Goal: Task Accomplishment & Management: Manage account settings

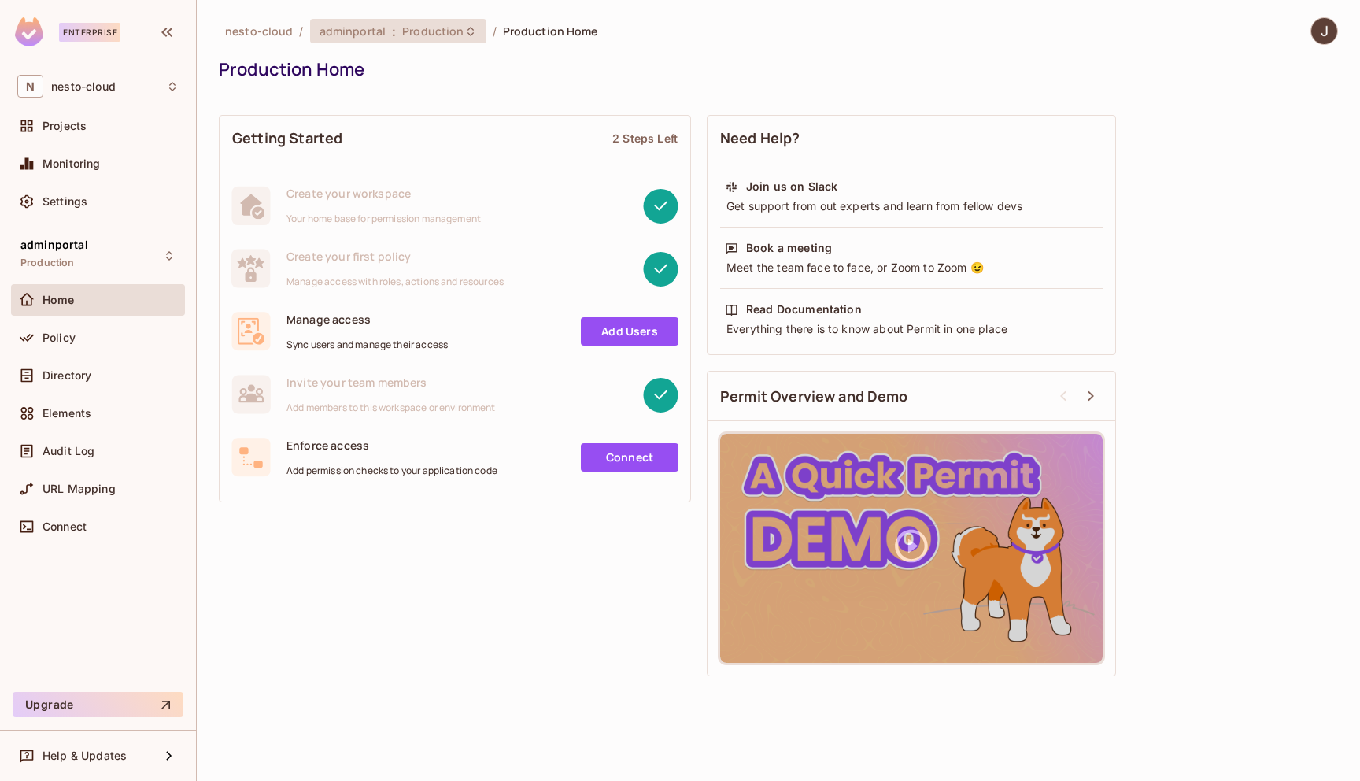
click at [446, 31] on span "Production" at bounding box center [432, 31] width 61 height 15
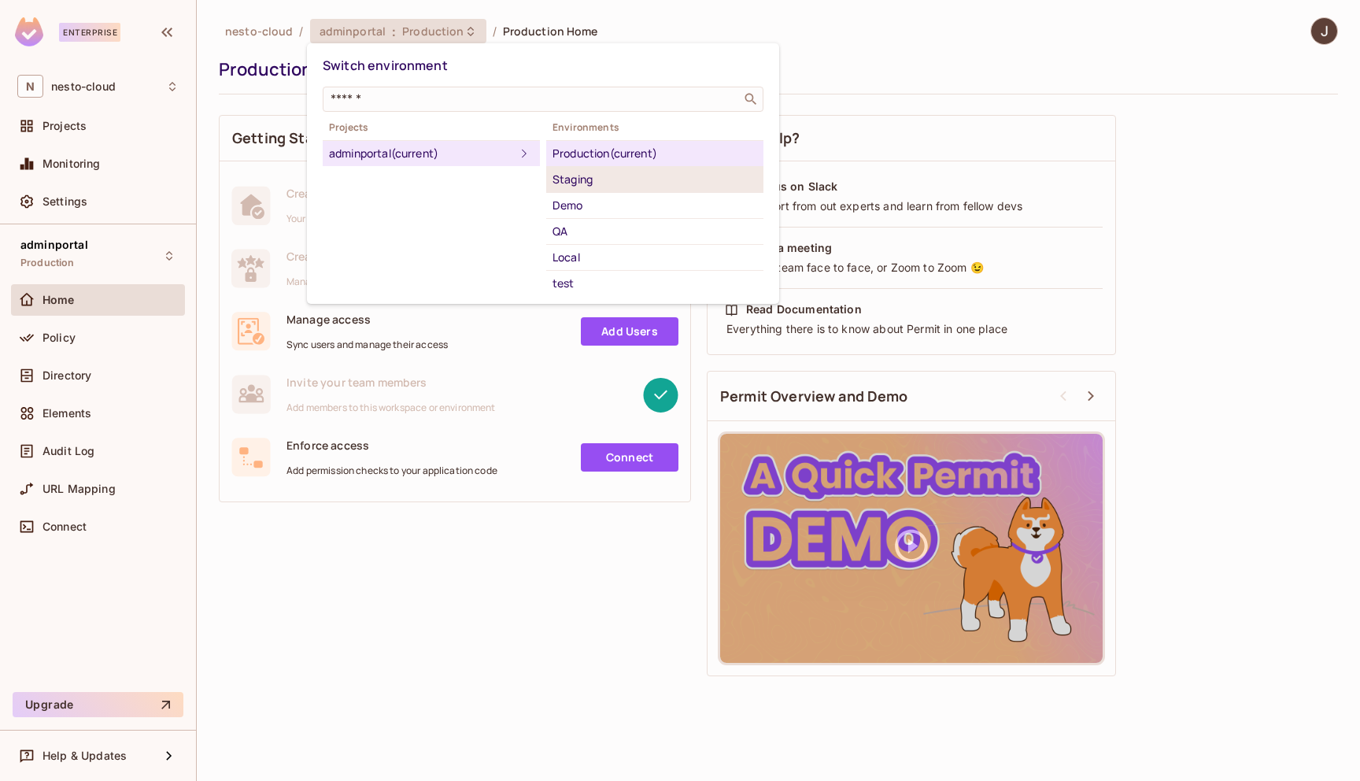
click at [626, 183] on div "Staging" at bounding box center [654, 179] width 205 height 19
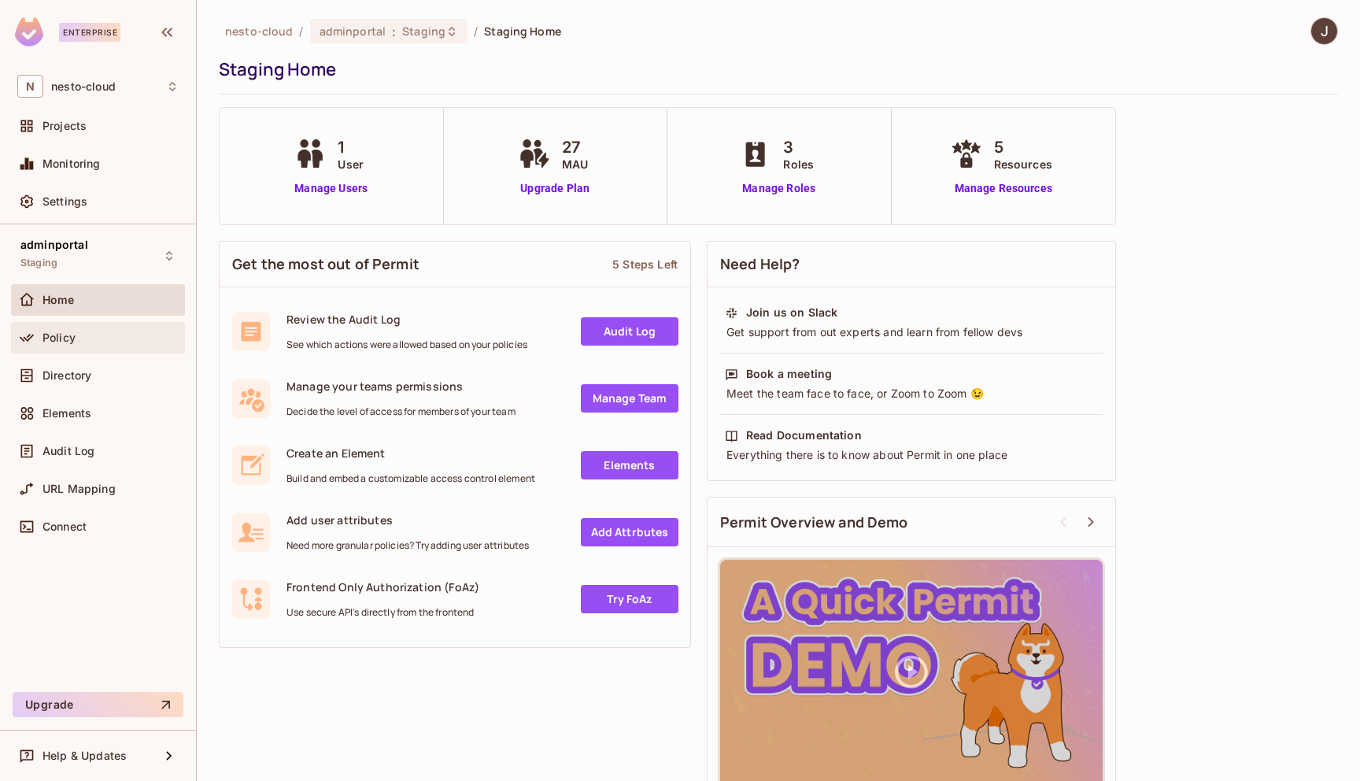
click at [114, 346] on div "Policy" at bounding box center [97, 337] width 161 height 19
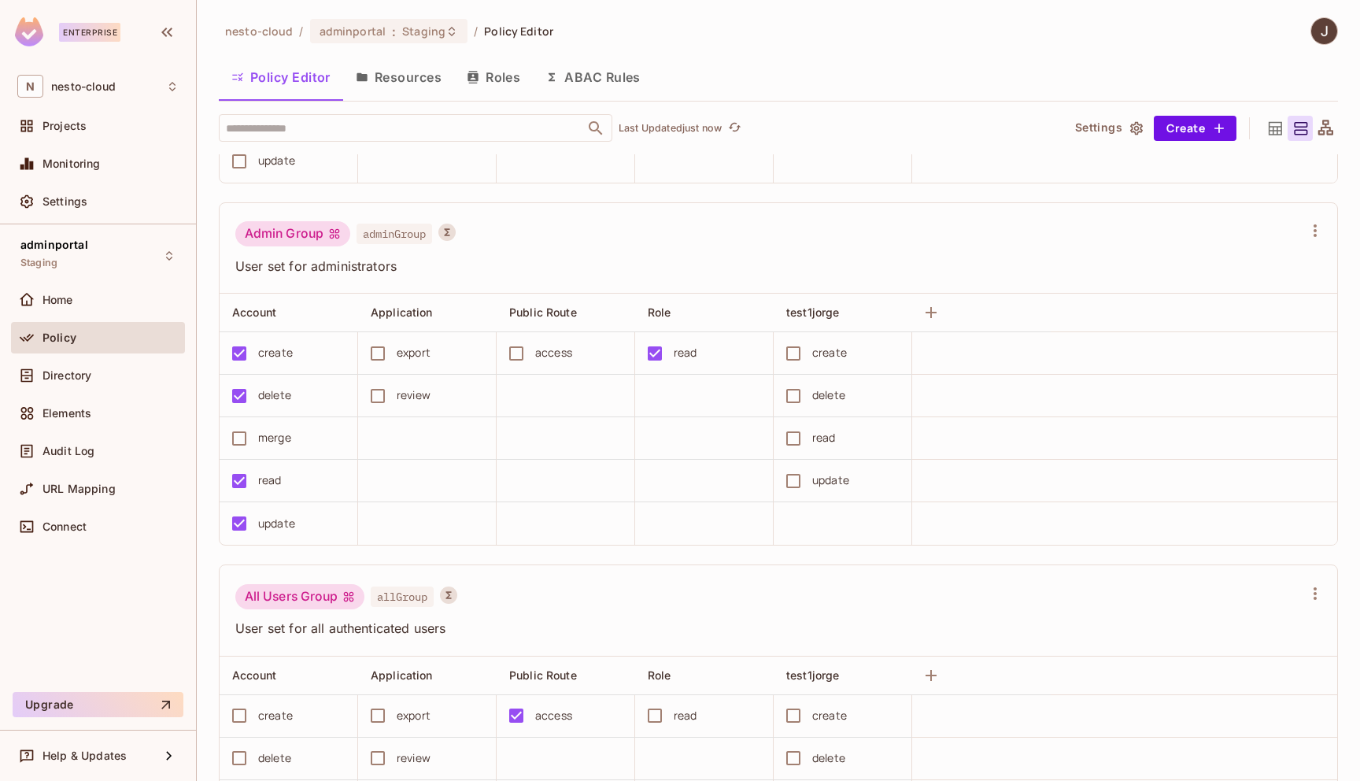
scroll to position [452, 0]
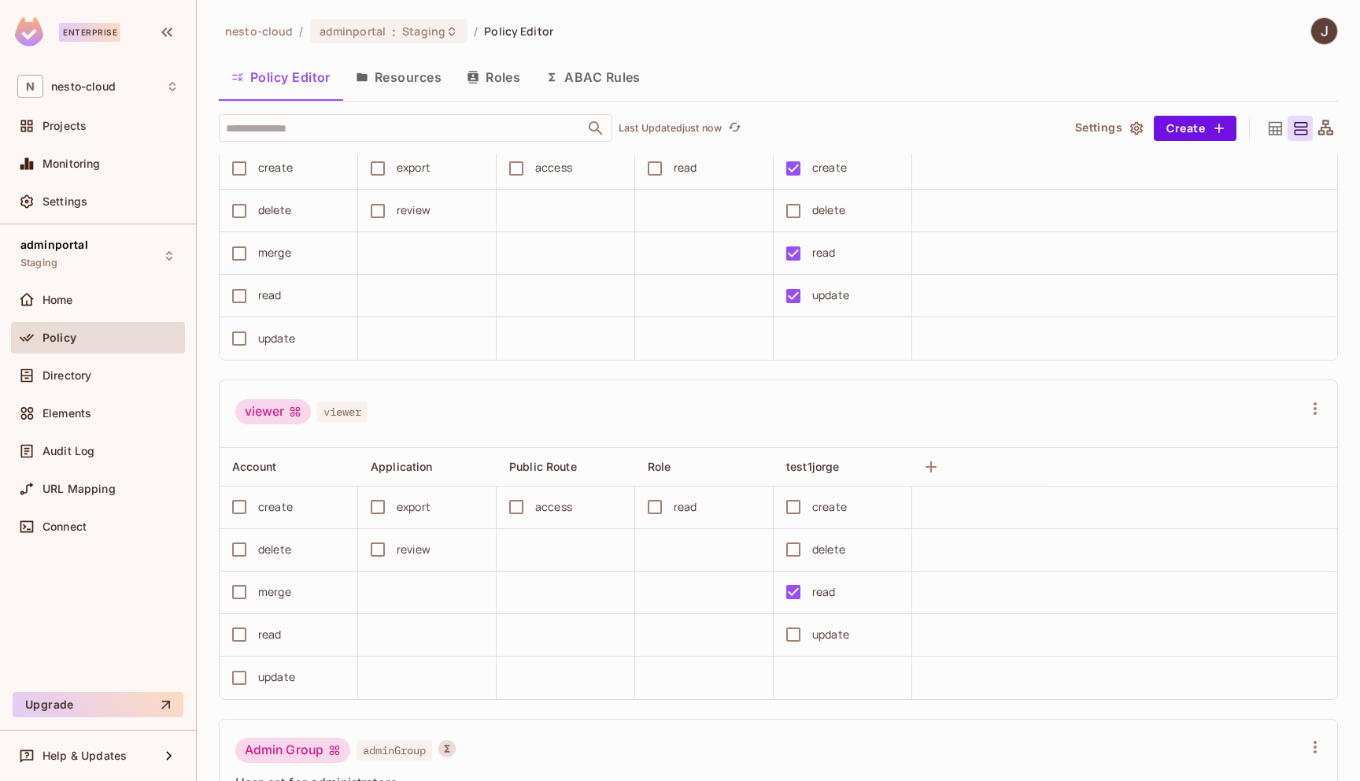
click at [616, 74] on button "ABAC Rules" at bounding box center [593, 76] width 120 height 39
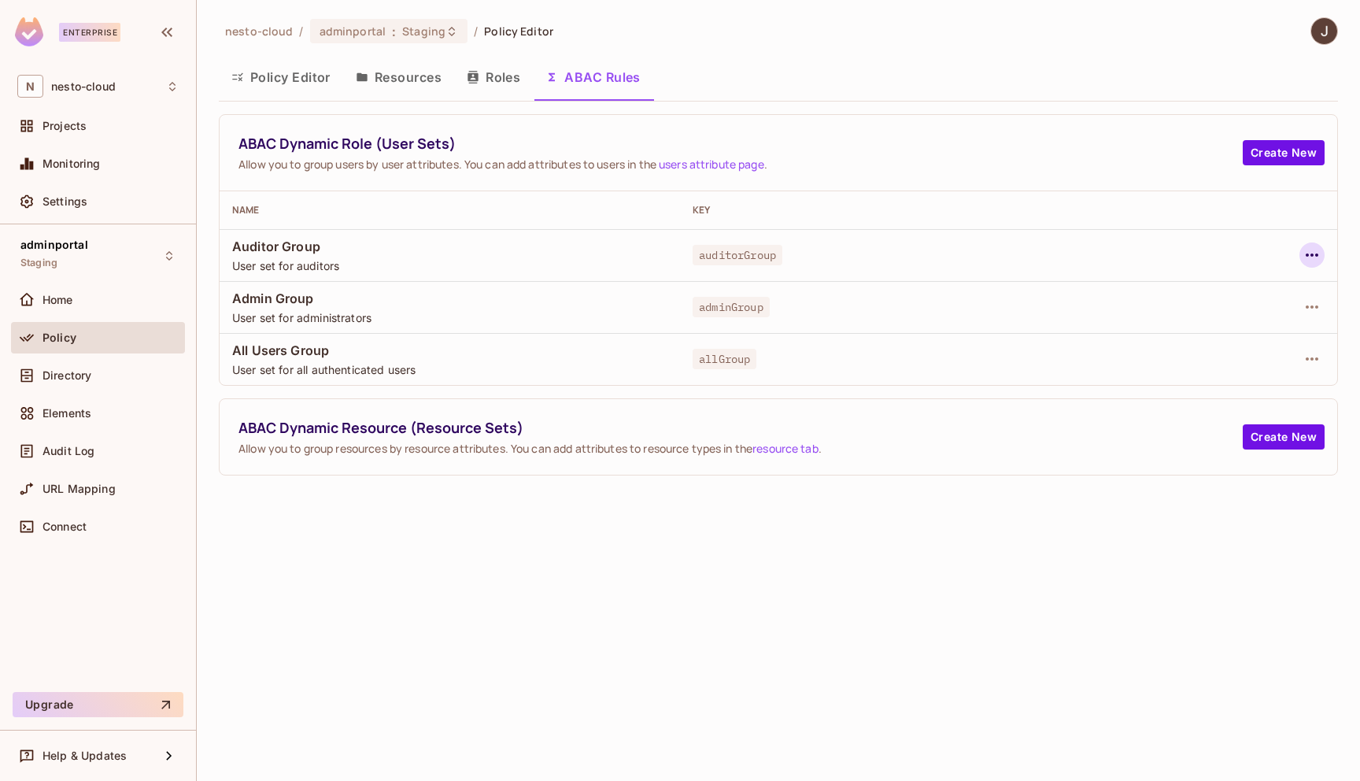
click at [1306, 249] on icon "button" at bounding box center [1311, 255] width 19 height 19
click at [1237, 326] on div "Delete Dynamic Role (User Set)" at bounding box center [1211, 326] width 168 height 16
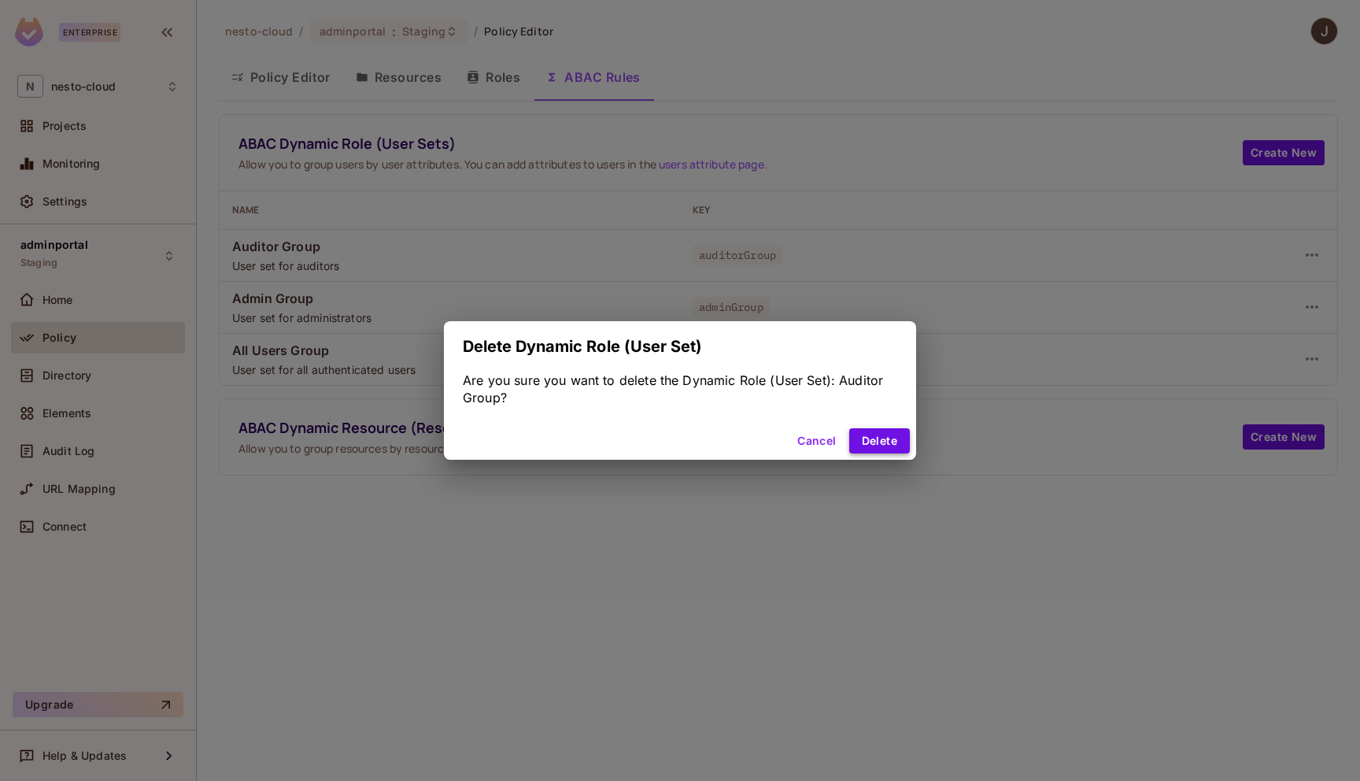
click at [887, 441] on button "Delete" at bounding box center [879, 440] width 61 height 25
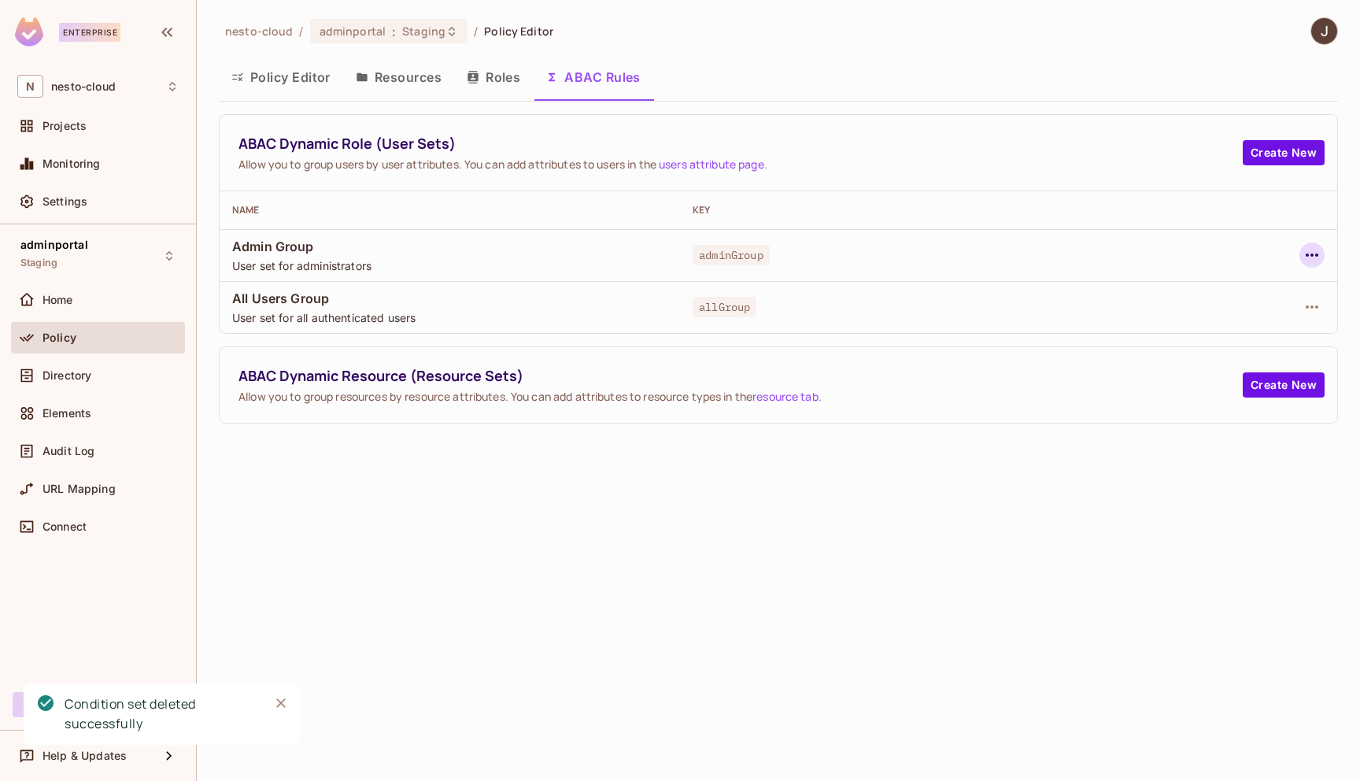
click at [1317, 257] on icon "button" at bounding box center [1311, 255] width 19 height 19
click at [1274, 327] on div "Delete Dynamic Role (User Set)" at bounding box center [1211, 326] width 168 height 16
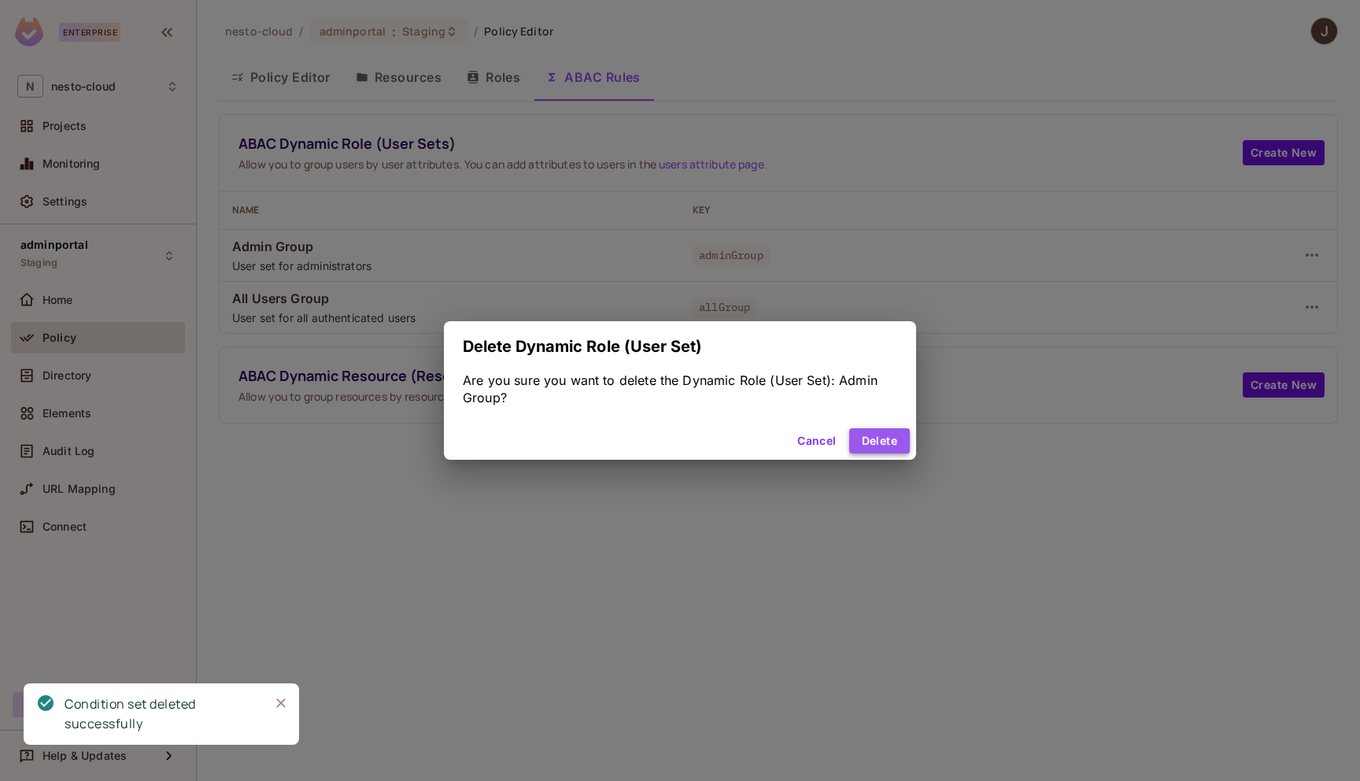
click at [889, 446] on button "Delete" at bounding box center [879, 440] width 61 height 25
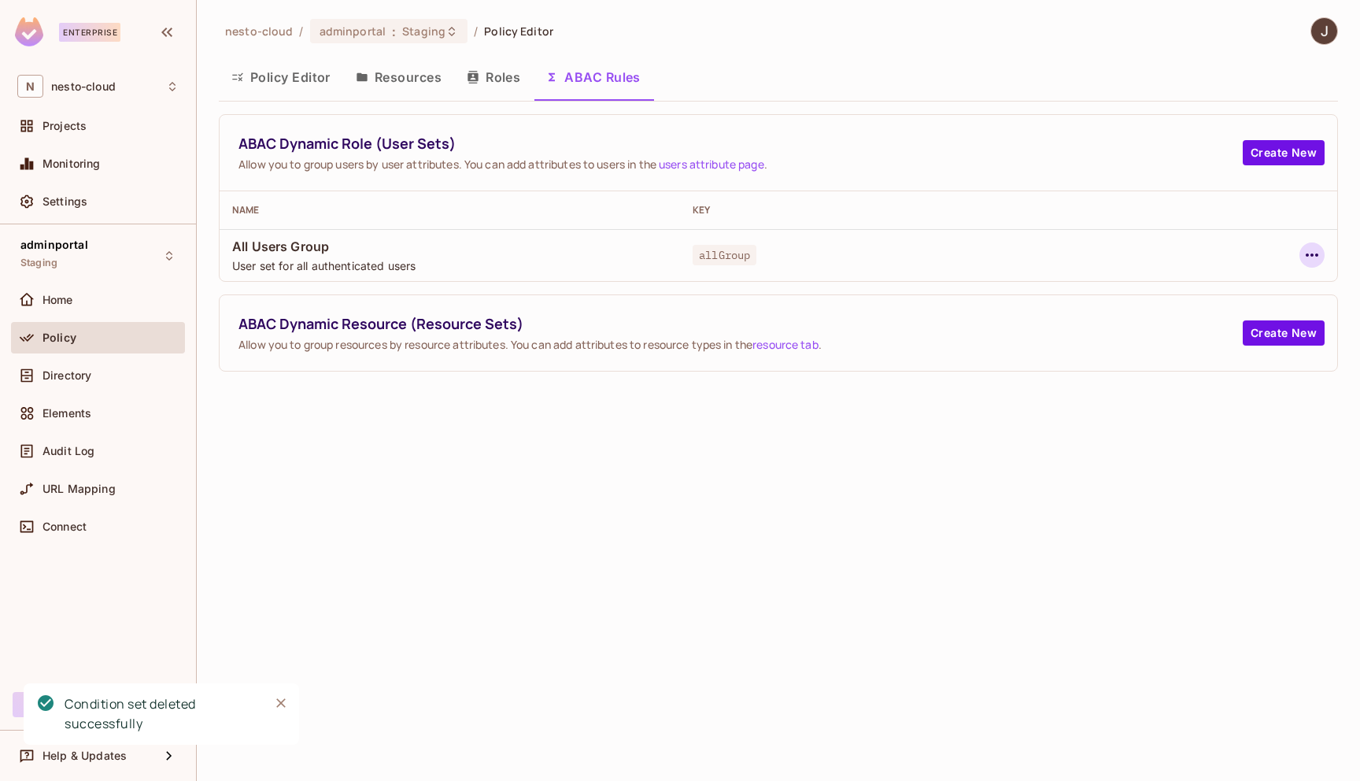
click at [1306, 255] on icon "button" at bounding box center [1312, 254] width 13 height 3
click at [1250, 321] on div "Delete Dynamic Role (User Set)" at bounding box center [1211, 326] width 168 height 16
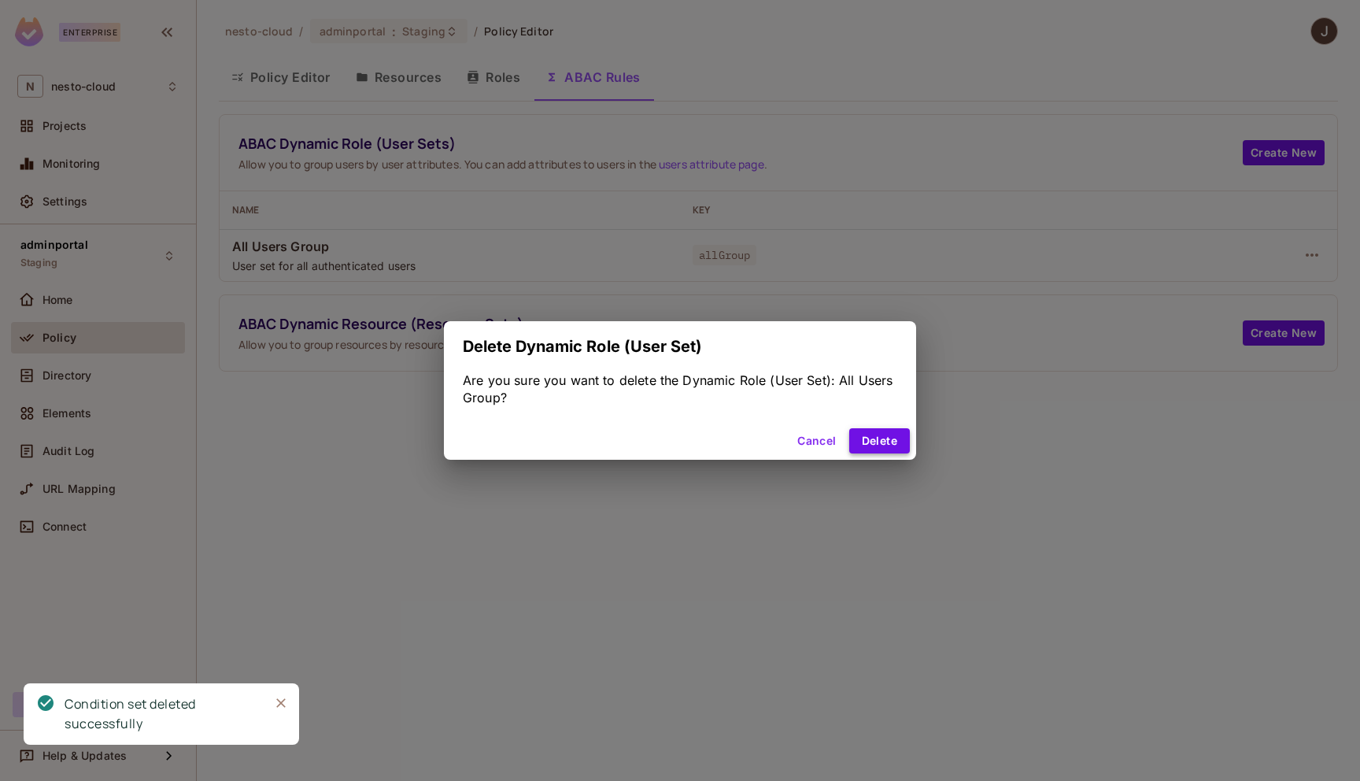
click at [873, 434] on button "Delete" at bounding box center [879, 440] width 61 height 25
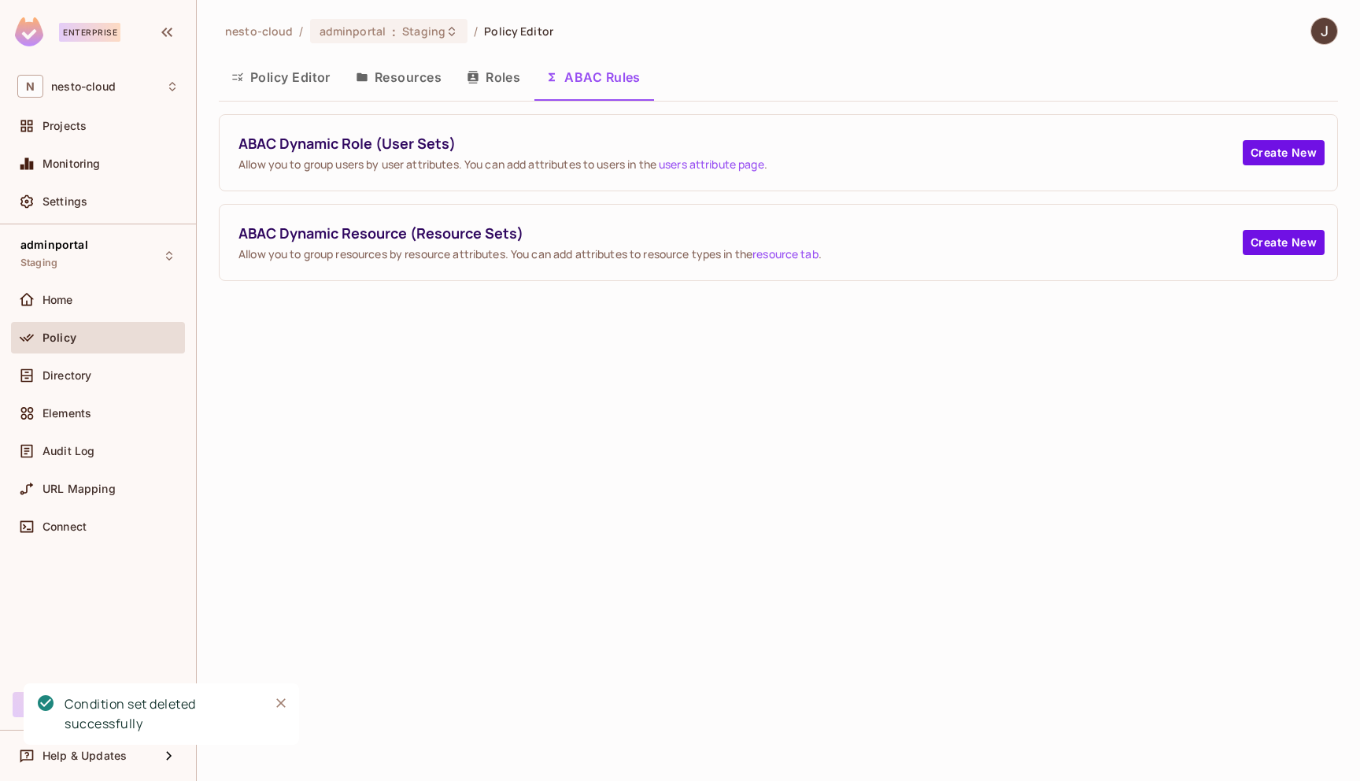
click at [505, 82] on button "Roles" at bounding box center [493, 76] width 79 height 39
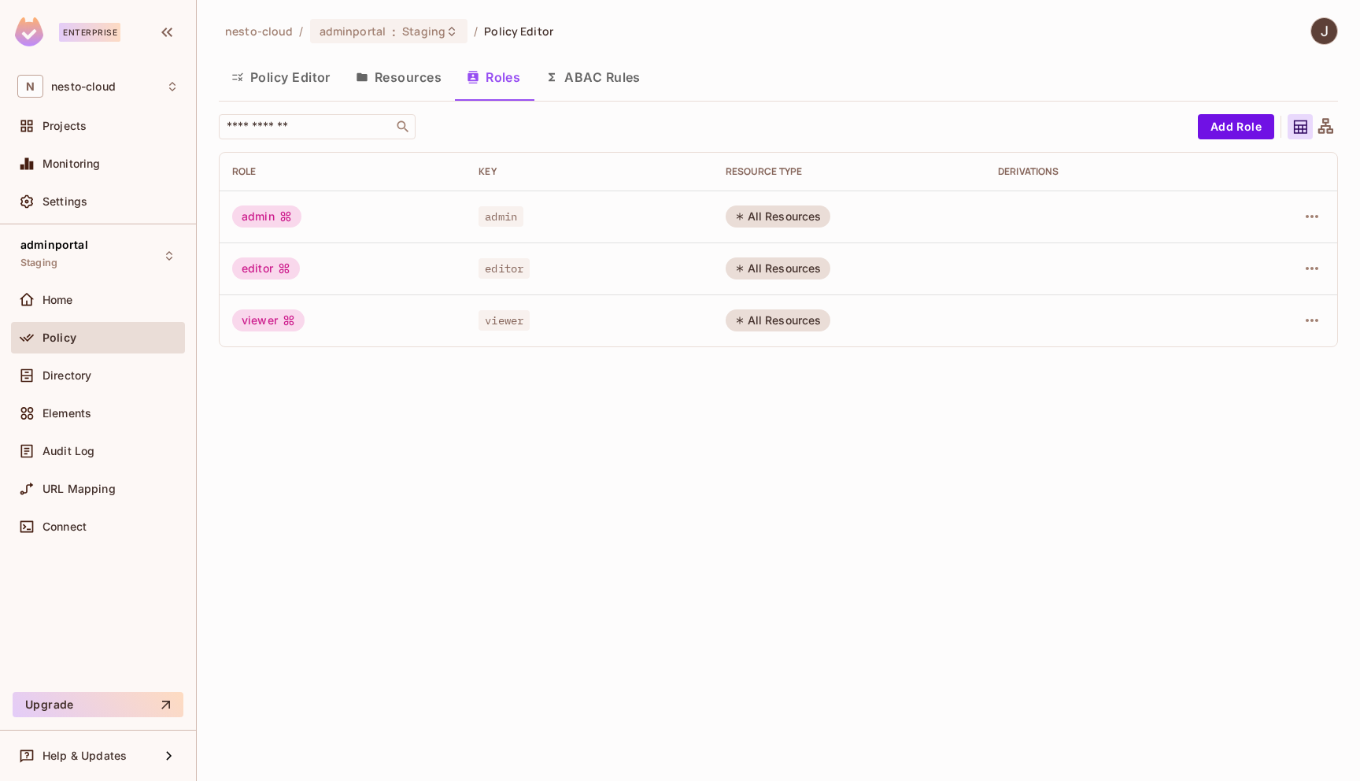
click at [409, 86] on button "Resources" at bounding box center [398, 76] width 111 height 39
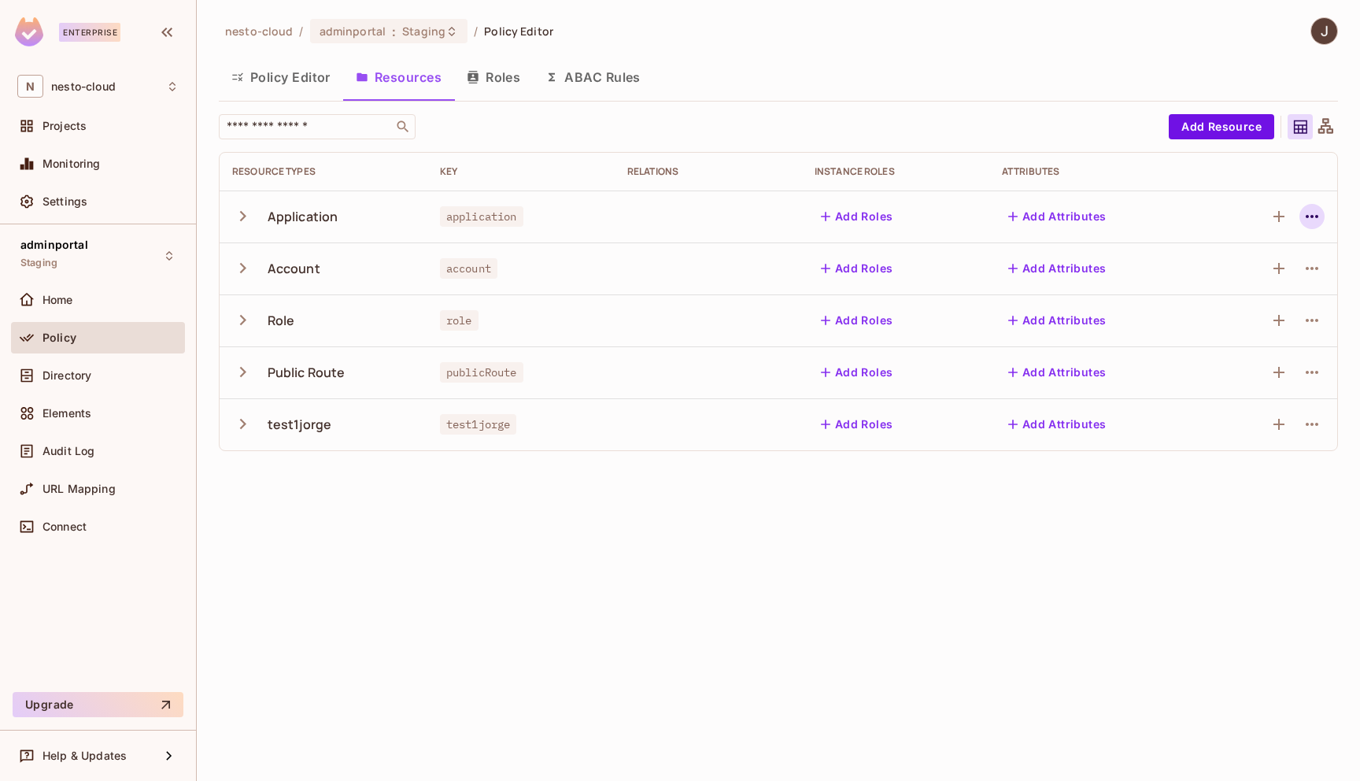
click at [1310, 216] on icon "button" at bounding box center [1312, 216] width 13 height 3
click at [1279, 311] on div "Delete Resource" at bounding box center [1249, 313] width 87 height 16
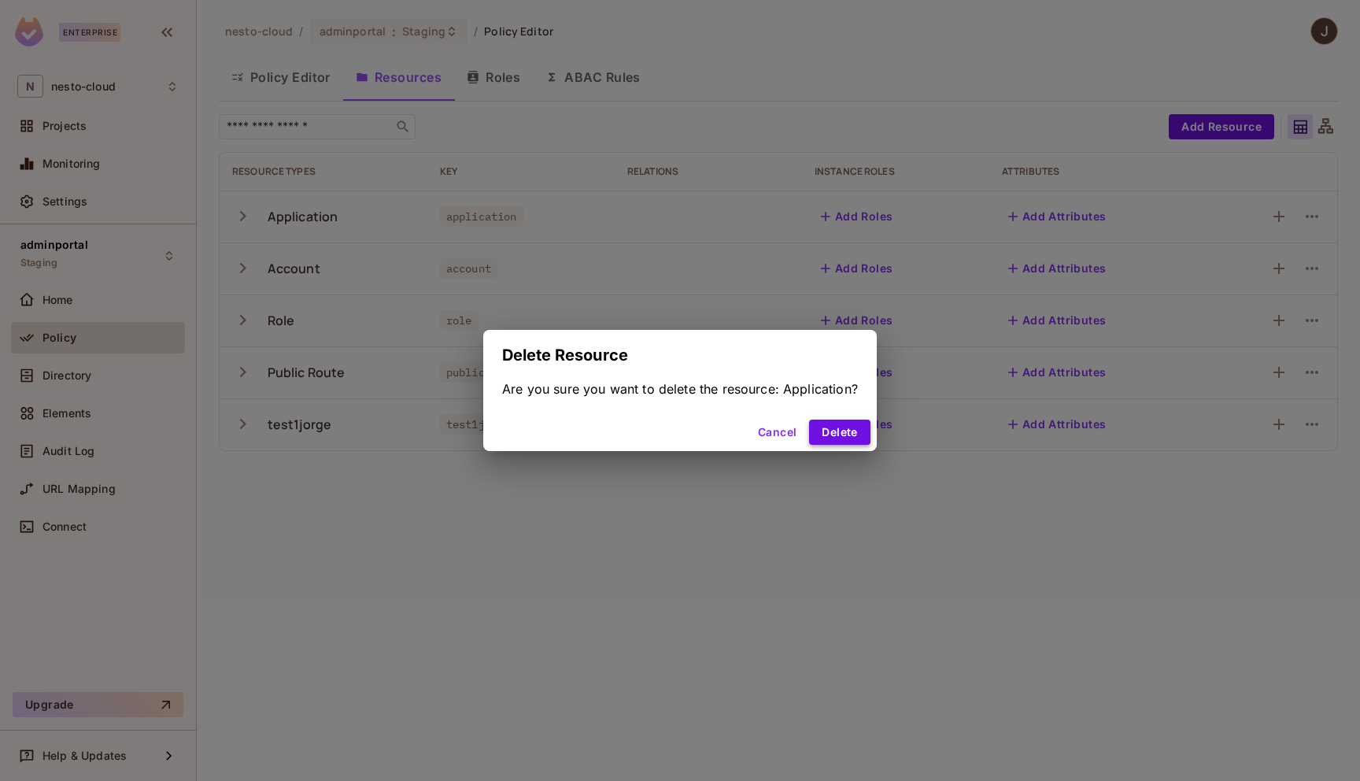
click at [853, 431] on button "Delete" at bounding box center [839, 431] width 61 height 25
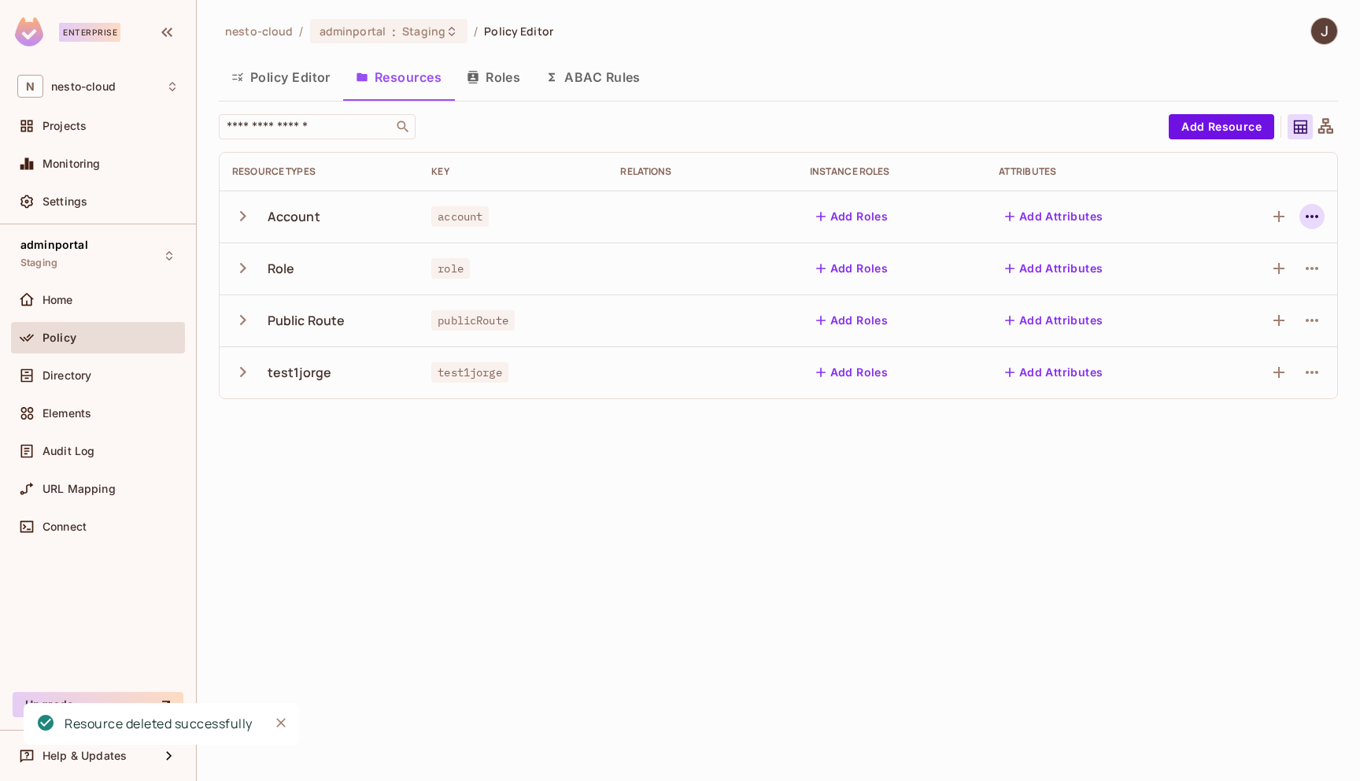
click at [1309, 212] on icon "button" at bounding box center [1311, 216] width 19 height 19
click at [1247, 308] on div "Delete Resource" at bounding box center [1249, 313] width 87 height 16
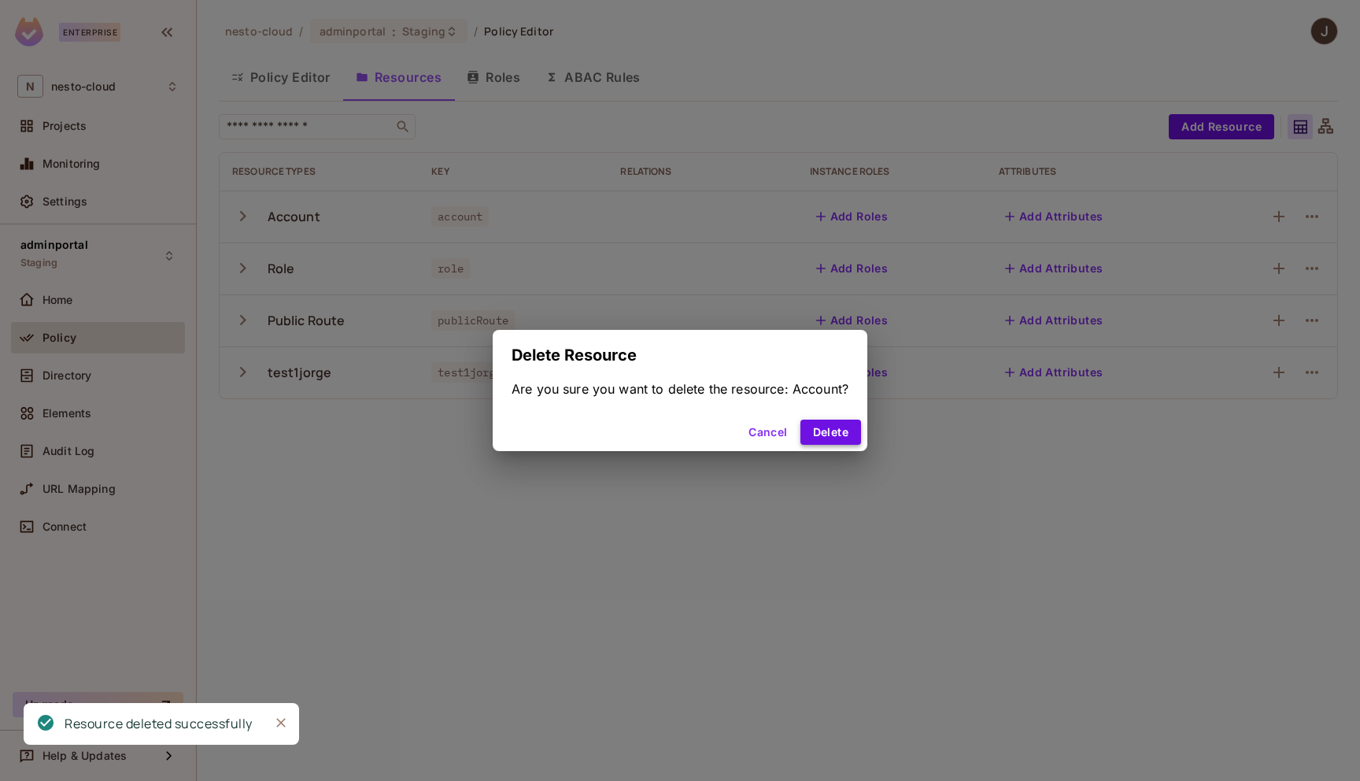
click at [819, 434] on button "Delete" at bounding box center [830, 431] width 61 height 25
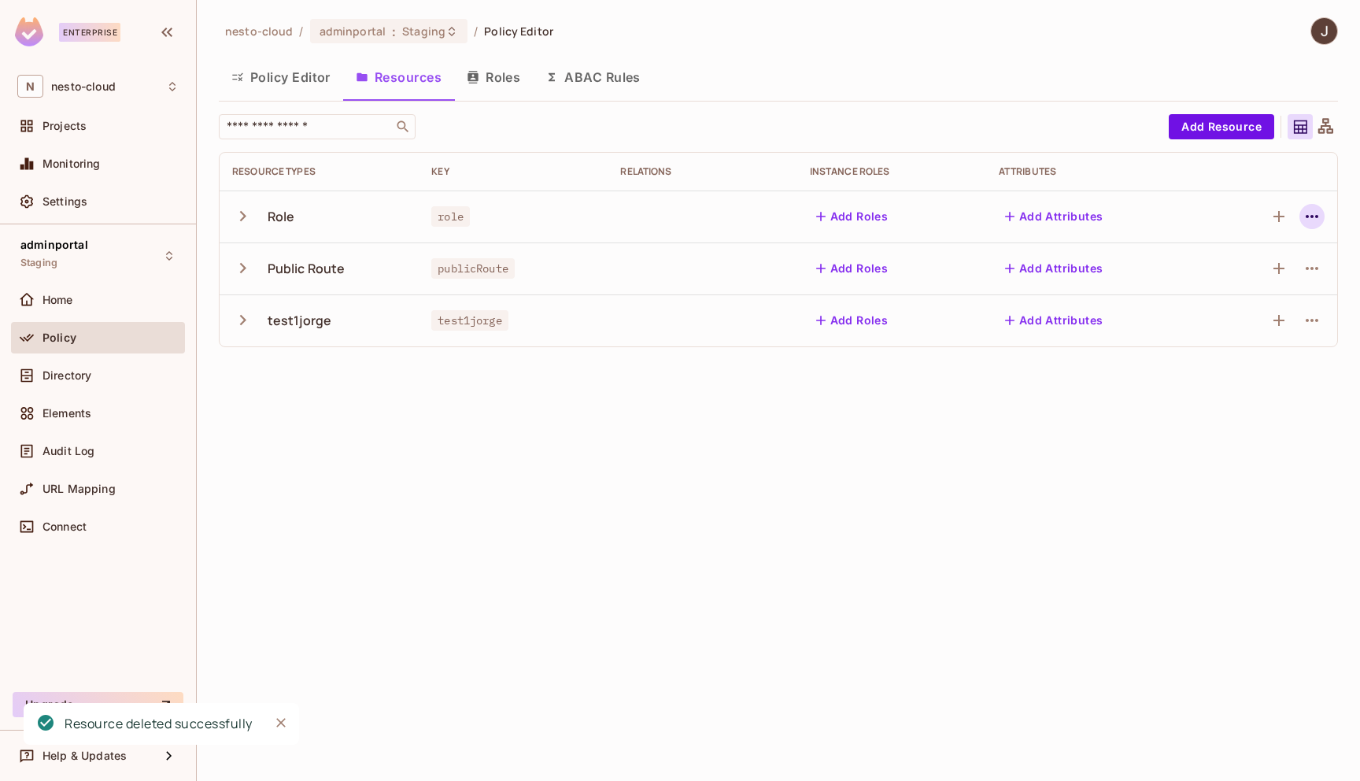
click at [1312, 212] on icon "button" at bounding box center [1311, 216] width 19 height 19
click at [1226, 309] on div "Delete Resource" at bounding box center [1249, 313] width 87 height 16
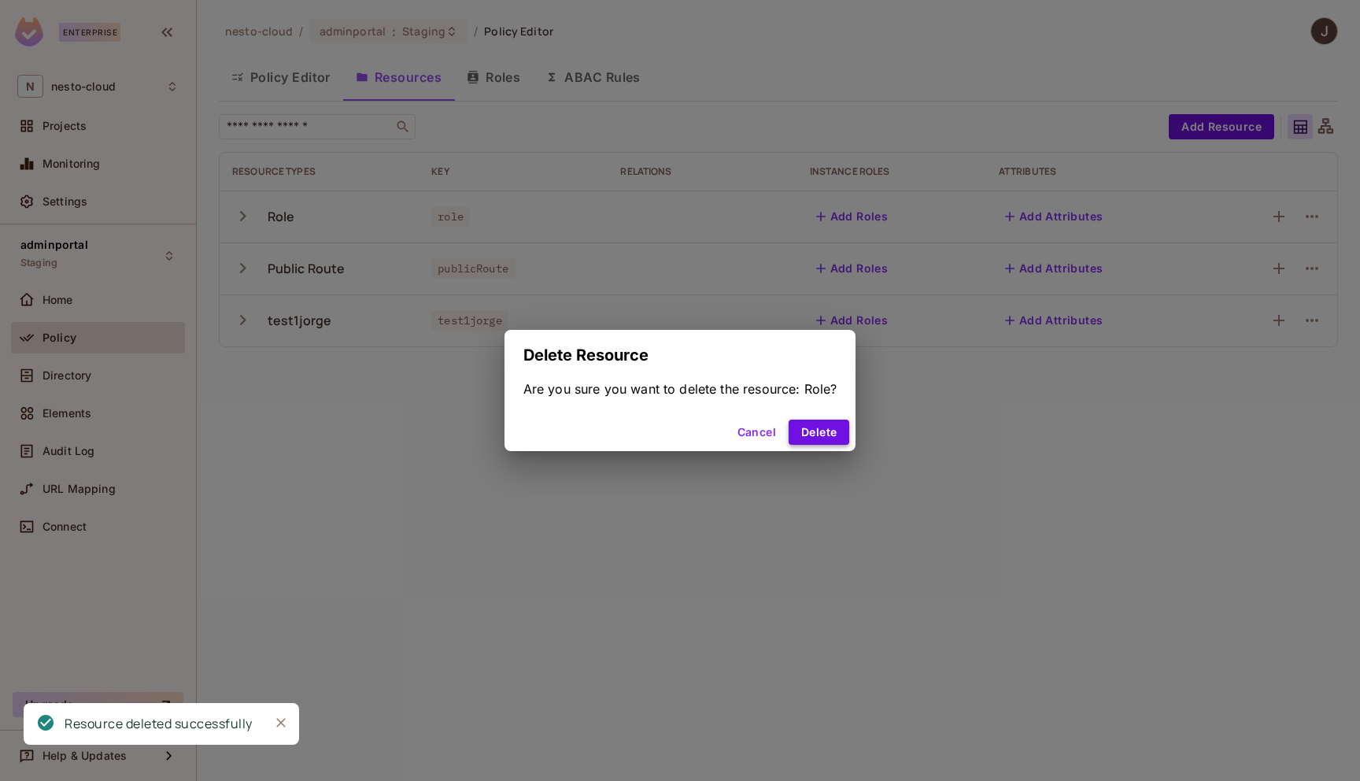
click at [826, 430] on button "Delete" at bounding box center [819, 431] width 61 height 25
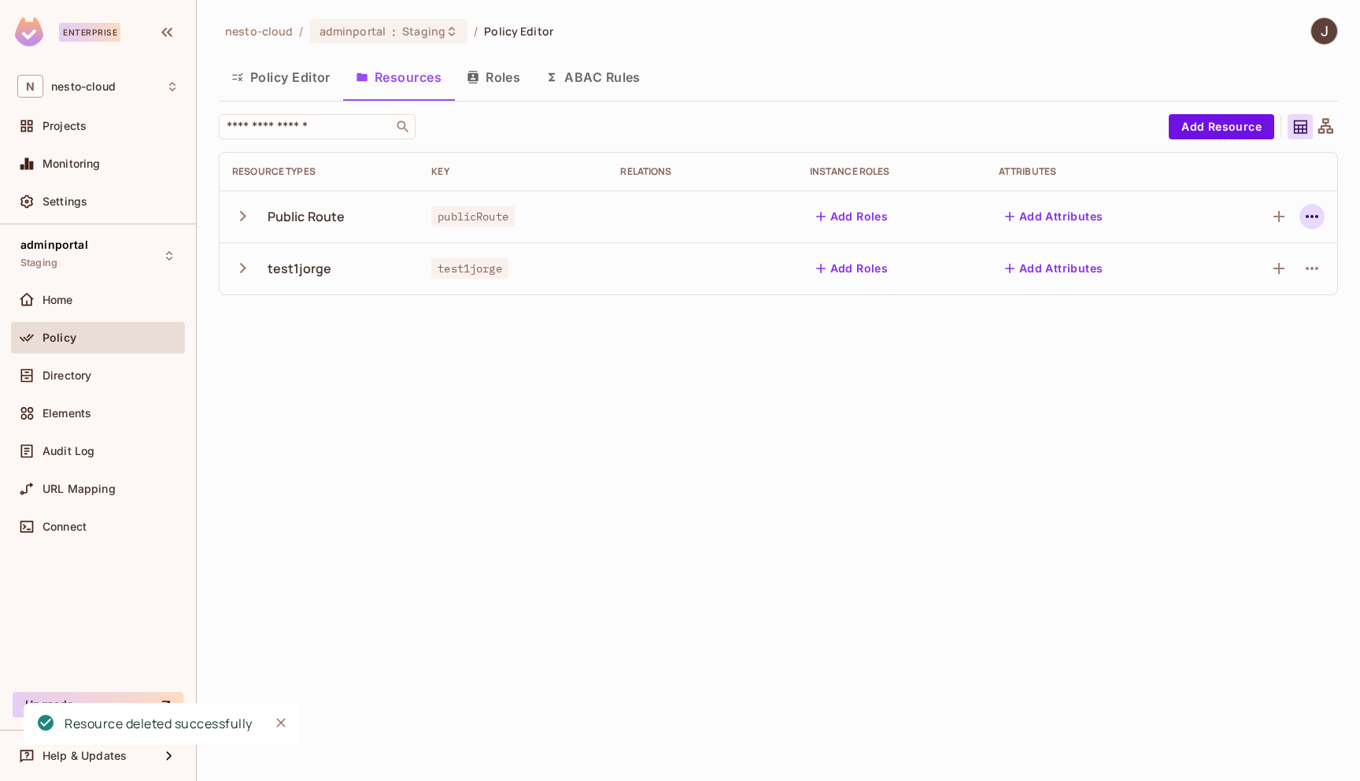
click at [1307, 214] on icon "button" at bounding box center [1311, 216] width 19 height 19
click at [1258, 318] on div "Delete Resource" at bounding box center [1249, 313] width 87 height 16
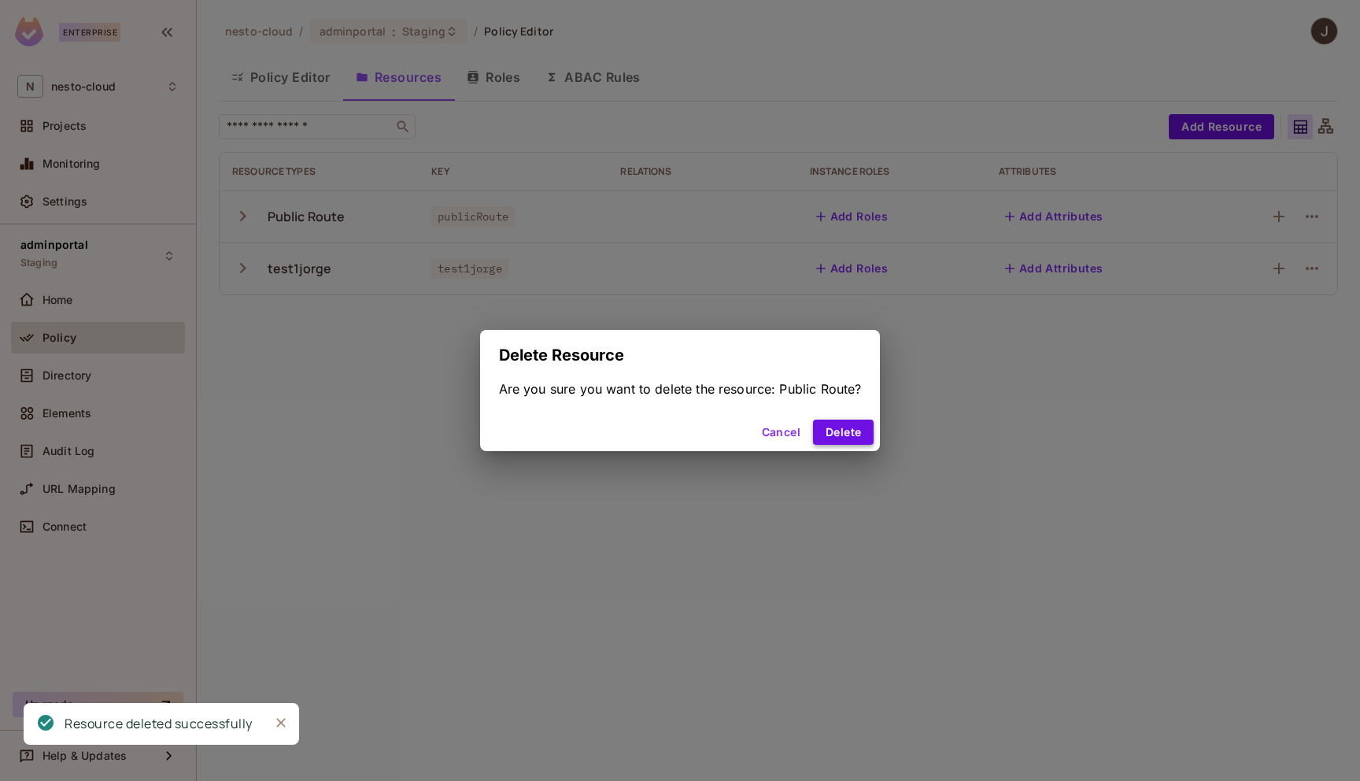
click at [846, 430] on button "Delete" at bounding box center [843, 431] width 61 height 25
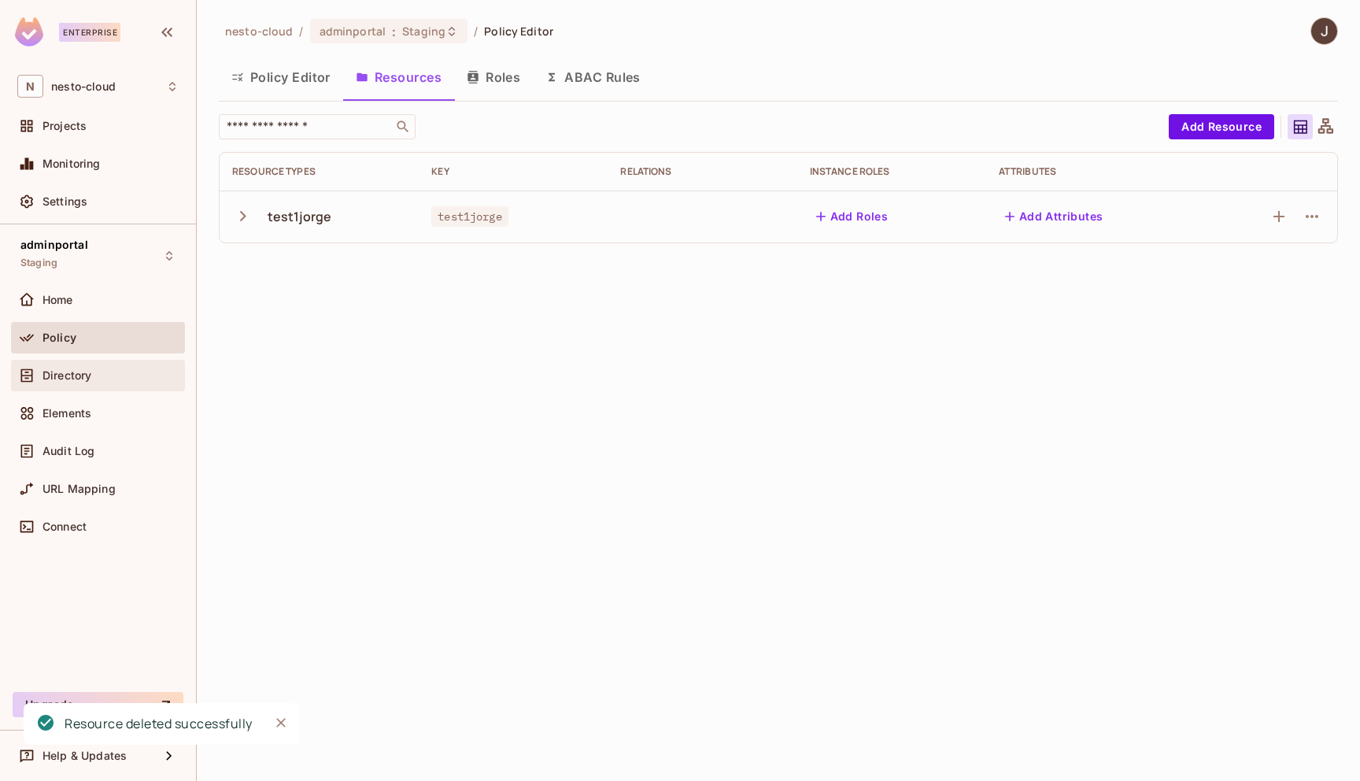
click at [108, 379] on div "Directory" at bounding box center [110, 375] width 136 height 13
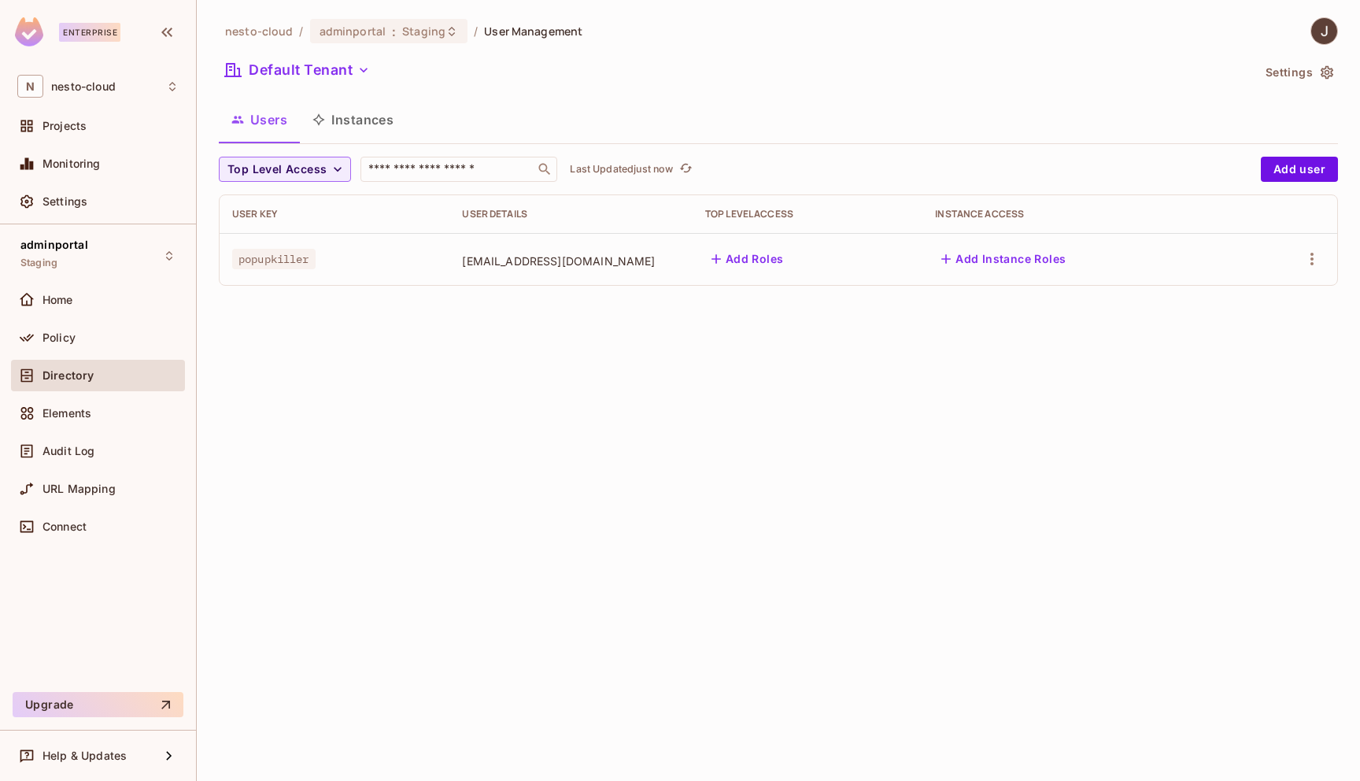
click at [1316, 76] on button "Settings" at bounding box center [1298, 72] width 79 height 25
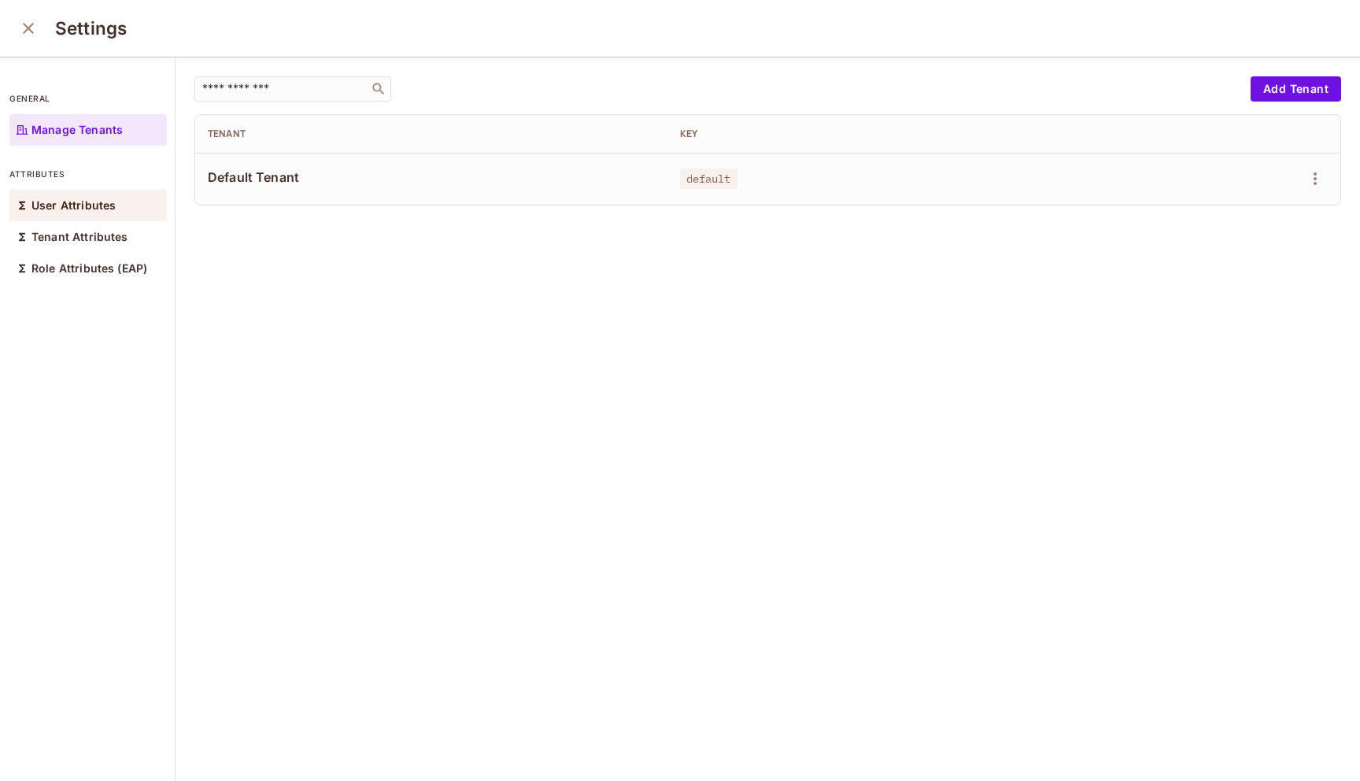
click at [48, 206] on p "User Attributes" at bounding box center [73, 205] width 84 height 13
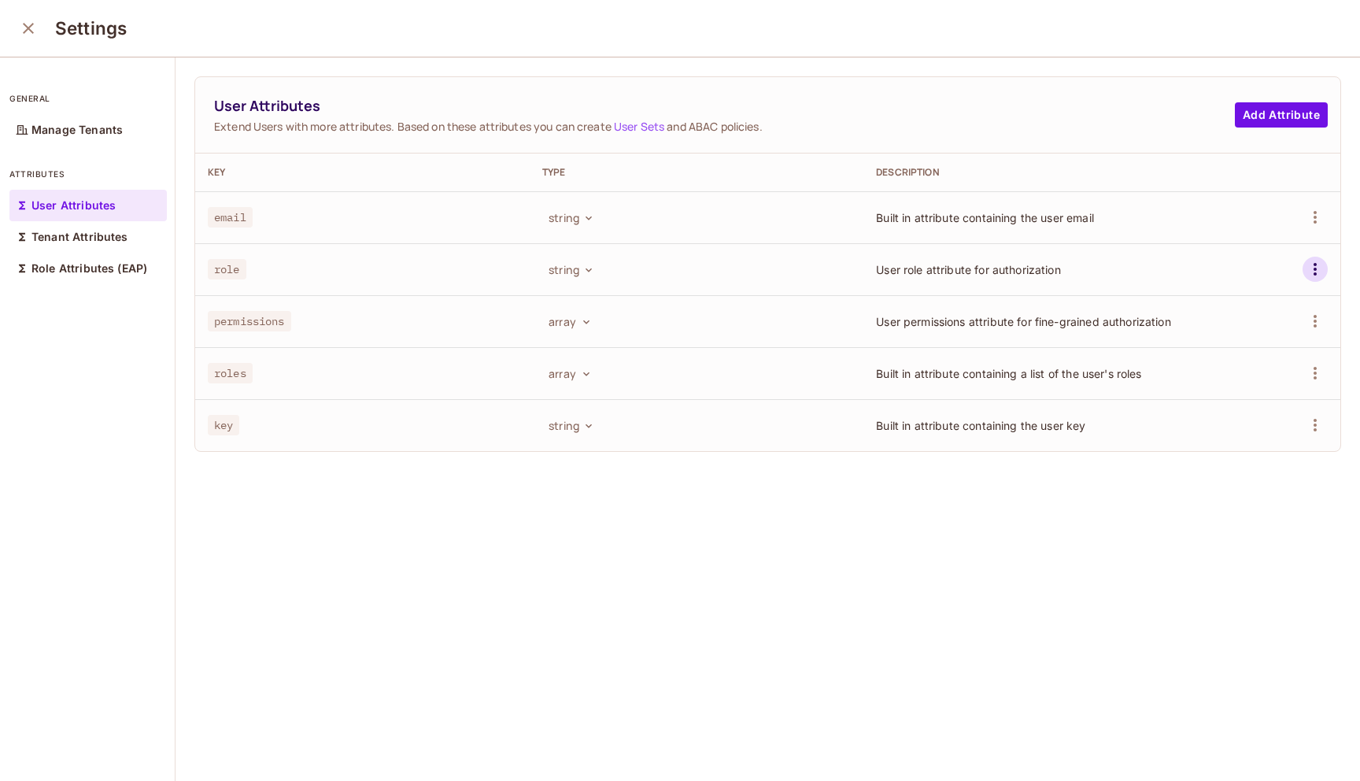
click at [1313, 276] on icon "button" at bounding box center [1315, 269] width 19 height 19
click at [1239, 350] on span "Delete Attribute" at bounding box center [1256, 339] width 94 height 25
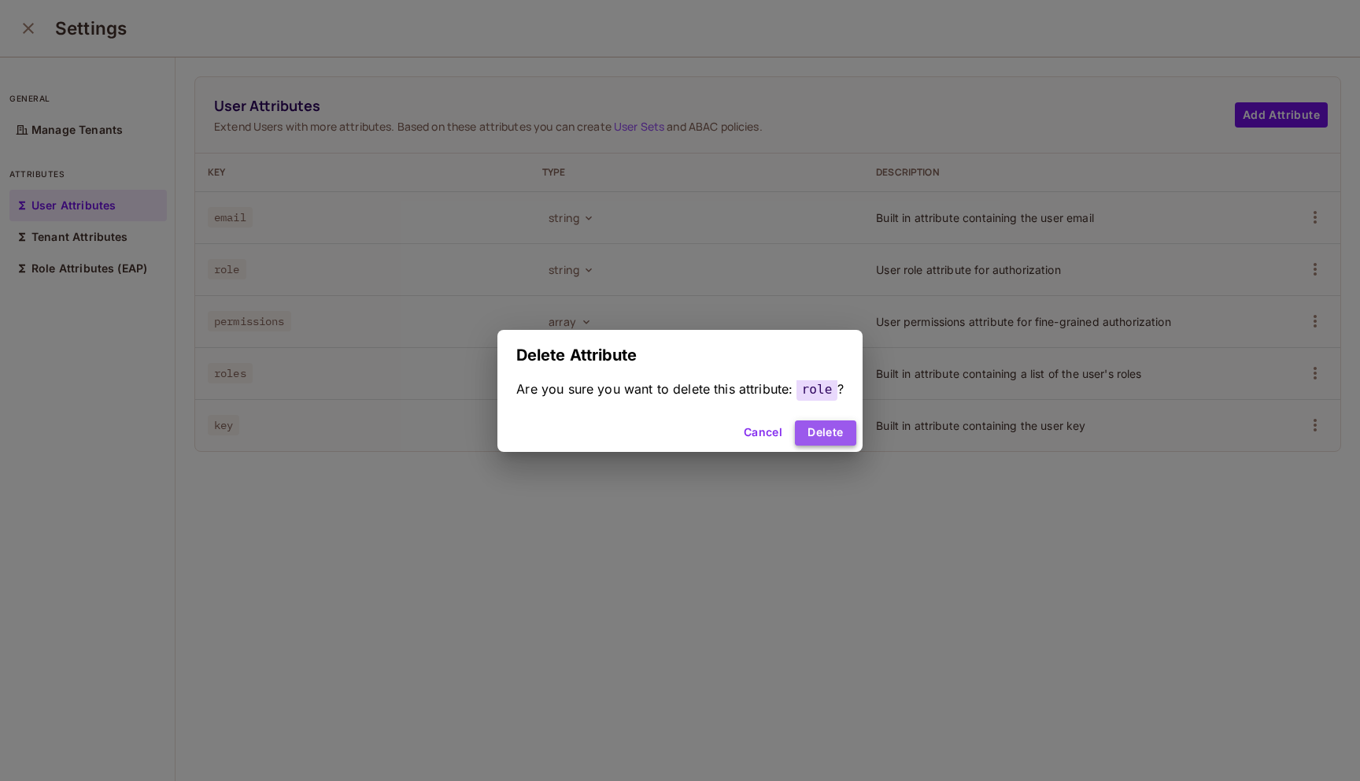
click at [821, 440] on button "Delete" at bounding box center [825, 432] width 61 height 25
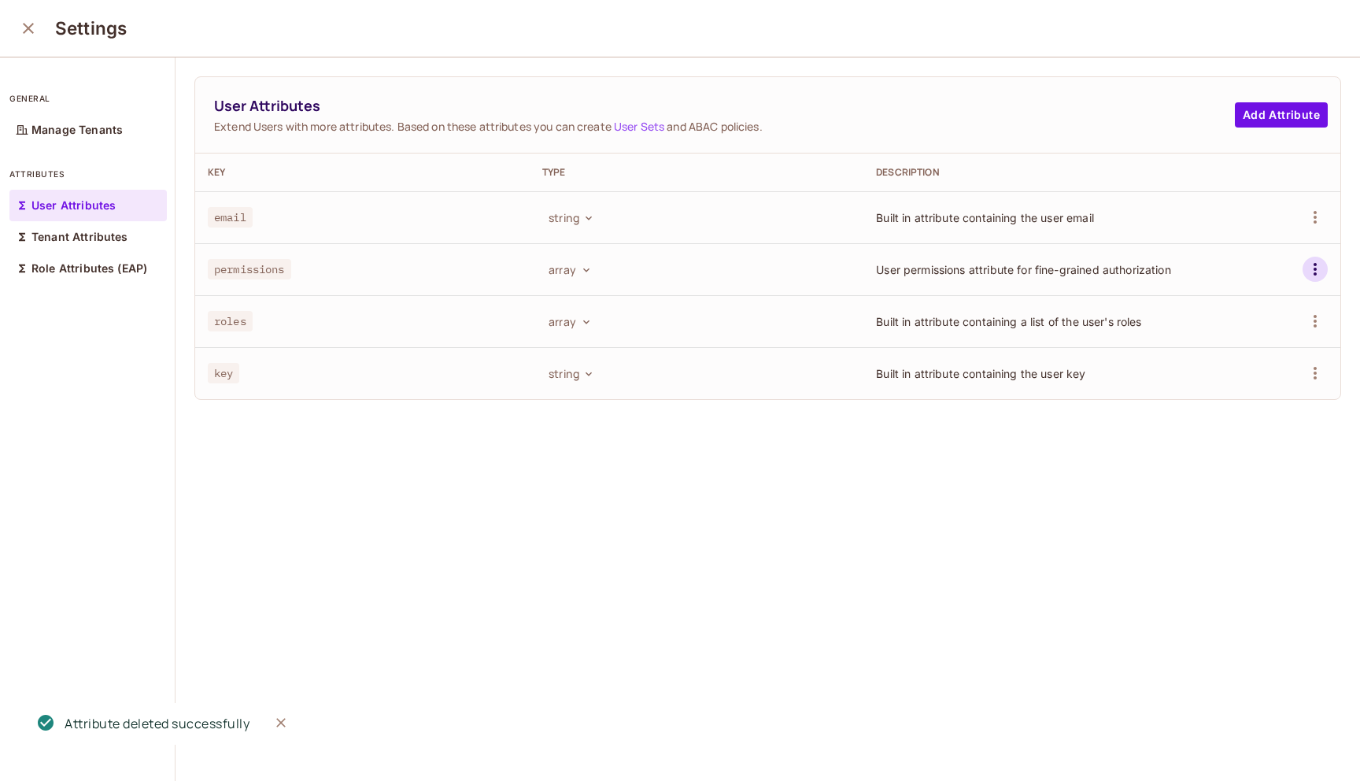
click at [1313, 266] on icon "button" at bounding box center [1315, 269] width 19 height 19
click at [1252, 344] on div "Delete Attribute" at bounding box center [1255, 340] width 85 height 16
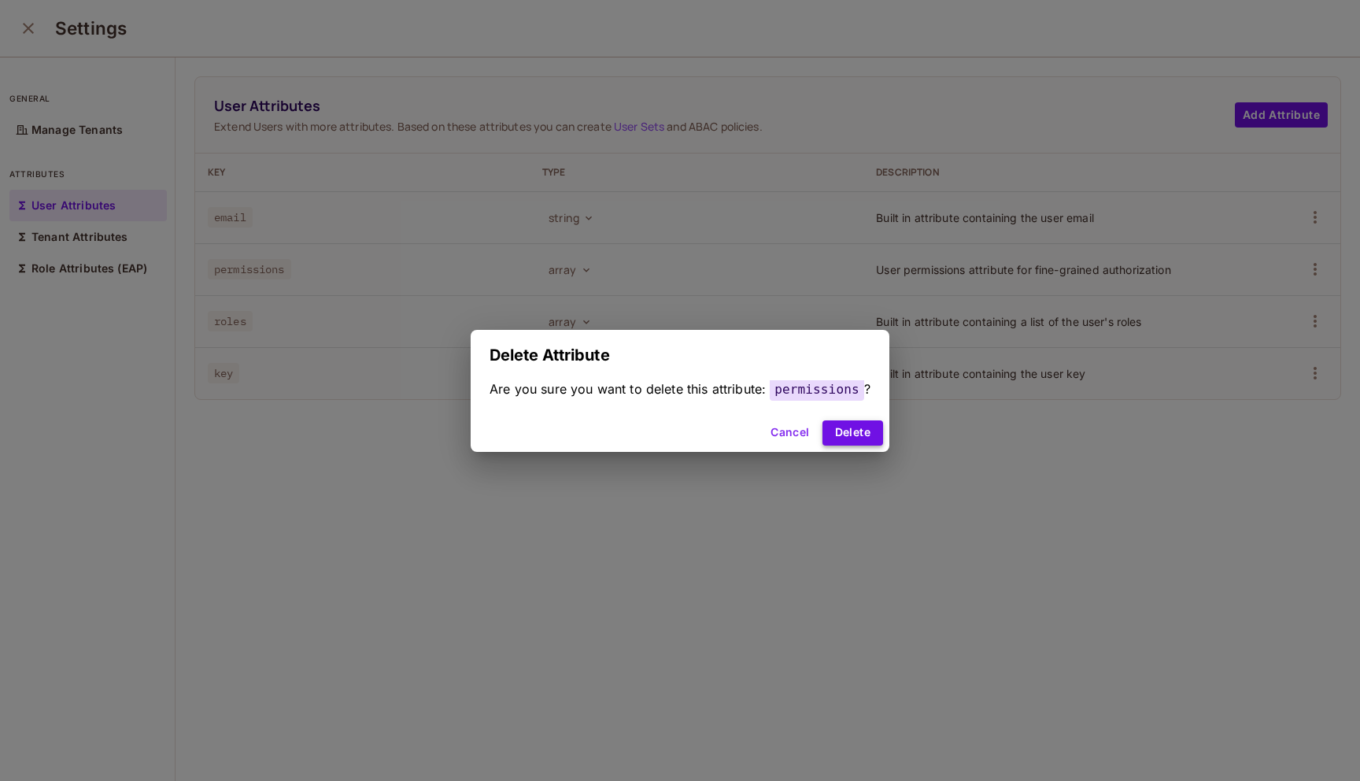
click at [863, 439] on button "Delete" at bounding box center [852, 432] width 61 height 25
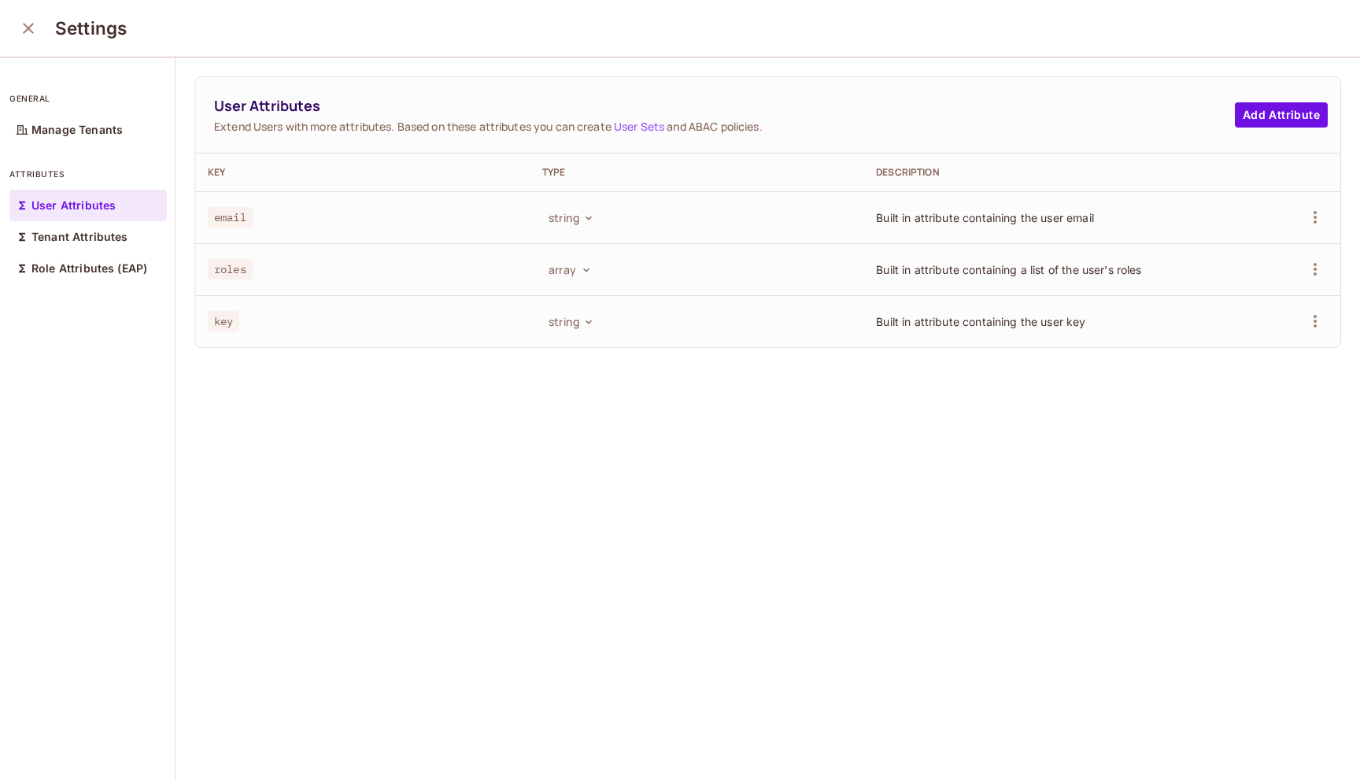
click at [33, 31] on icon "close" at bounding box center [28, 28] width 19 height 19
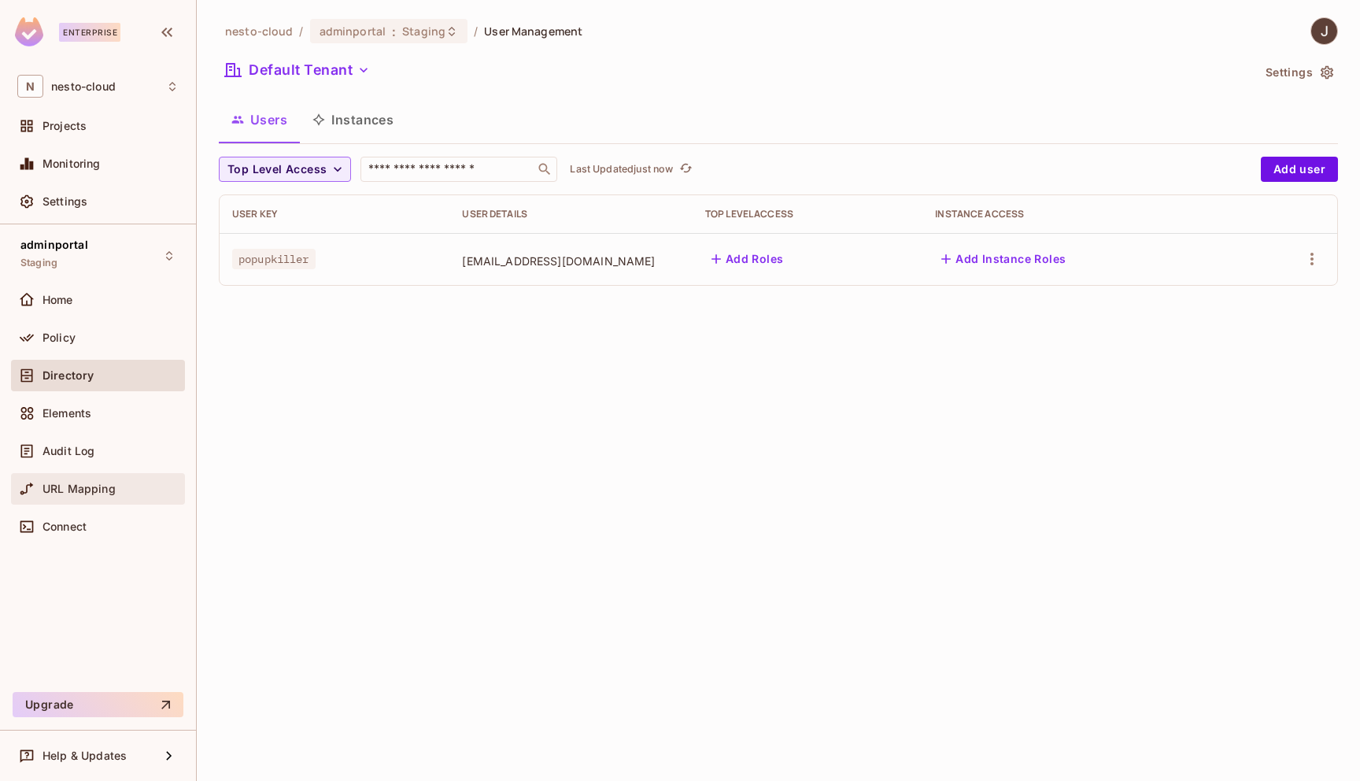
click at [76, 483] on span "URL Mapping" at bounding box center [78, 488] width 73 height 13
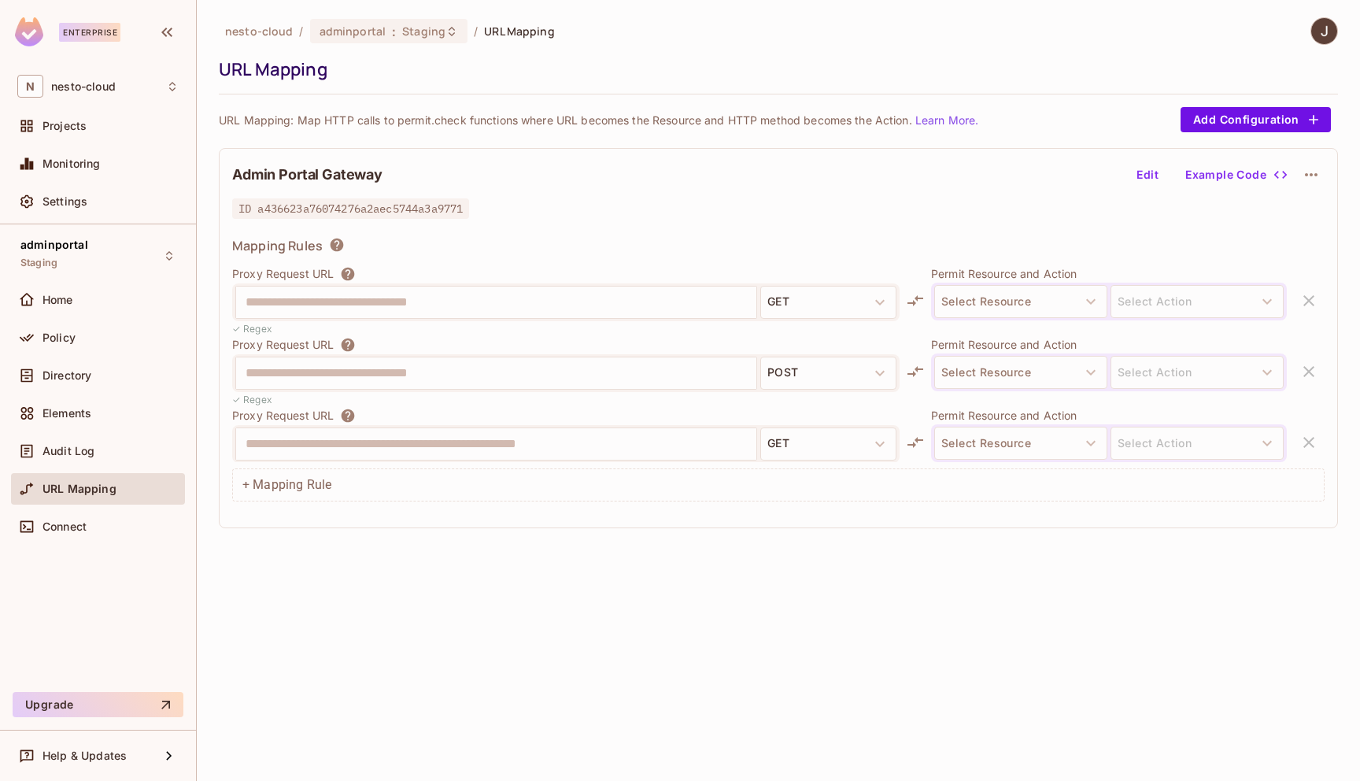
click at [1314, 179] on icon "button" at bounding box center [1311, 174] width 19 height 19
click at [1312, 218] on div "Delete" at bounding box center [1312, 212] width 35 height 16
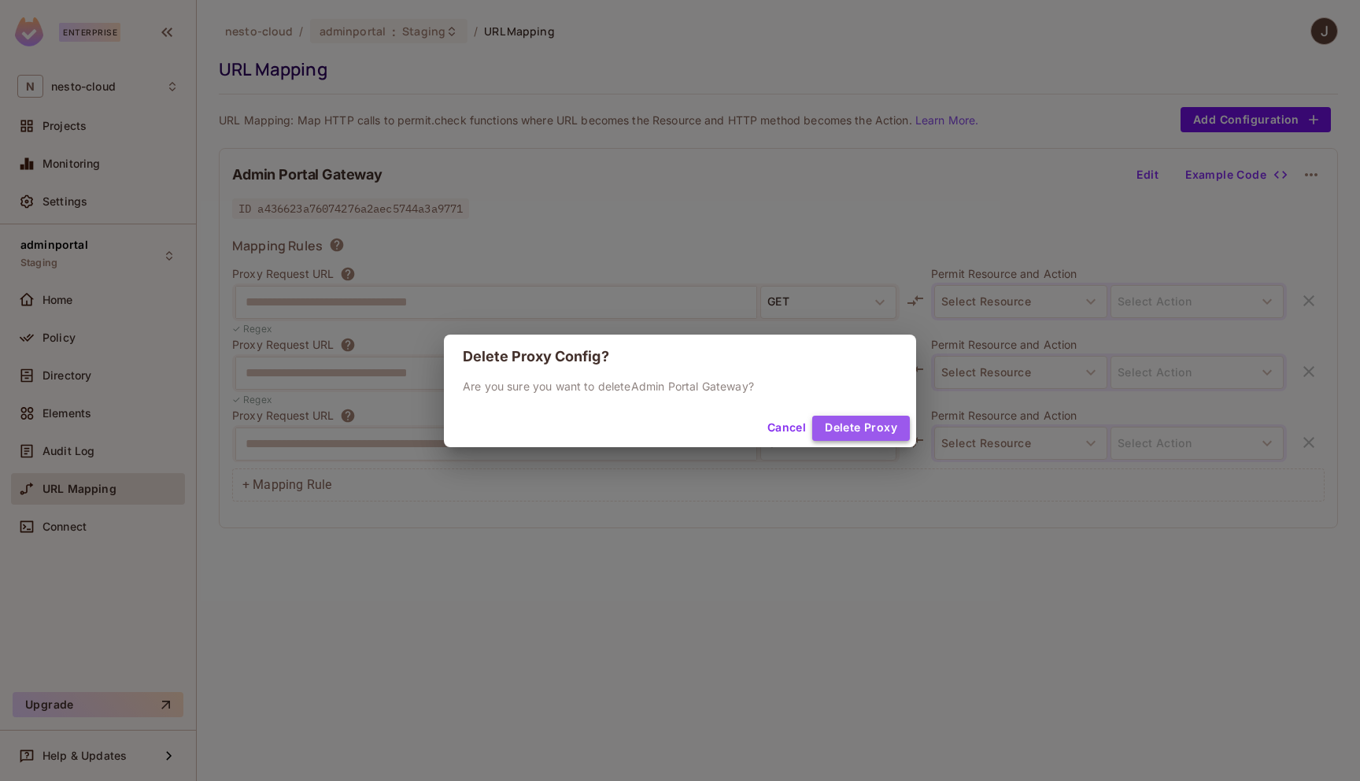
click at [868, 425] on button "Delete Proxy" at bounding box center [861, 428] width 98 height 25
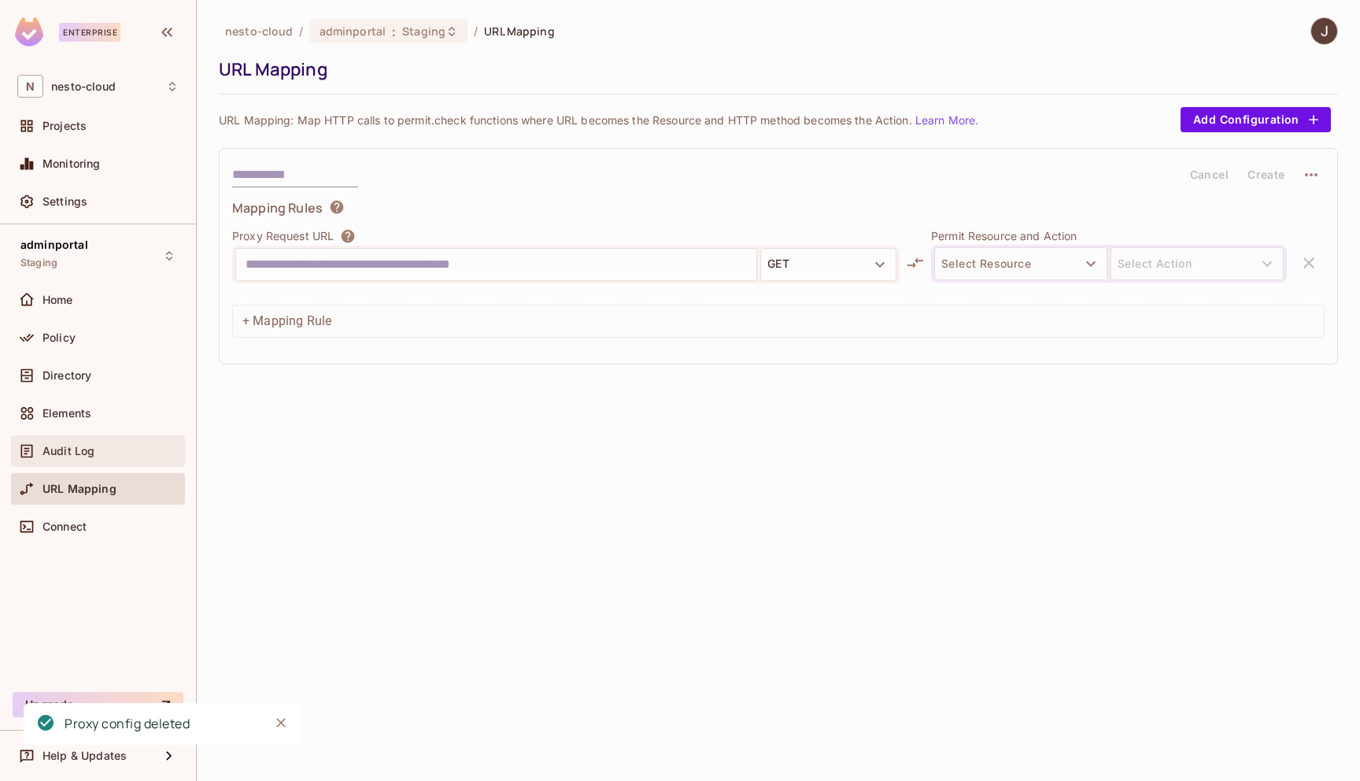
click at [99, 456] on div "Audit Log" at bounding box center [110, 451] width 136 height 13
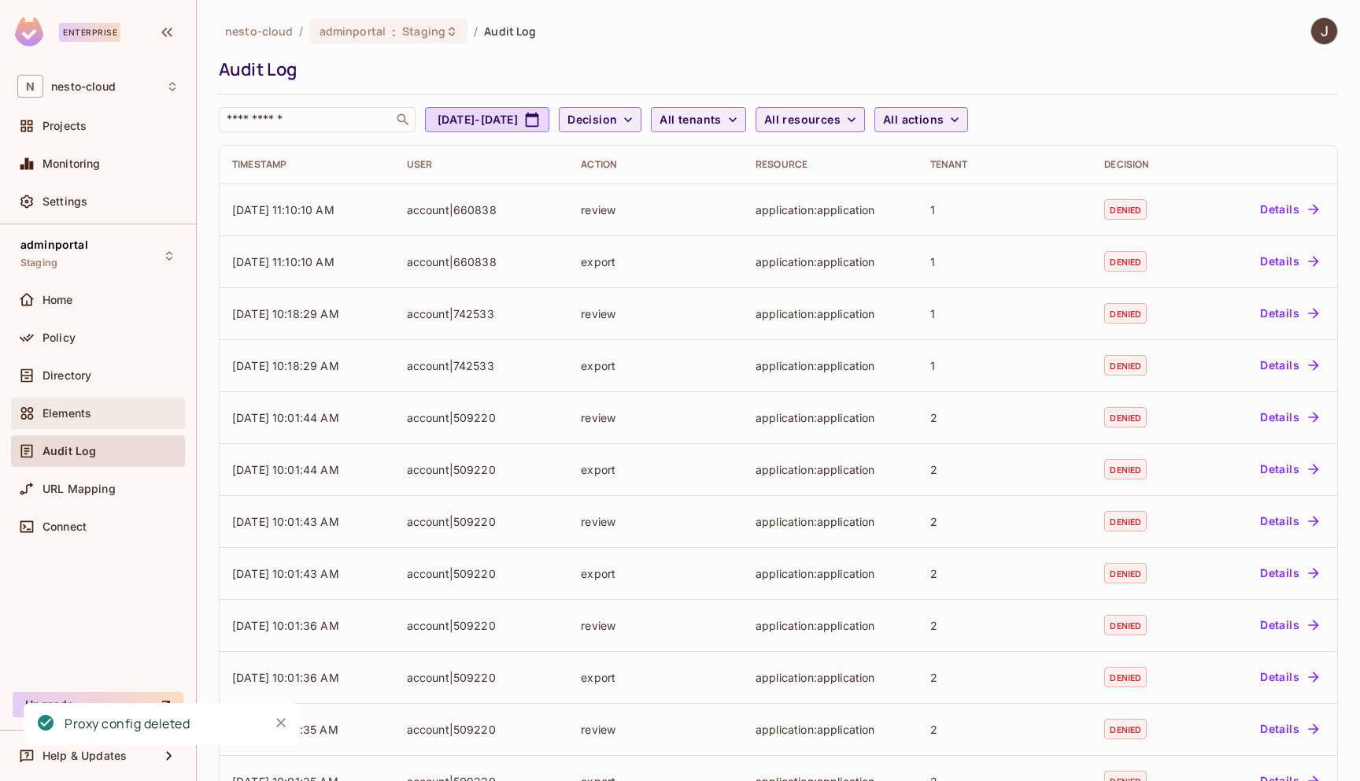
click at [98, 412] on div "Elements" at bounding box center [110, 413] width 136 height 13
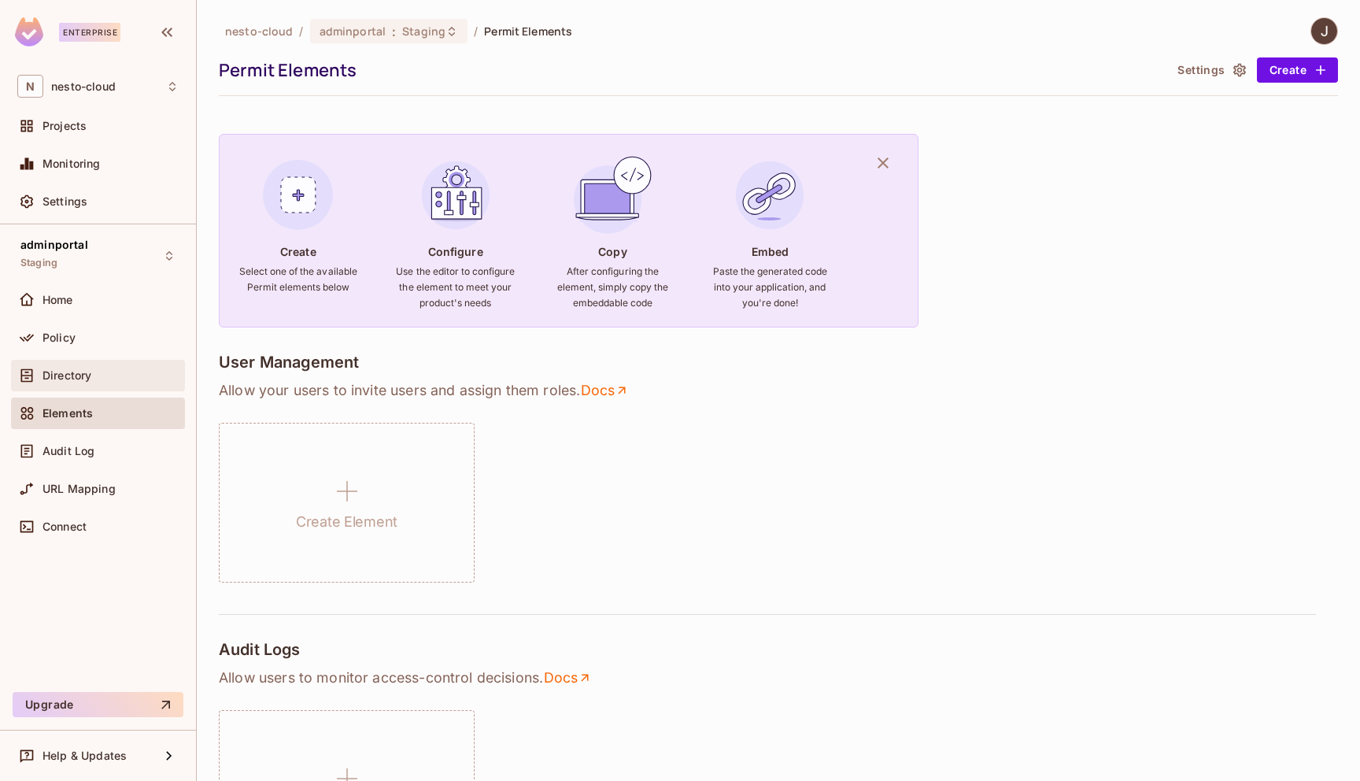
click at [97, 378] on div "Directory" at bounding box center [110, 375] width 136 height 13
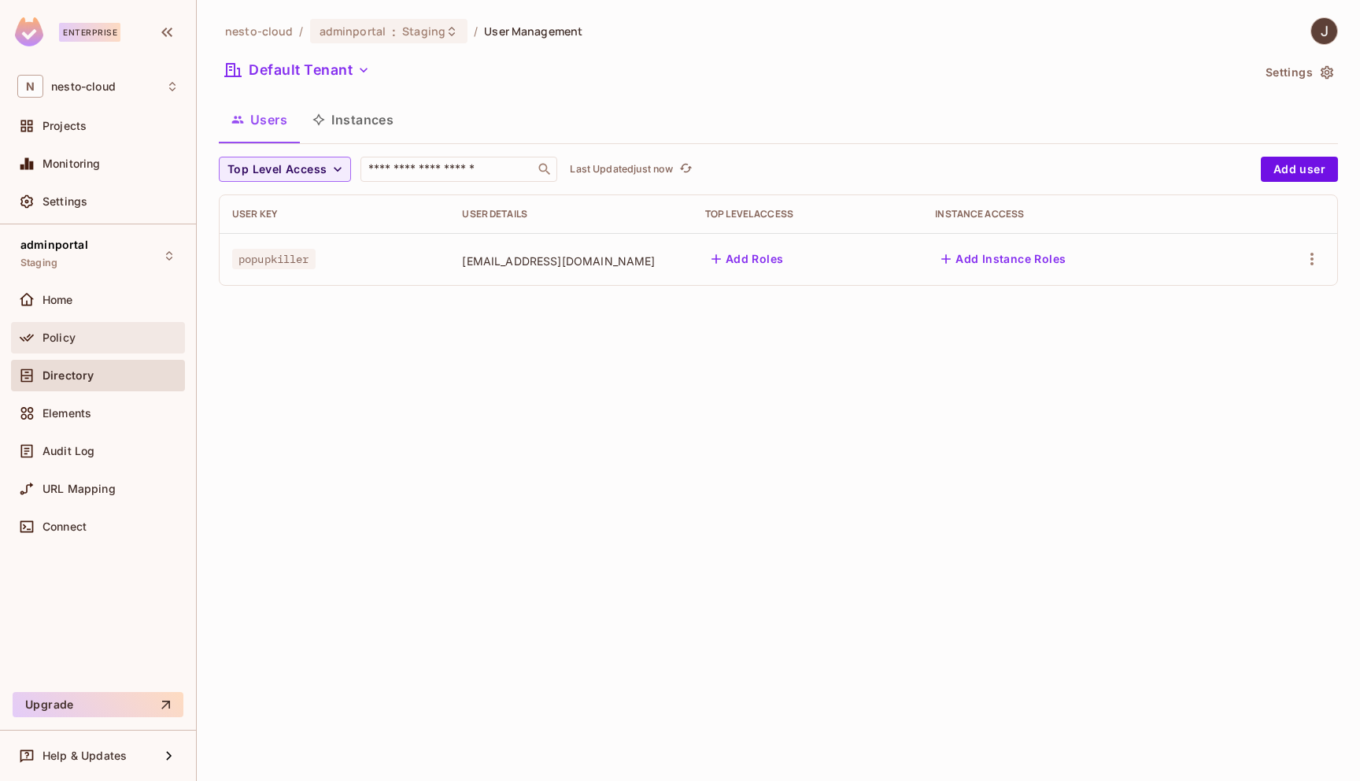
click at [94, 345] on div "Policy" at bounding box center [97, 337] width 161 height 19
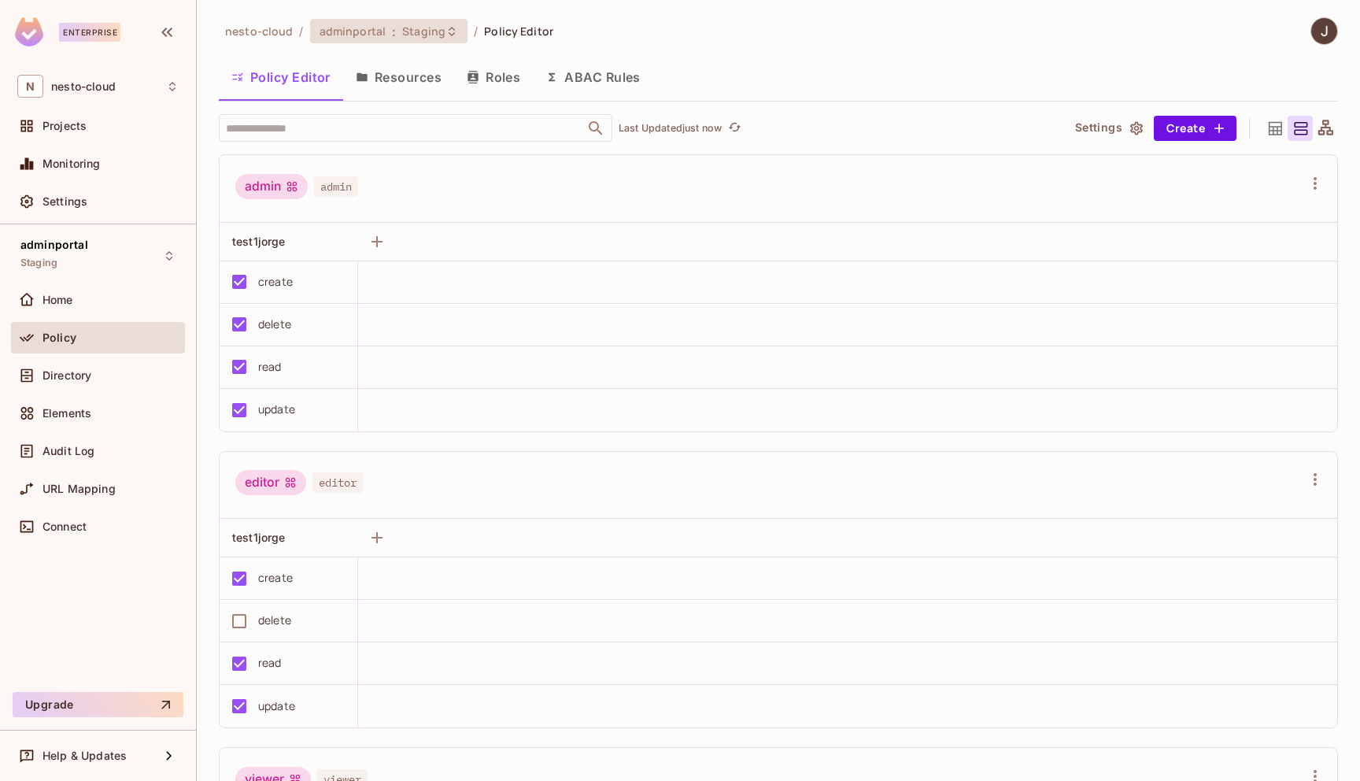
click at [430, 31] on span "Staging" at bounding box center [423, 31] width 43 height 15
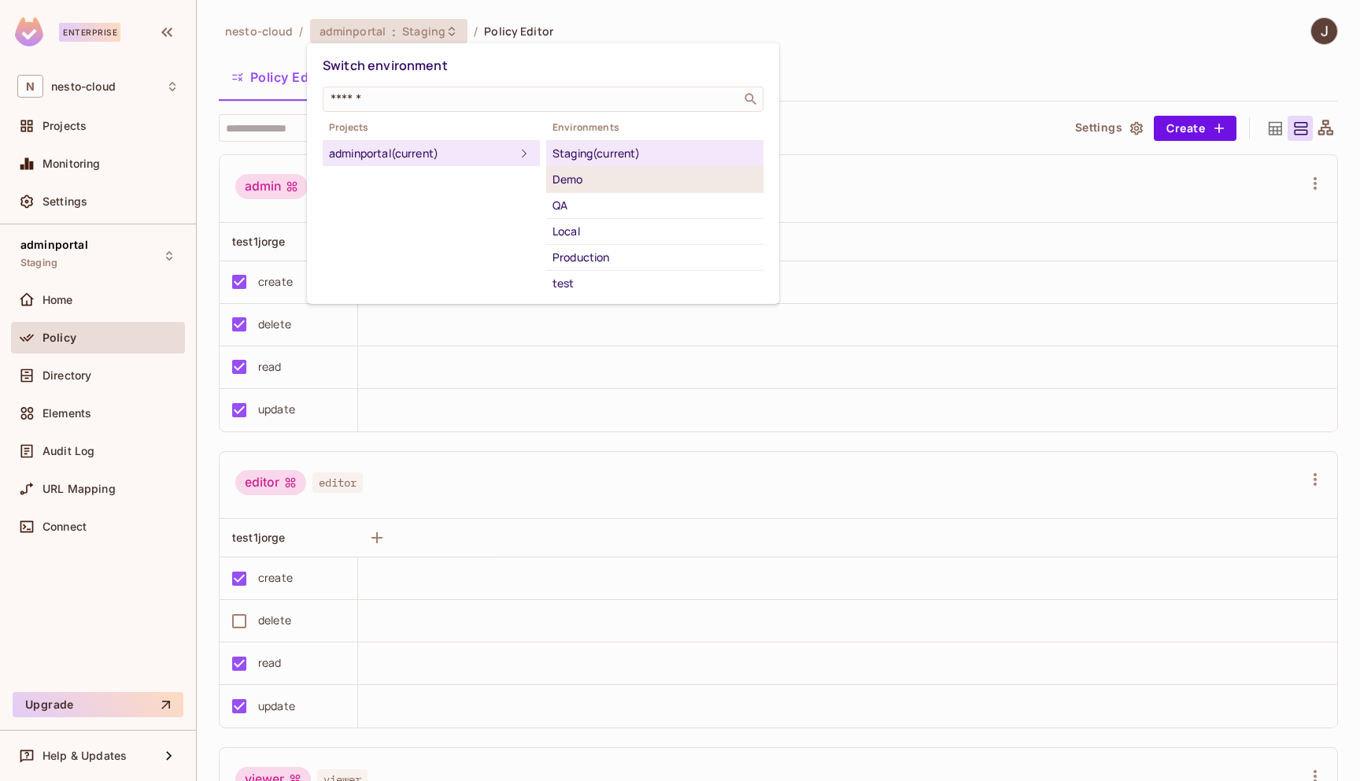
click at [579, 175] on div "Demo" at bounding box center [654, 179] width 205 height 19
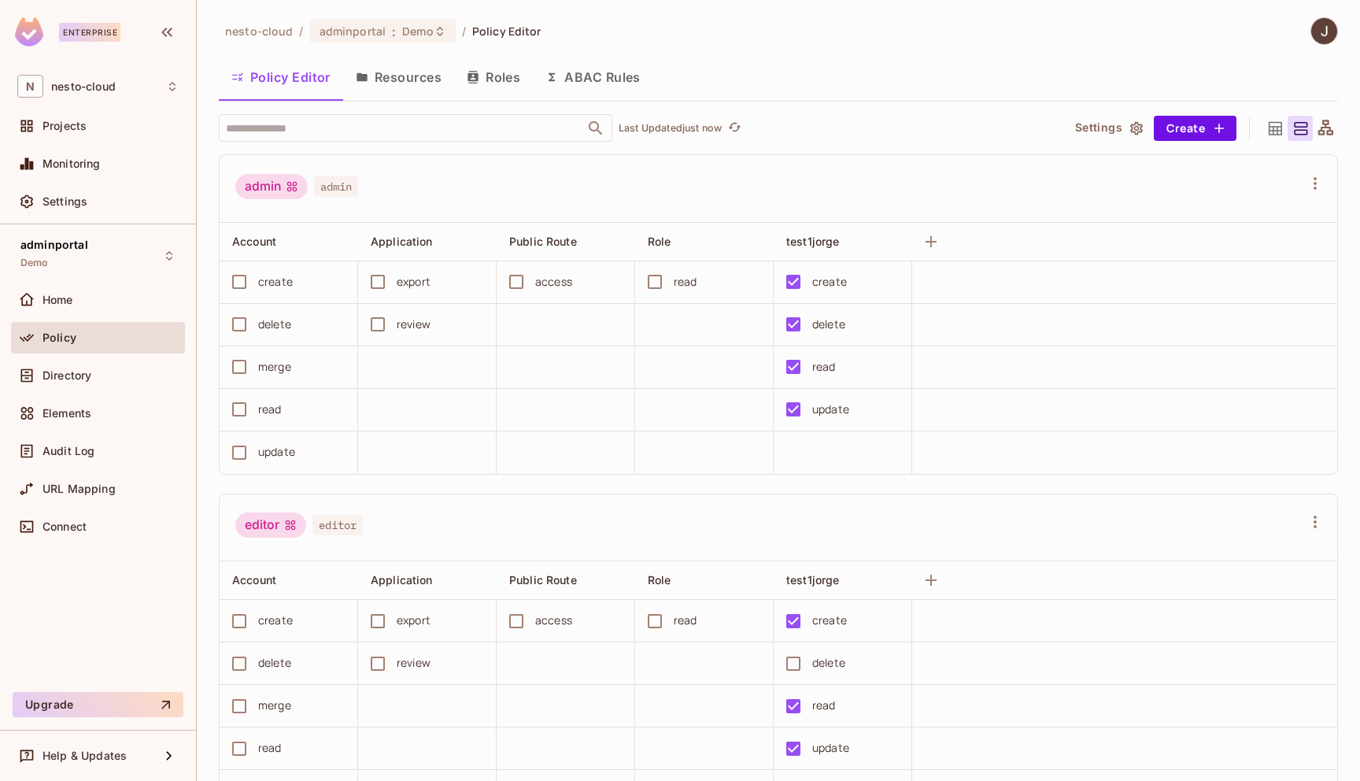
click at [629, 78] on button "ABAC Rules" at bounding box center [593, 76] width 120 height 39
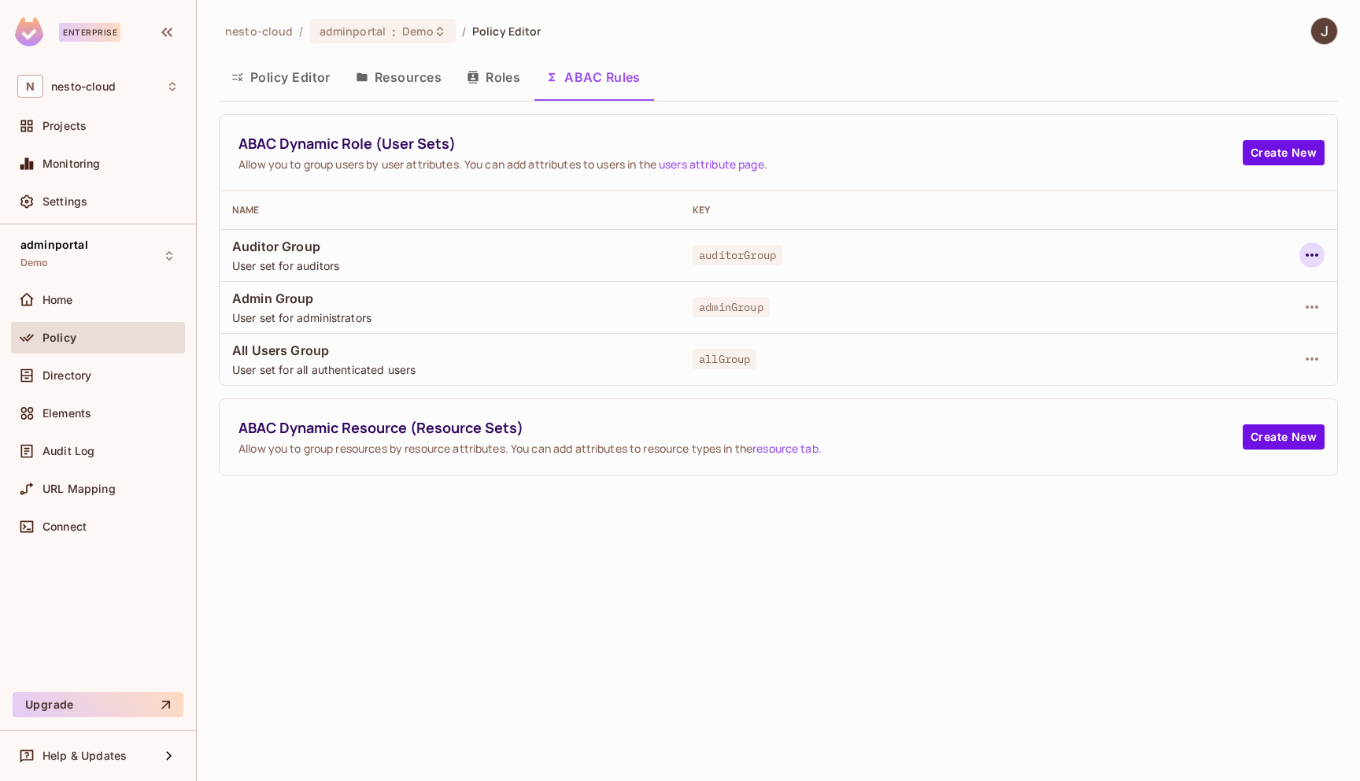
click at [1303, 257] on icon "button" at bounding box center [1311, 255] width 19 height 19
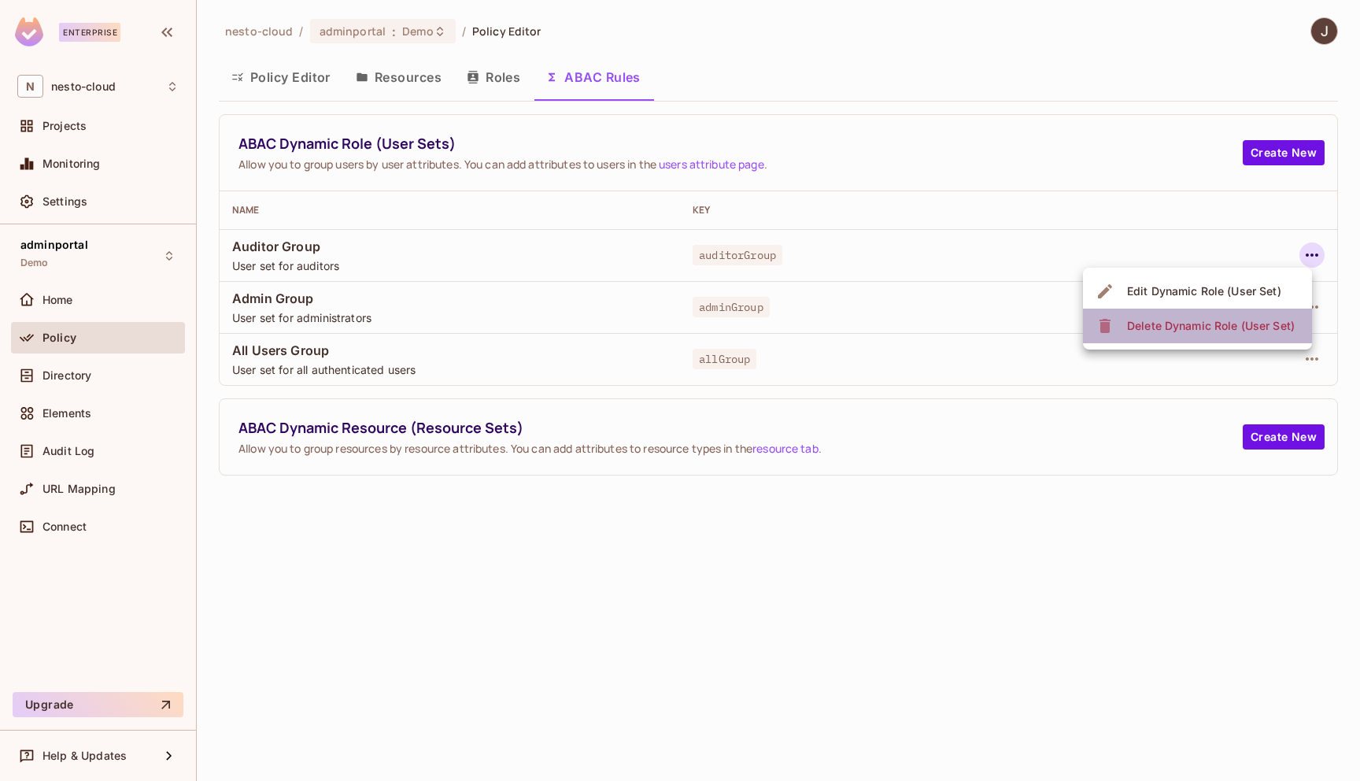
click at [1262, 325] on div "Delete Dynamic Role (User Set)" at bounding box center [1211, 326] width 168 height 16
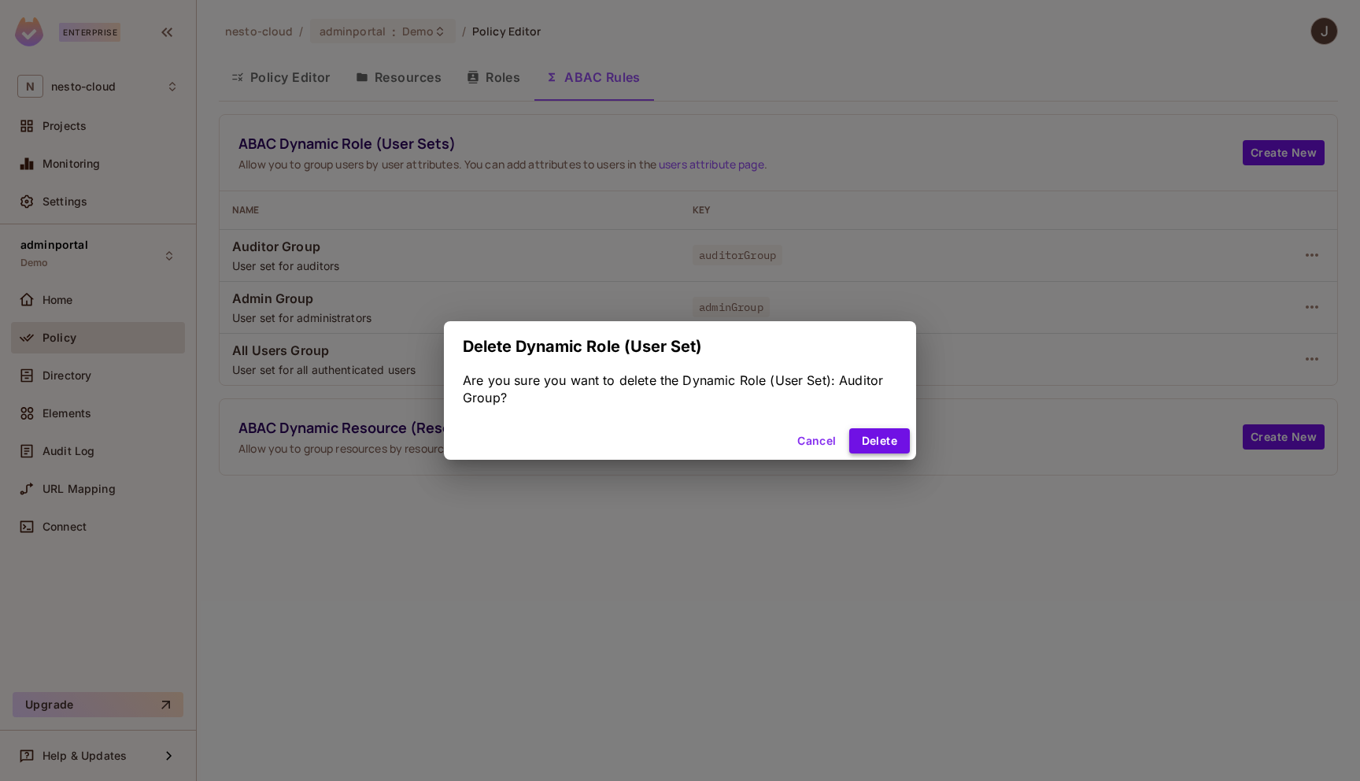
click at [869, 439] on button "Delete" at bounding box center [879, 440] width 61 height 25
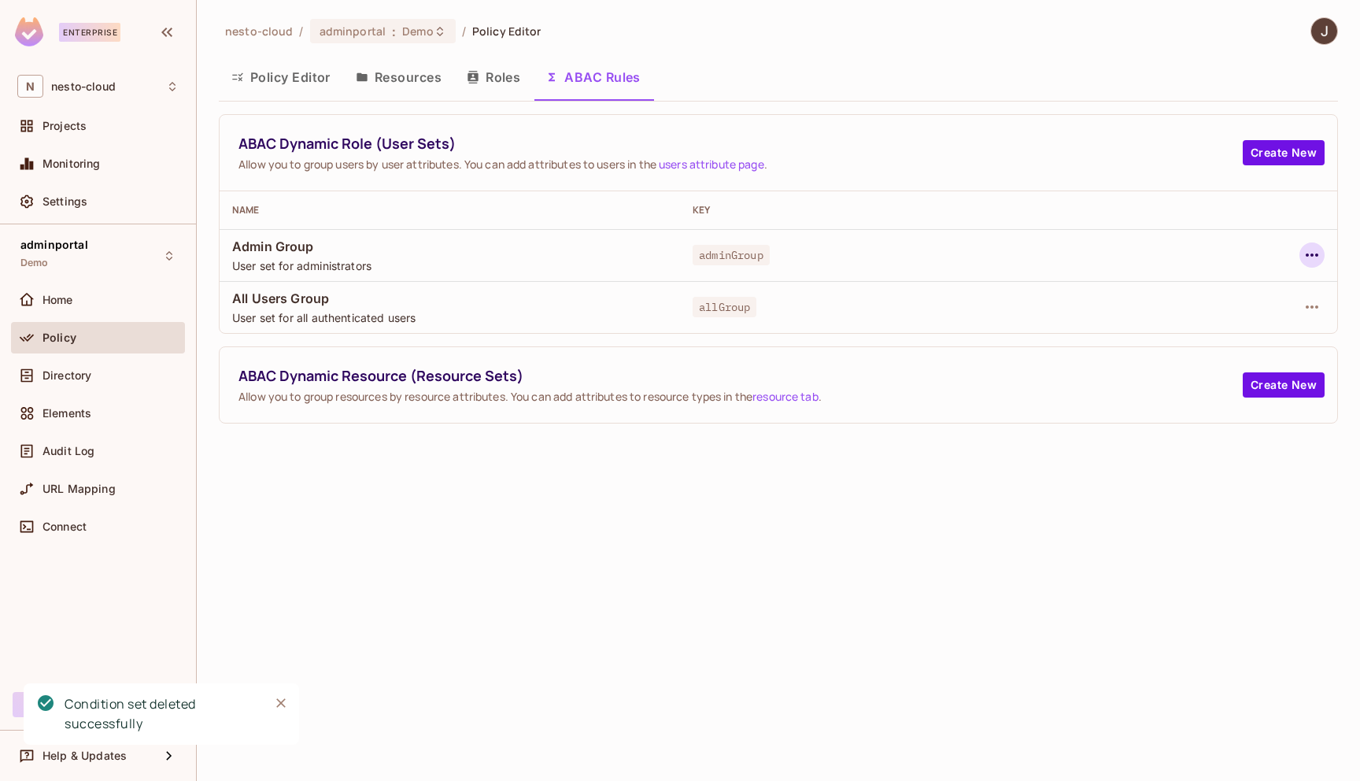
click at [1306, 253] on icon "button" at bounding box center [1311, 255] width 19 height 19
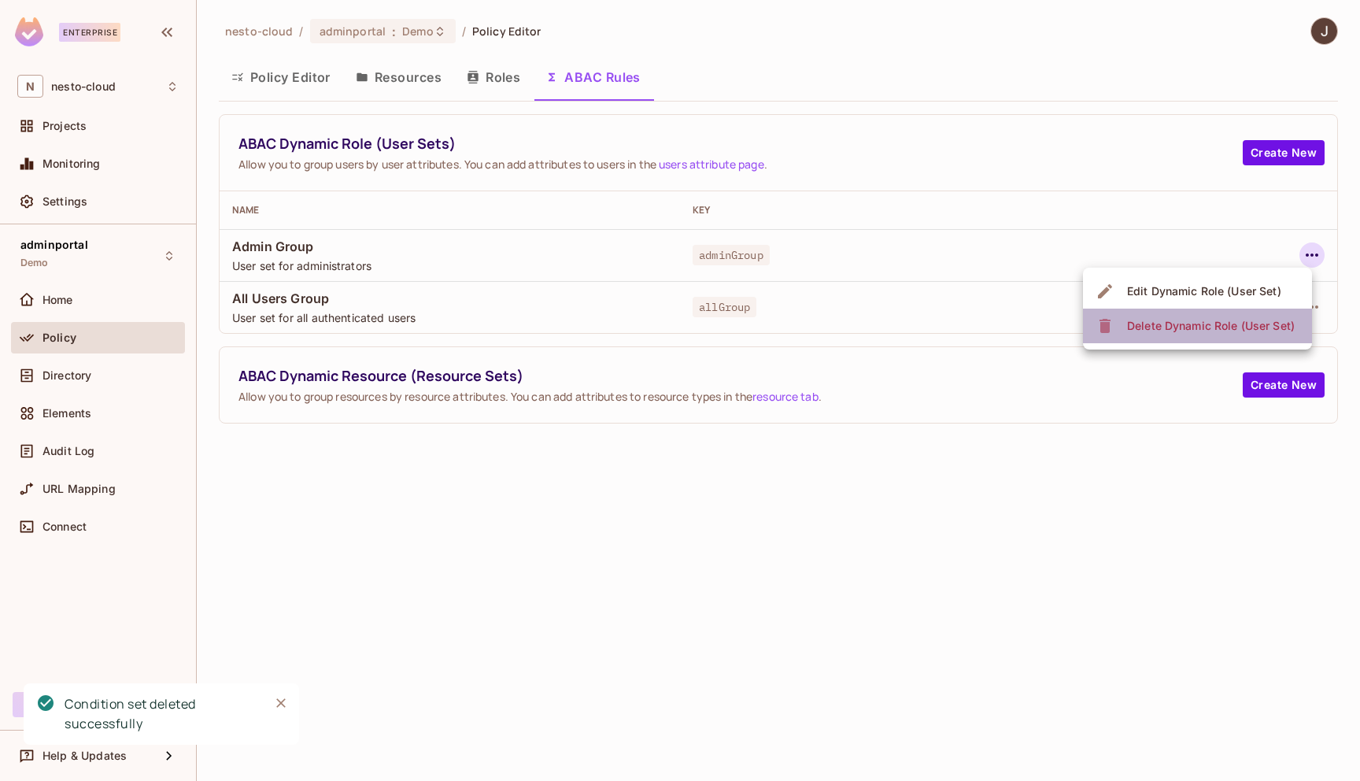
click at [1252, 321] on div "Delete Dynamic Role (User Set)" at bounding box center [1211, 326] width 168 height 16
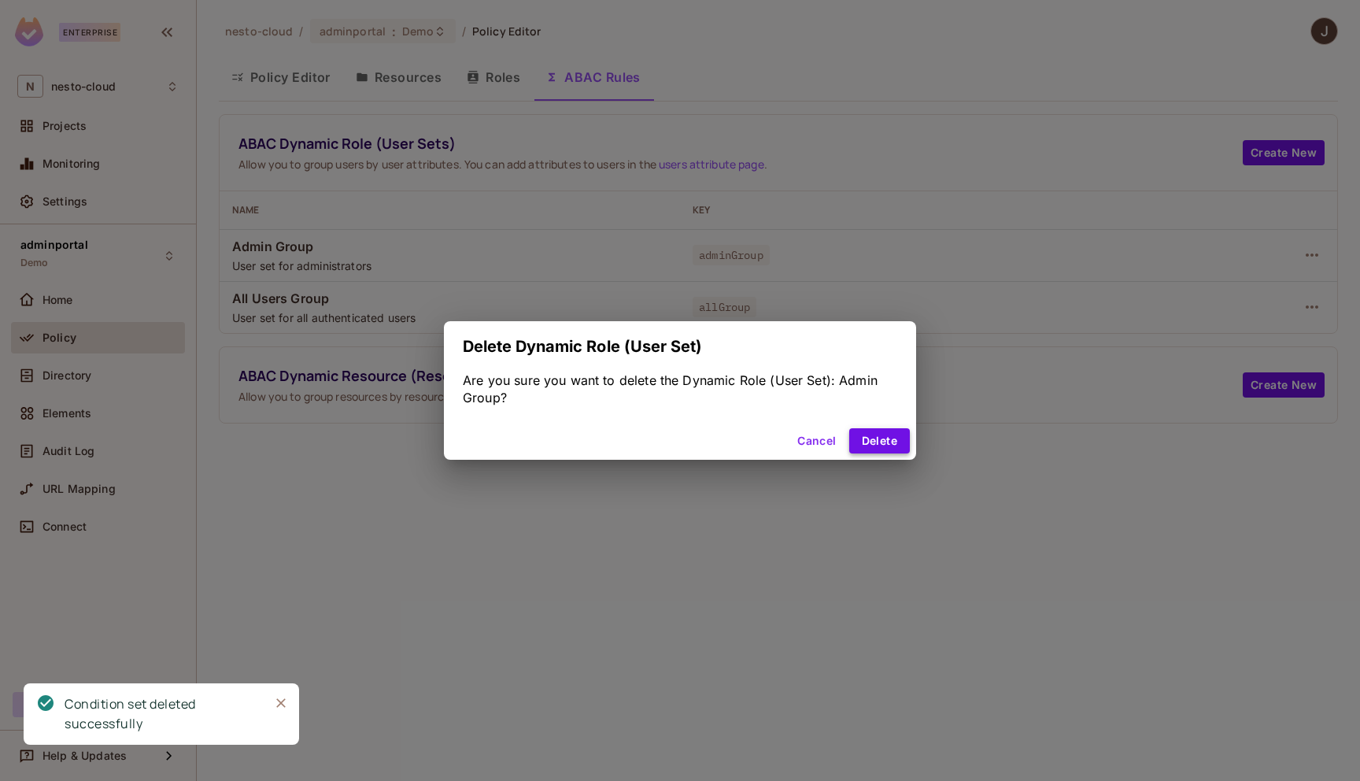
click at [877, 435] on button "Delete" at bounding box center [879, 440] width 61 height 25
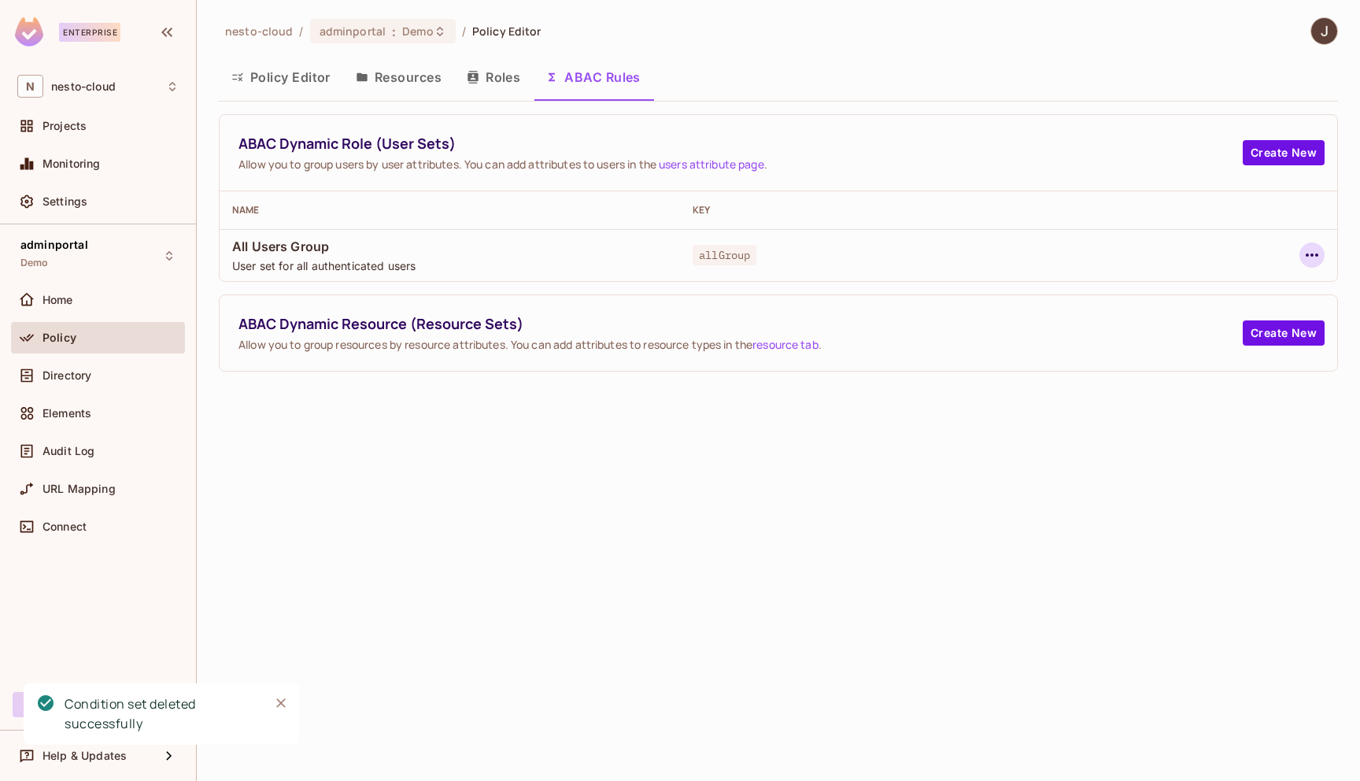
click at [1319, 250] on icon "button" at bounding box center [1311, 255] width 19 height 19
click at [1261, 315] on span "Delete Dynamic Role (User Set)" at bounding box center [1210, 325] width 177 height 25
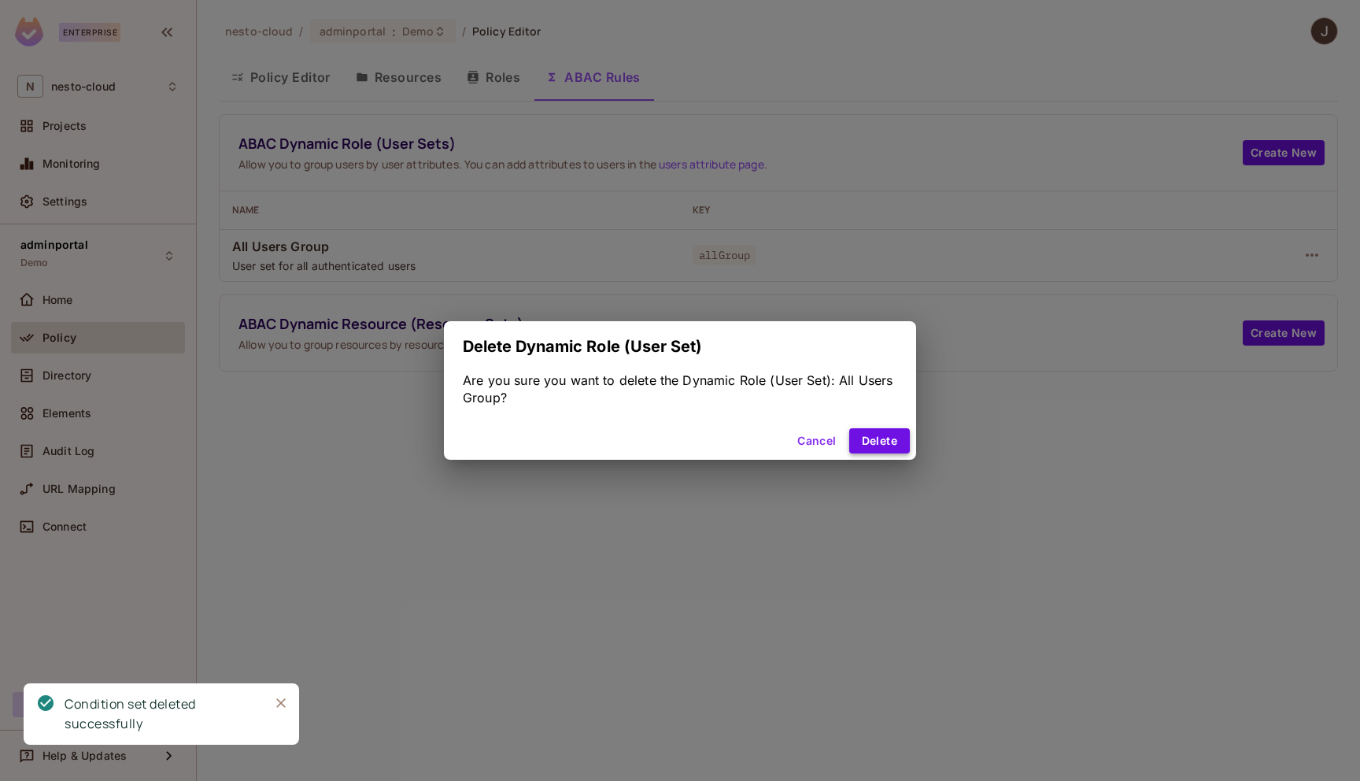
click at [895, 435] on button "Delete" at bounding box center [879, 440] width 61 height 25
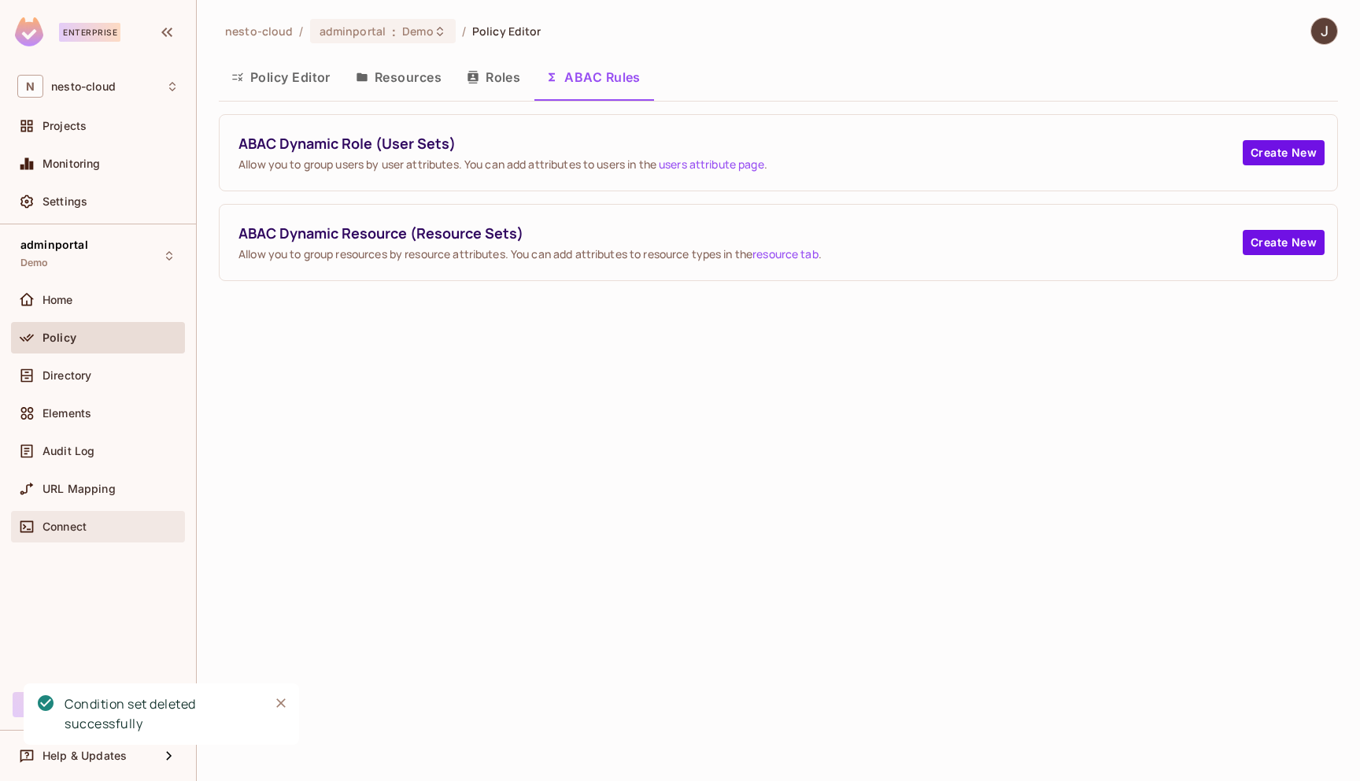
click at [110, 528] on div "Connect" at bounding box center [110, 526] width 136 height 13
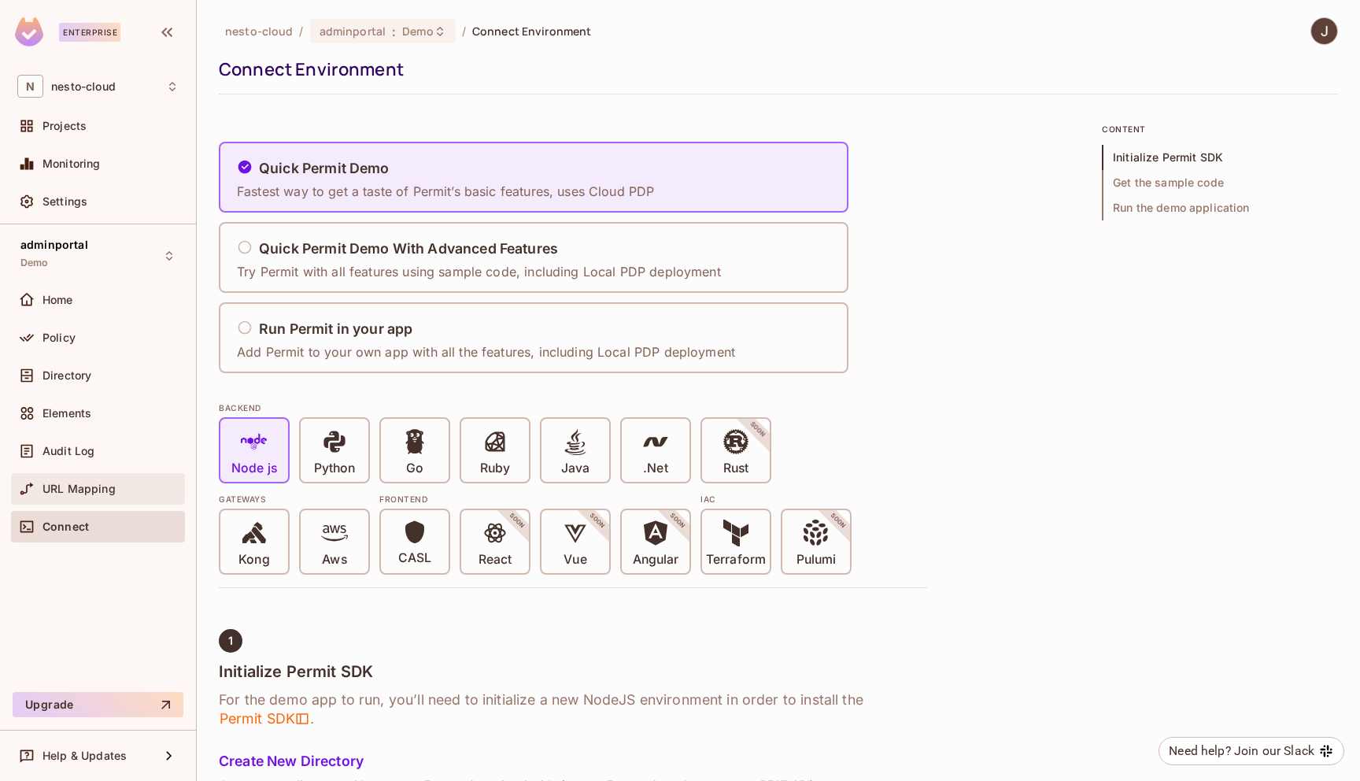
click at [92, 479] on div "URL Mapping" at bounding box center [97, 488] width 161 height 19
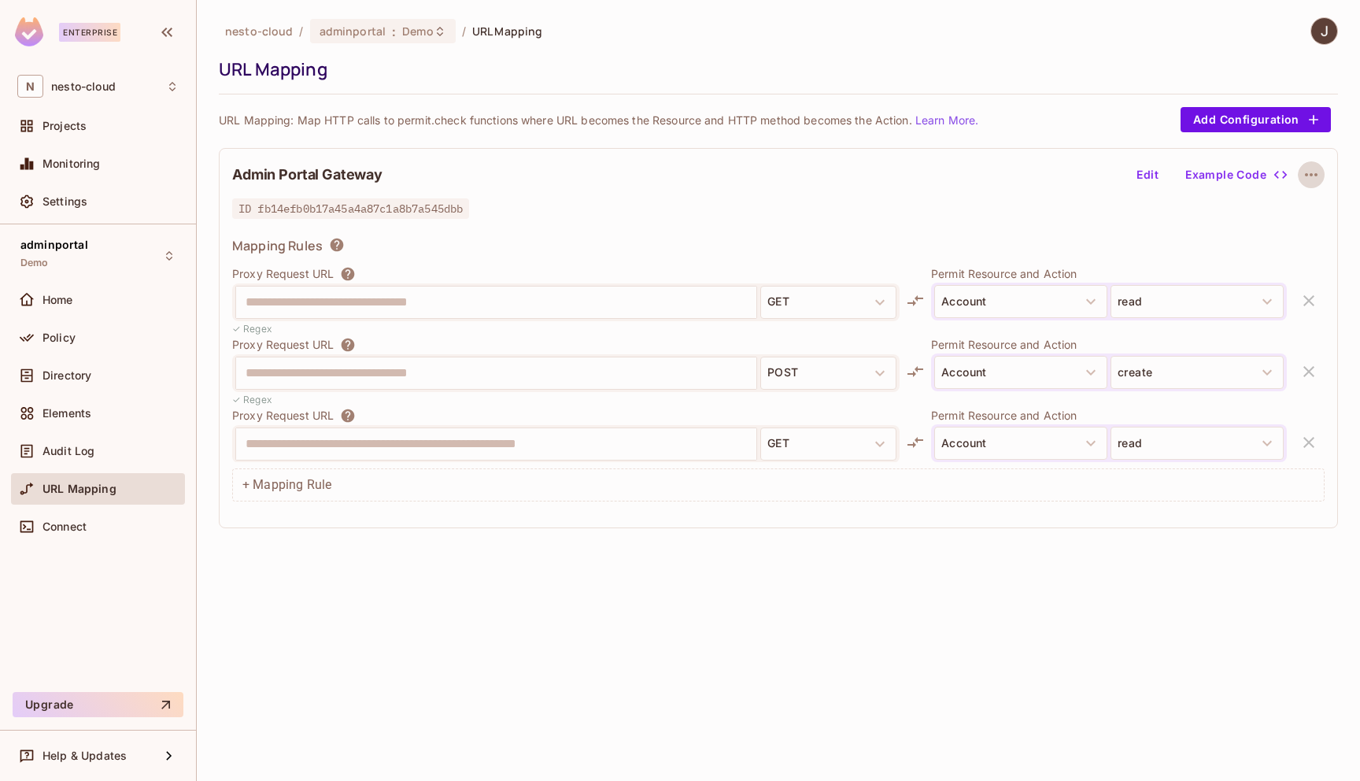
click at [1320, 178] on icon "button" at bounding box center [1311, 174] width 19 height 19
click at [1289, 211] on div "Delete" at bounding box center [1299, 211] width 71 height 25
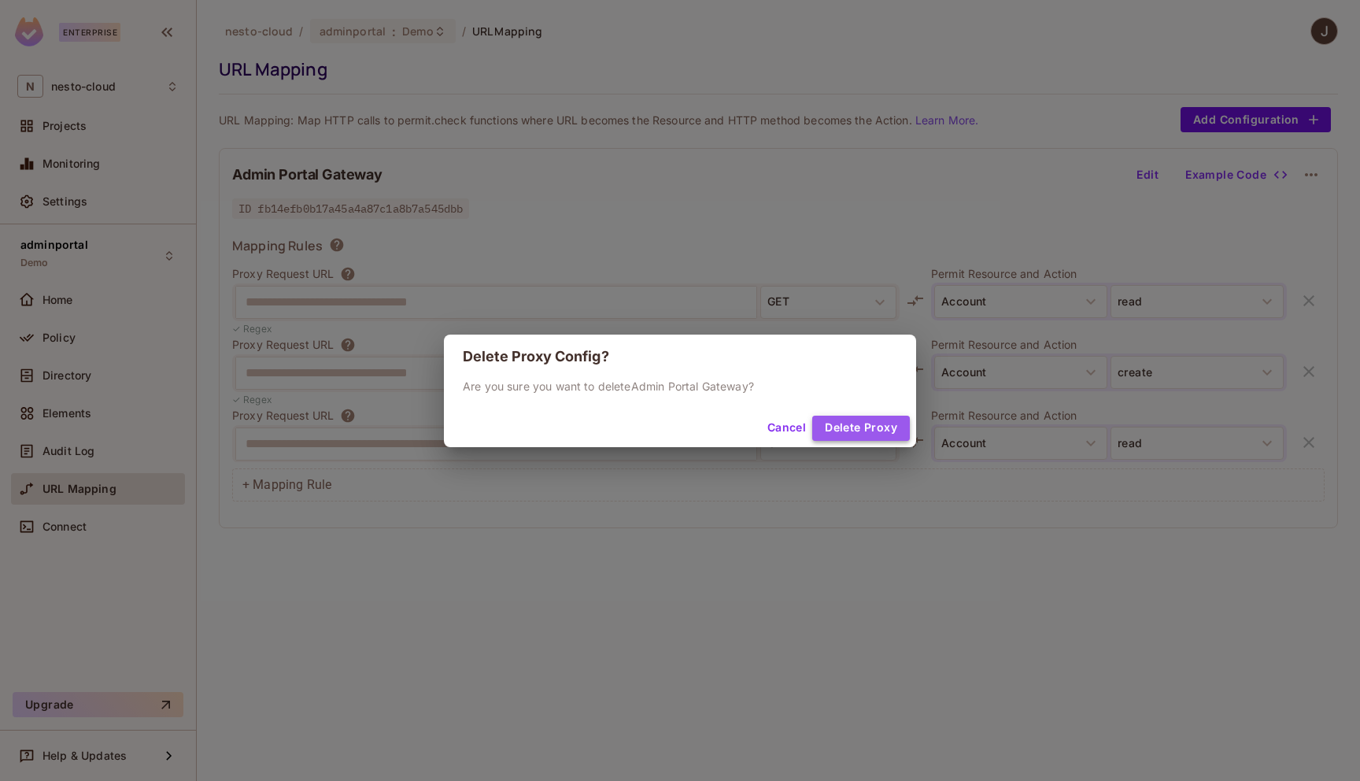
click at [869, 430] on button "Delete Proxy" at bounding box center [861, 428] width 98 height 25
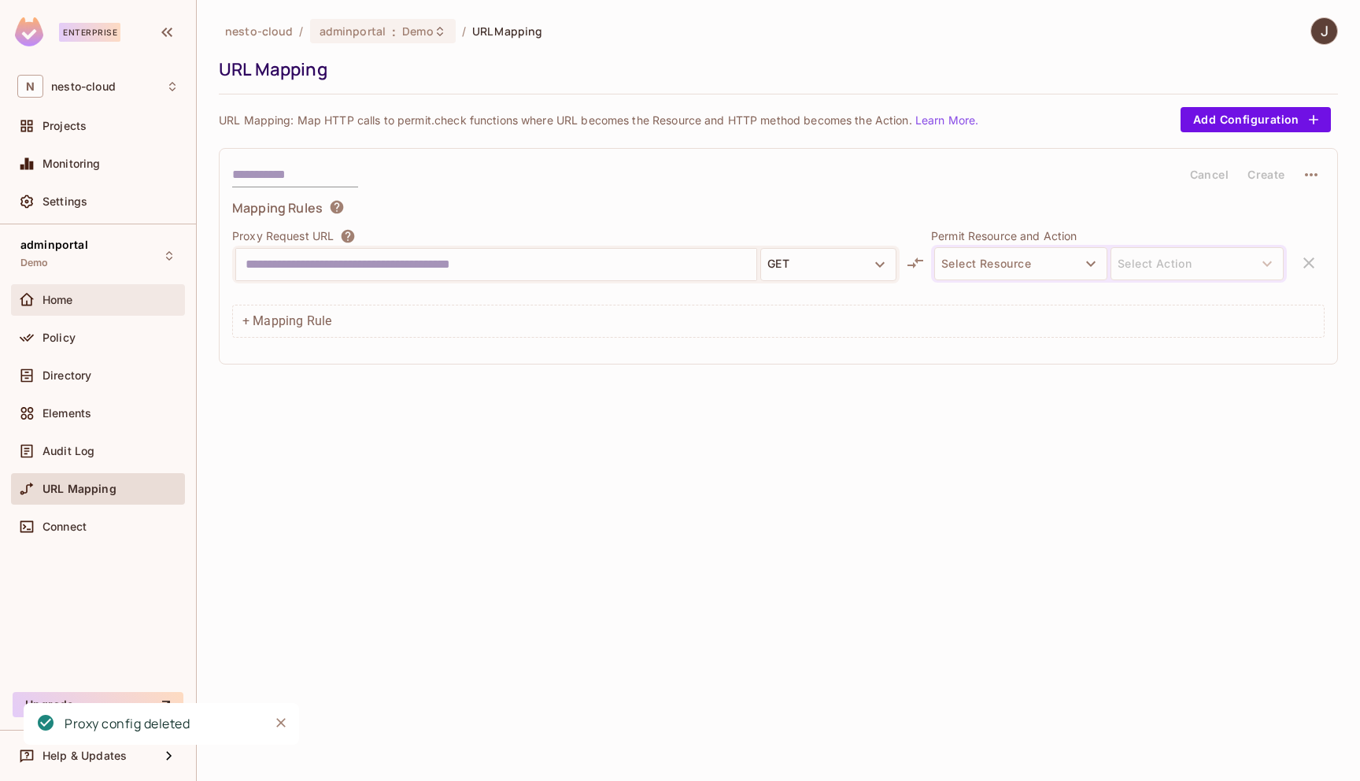
click at [124, 312] on div "Home" at bounding box center [98, 299] width 174 height 31
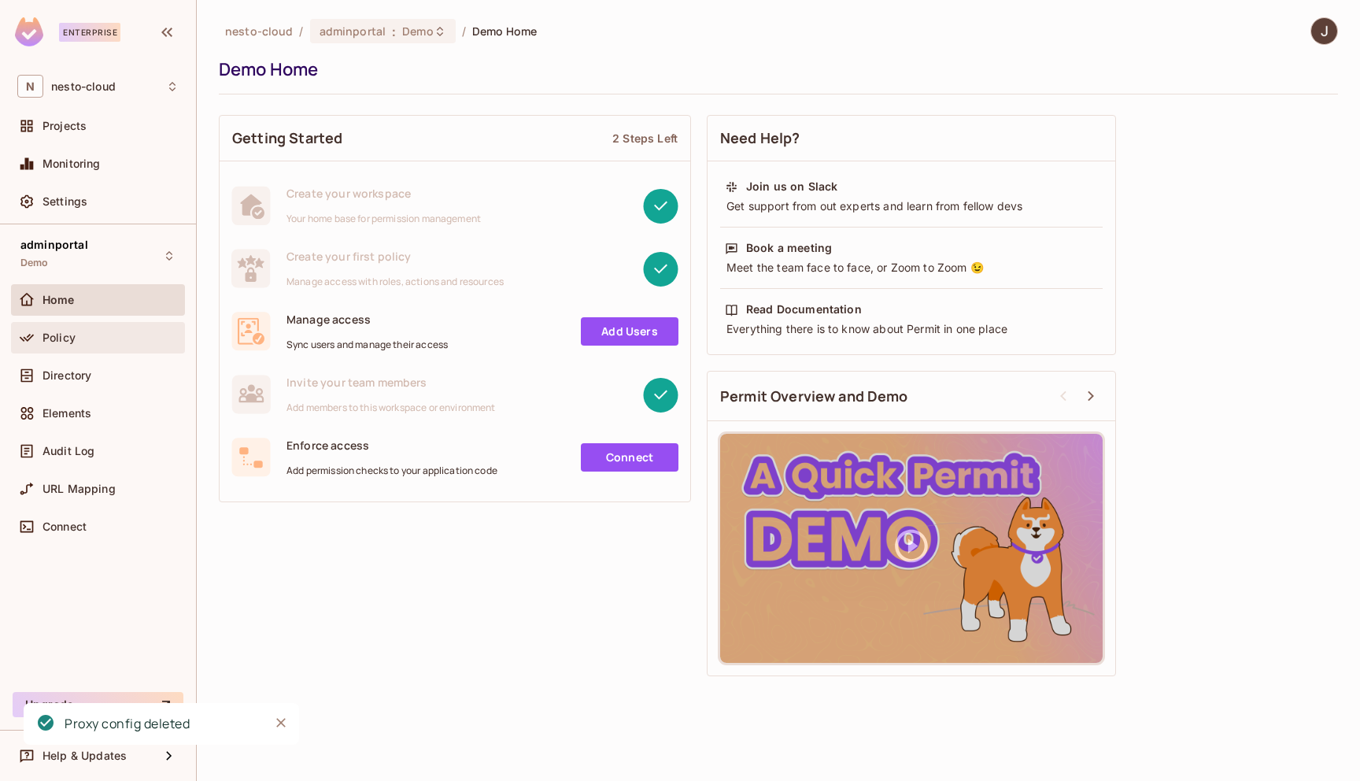
click at [123, 340] on div "Policy" at bounding box center [110, 337] width 136 height 13
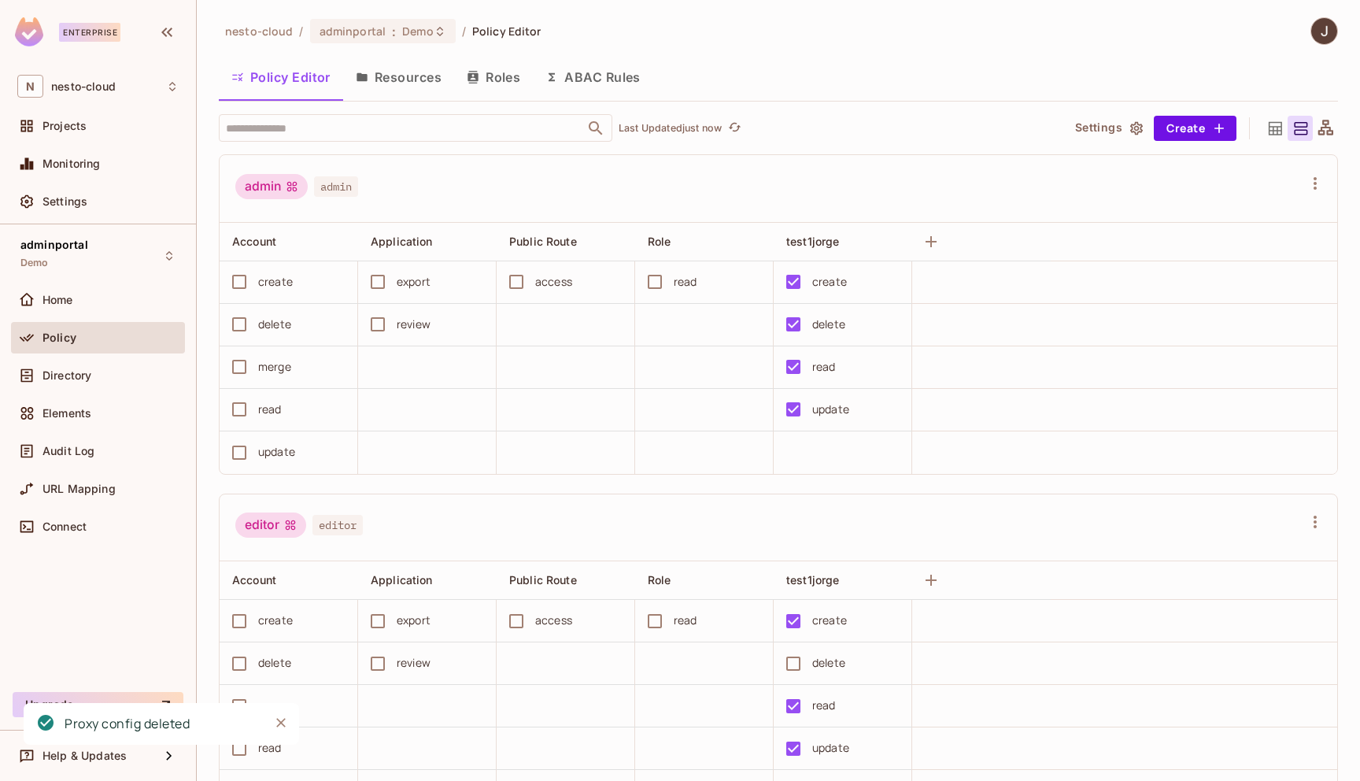
click at [611, 77] on button "ABAC Rules" at bounding box center [593, 76] width 120 height 39
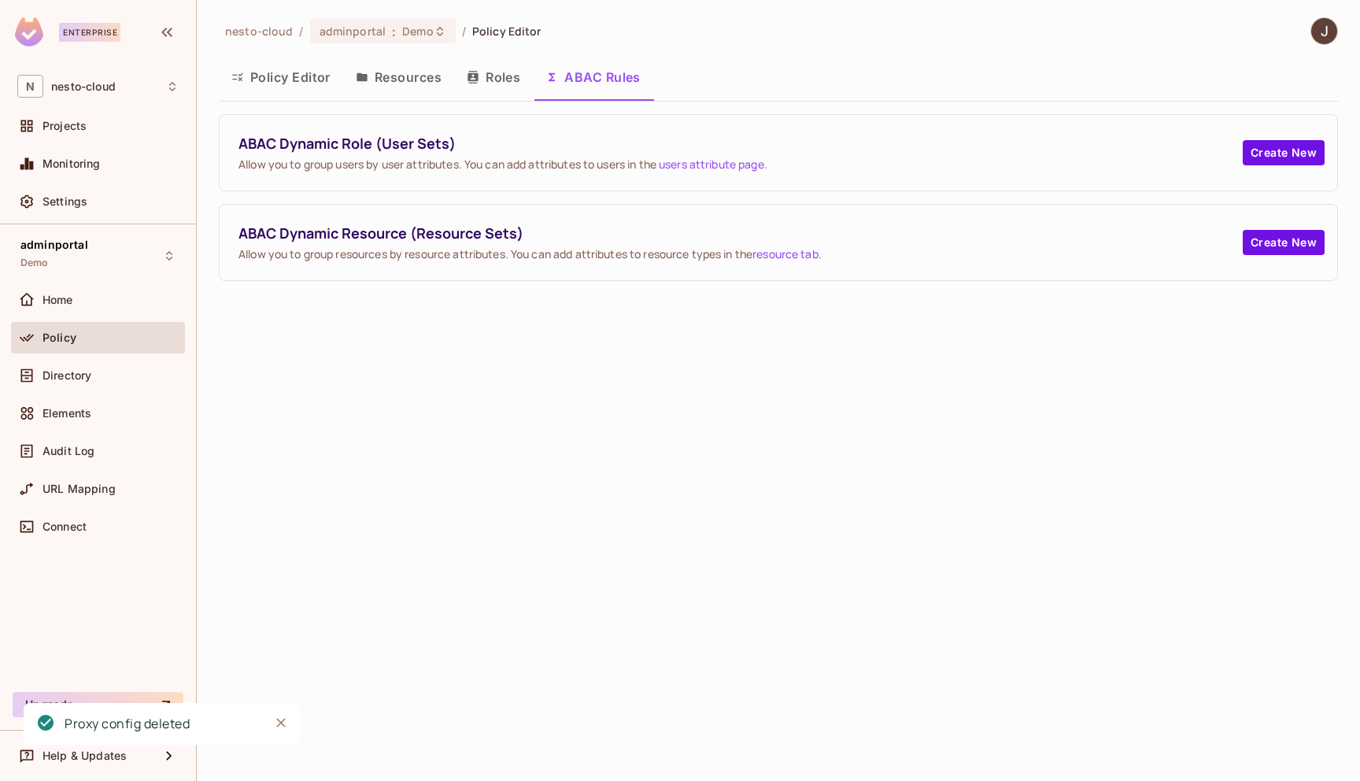
click at [506, 76] on button "Roles" at bounding box center [493, 76] width 79 height 39
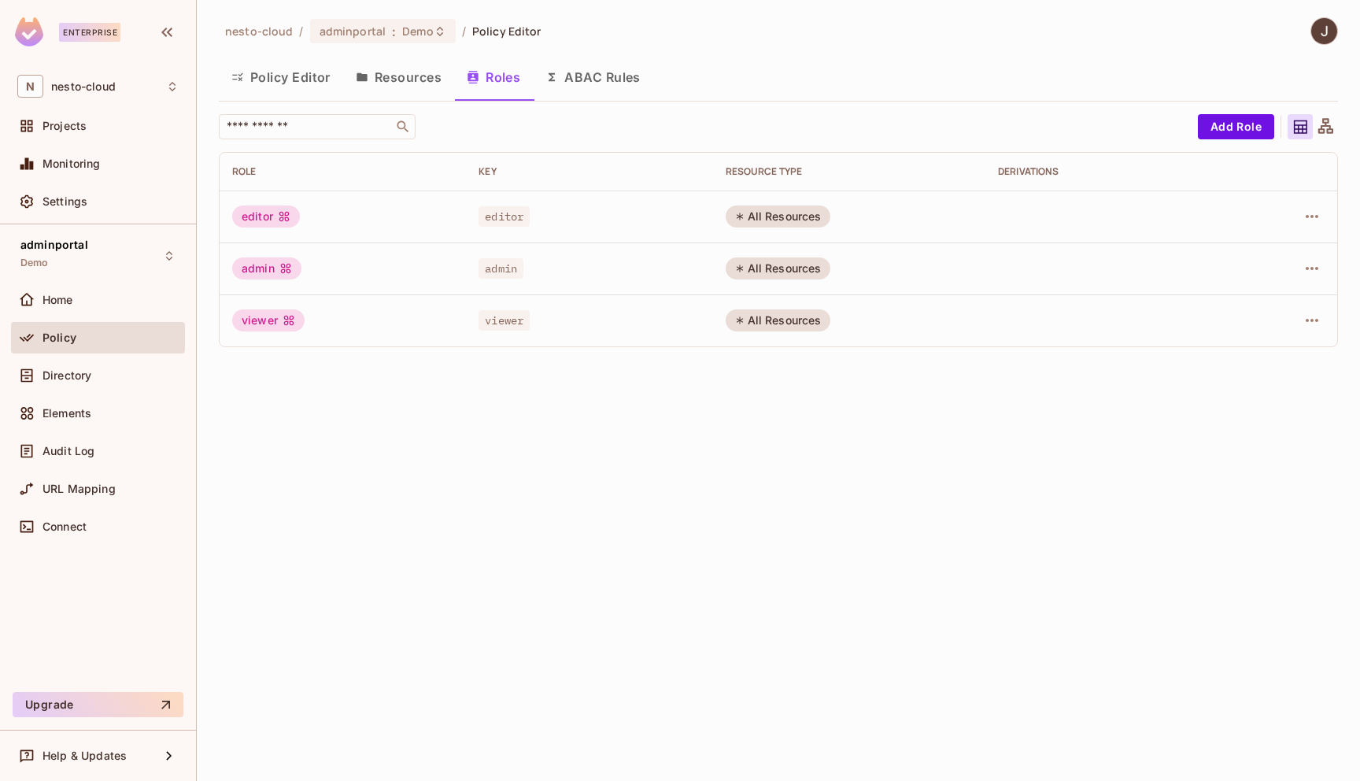
click at [418, 83] on button "Resources" at bounding box center [398, 76] width 111 height 39
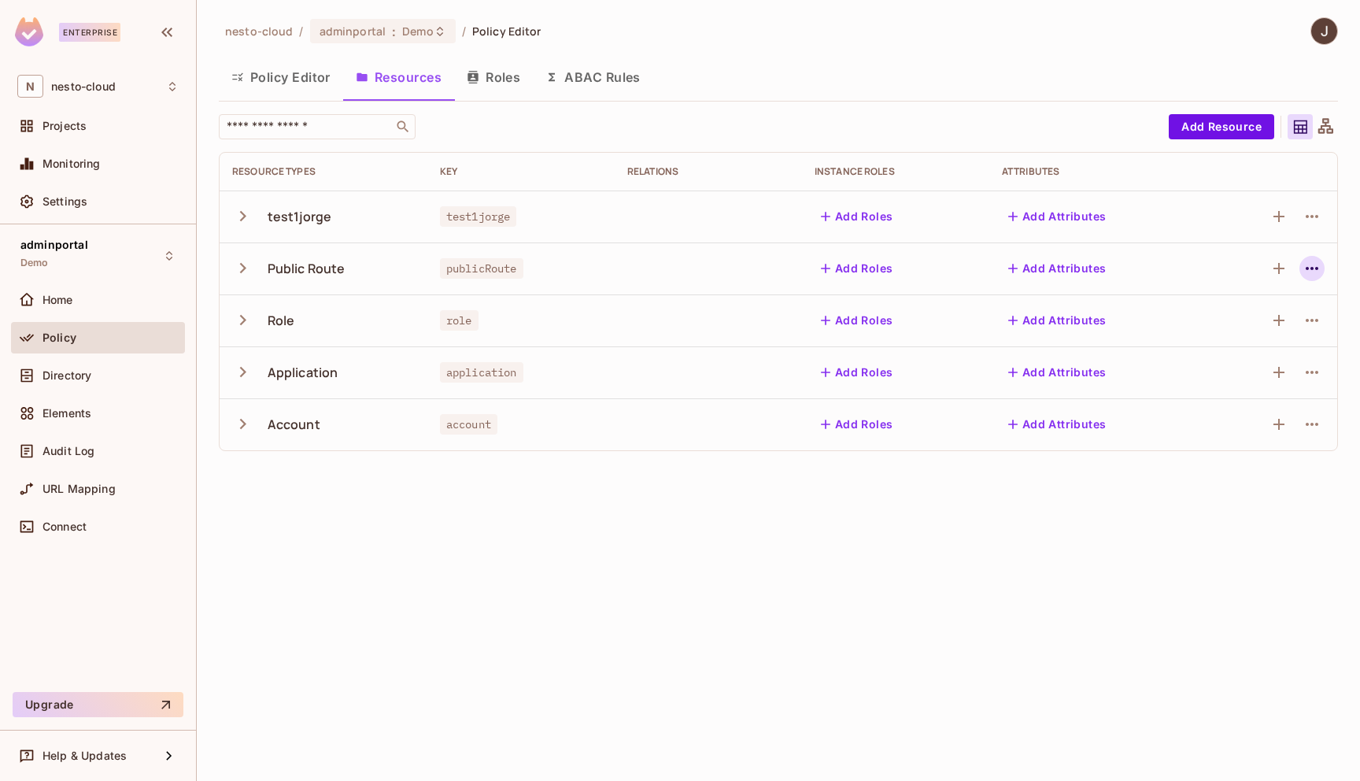
click at [1319, 267] on icon "button" at bounding box center [1311, 268] width 19 height 19
click at [1263, 367] on div "Delete Resource" at bounding box center [1249, 365] width 87 height 16
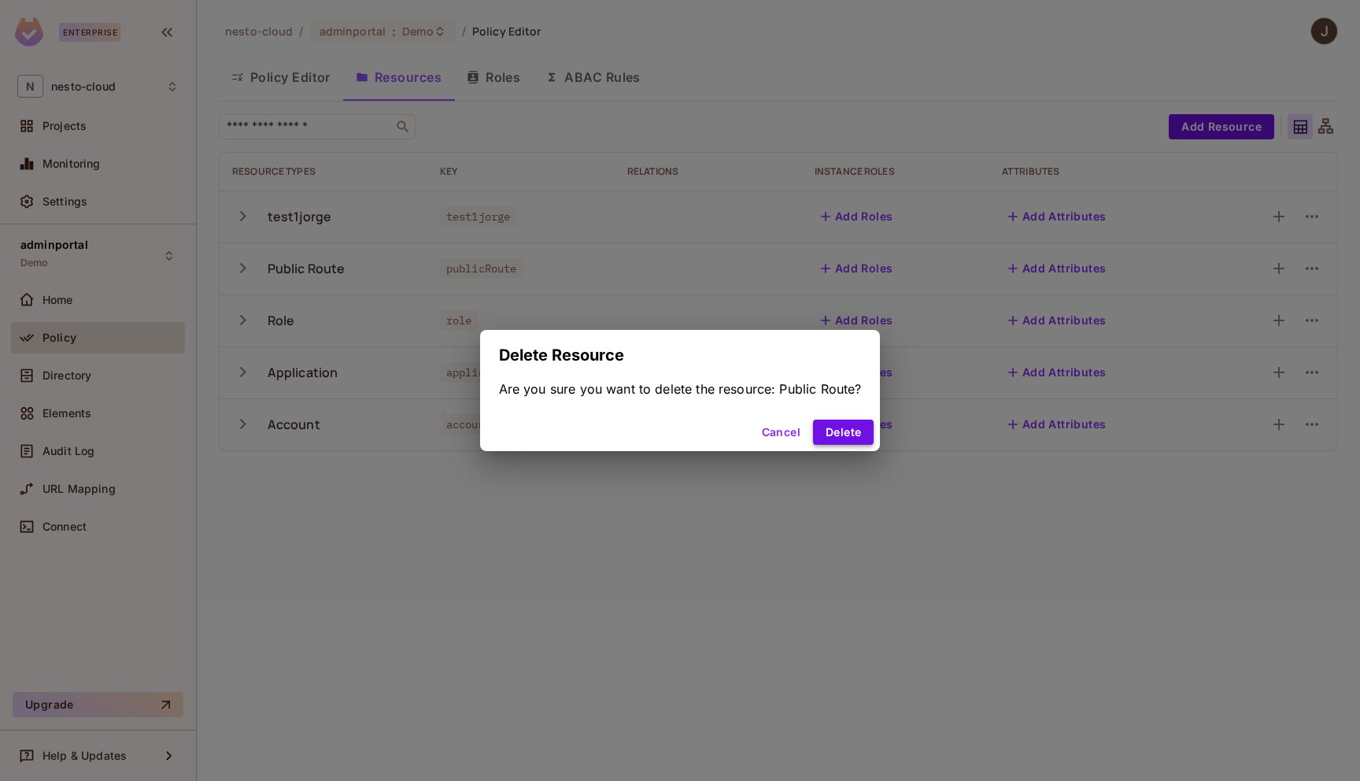
click at [859, 430] on button "Delete" at bounding box center [843, 431] width 61 height 25
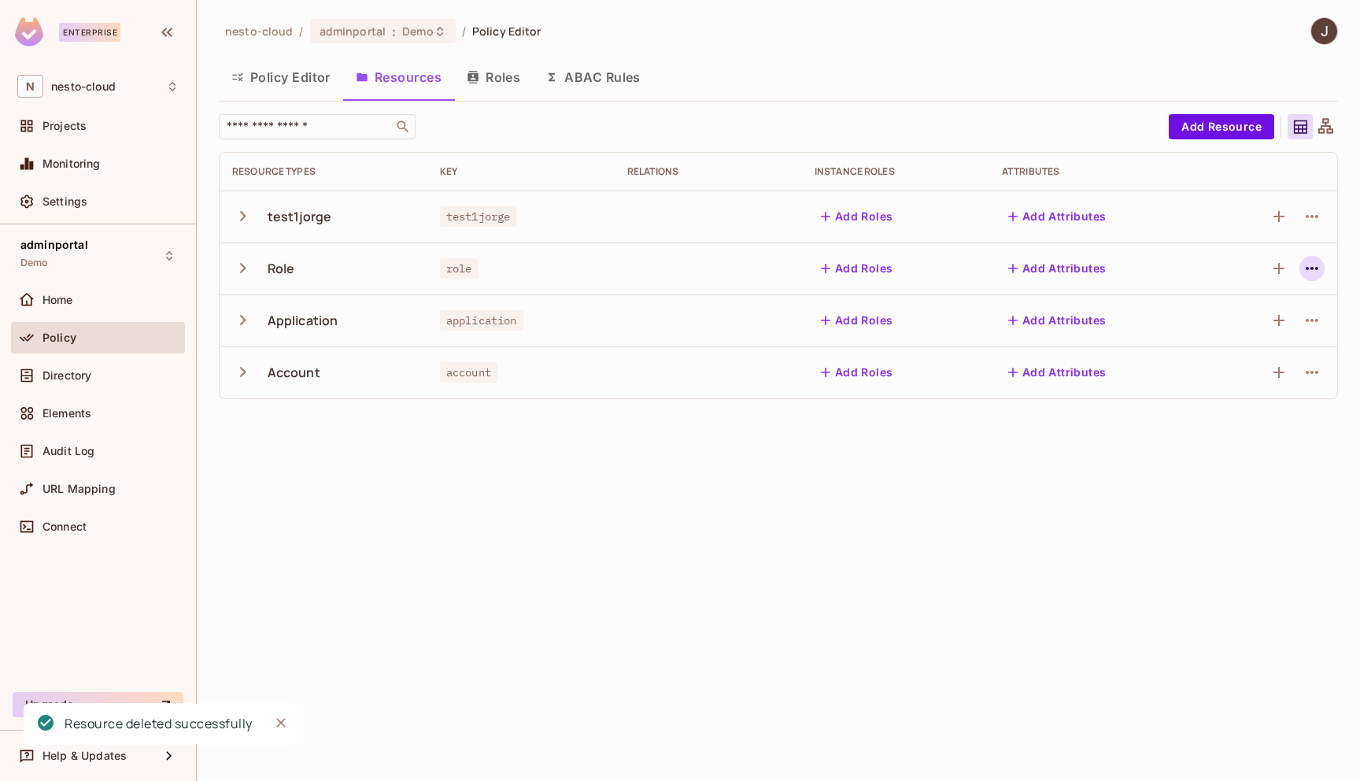
click at [1312, 269] on icon "button" at bounding box center [1312, 268] width 13 height 3
click at [1258, 363] on div "Delete Resource" at bounding box center [1249, 365] width 87 height 16
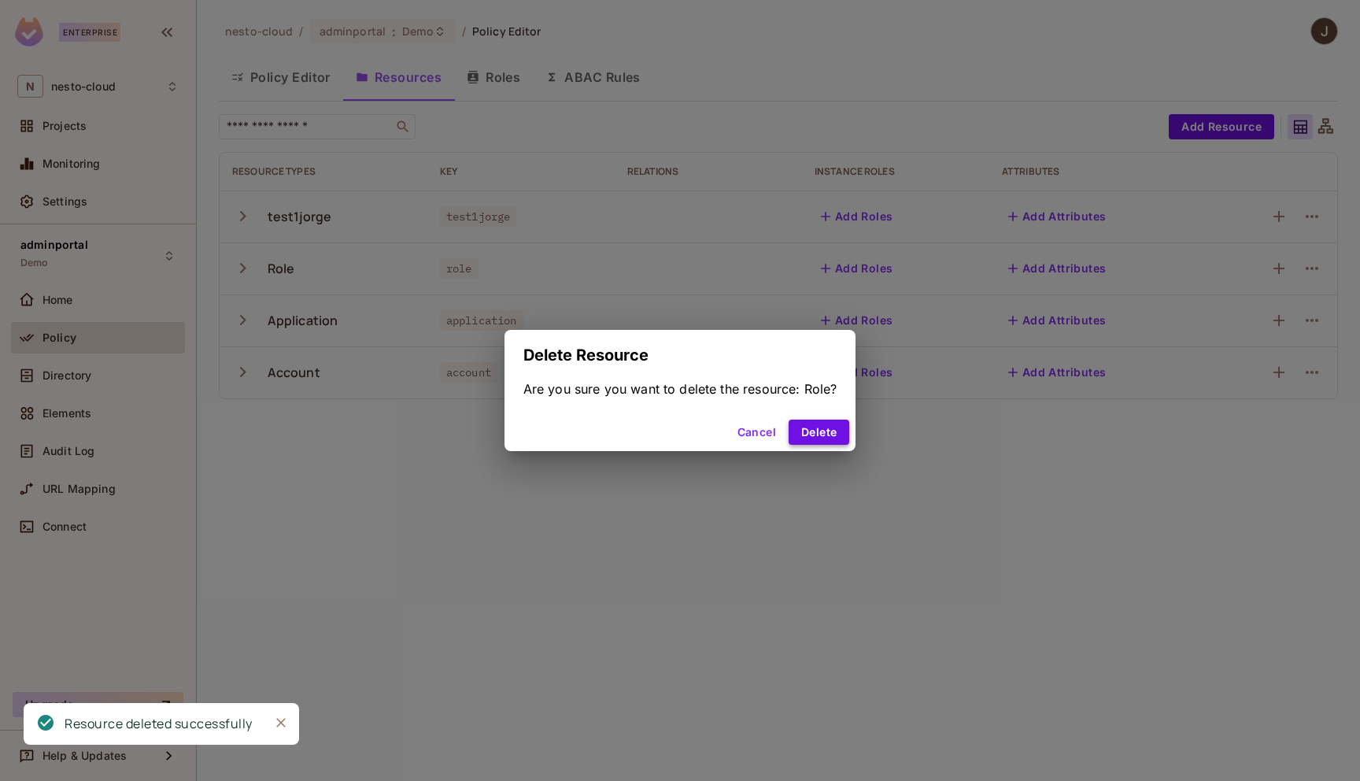
click at [807, 430] on button "Delete" at bounding box center [819, 431] width 61 height 25
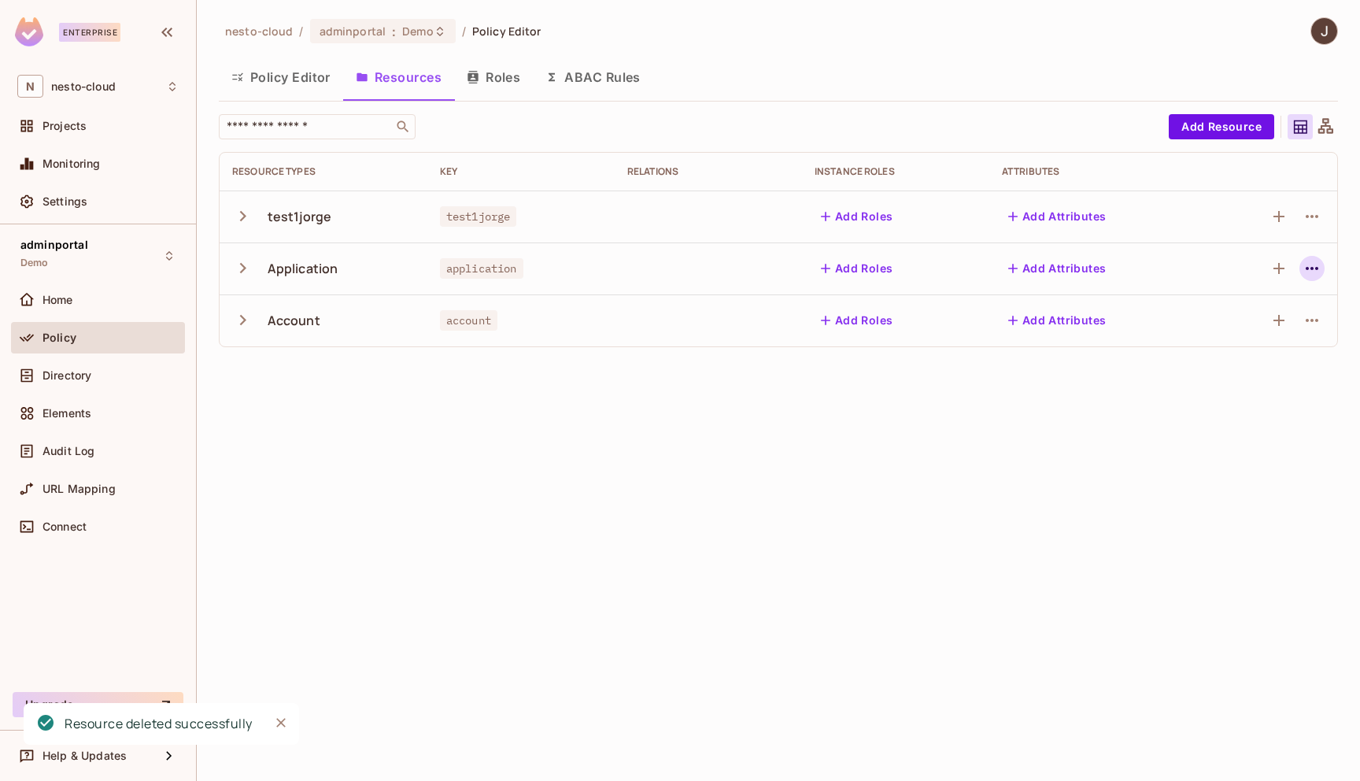
click at [1315, 264] on icon "button" at bounding box center [1311, 268] width 19 height 19
click at [1269, 359] on div "Delete Resource" at bounding box center [1249, 365] width 87 height 16
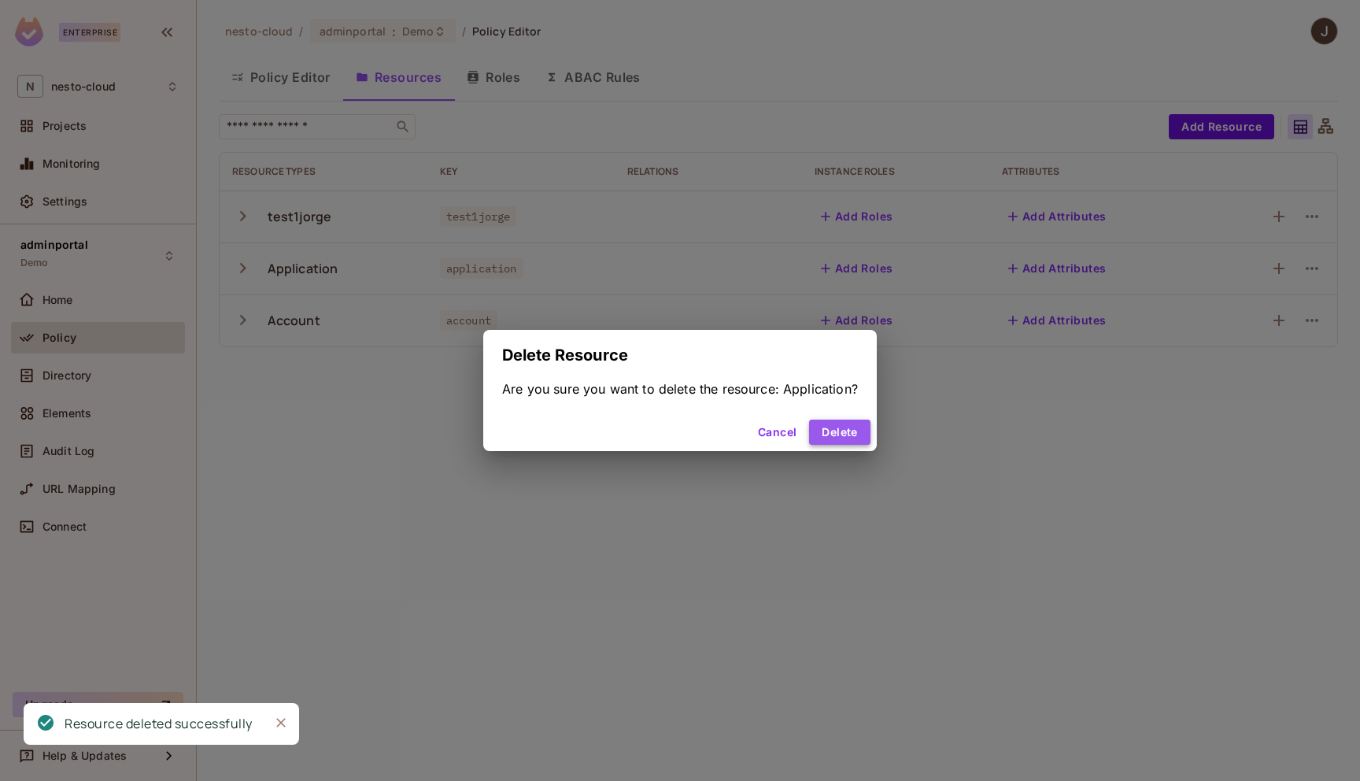
click at [835, 435] on button "Delete" at bounding box center [839, 431] width 61 height 25
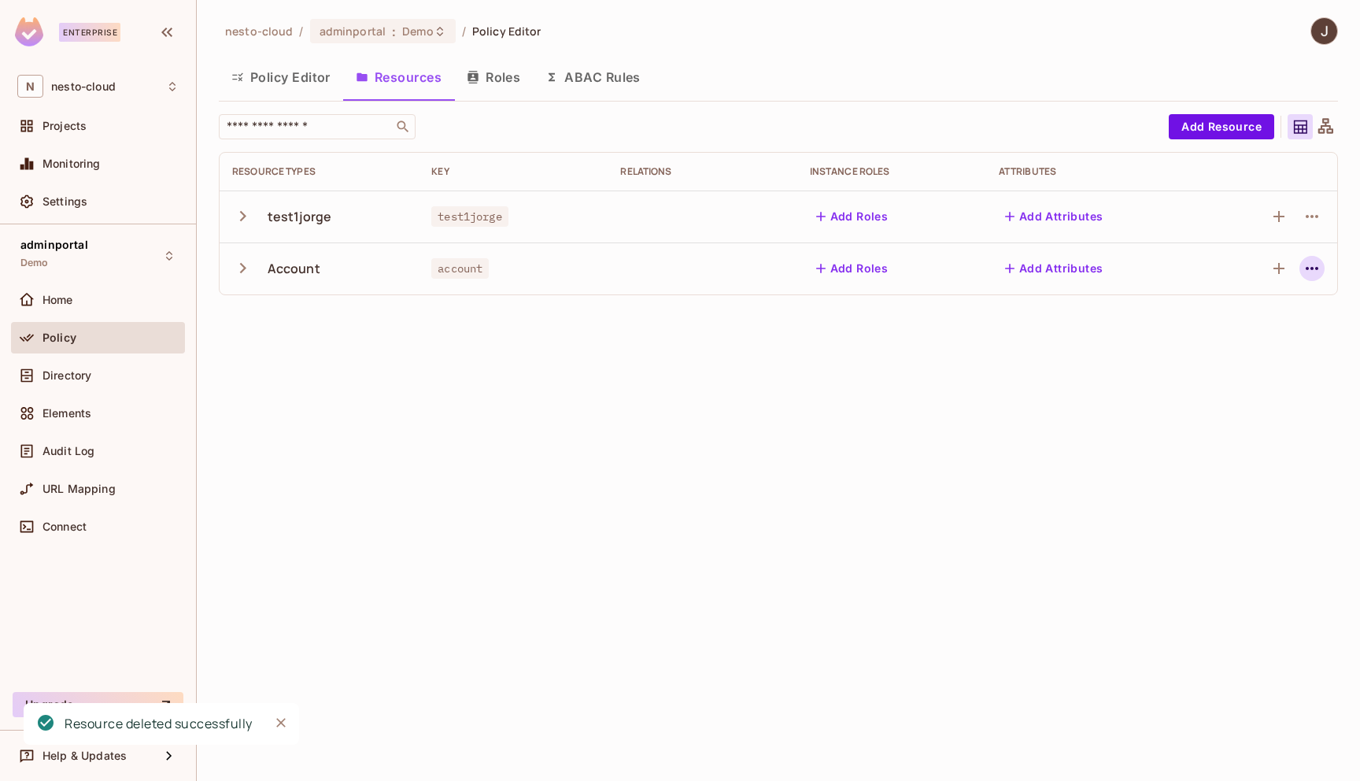
click at [1321, 262] on button "button" at bounding box center [1311, 268] width 25 height 25
click at [1254, 364] on div "nesto-cloud / adminportal : Demo / Policy Editor Policy Editor Resources Roles …" at bounding box center [778, 390] width 1163 height 781
click at [1310, 280] on button "button" at bounding box center [1311, 268] width 25 height 25
click at [1259, 371] on div "Delete Resource" at bounding box center [1249, 365] width 87 height 16
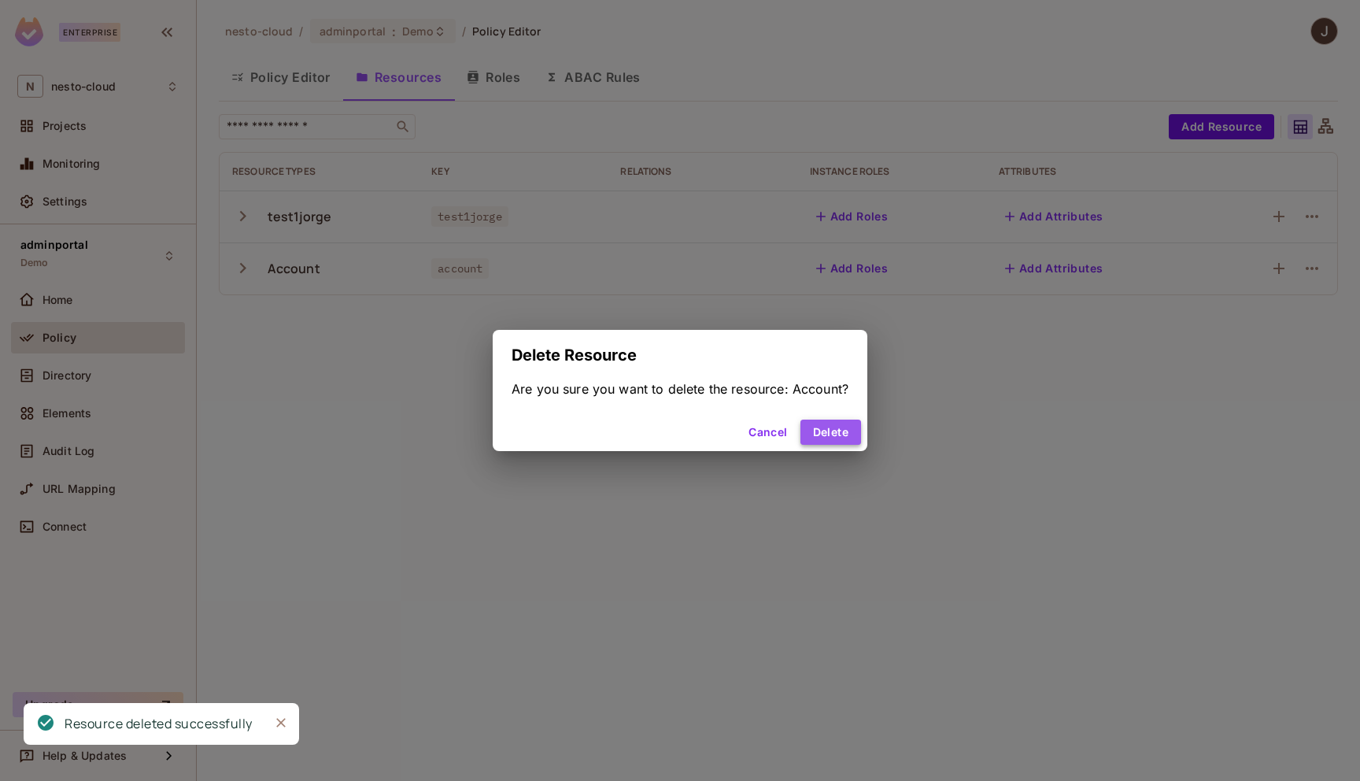
click at [814, 428] on button "Delete" at bounding box center [830, 431] width 61 height 25
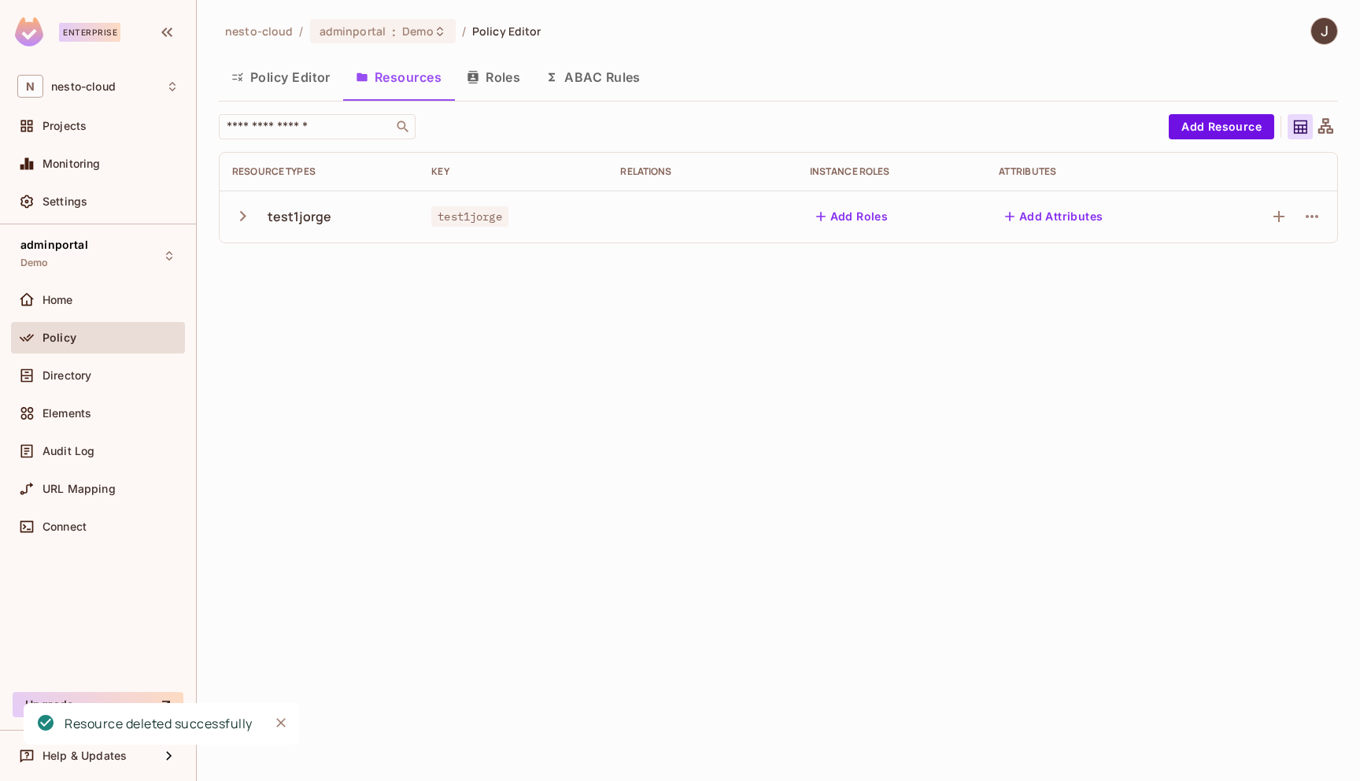
click at [308, 75] on button "Policy Editor" at bounding box center [281, 76] width 124 height 39
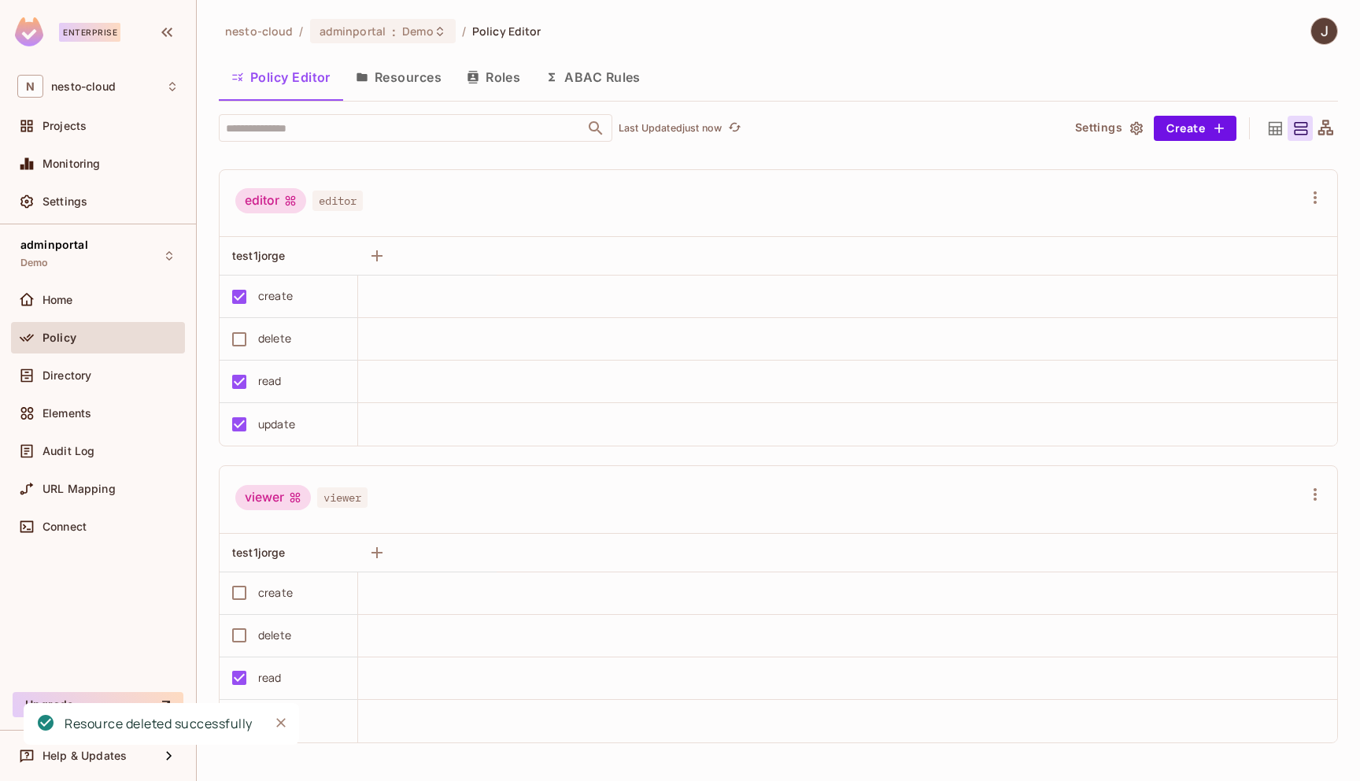
scroll to position [1, 0]
click at [103, 375] on div "Directory" at bounding box center [110, 375] width 136 height 13
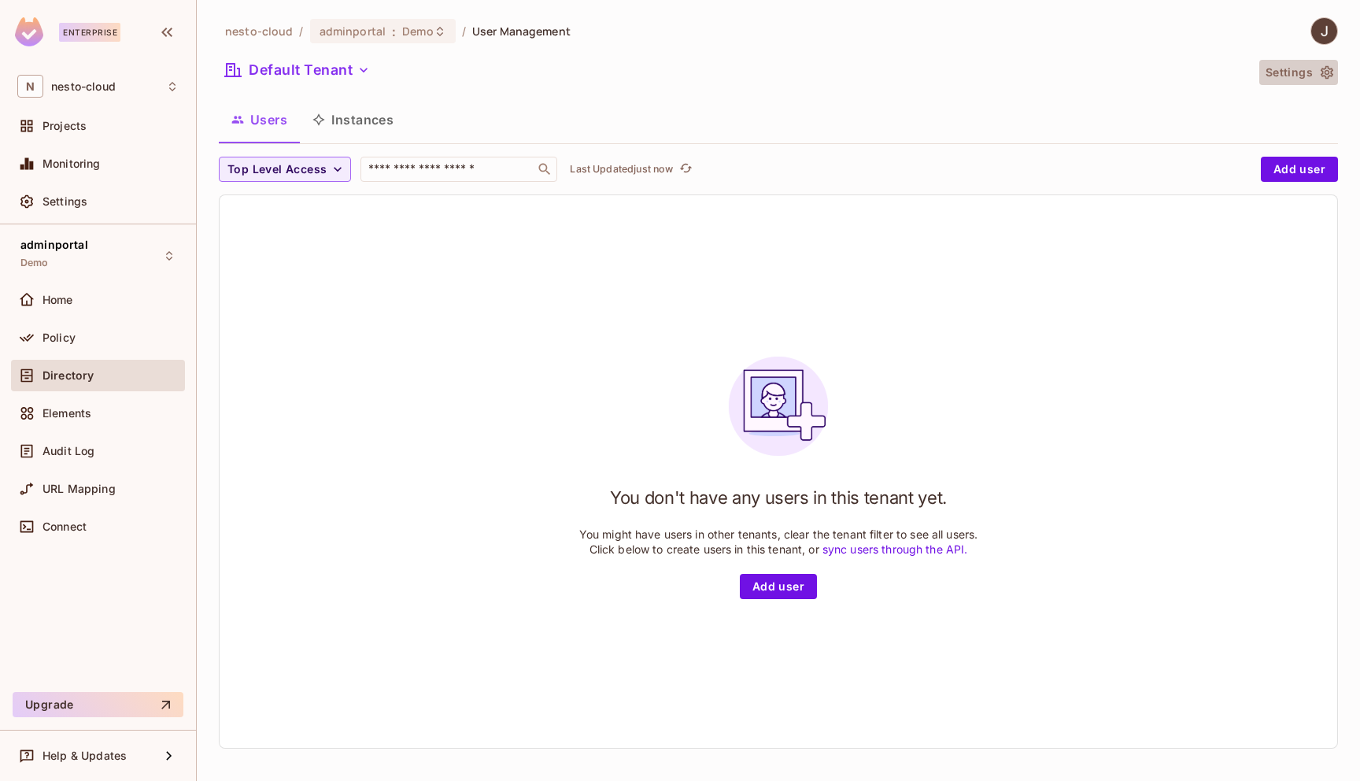
click at [1324, 71] on icon "button" at bounding box center [1326, 72] width 13 height 13
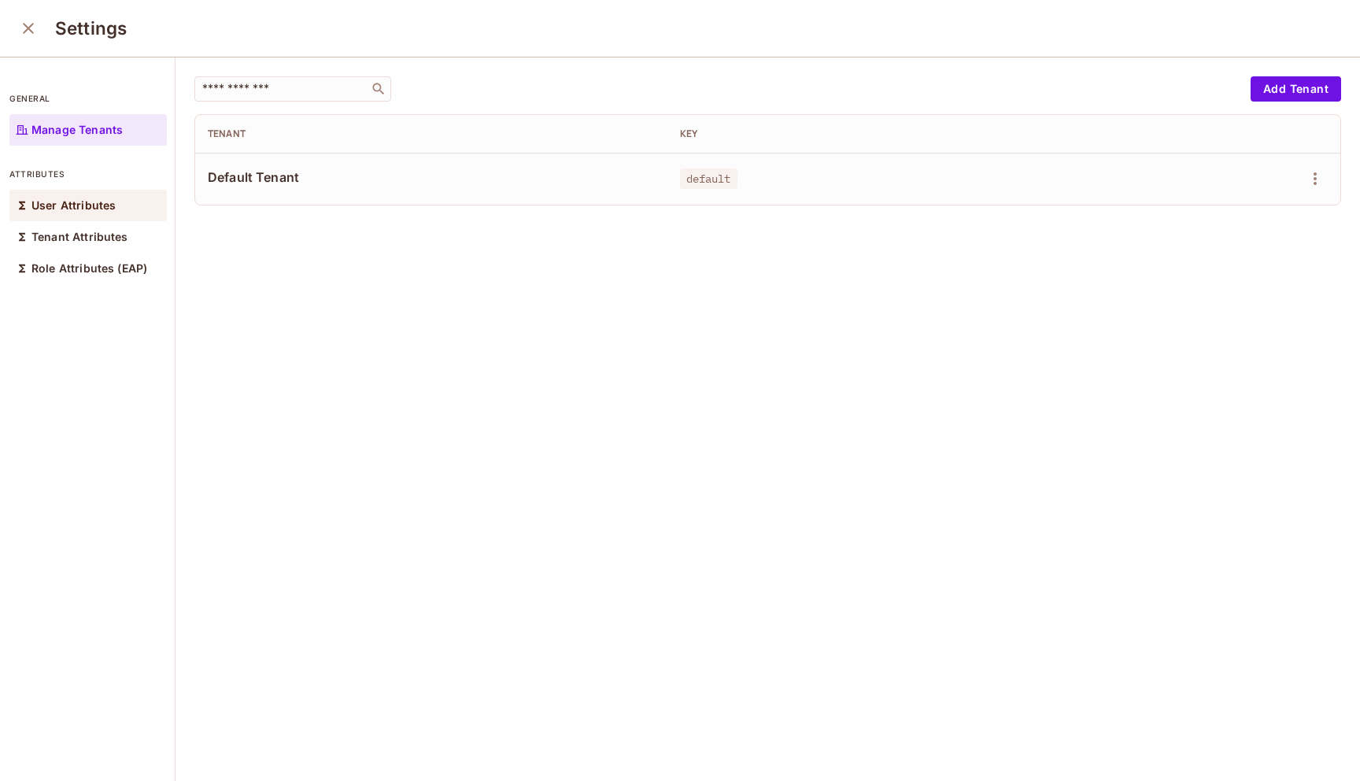
click at [98, 207] on p "User Attributes" at bounding box center [73, 205] width 84 height 13
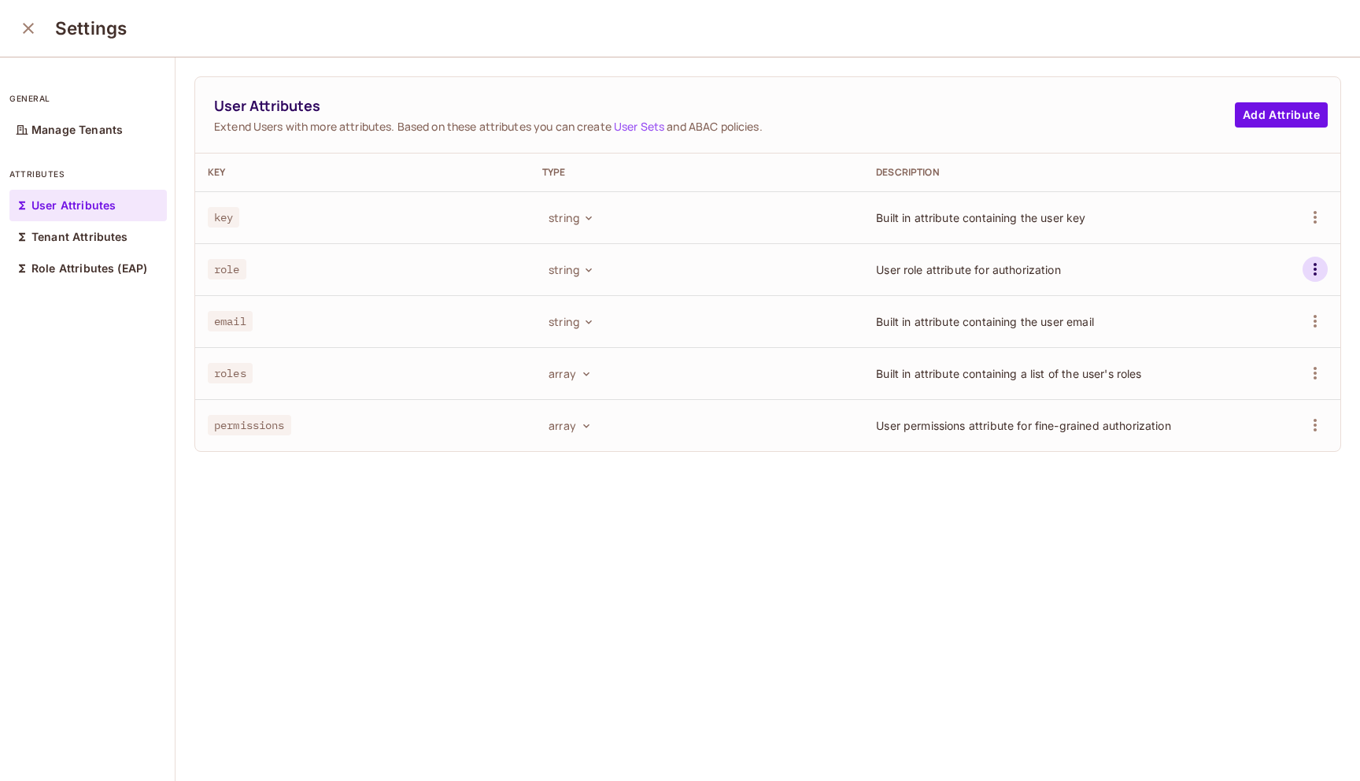
click at [1309, 264] on icon "button" at bounding box center [1315, 269] width 19 height 19
click at [1260, 342] on div "Delete Attribute" at bounding box center [1255, 340] width 85 height 16
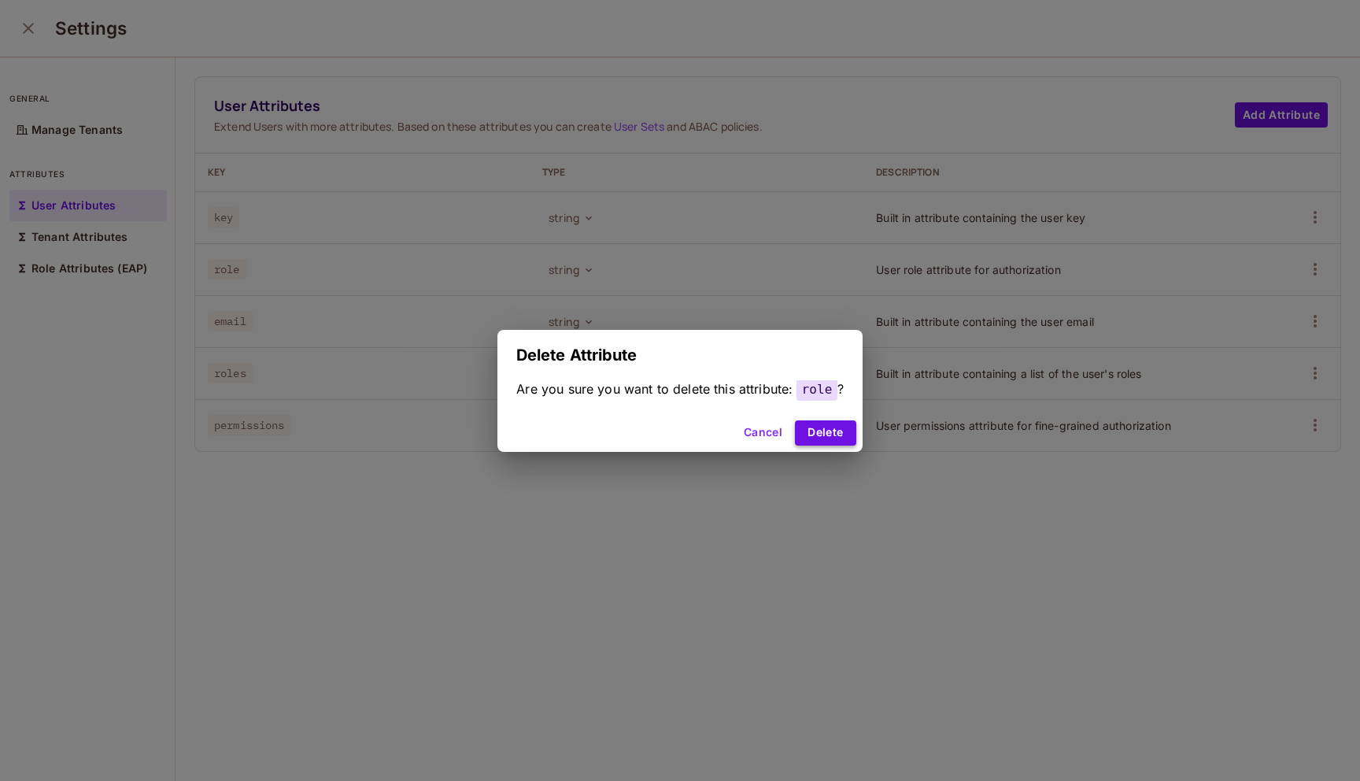
click at [814, 438] on button "Delete" at bounding box center [825, 432] width 61 height 25
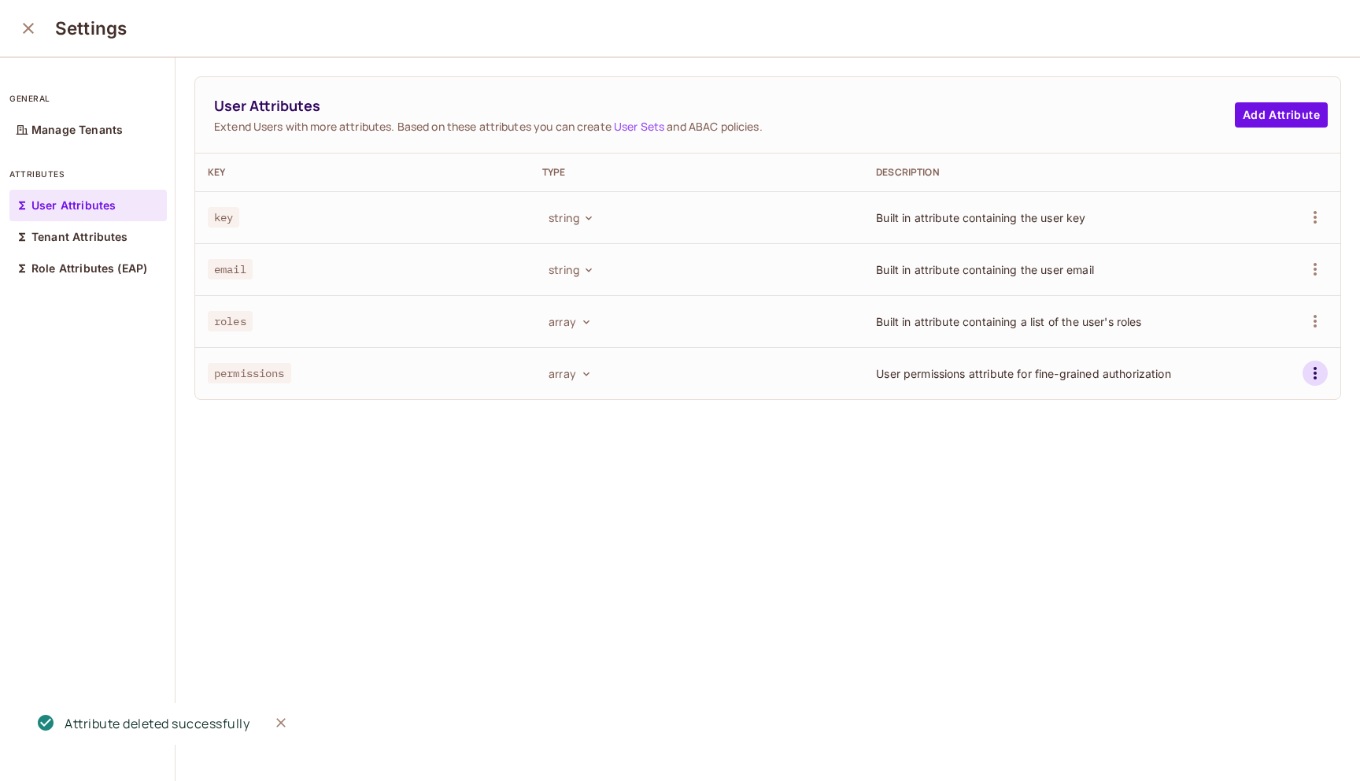
click at [1315, 376] on icon "button" at bounding box center [1314, 373] width 3 height 13
click at [1271, 443] on div "Delete Attribute" at bounding box center [1255, 444] width 85 height 16
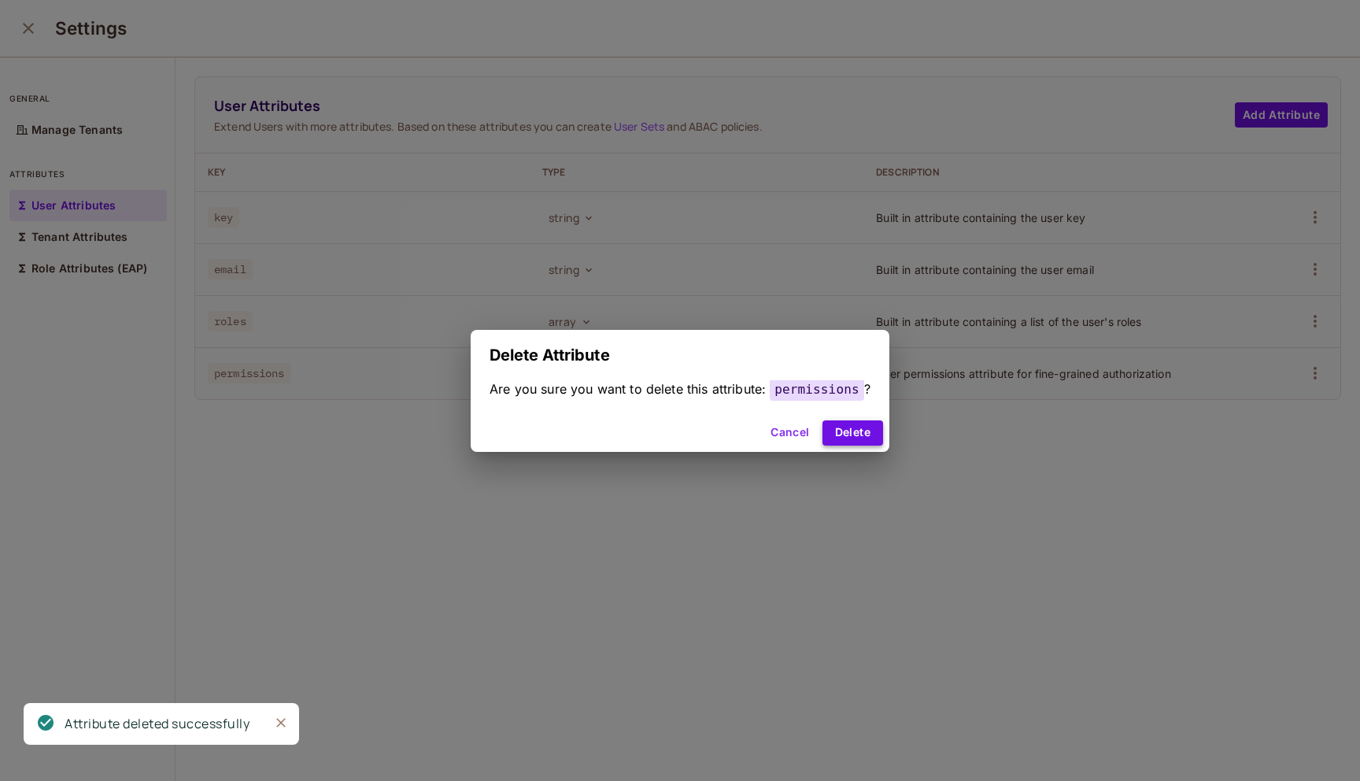
click at [840, 430] on button "Delete" at bounding box center [852, 432] width 61 height 25
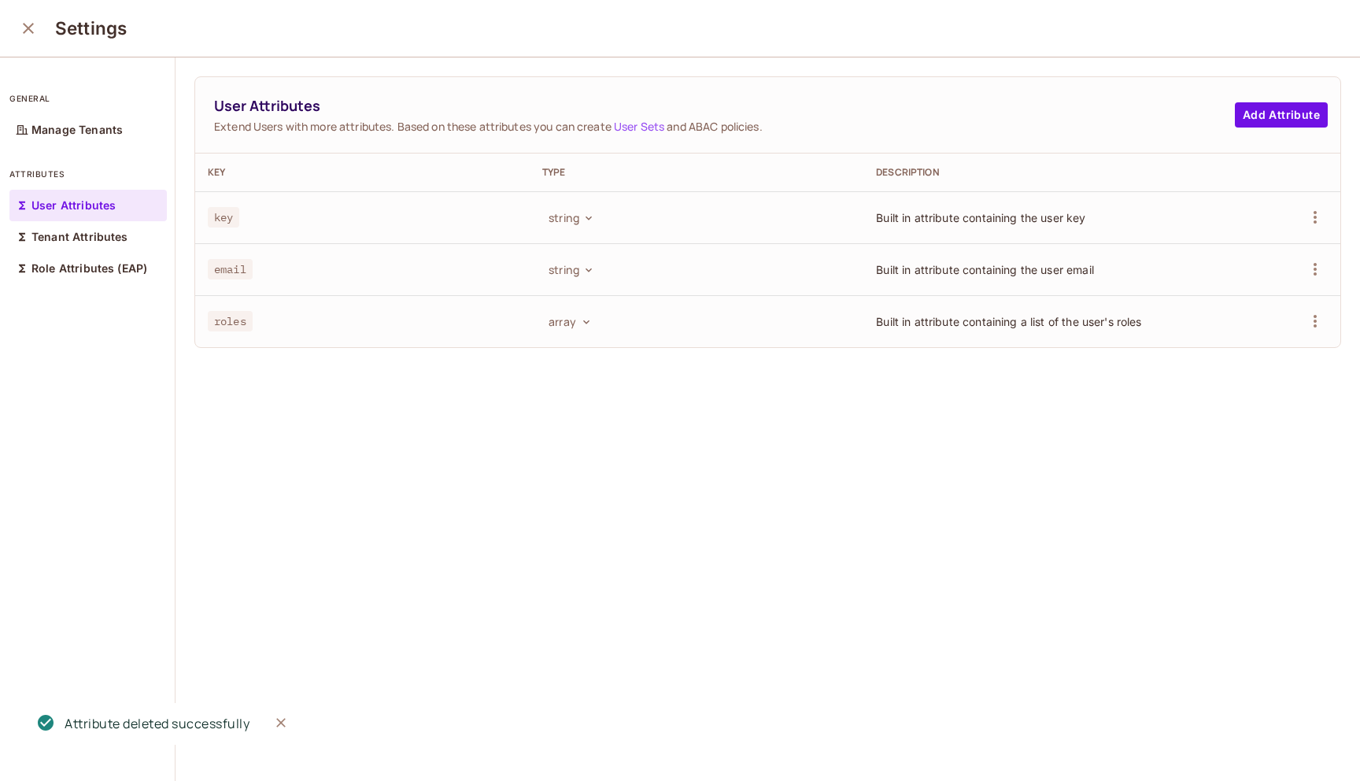
click at [30, 27] on icon "close" at bounding box center [28, 28] width 11 height 11
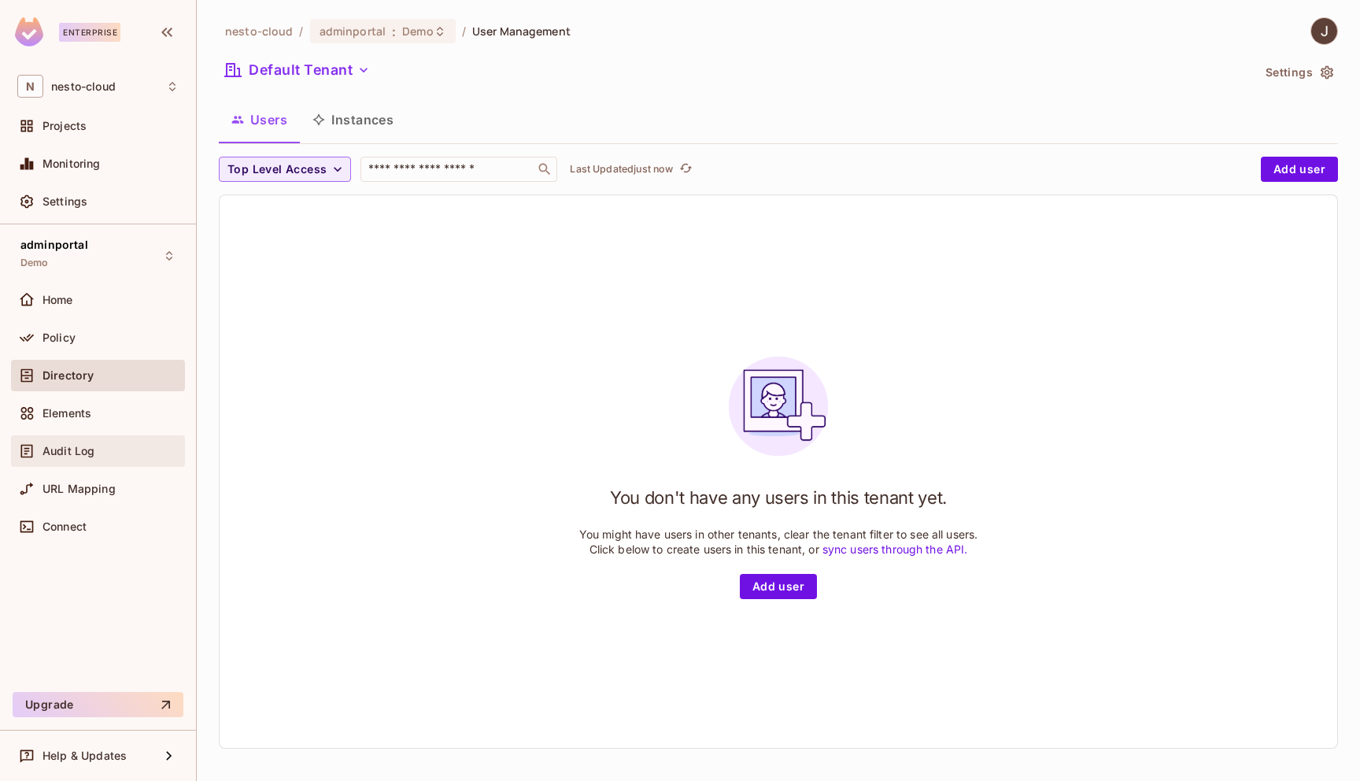
click at [77, 447] on span "Audit Log" at bounding box center [68, 451] width 52 height 13
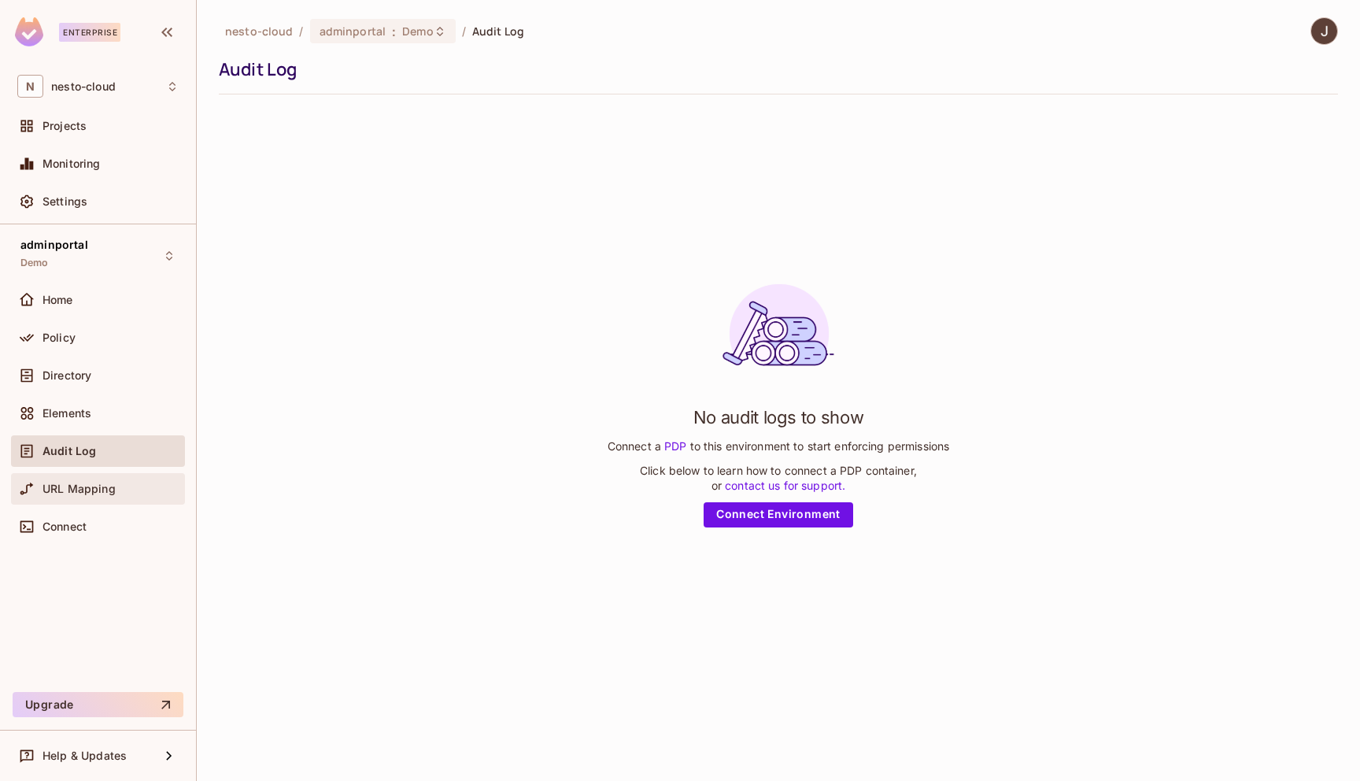
click at [83, 486] on span "URL Mapping" at bounding box center [78, 488] width 73 height 13
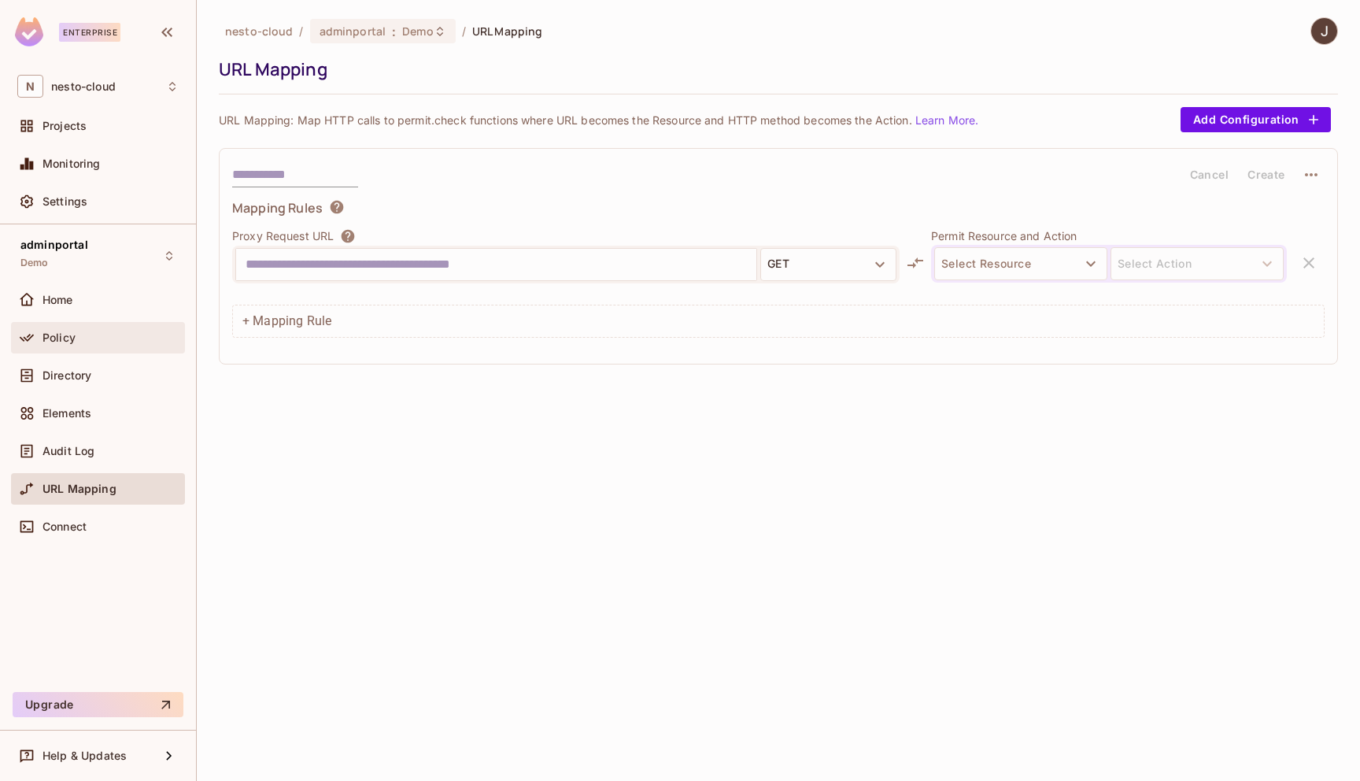
click at [81, 337] on div "Policy" at bounding box center [110, 337] width 136 height 13
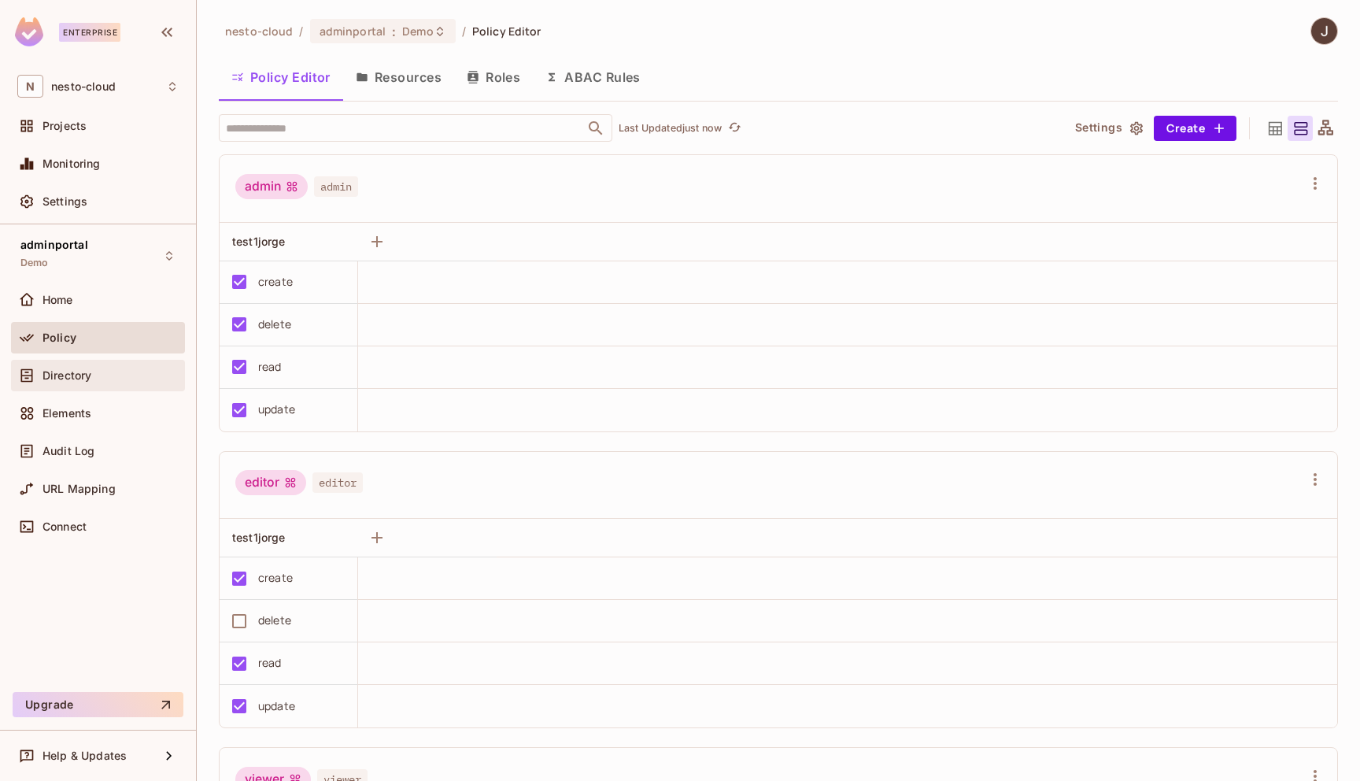
click at [79, 373] on span "Directory" at bounding box center [66, 375] width 49 height 13
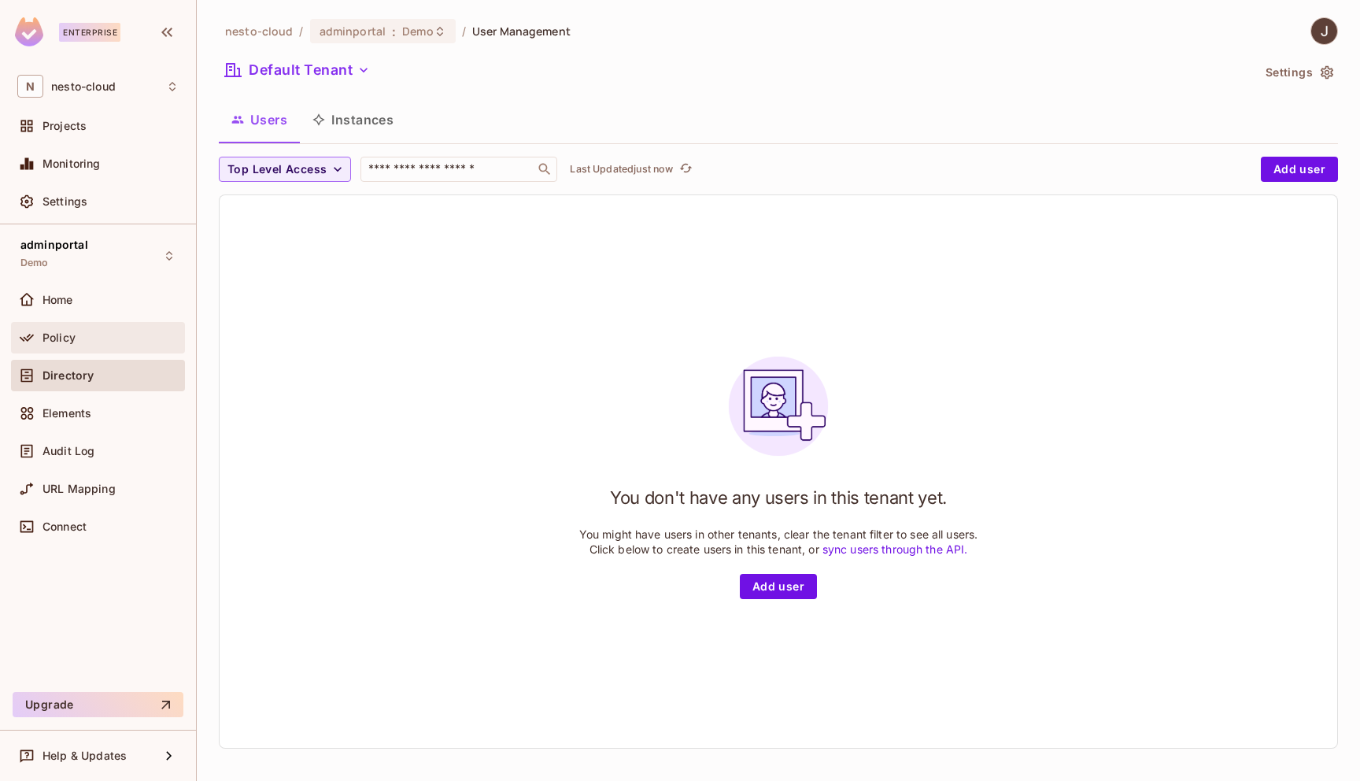
click at [77, 336] on div "Policy" at bounding box center [110, 337] width 136 height 13
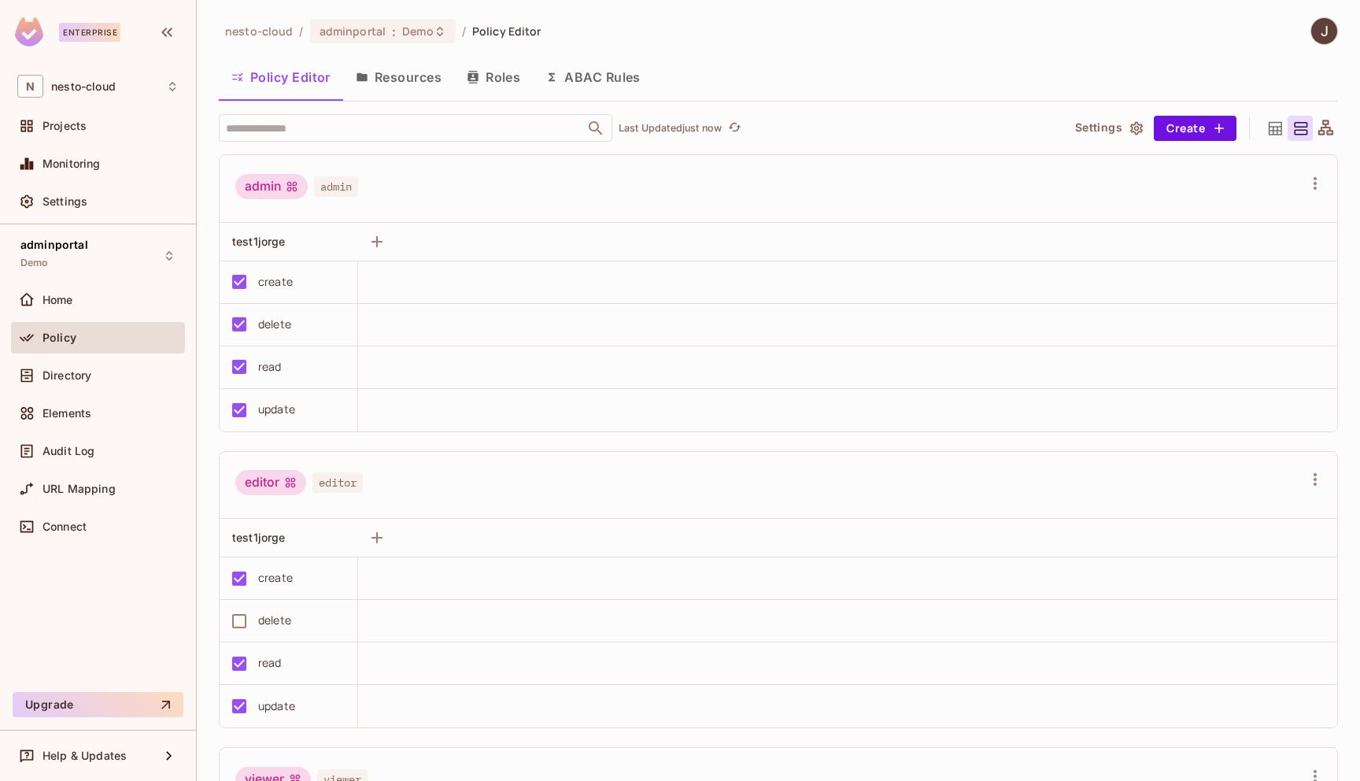
click at [417, 83] on button "Resources" at bounding box center [398, 76] width 111 height 39
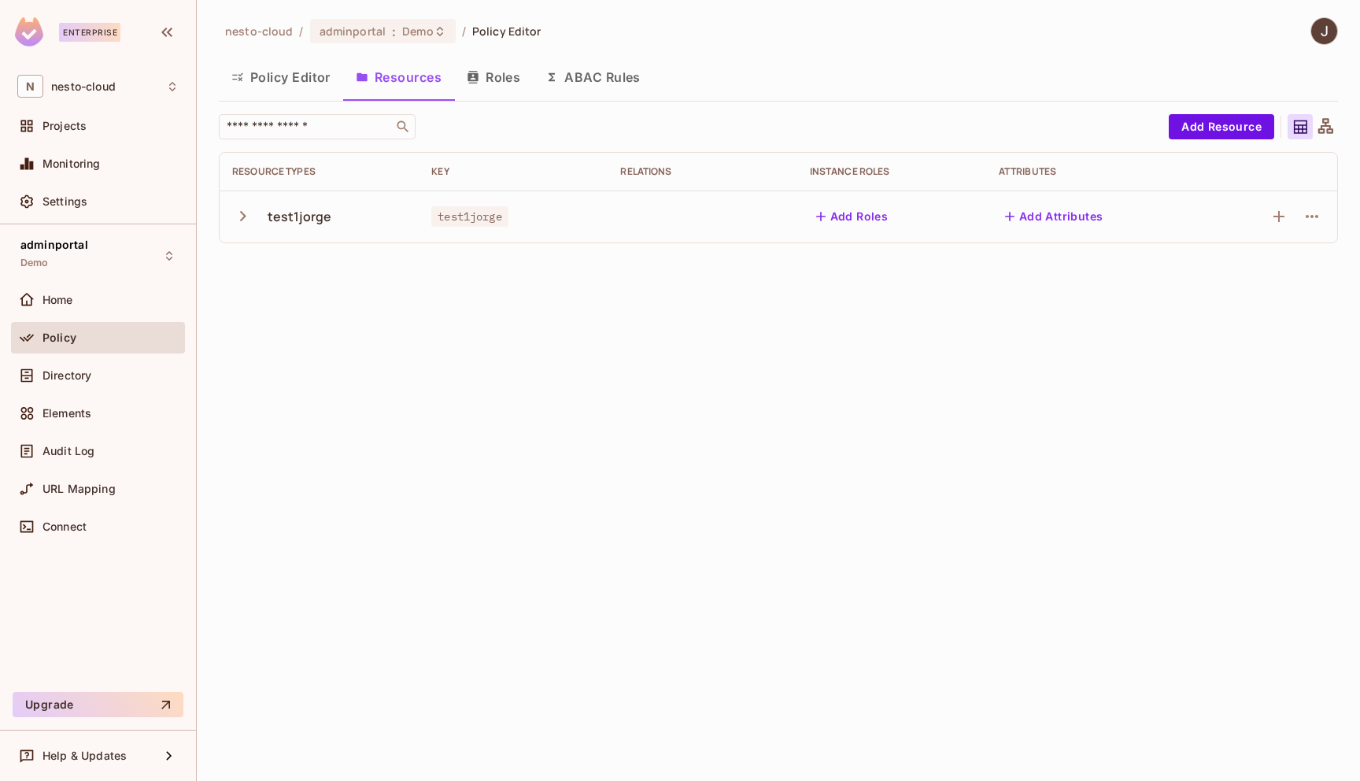
click at [505, 79] on button "Roles" at bounding box center [493, 76] width 79 height 39
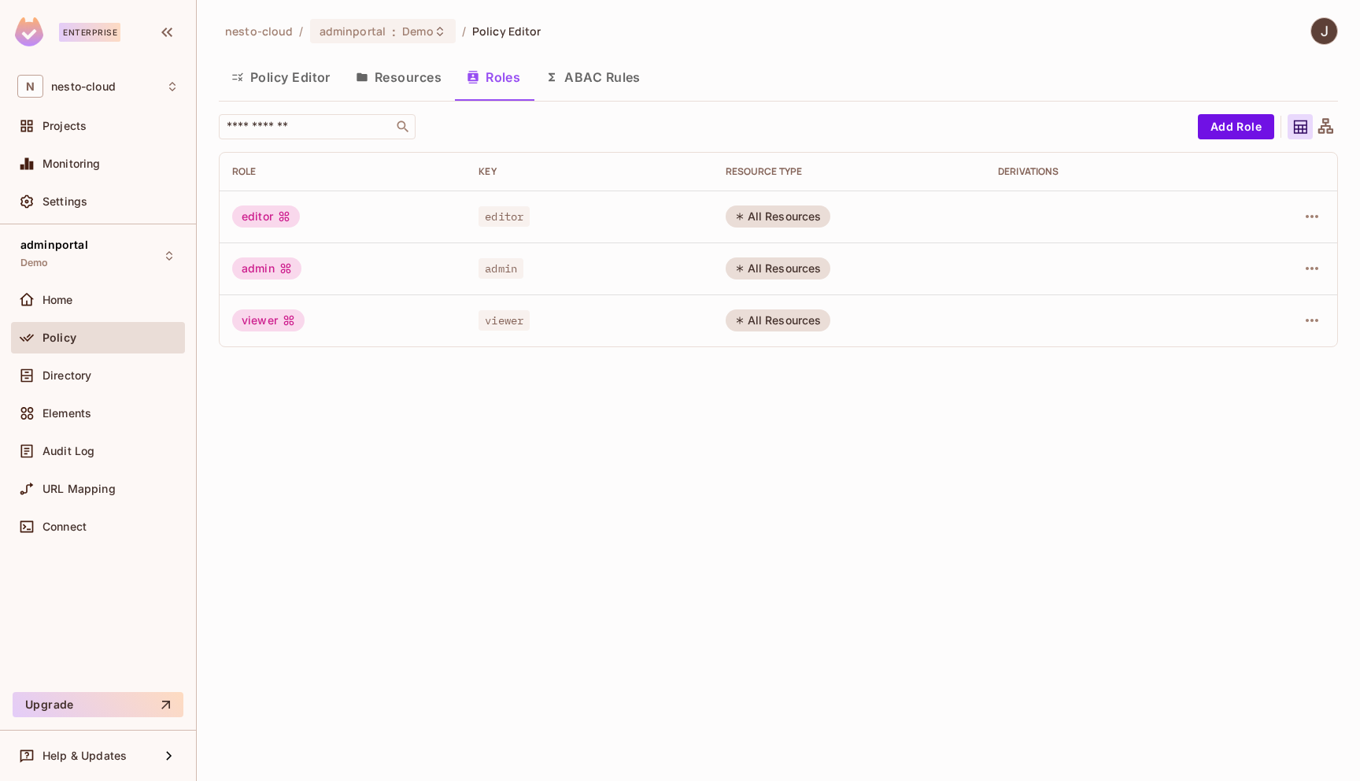
click at [592, 71] on button "ABAC Rules" at bounding box center [593, 76] width 120 height 39
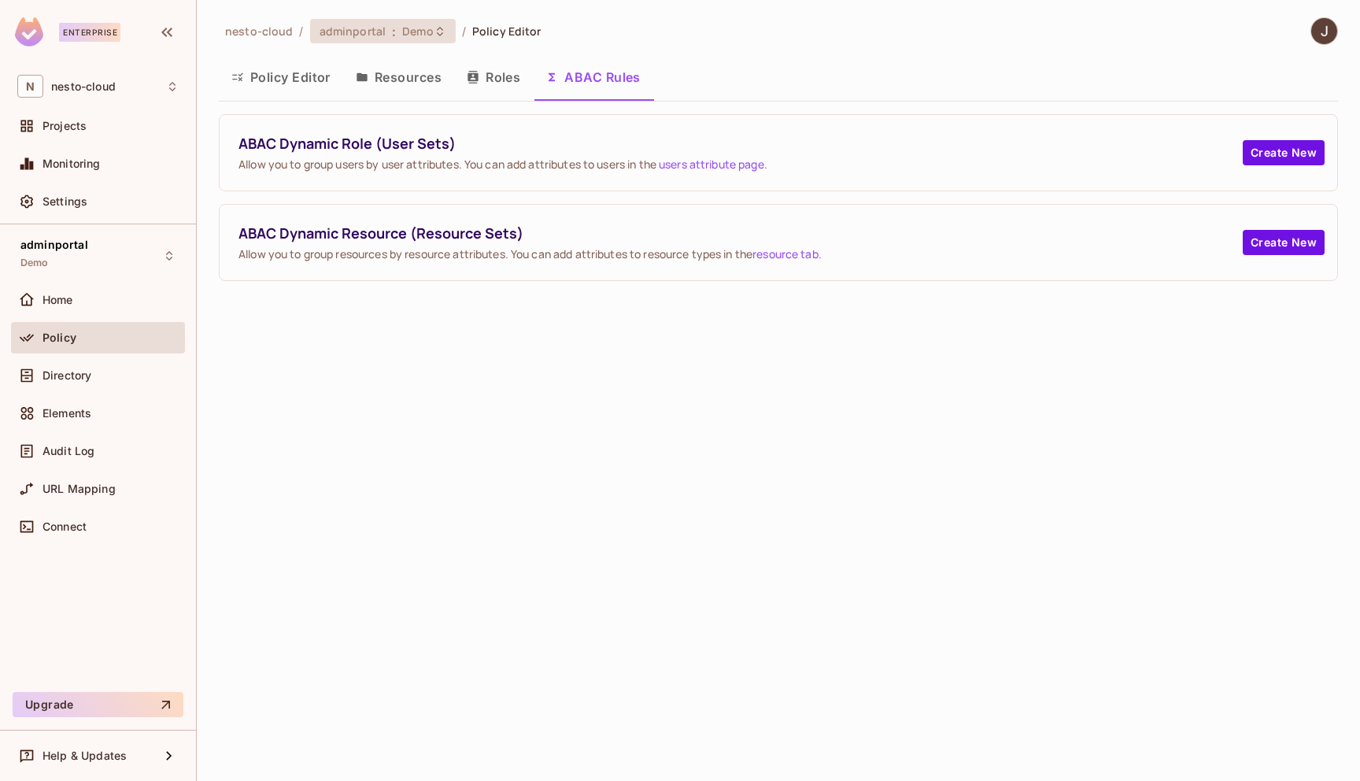
click at [408, 30] on span "Demo" at bounding box center [417, 31] width 31 height 15
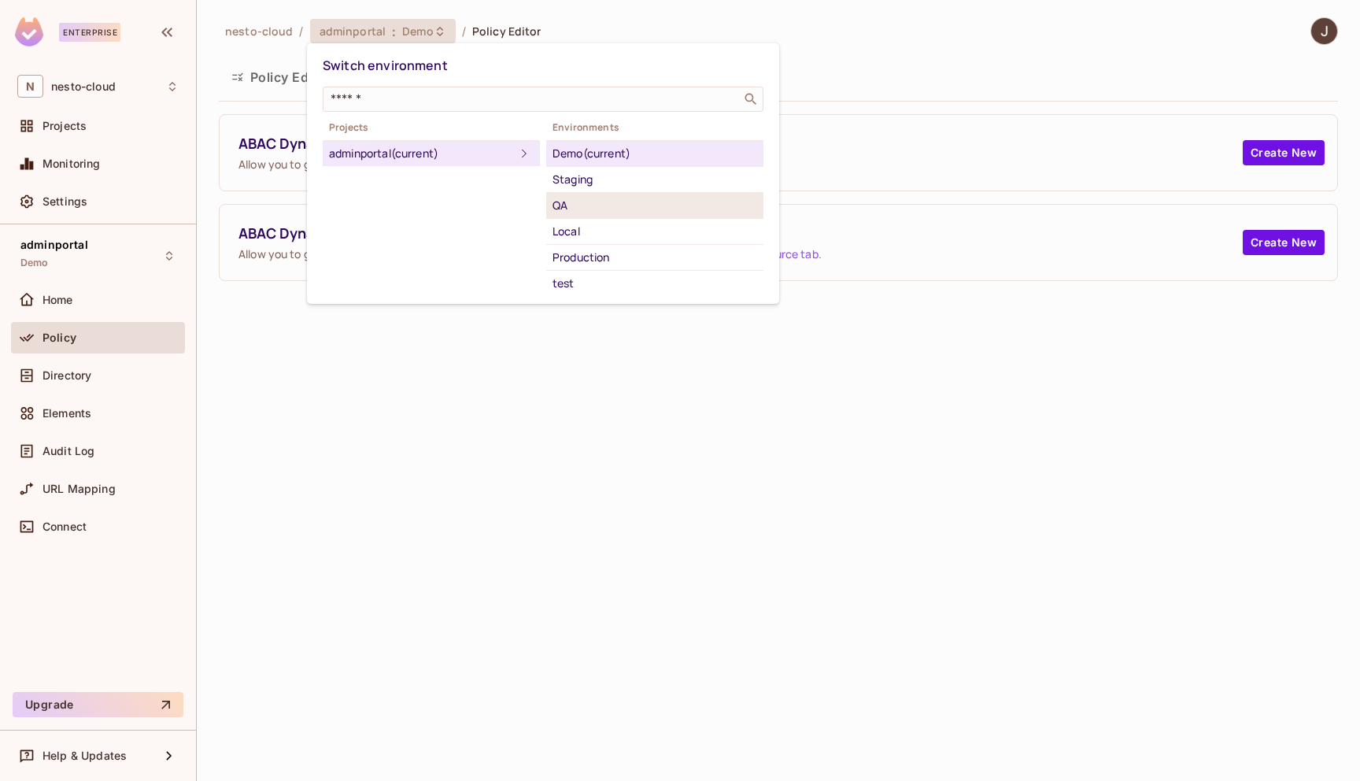
click at [595, 202] on div "QA" at bounding box center [654, 205] width 205 height 19
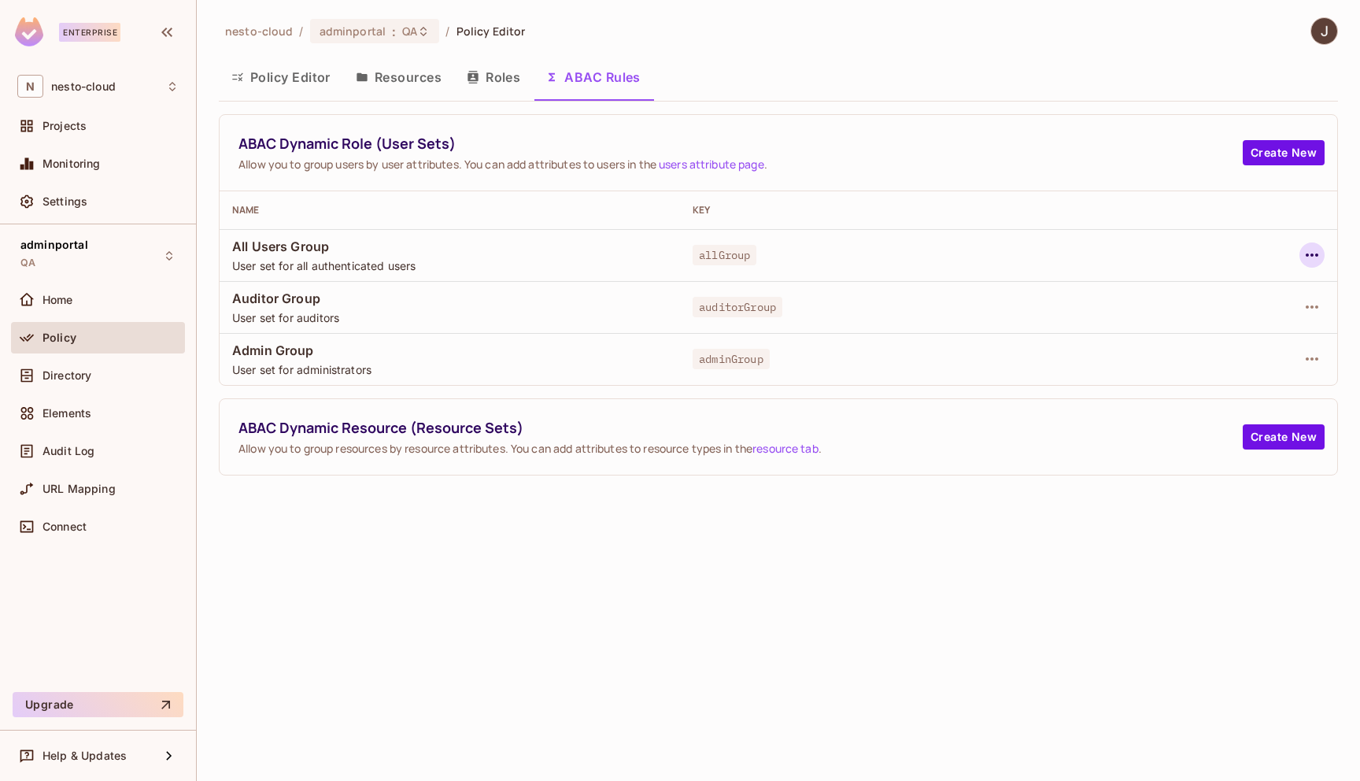
click at [1313, 246] on icon "button" at bounding box center [1311, 255] width 19 height 19
click at [1269, 316] on span "Delete Dynamic Role (User Set)" at bounding box center [1210, 325] width 177 height 25
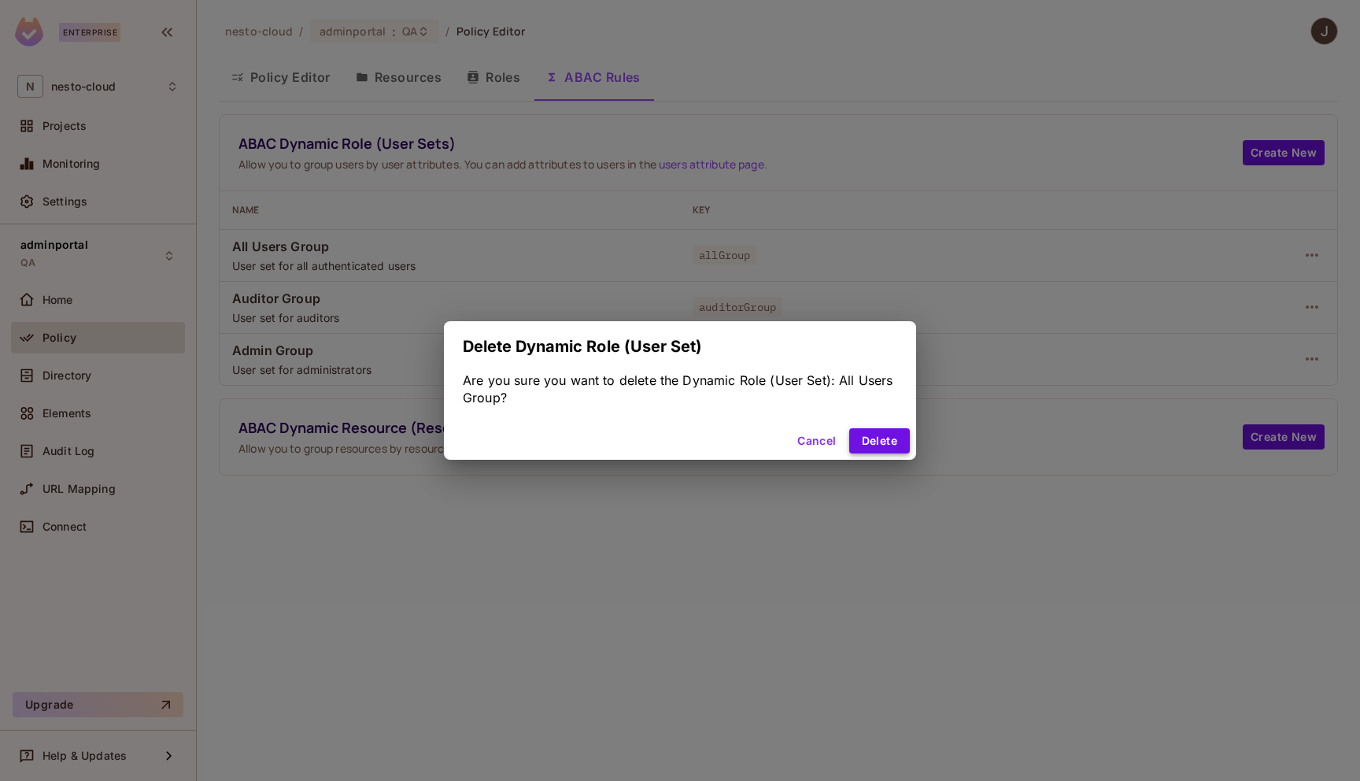
click at [874, 438] on button "Delete" at bounding box center [879, 440] width 61 height 25
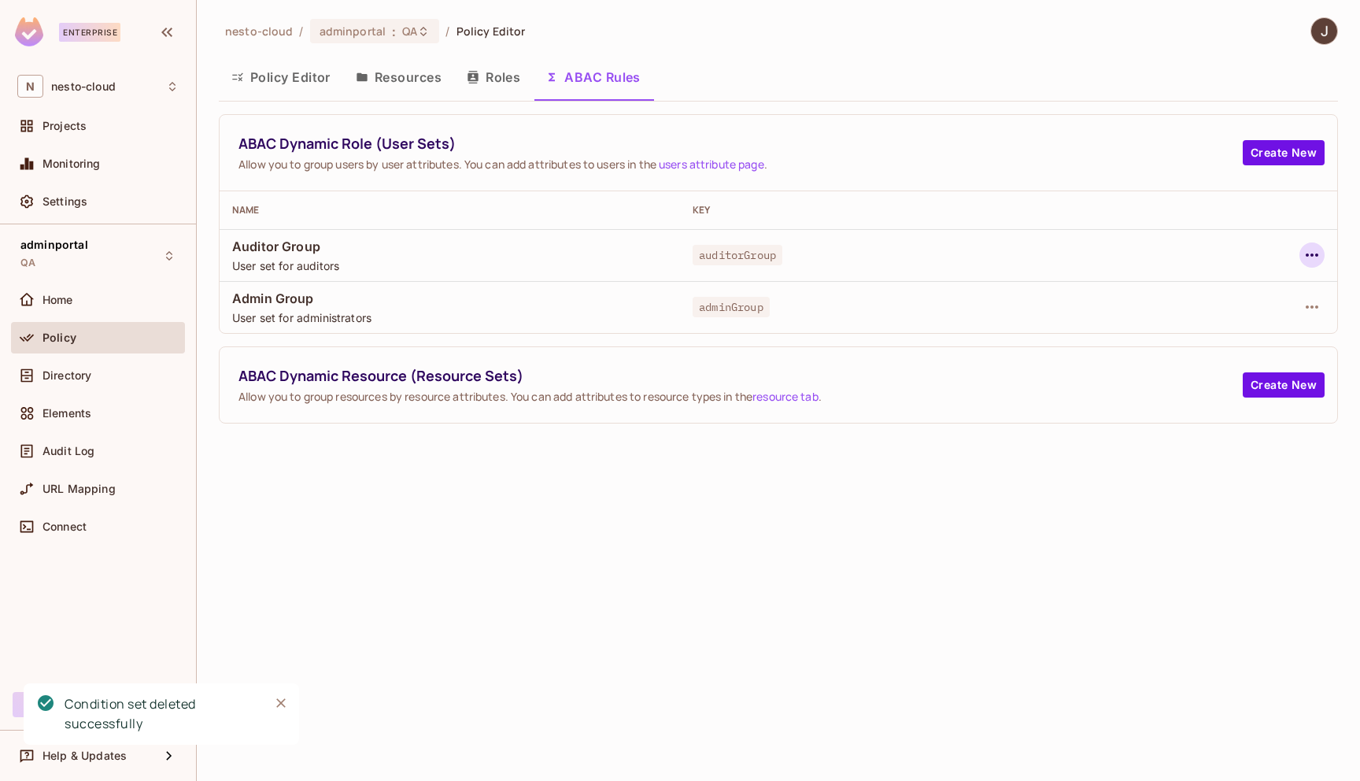
click at [1307, 248] on icon "button" at bounding box center [1311, 255] width 19 height 19
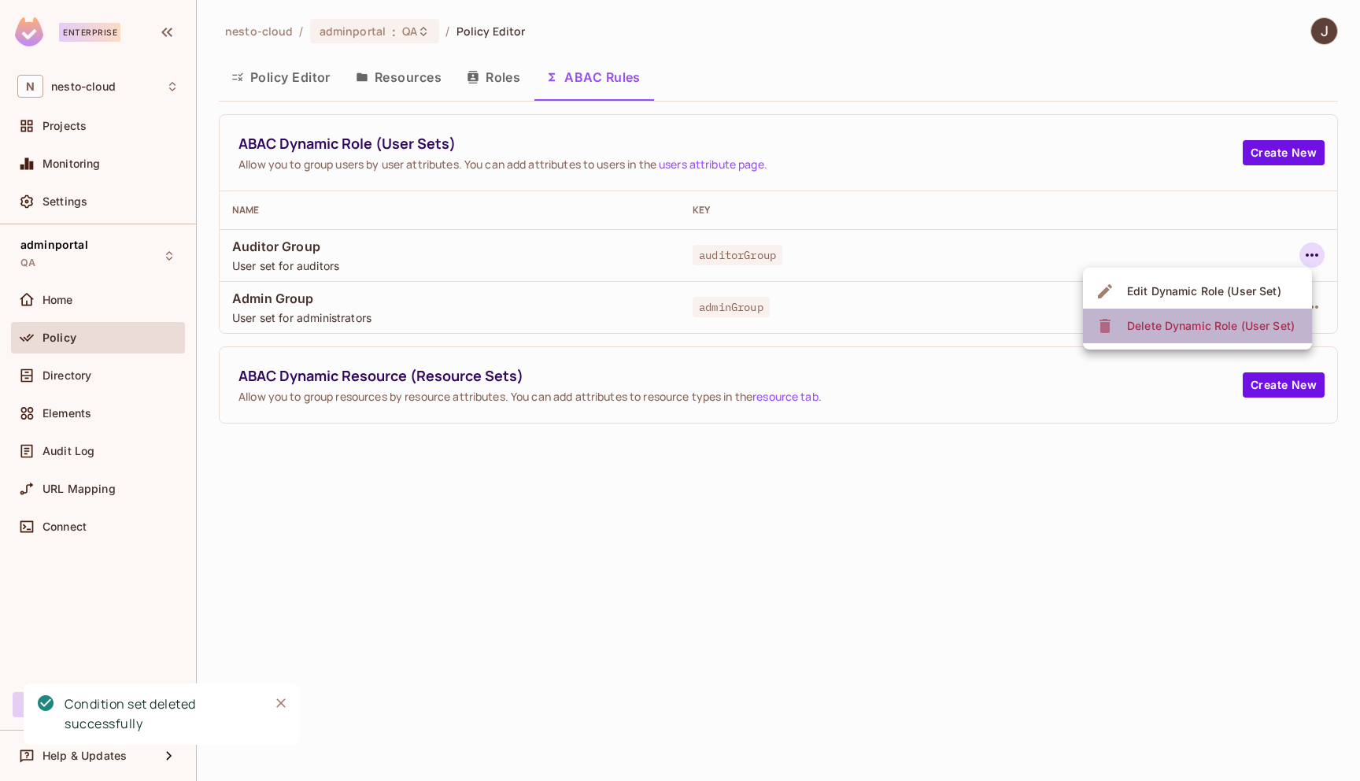
click at [1233, 339] on li "Delete Dynamic Role (User Set)" at bounding box center [1197, 325] width 229 height 35
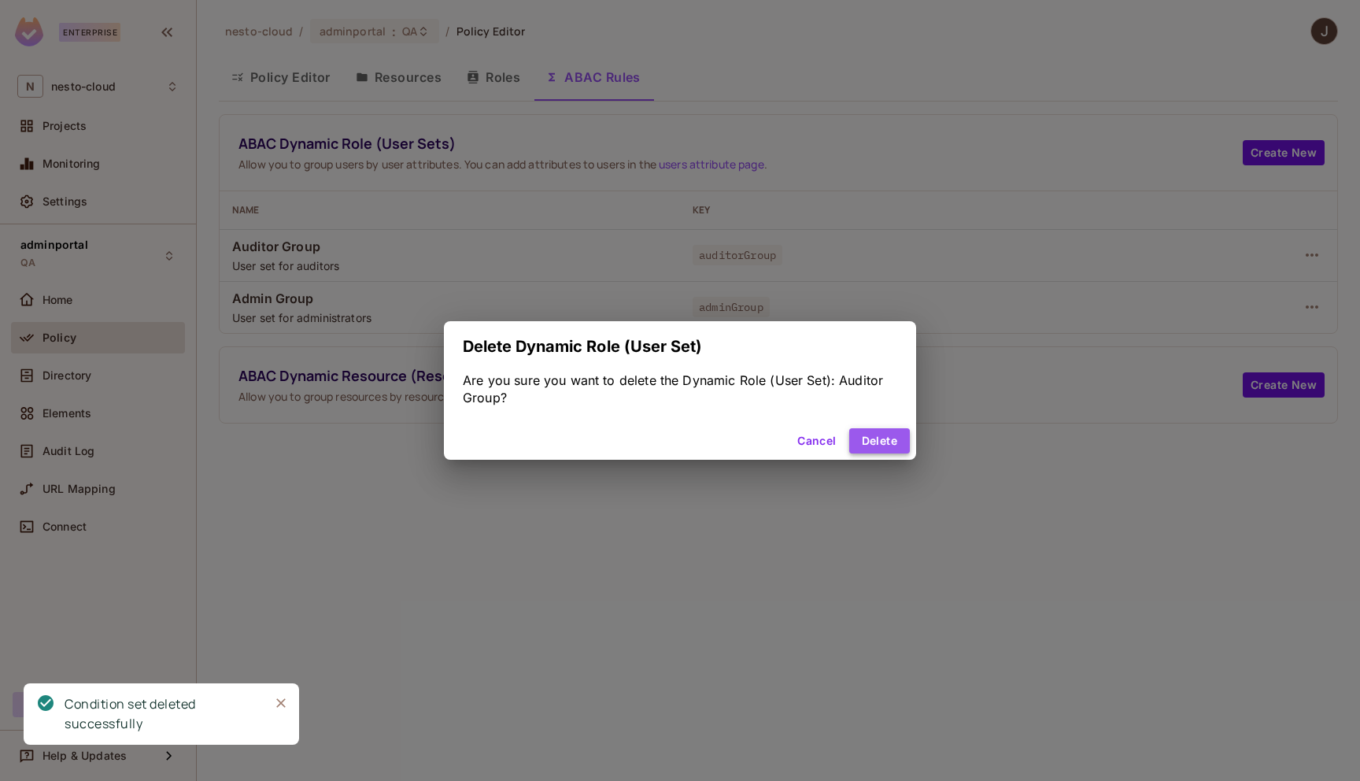
click at [895, 443] on button "Delete" at bounding box center [879, 440] width 61 height 25
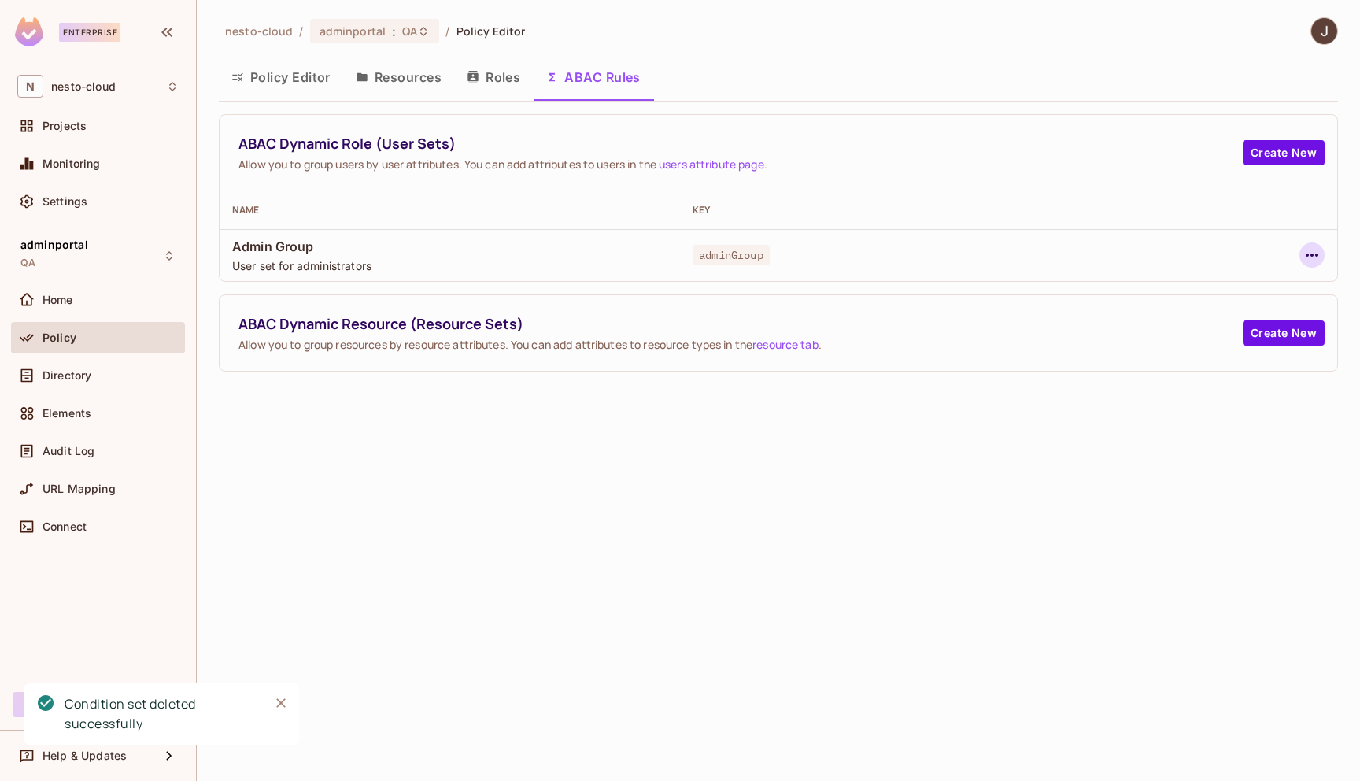
click at [1309, 250] on icon "button" at bounding box center [1311, 255] width 19 height 19
click at [1217, 328] on div "Delete Dynamic Role (User Set)" at bounding box center [1211, 326] width 168 height 16
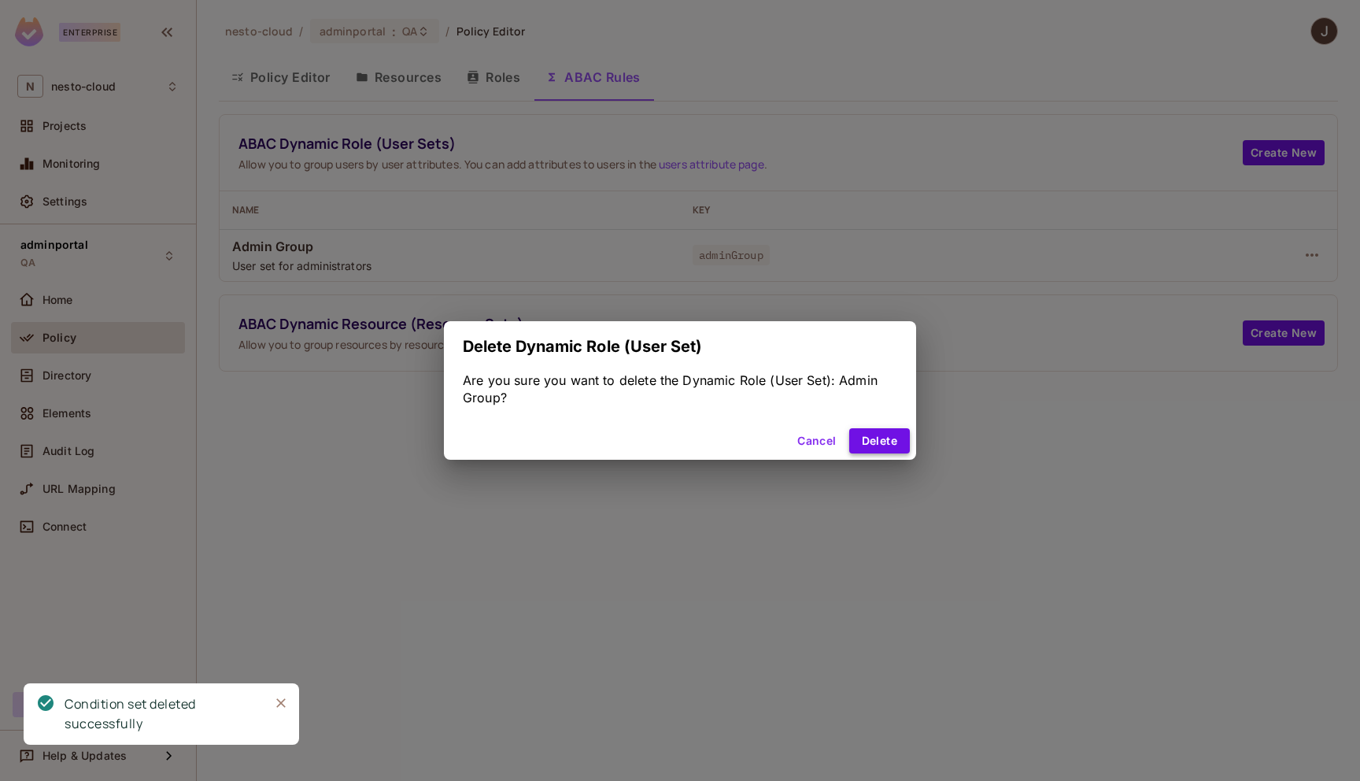
click at [877, 441] on button "Delete" at bounding box center [879, 440] width 61 height 25
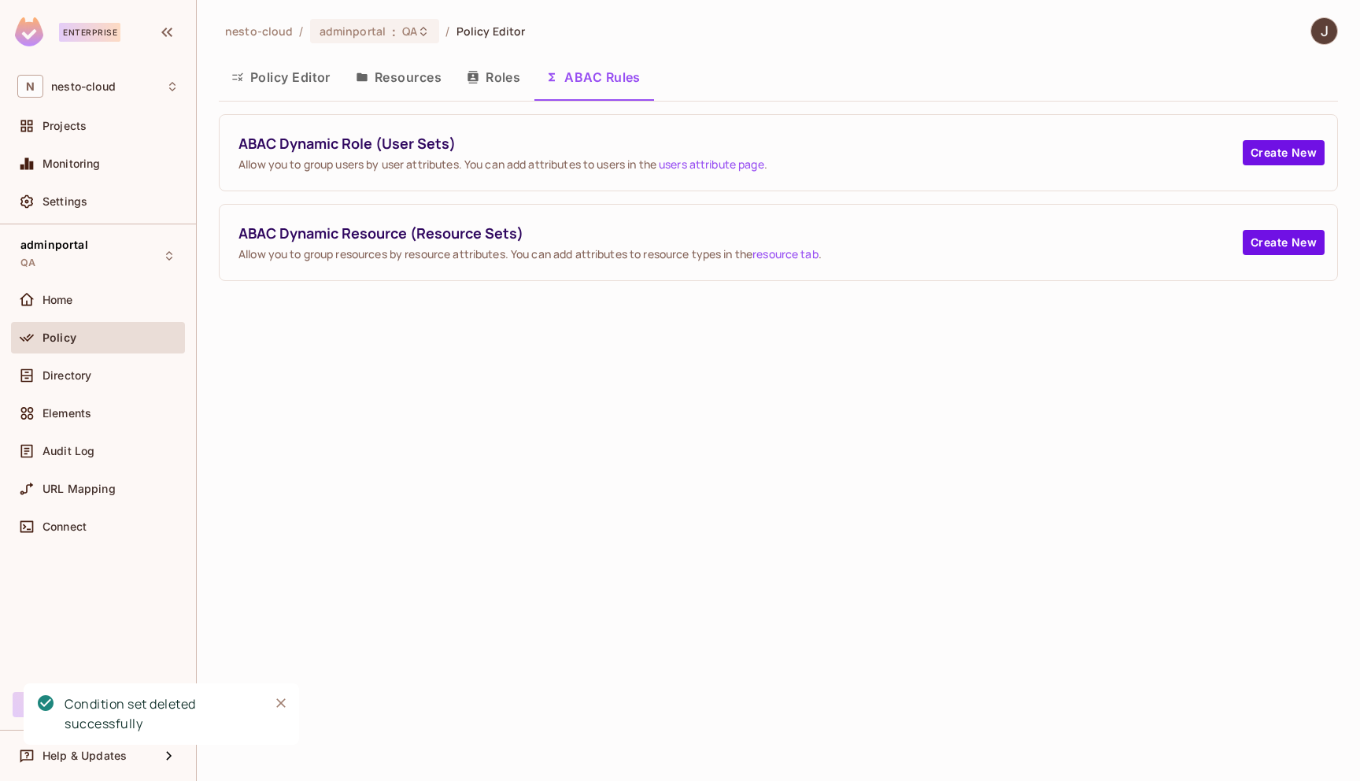
click at [504, 84] on button "Roles" at bounding box center [493, 76] width 79 height 39
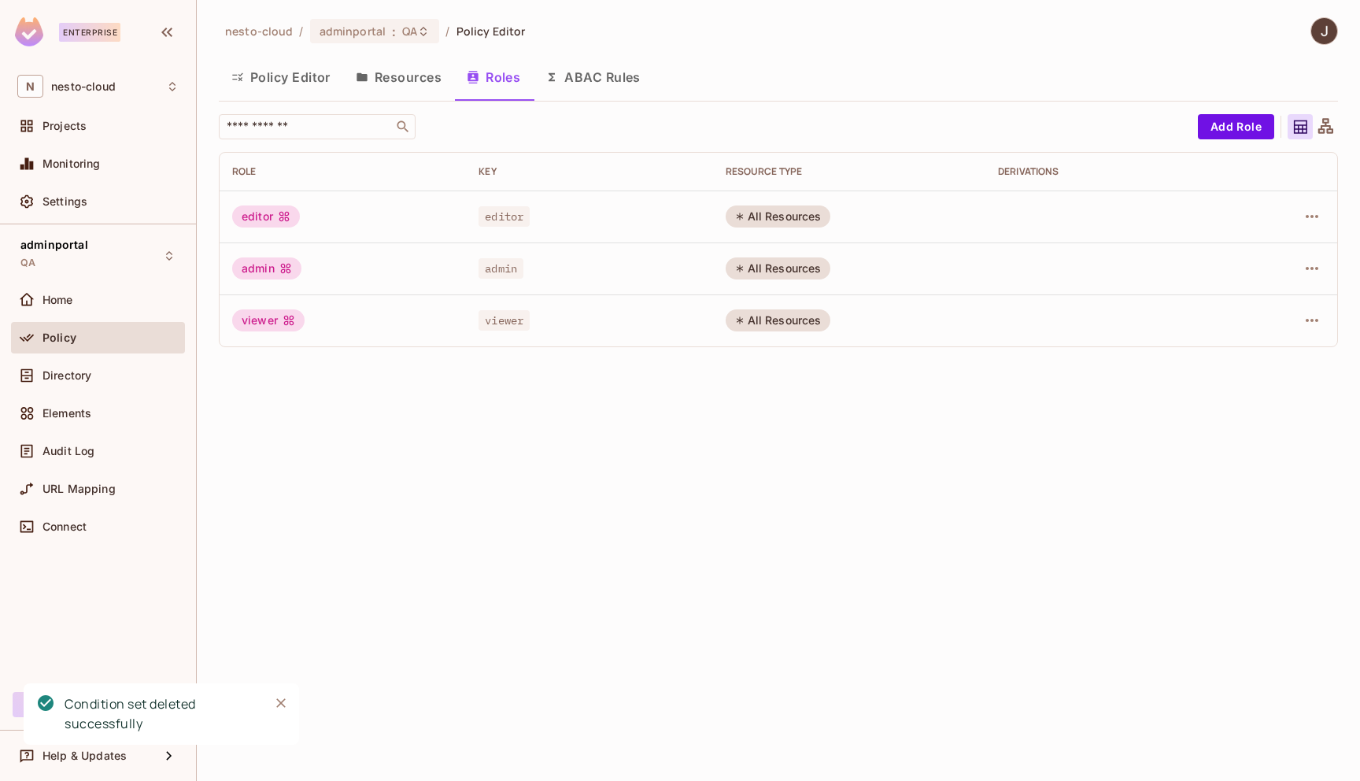
click at [414, 76] on button "Resources" at bounding box center [398, 76] width 111 height 39
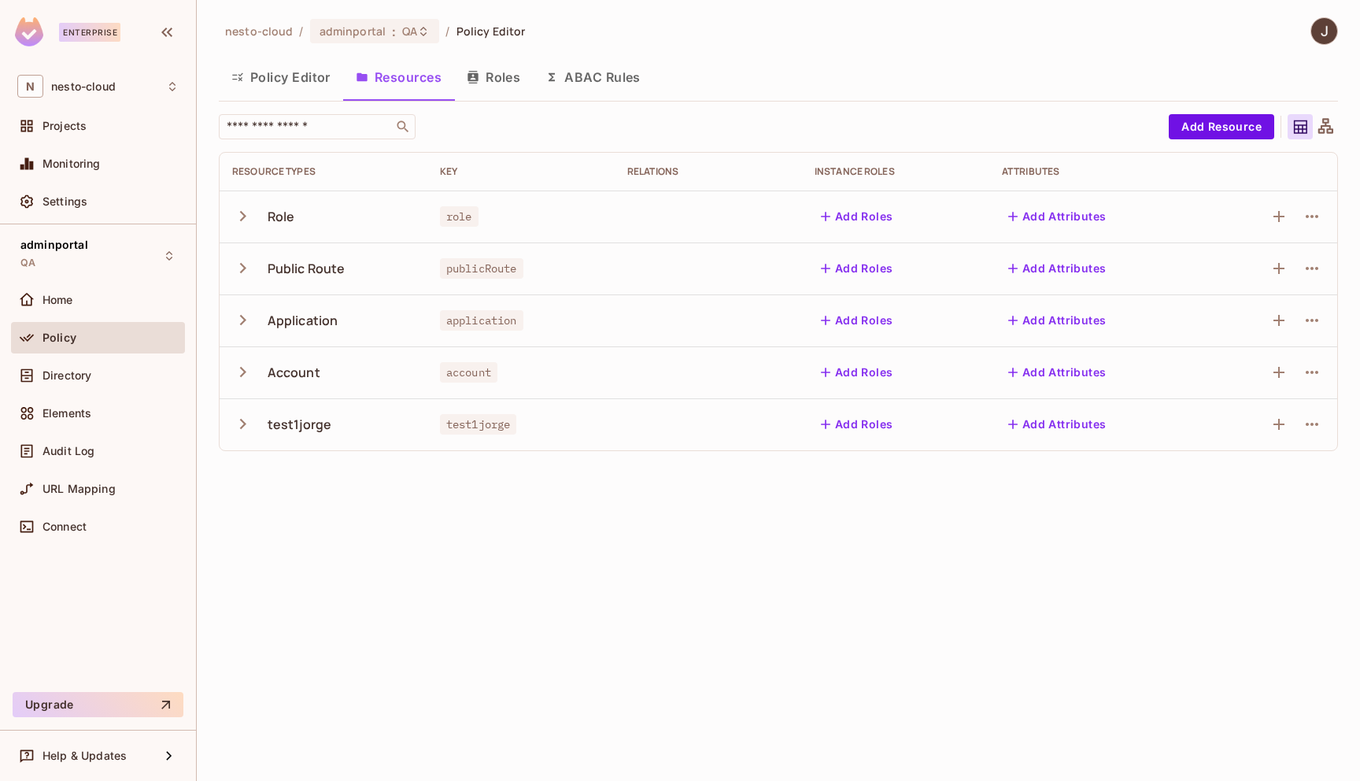
click at [1310, 203] on td at bounding box center [1271, 216] width 132 height 52
click at [1313, 217] on icon "button" at bounding box center [1311, 216] width 19 height 19
click at [1272, 305] on span "Delete Resource" at bounding box center [1250, 313] width 97 height 25
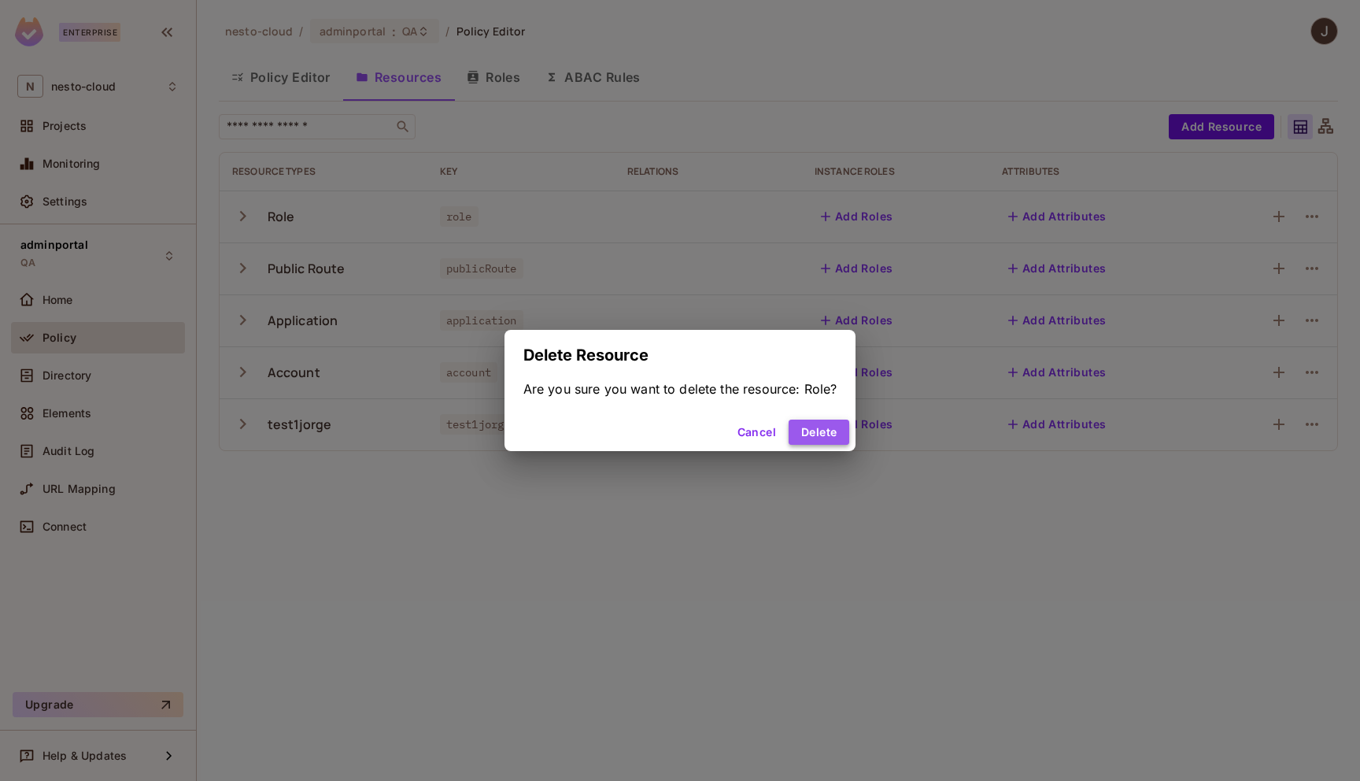
click at [826, 431] on button "Delete" at bounding box center [819, 431] width 61 height 25
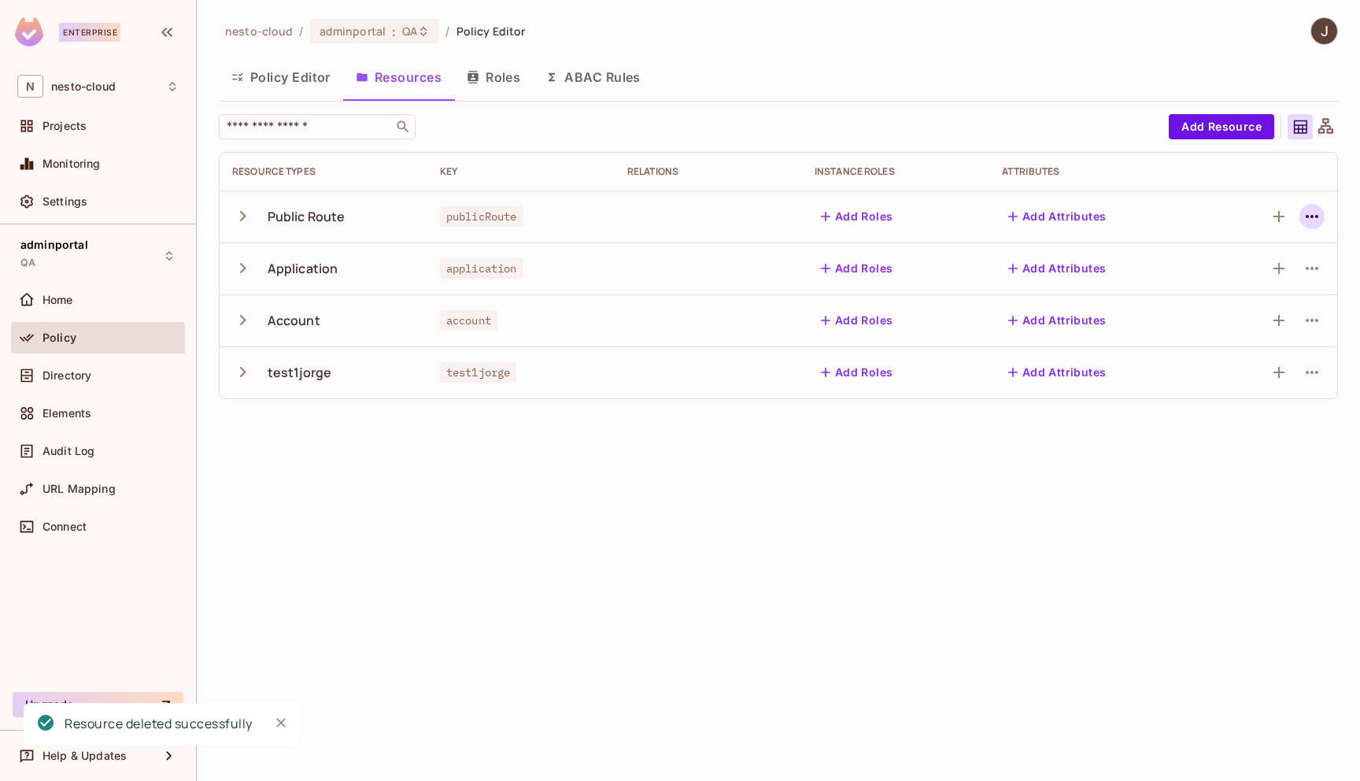
click at [1312, 216] on icon "button" at bounding box center [1312, 216] width 13 height 3
click at [1254, 308] on div "Delete Resource" at bounding box center [1249, 313] width 87 height 16
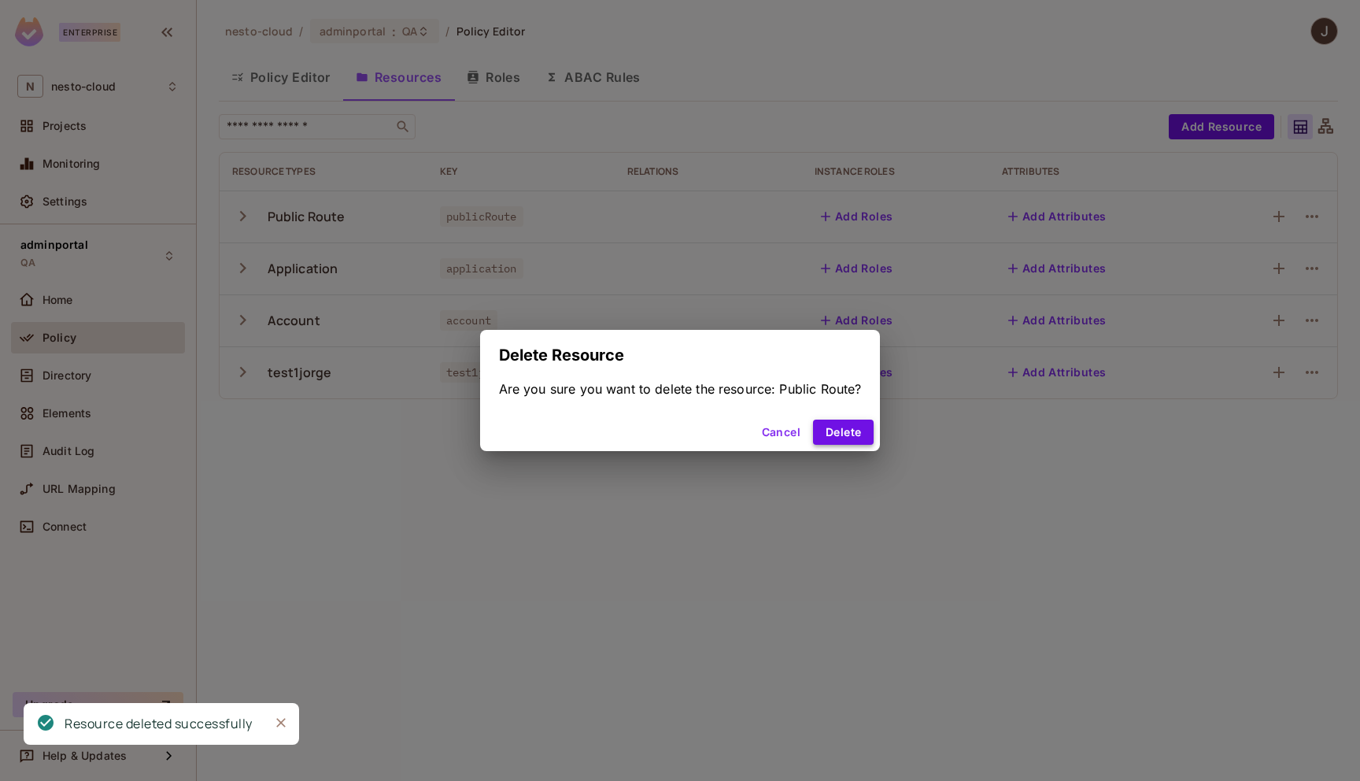
click at [855, 426] on button "Delete" at bounding box center [843, 431] width 61 height 25
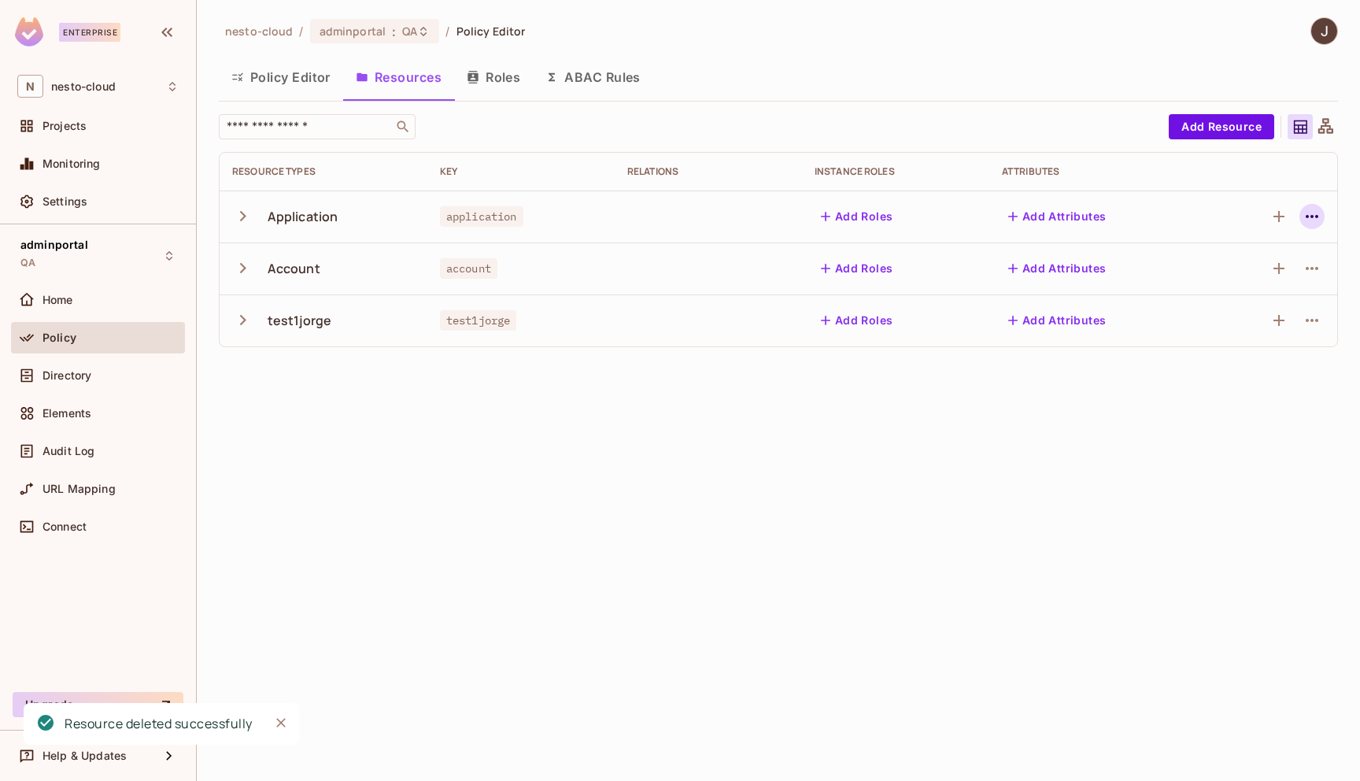
click at [1308, 217] on icon "button" at bounding box center [1311, 216] width 19 height 19
click at [1234, 313] on div "Delete Resource" at bounding box center [1249, 313] width 87 height 16
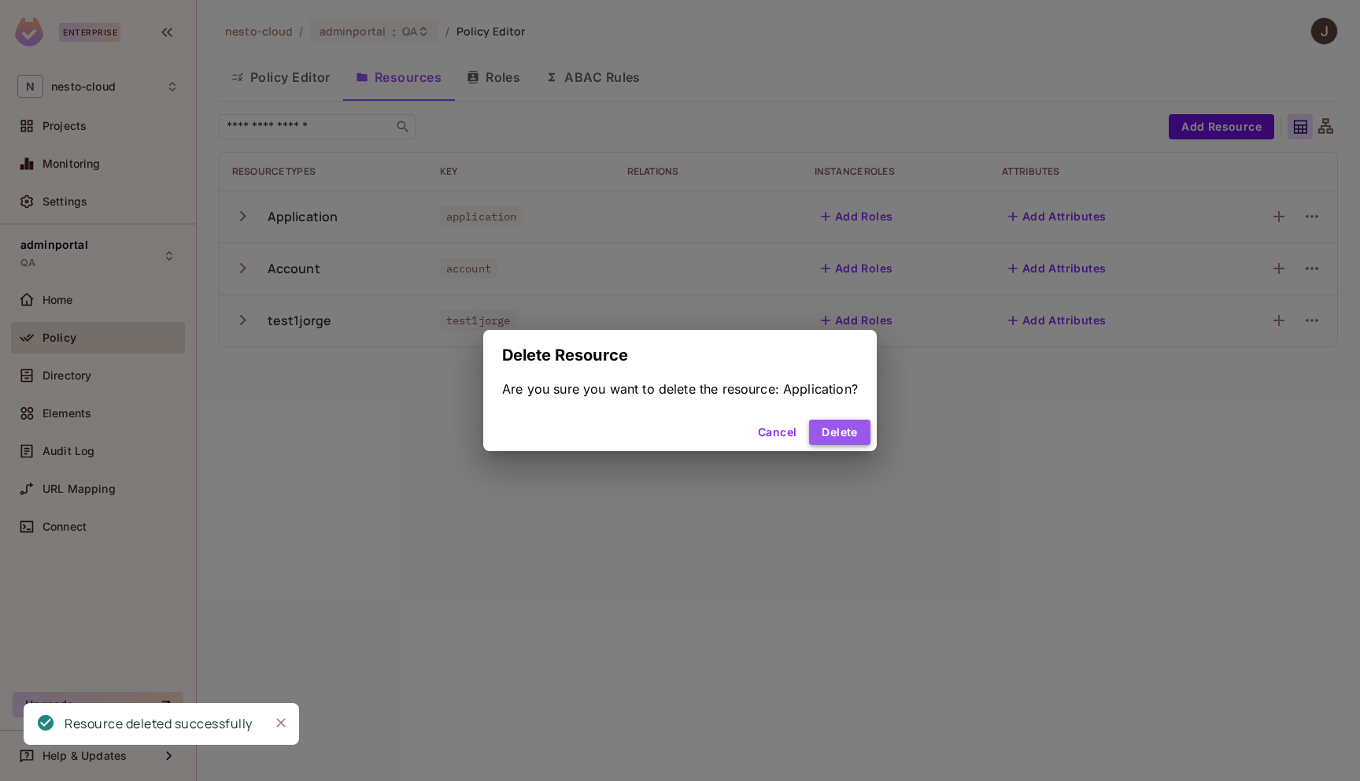
click at [846, 438] on button "Delete" at bounding box center [839, 431] width 61 height 25
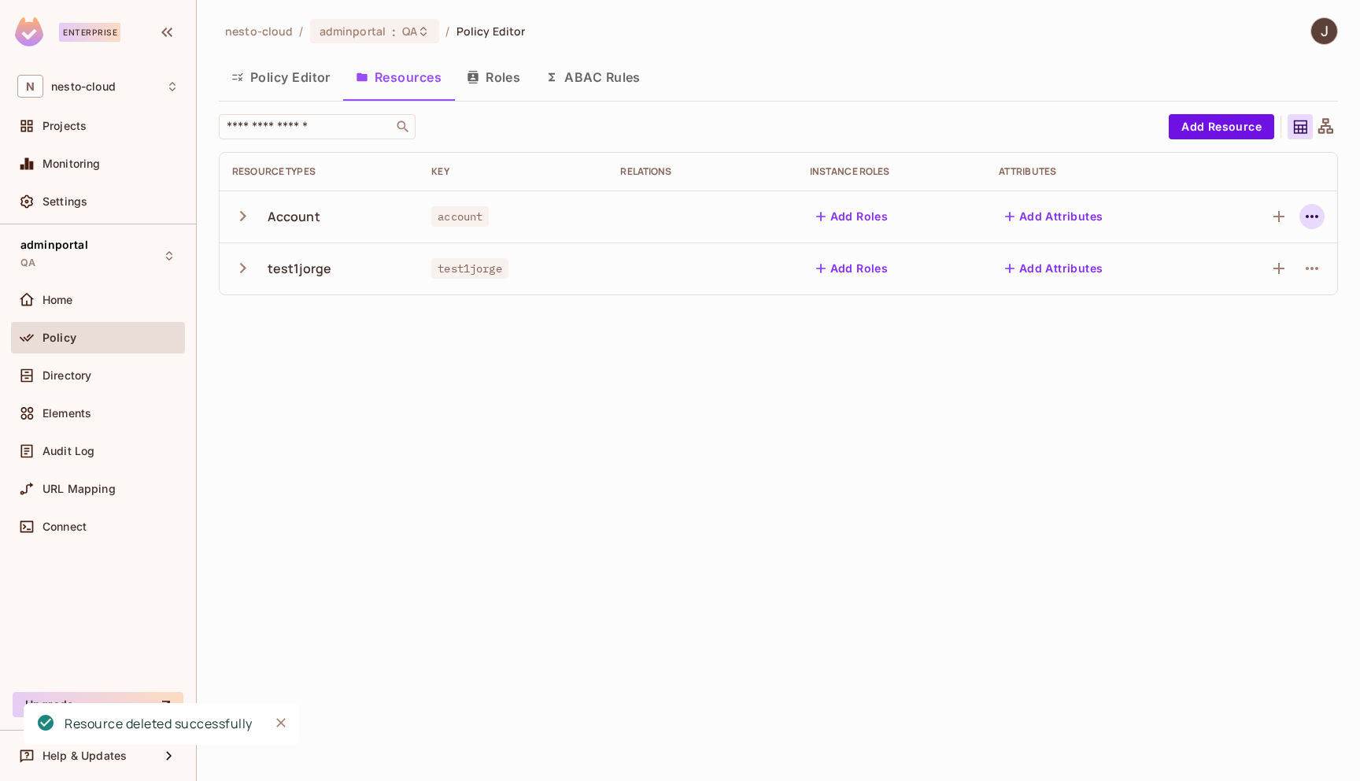
click at [1305, 224] on icon "button" at bounding box center [1311, 216] width 19 height 19
click at [1253, 315] on div "Delete Resource" at bounding box center [1249, 313] width 87 height 16
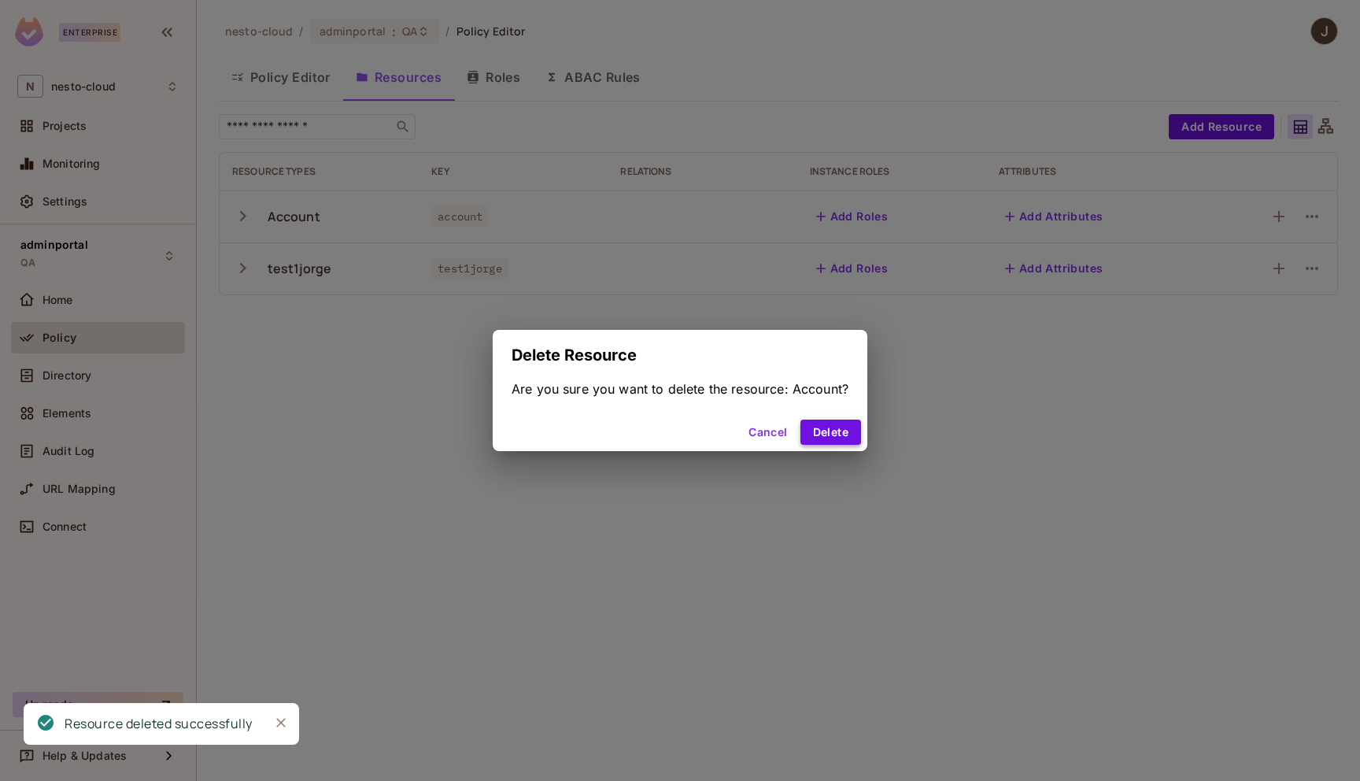
click at [829, 424] on button "Delete" at bounding box center [830, 431] width 61 height 25
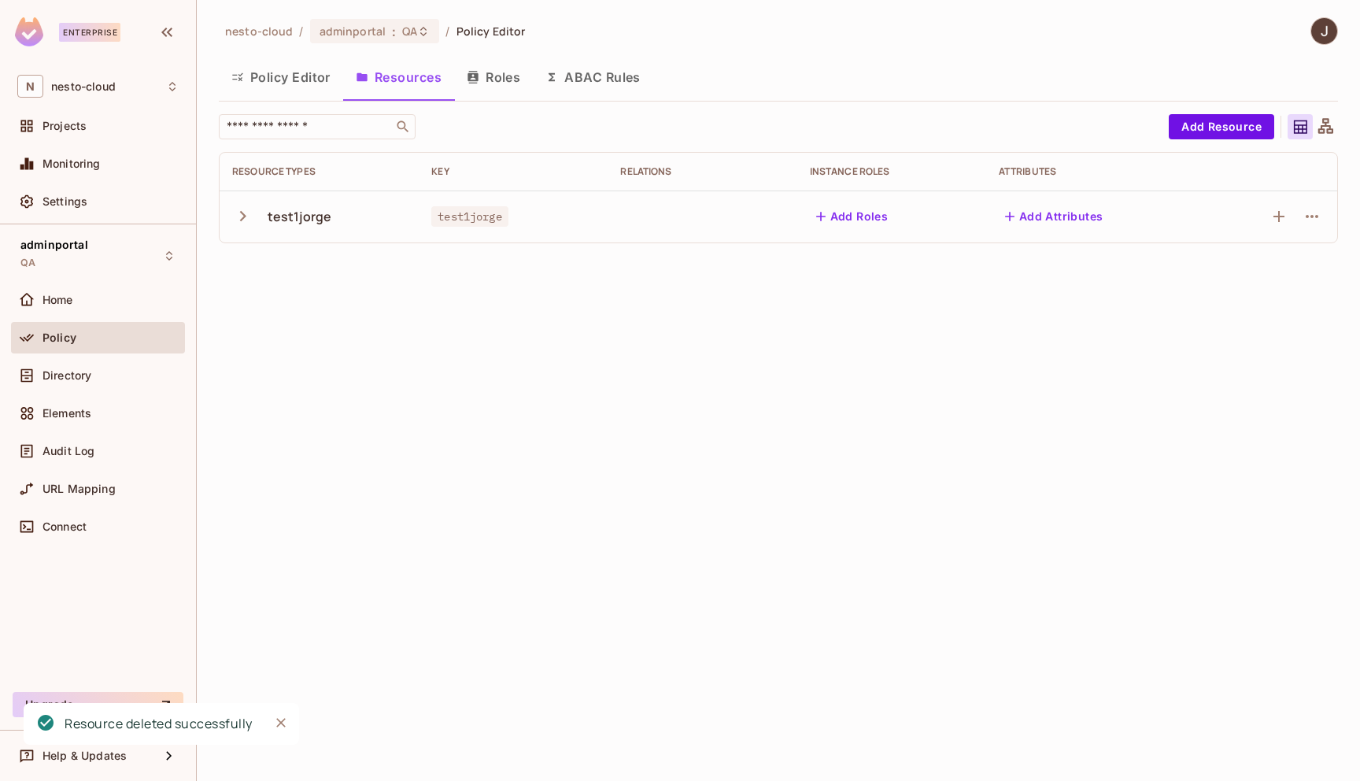
click at [829, 424] on div "nesto-cloud / adminportal : QA / Policy Editor Policy Editor Resources Roles AB…" at bounding box center [778, 390] width 1163 height 781
click at [323, 76] on button "Policy Editor" at bounding box center [281, 76] width 124 height 39
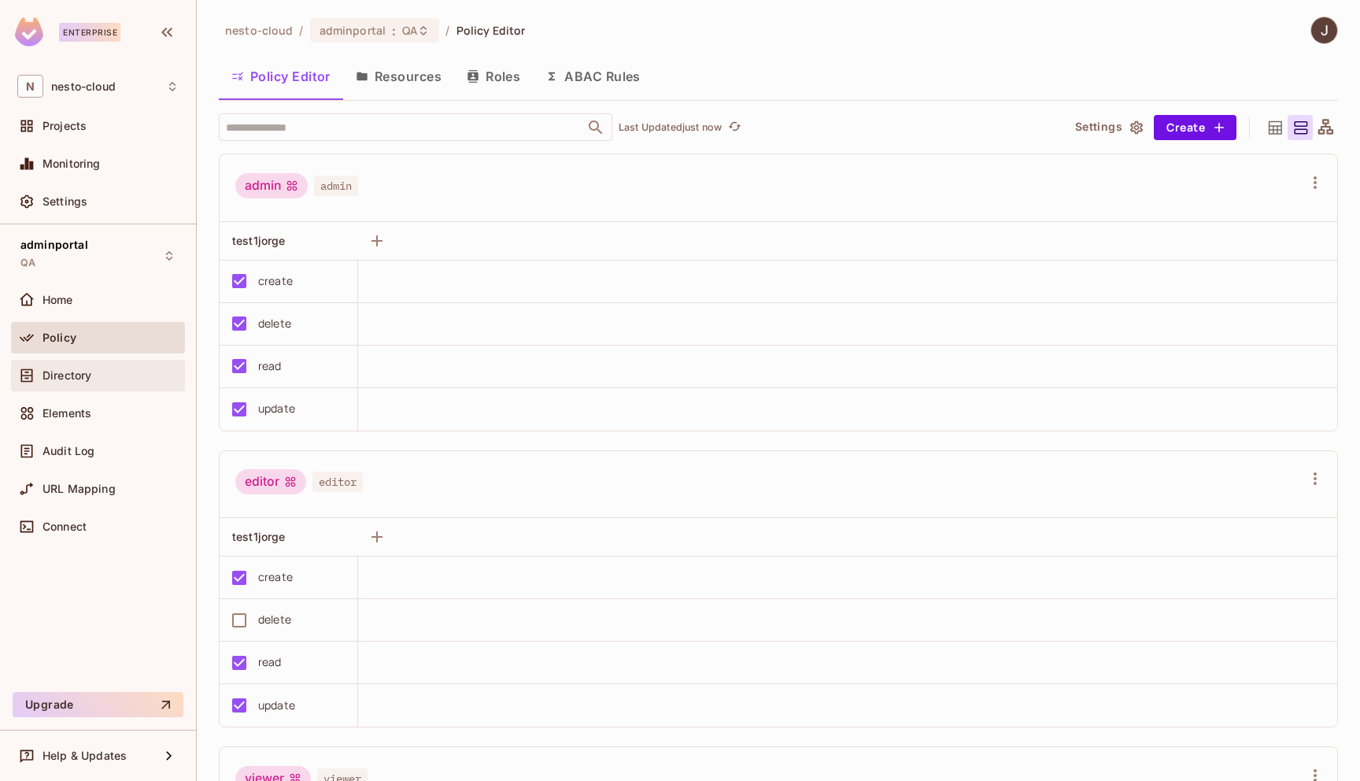
click at [71, 379] on span "Directory" at bounding box center [66, 375] width 49 height 13
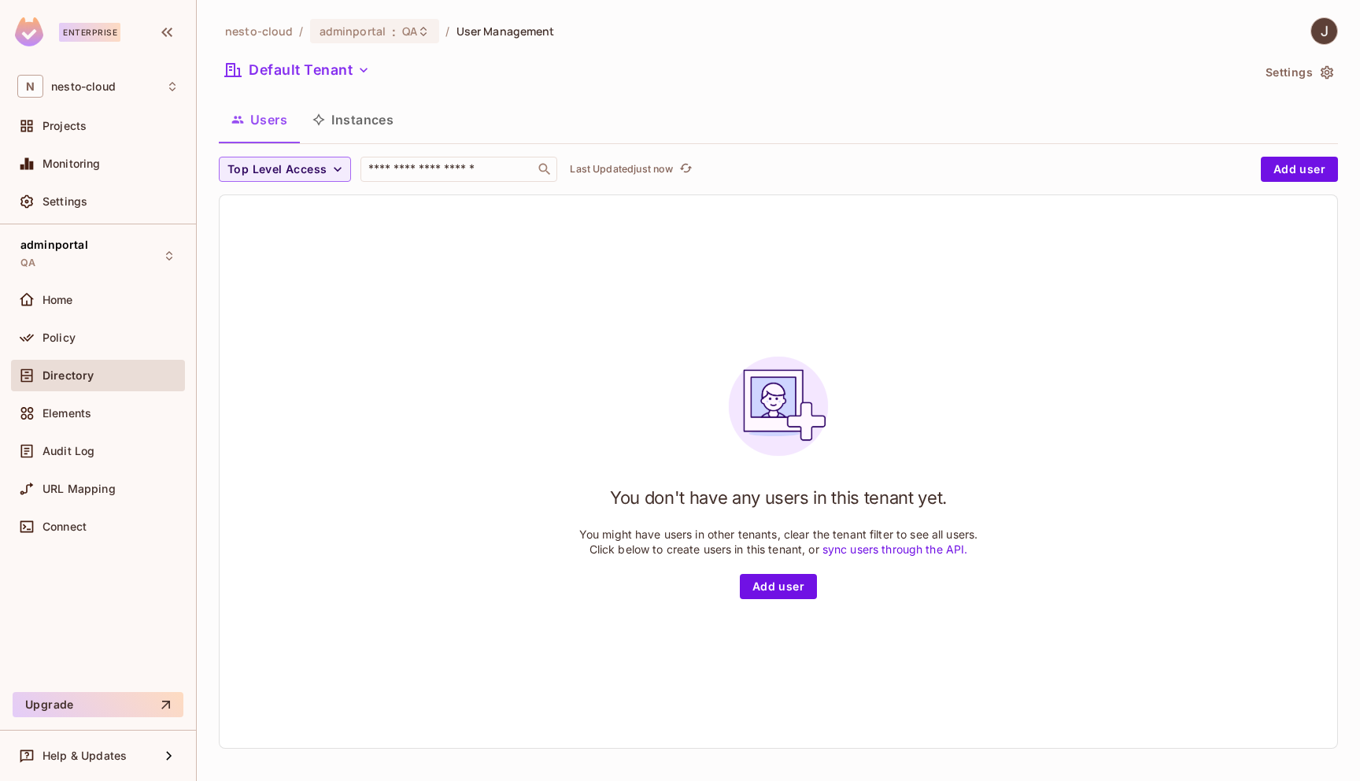
click at [1324, 72] on icon "button" at bounding box center [1326, 72] width 13 height 13
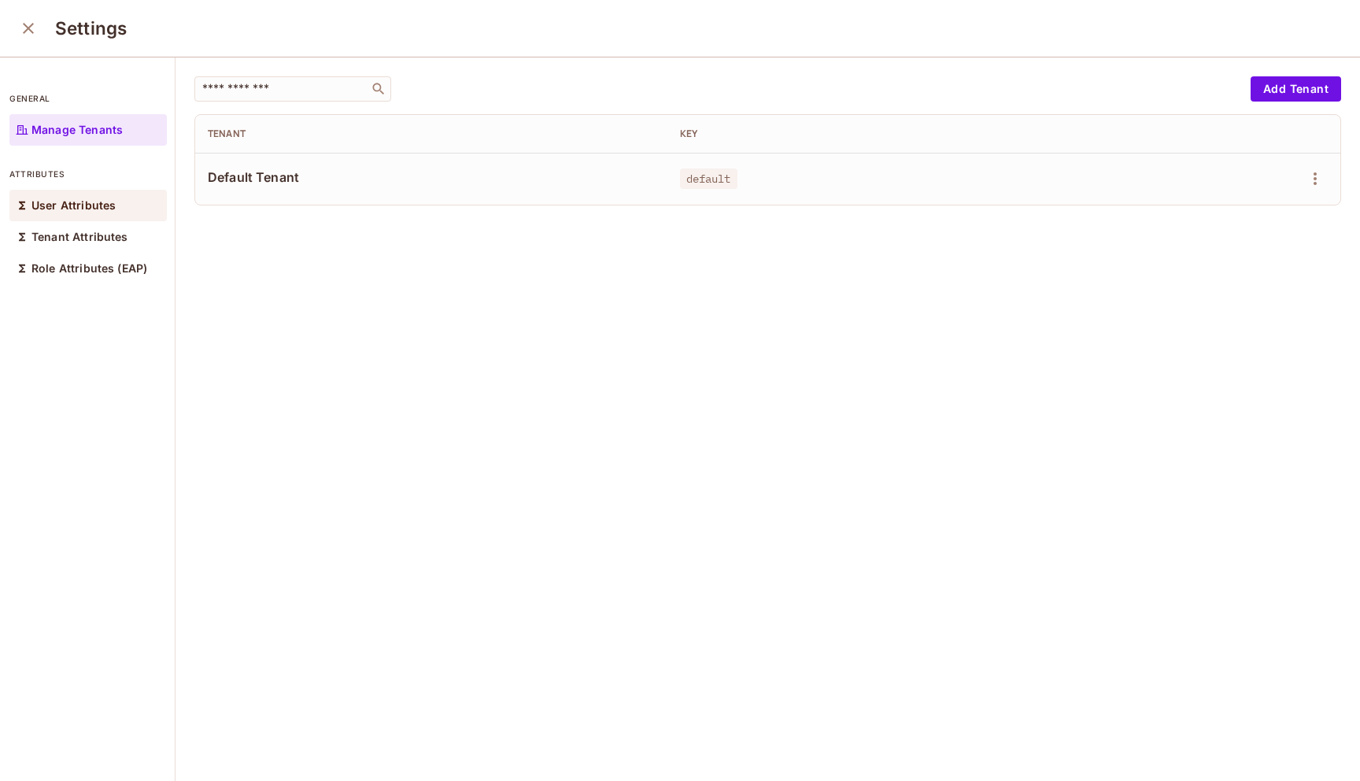
click at [76, 216] on div "User Attributes" at bounding box center [87, 205] width 157 height 31
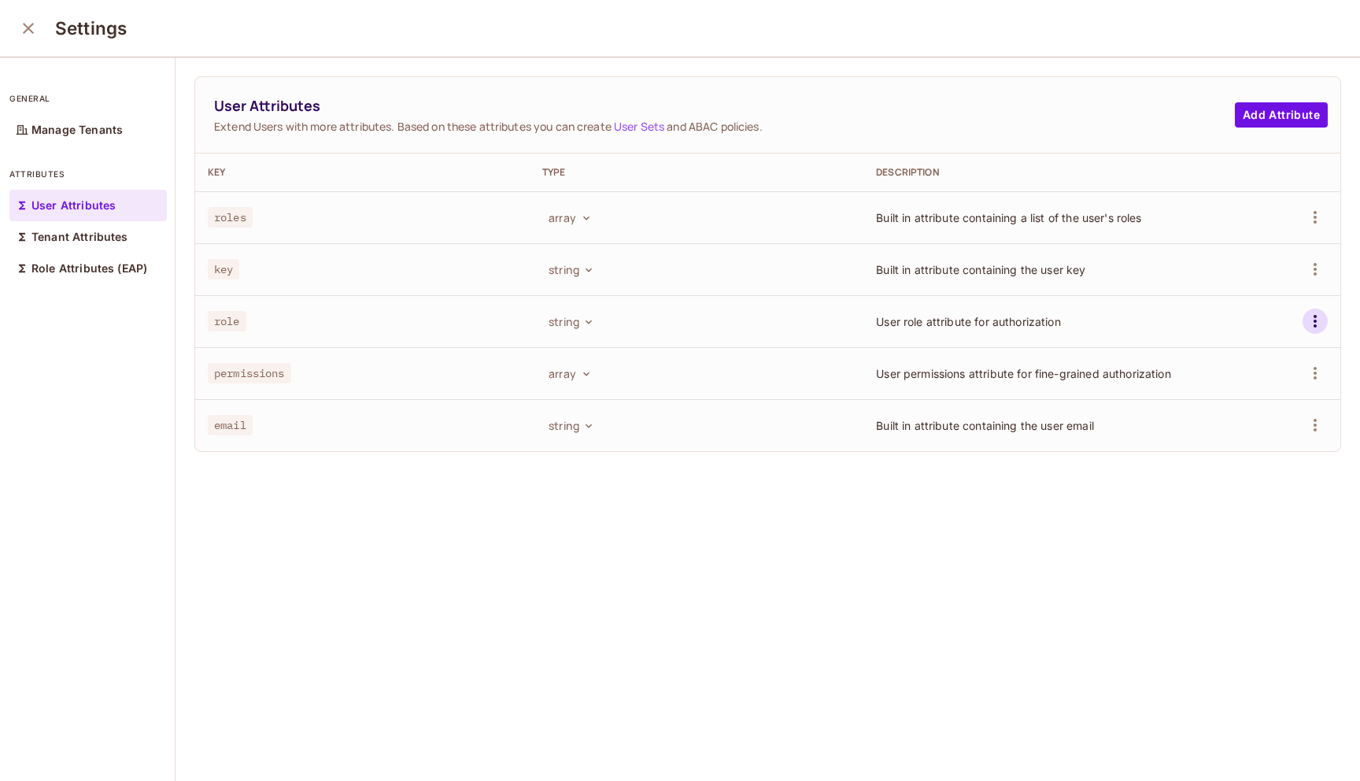
click at [1317, 321] on icon "button" at bounding box center [1315, 321] width 19 height 19
click at [1248, 391] on div "Delete Attribute" at bounding box center [1255, 392] width 85 height 16
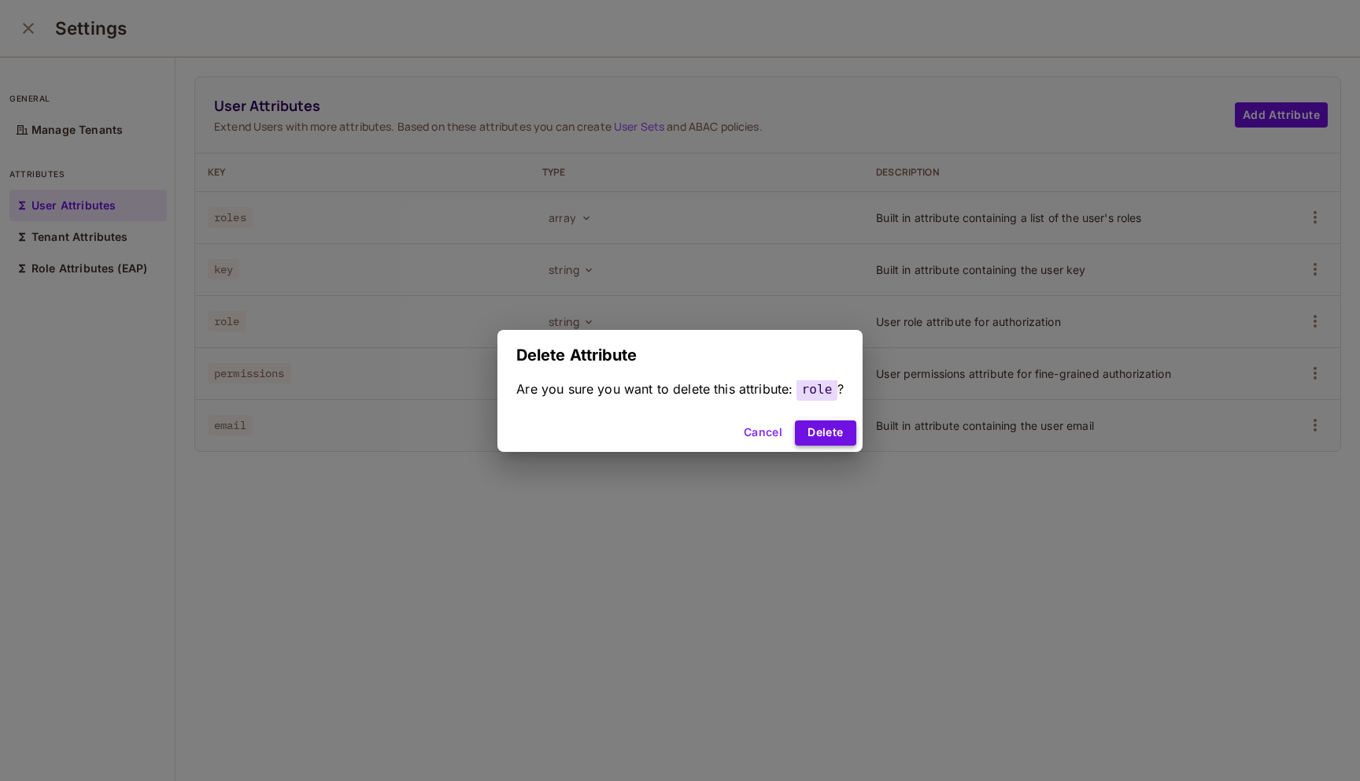
click at [840, 430] on button "Delete" at bounding box center [825, 432] width 61 height 25
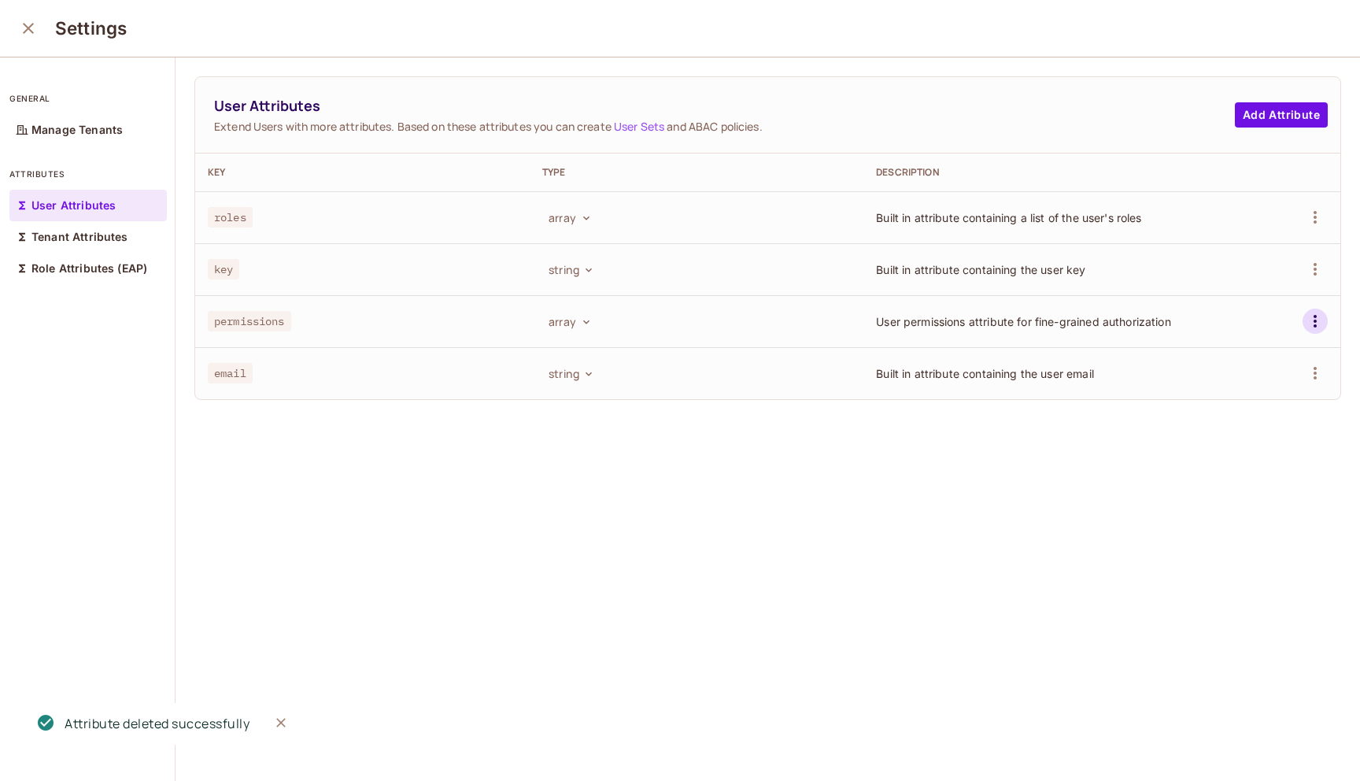
click at [1310, 319] on icon "button" at bounding box center [1315, 321] width 19 height 19
click at [1259, 390] on div "Delete Attribute" at bounding box center [1255, 392] width 85 height 16
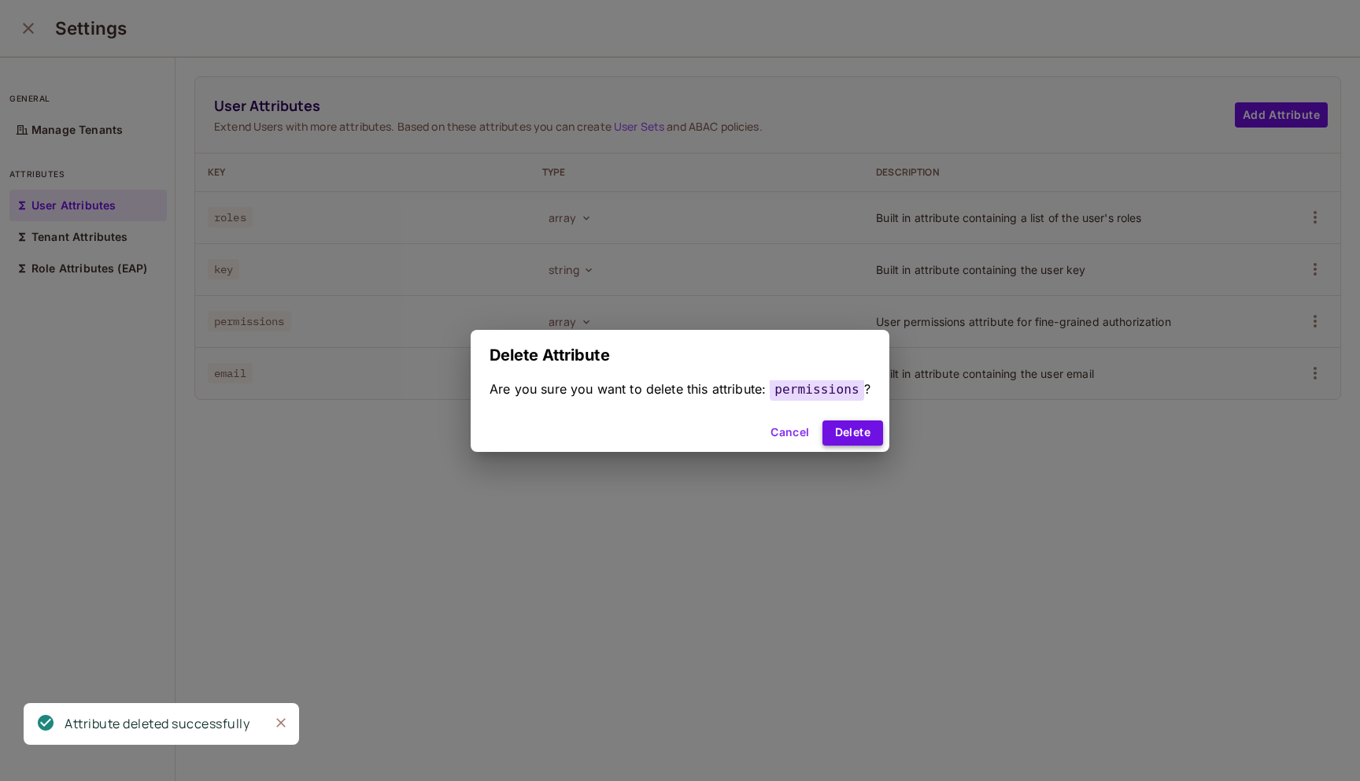
click at [844, 428] on button "Delete" at bounding box center [852, 432] width 61 height 25
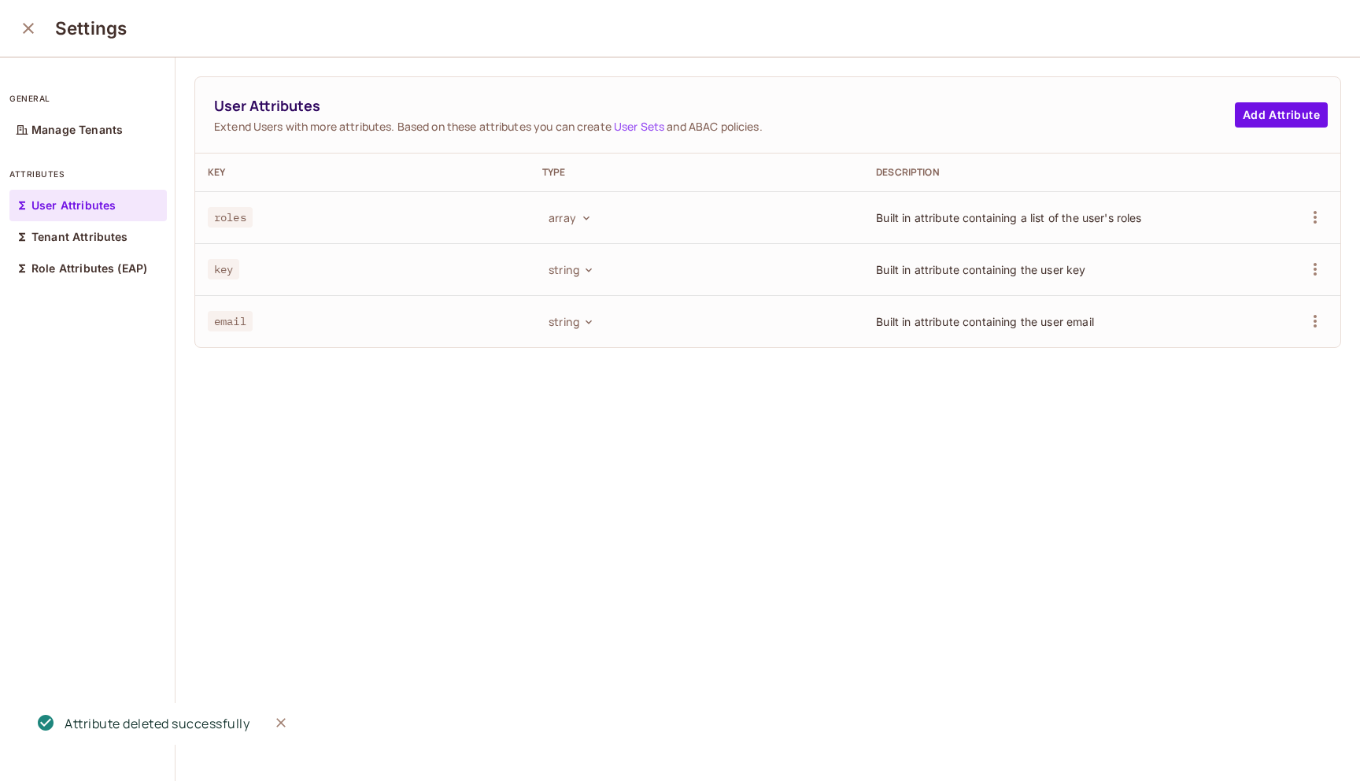
click at [31, 29] on icon "close" at bounding box center [28, 28] width 19 height 19
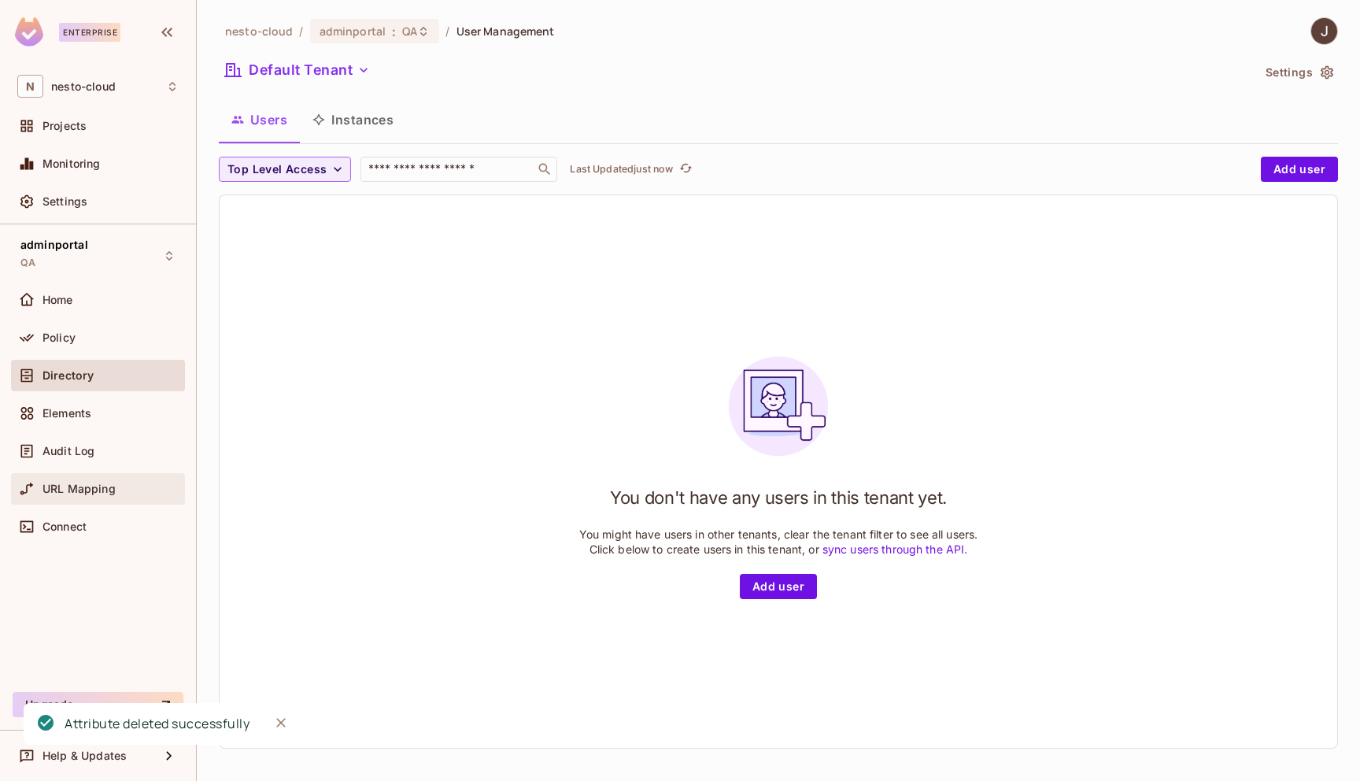
click at [94, 488] on span "URL Mapping" at bounding box center [78, 488] width 73 height 13
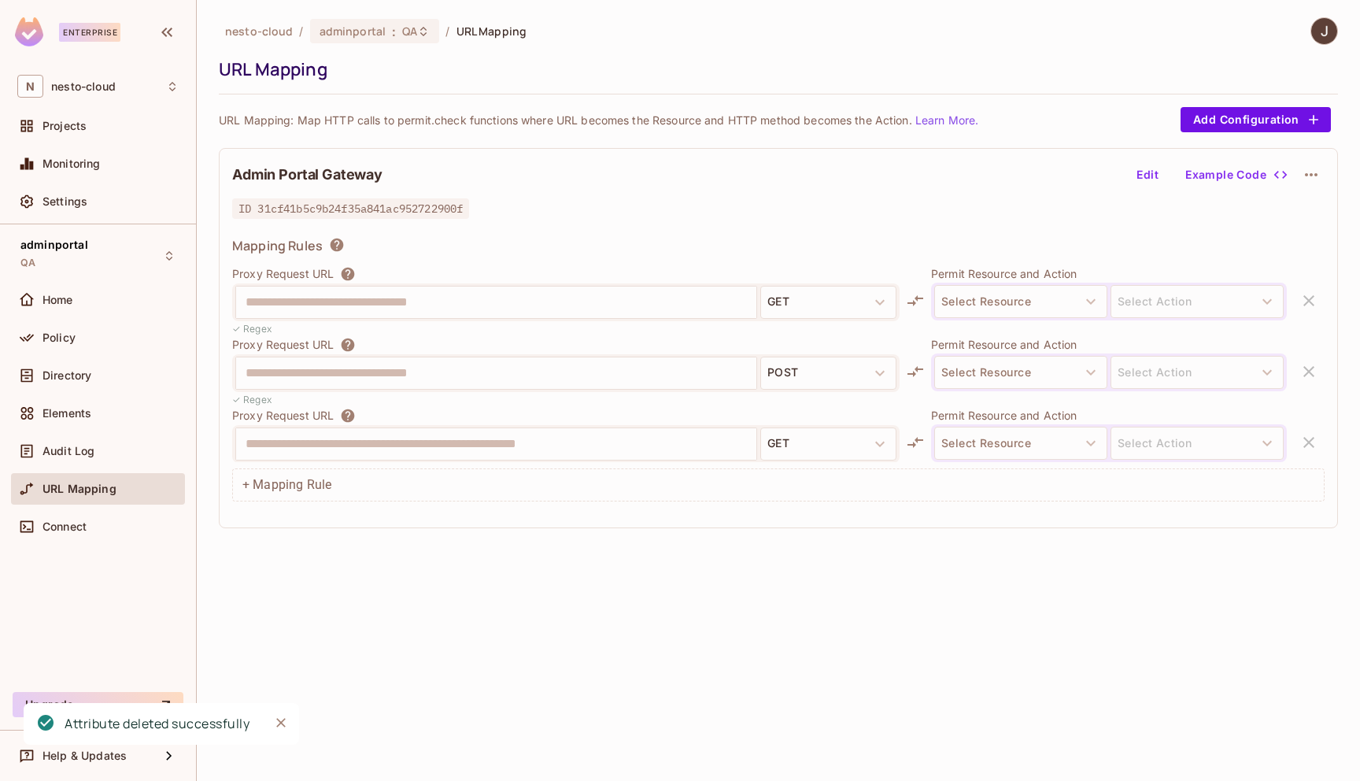
click at [1309, 173] on icon "button" at bounding box center [1311, 174] width 19 height 19
click at [1299, 206] on div "Delete" at bounding box center [1312, 212] width 35 height 16
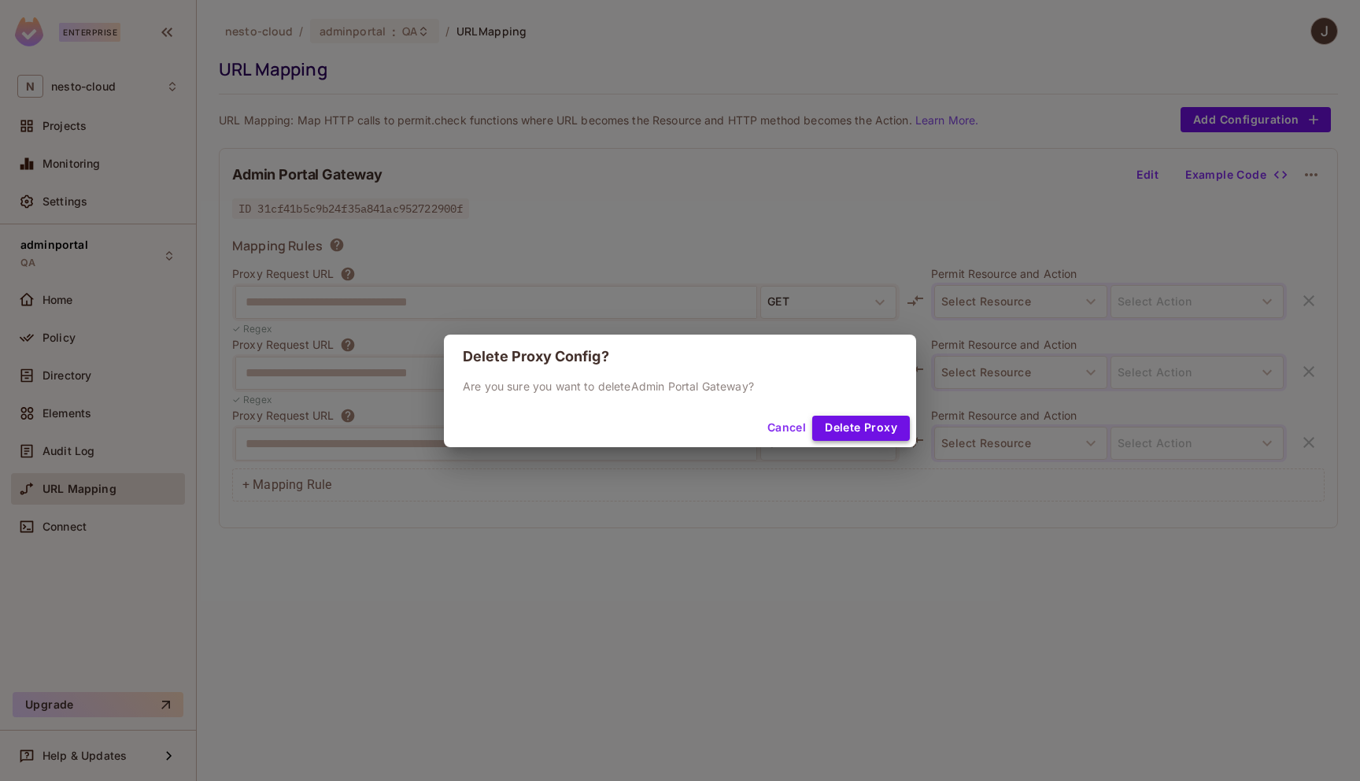
click at [881, 421] on button "Delete Proxy" at bounding box center [861, 428] width 98 height 25
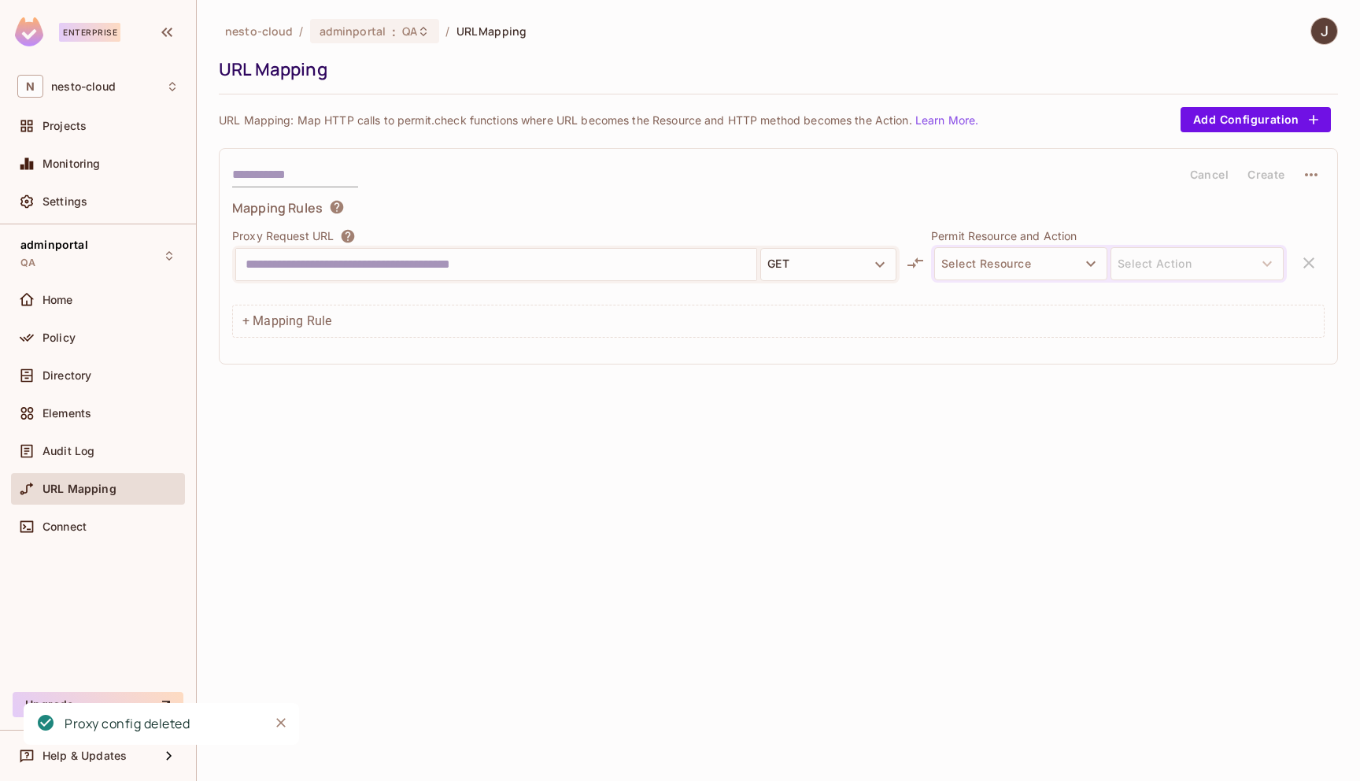
click at [628, 522] on div "nesto-cloud / adminportal : QA / URL Mapping URL Mapping URL Mapping: Map HTTP …" at bounding box center [778, 390] width 1163 height 781
click at [116, 301] on div "Home" at bounding box center [110, 300] width 136 height 13
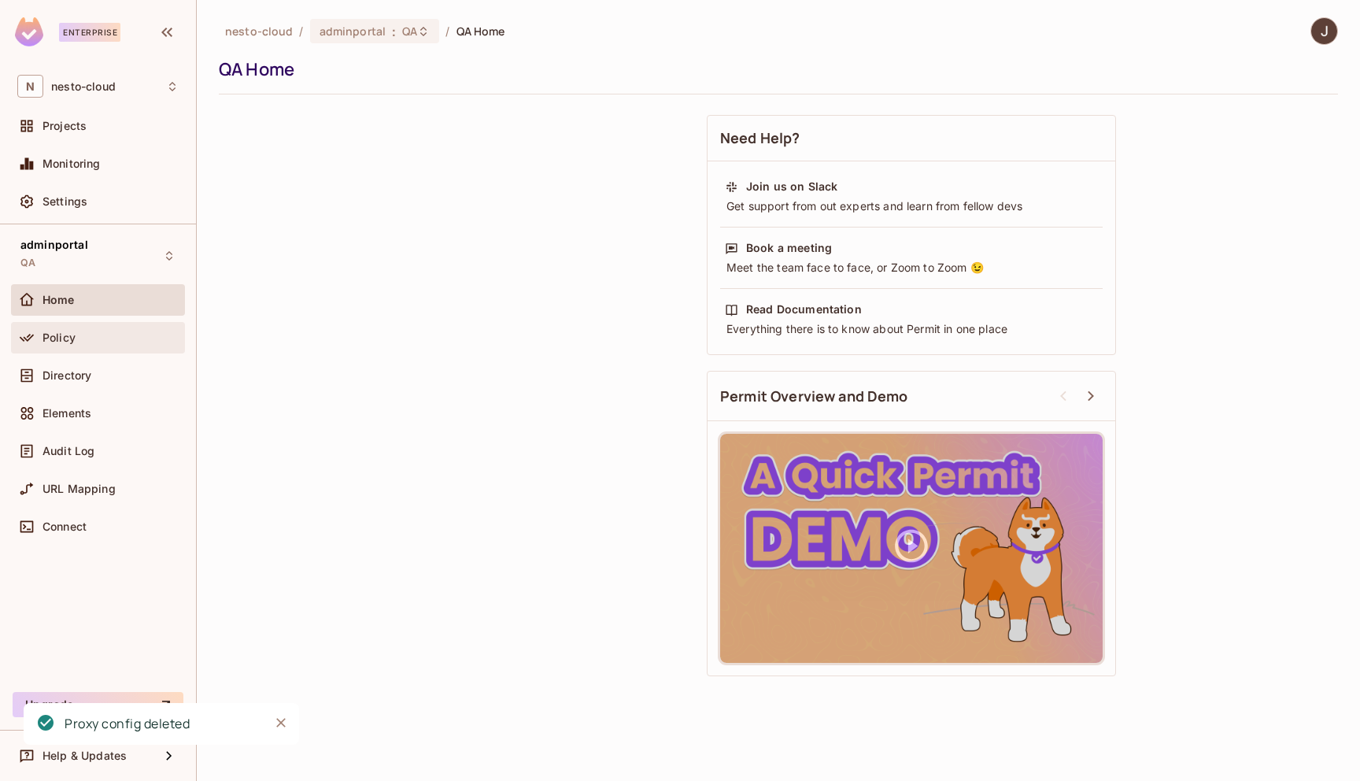
click at [98, 334] on div "Policy" at bounding box center [110, 337] width 136 height 13
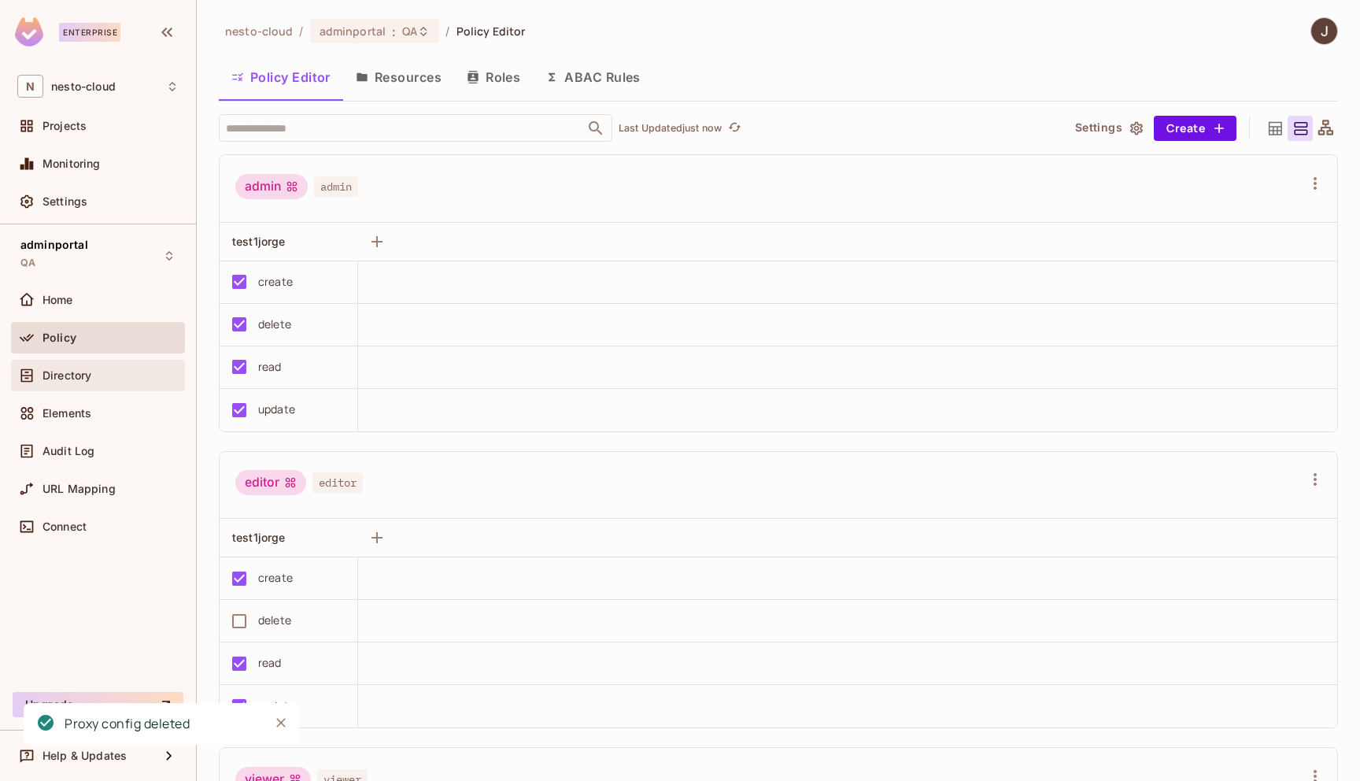
click at [94, 363] on div "Directory" at bounding box center [98, 375] width 174 height 31
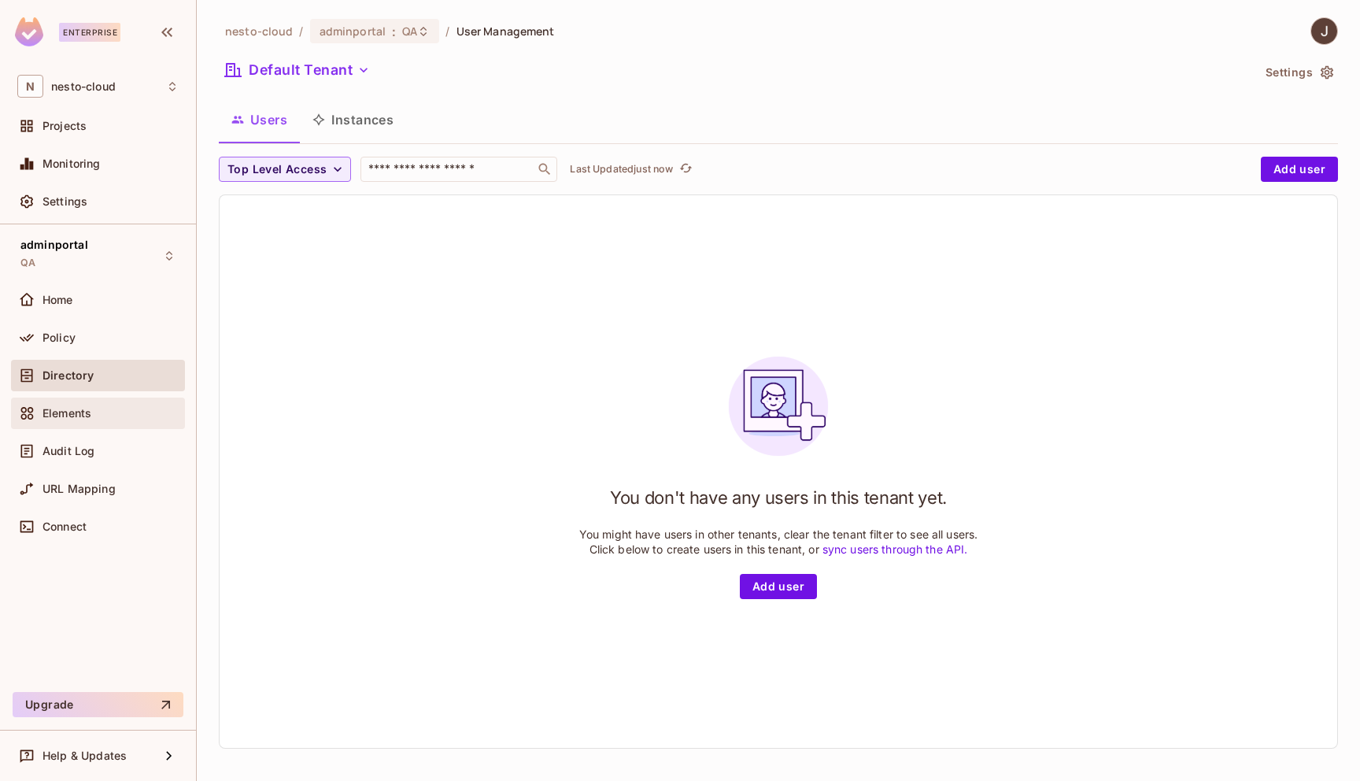
click at [87, 412] on span "Elements" at bounding box center [66, 413] width 49 height 13
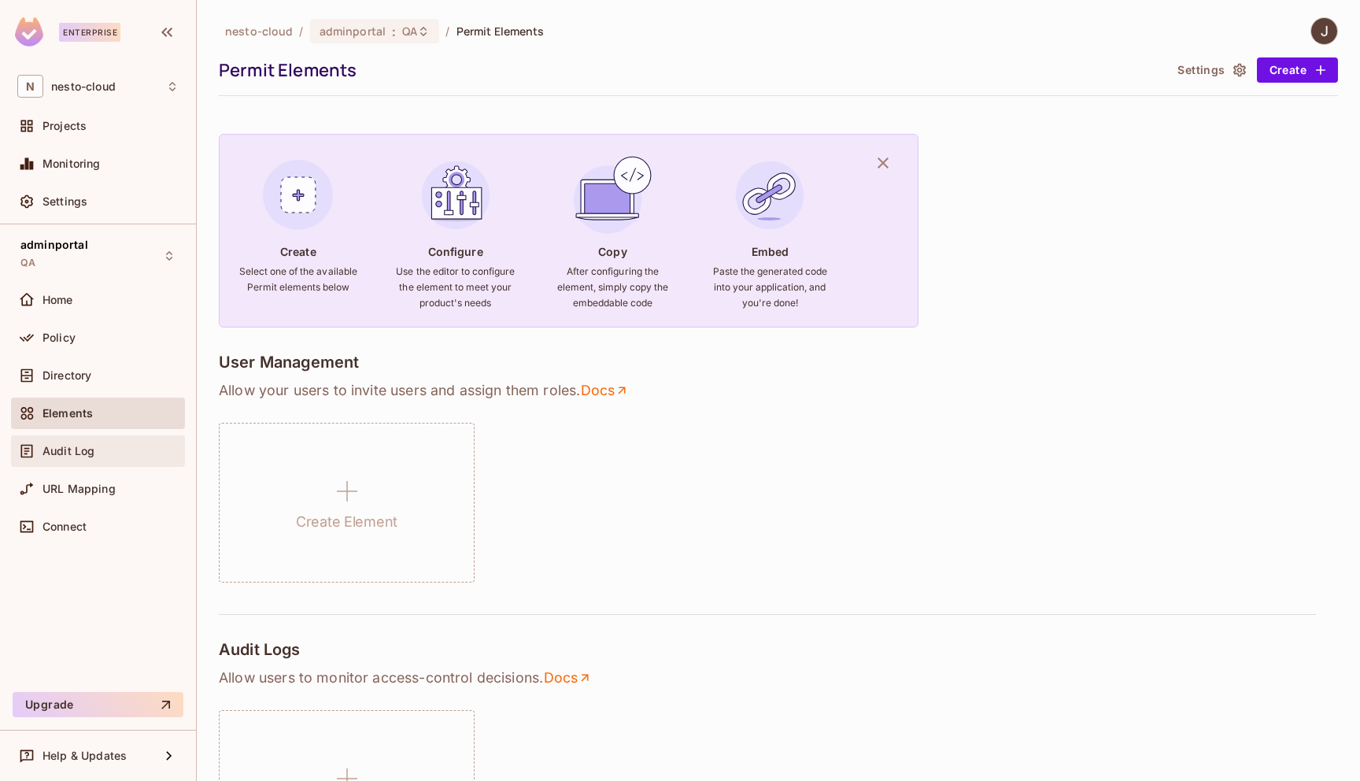
click at [87, 454] on span "Audit Log" at bounding box center [68, 451] width 52 height 13
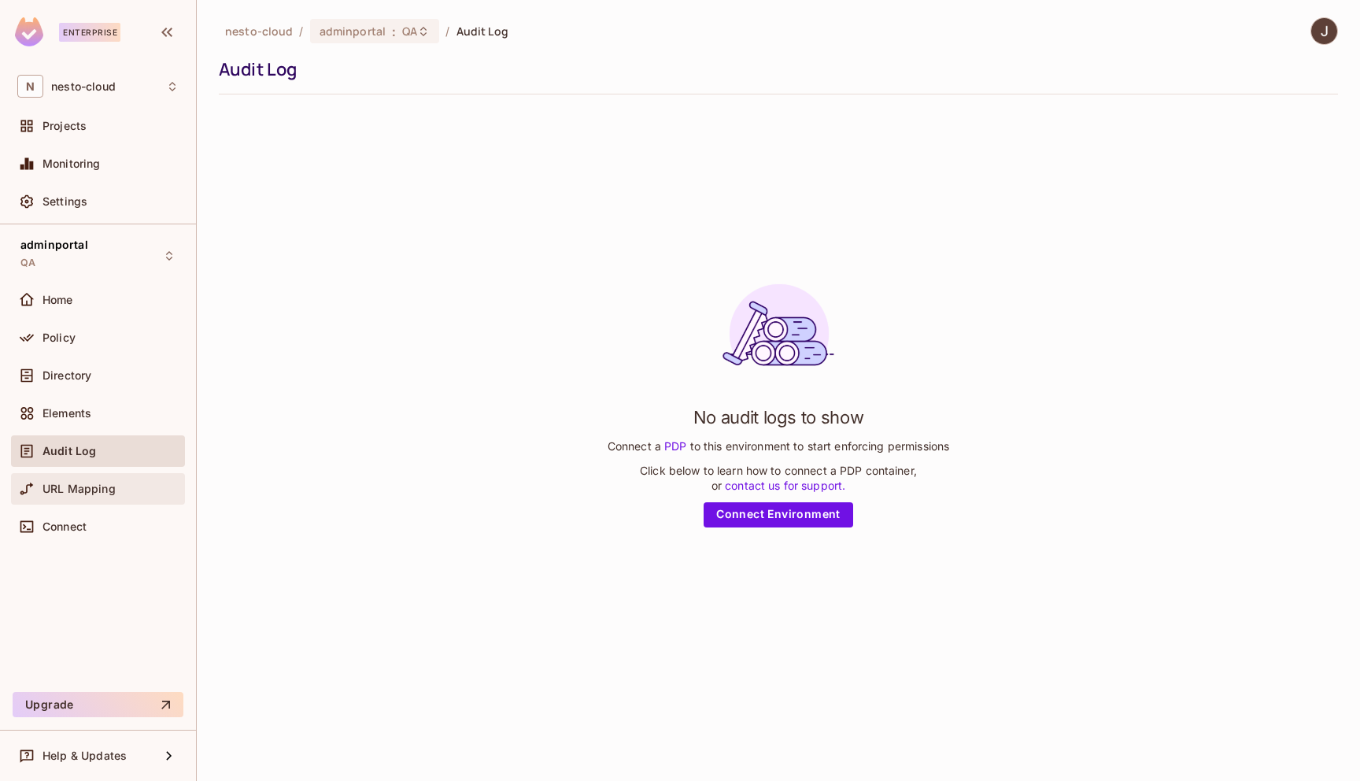
click at [88, 497] on div "URL Mapping" at bounding box center [98, 488] width 174 height 31
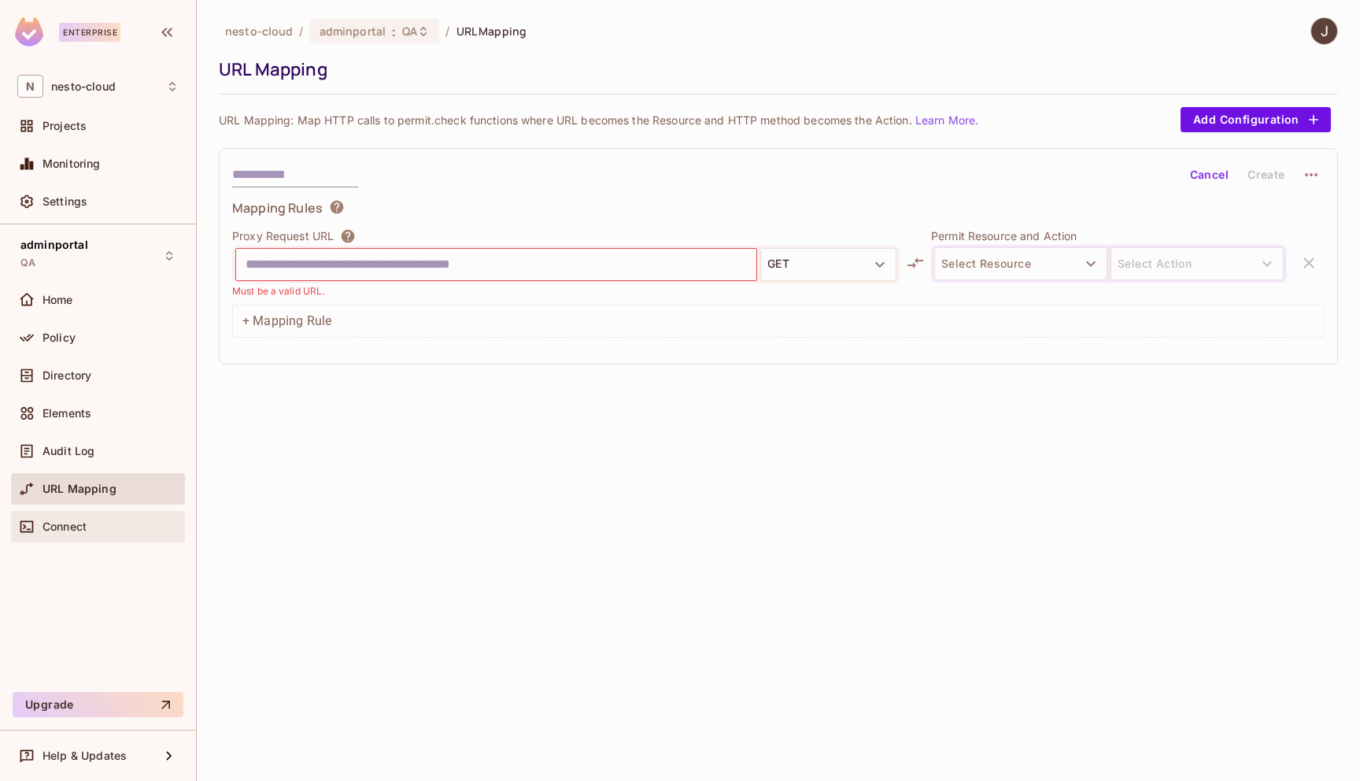
click at [82, 528] on span "Connect" at bounding box center [64, 526] width 44 height 13
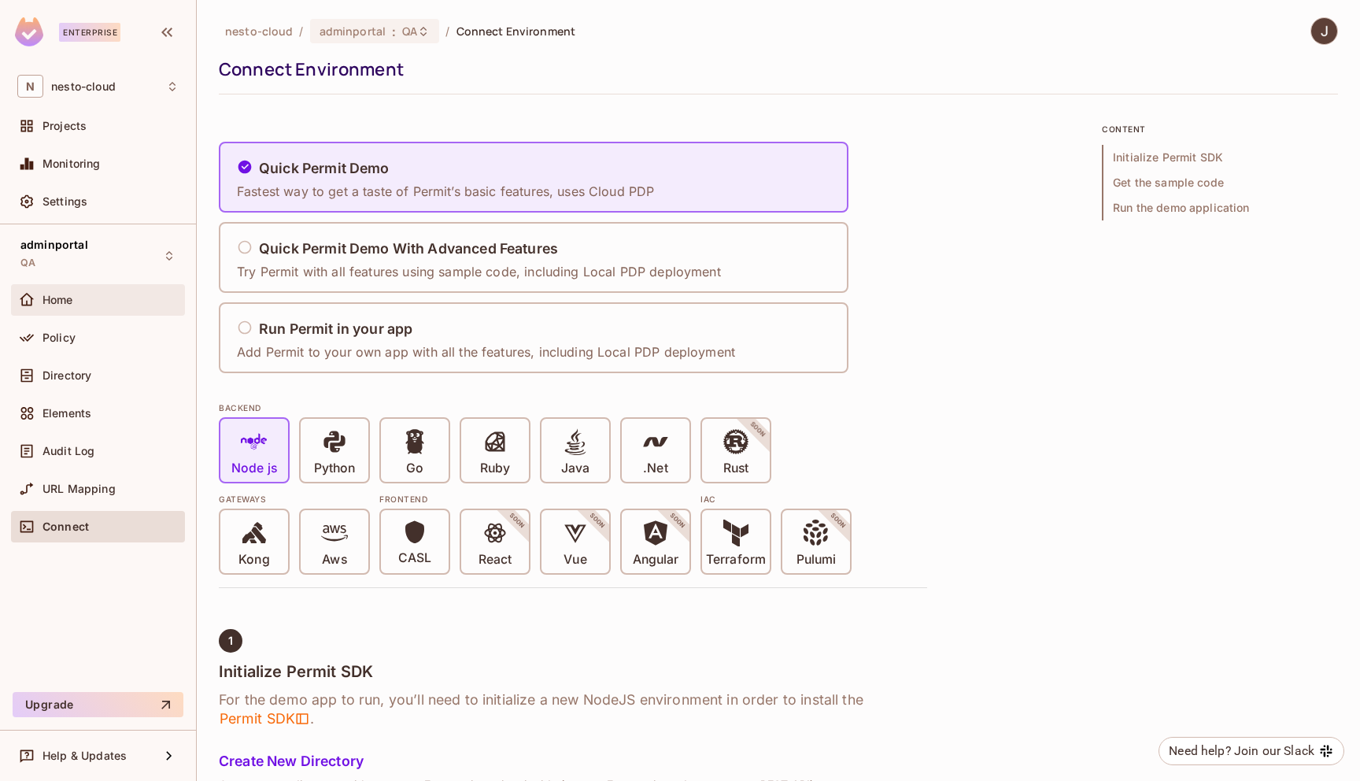
click at [86, 303] on div "Home" at bounding box center [110, 300] width 136 height 13
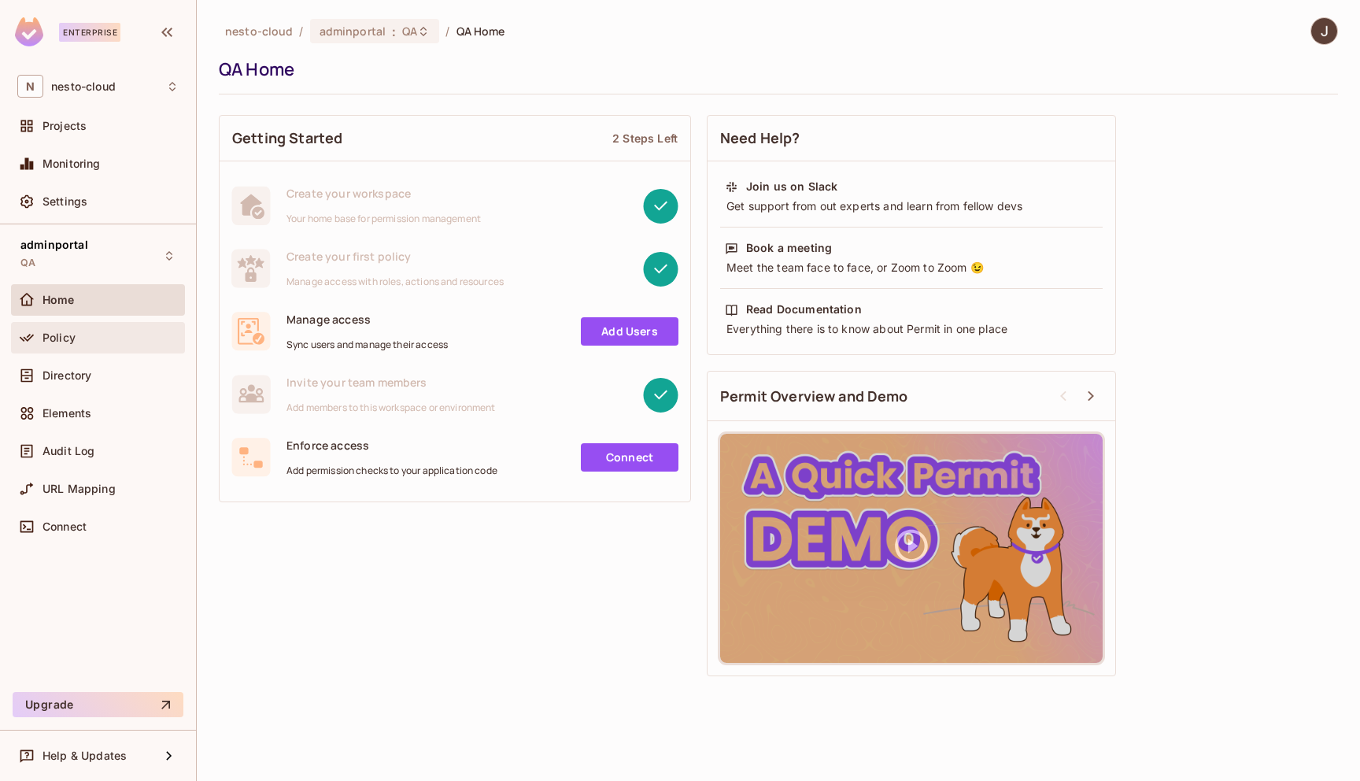
click at [81, 345] on div "Policy" at bounding box center [97, 337] width 161 height 19
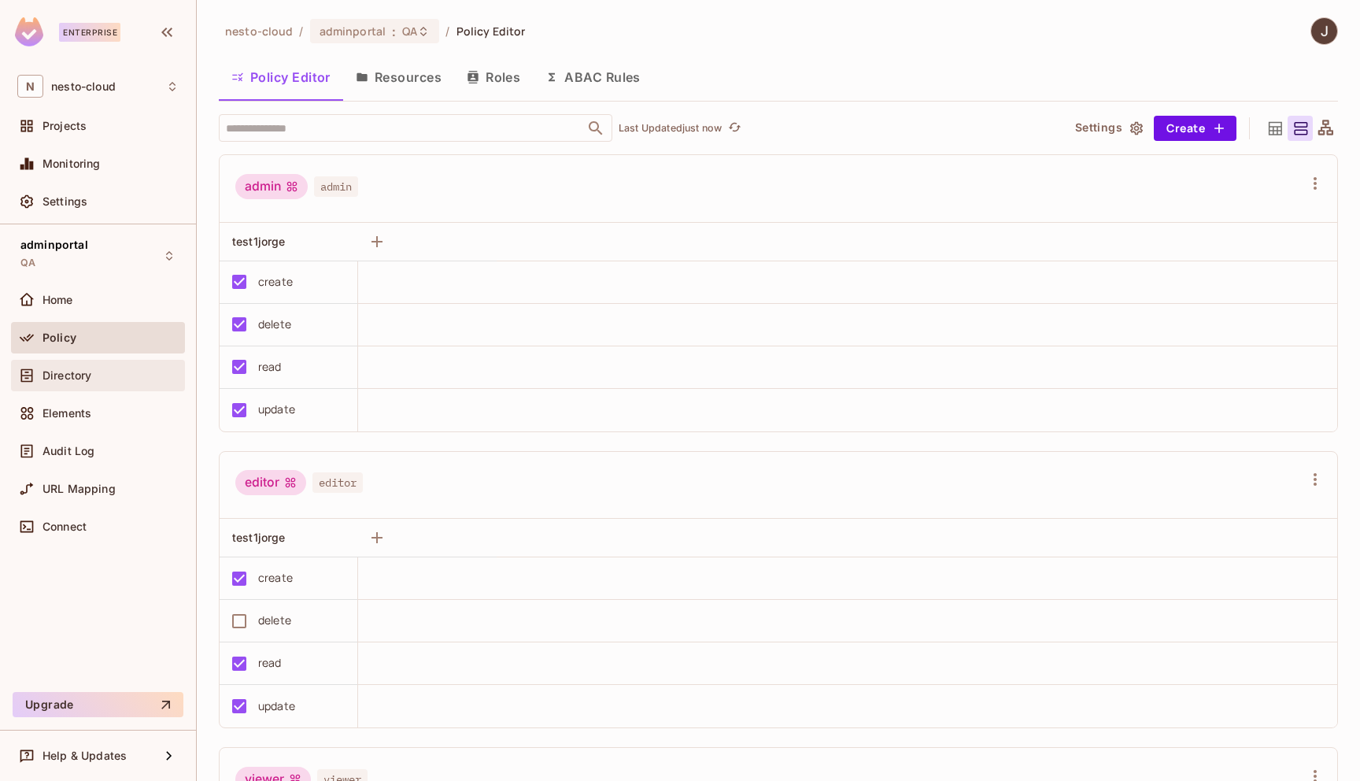
click at [80, 373] on span "Directory" at bounding box center [66, 375] width 49 height 13
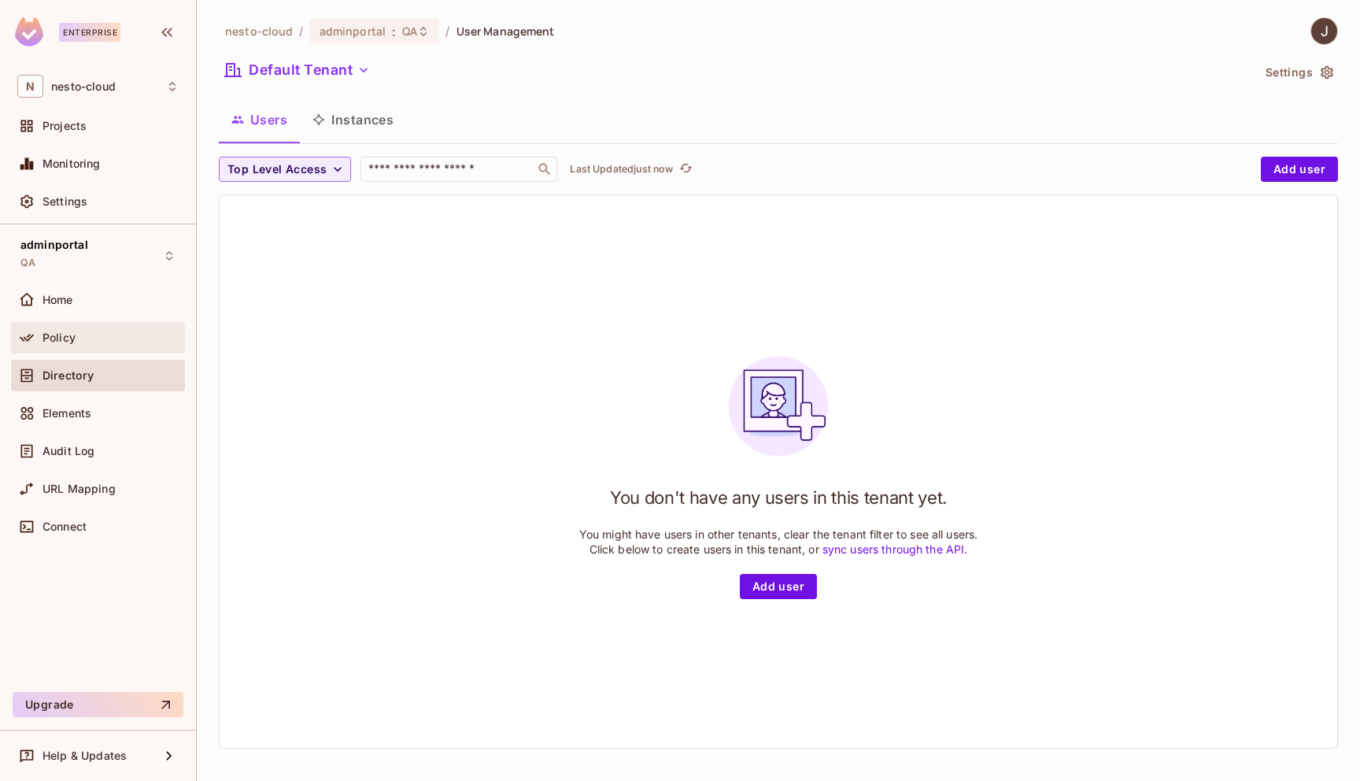
click at [89, 340] on div "Policy" at bounding box center [110, 337] width 136 height 13
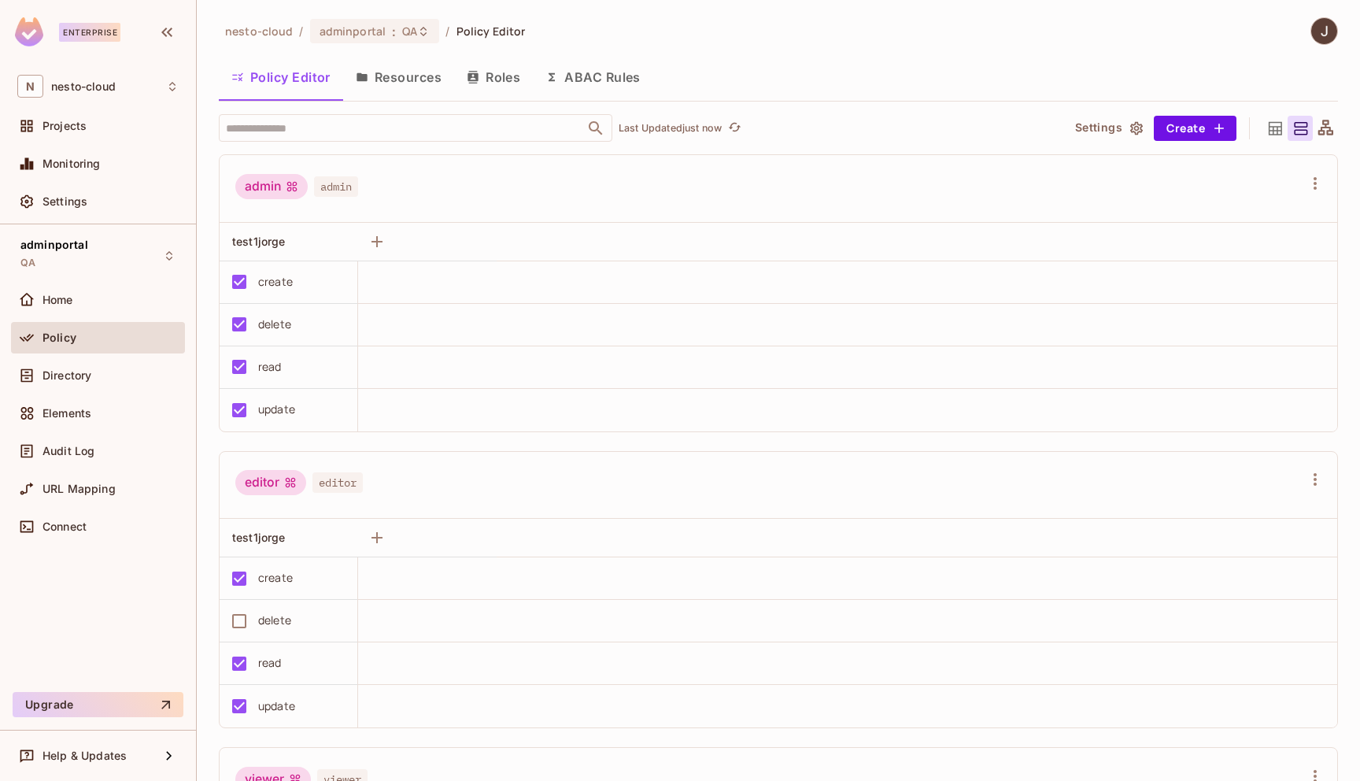
click at [387, 83] on button "Resources" at bounding box center [398, 76] width 111 height 39
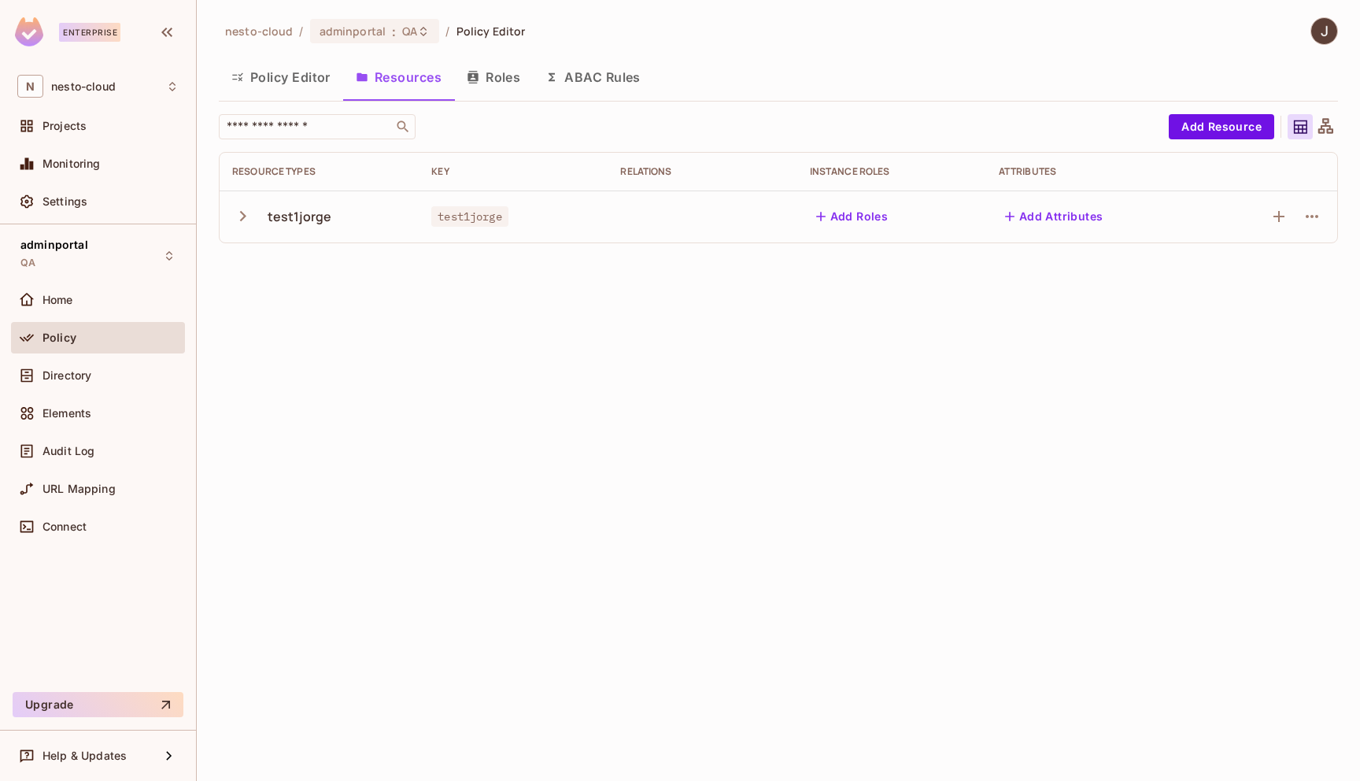
click at [521, 67] on button "Roles" at bounding box center [493, 76] width 79 height 39
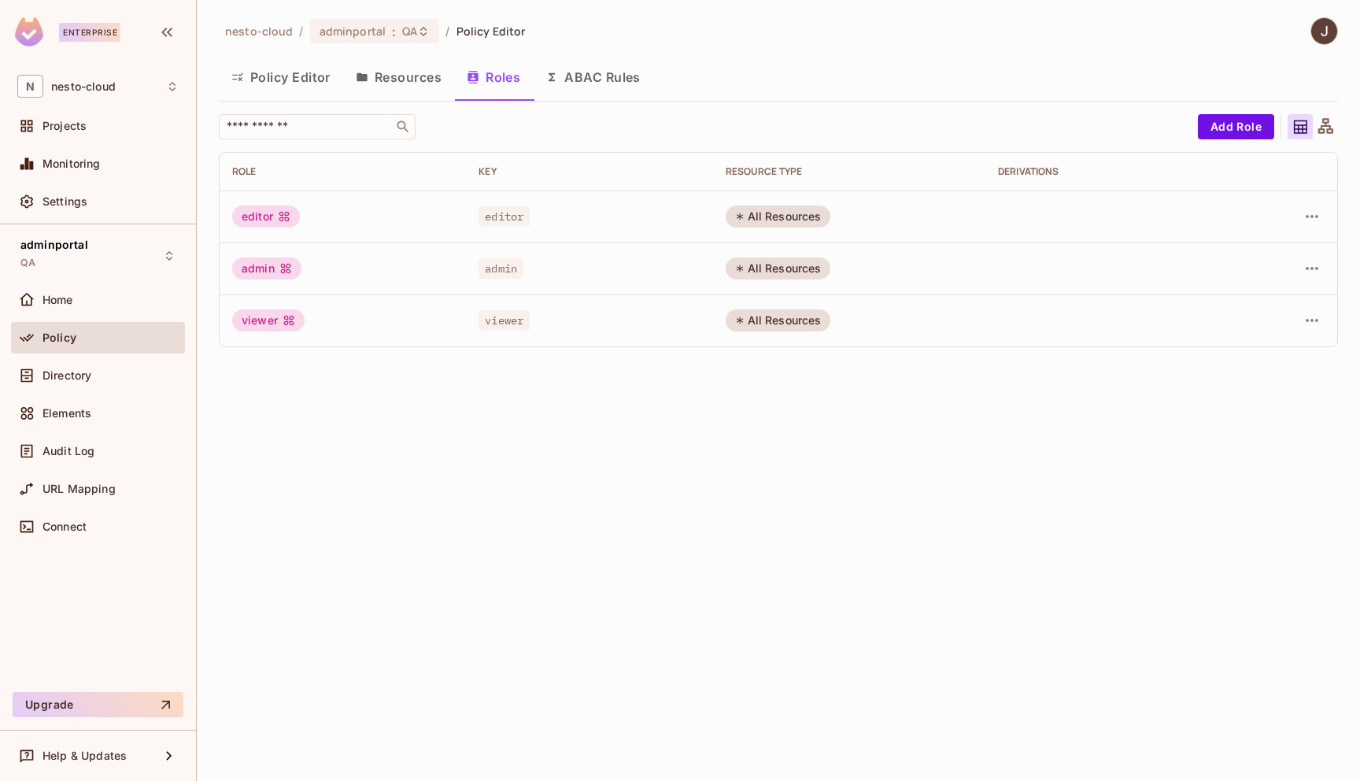
click at [587, 76] on button "ABAC Rules" at bounding box center [593, 76] width 120 height 39
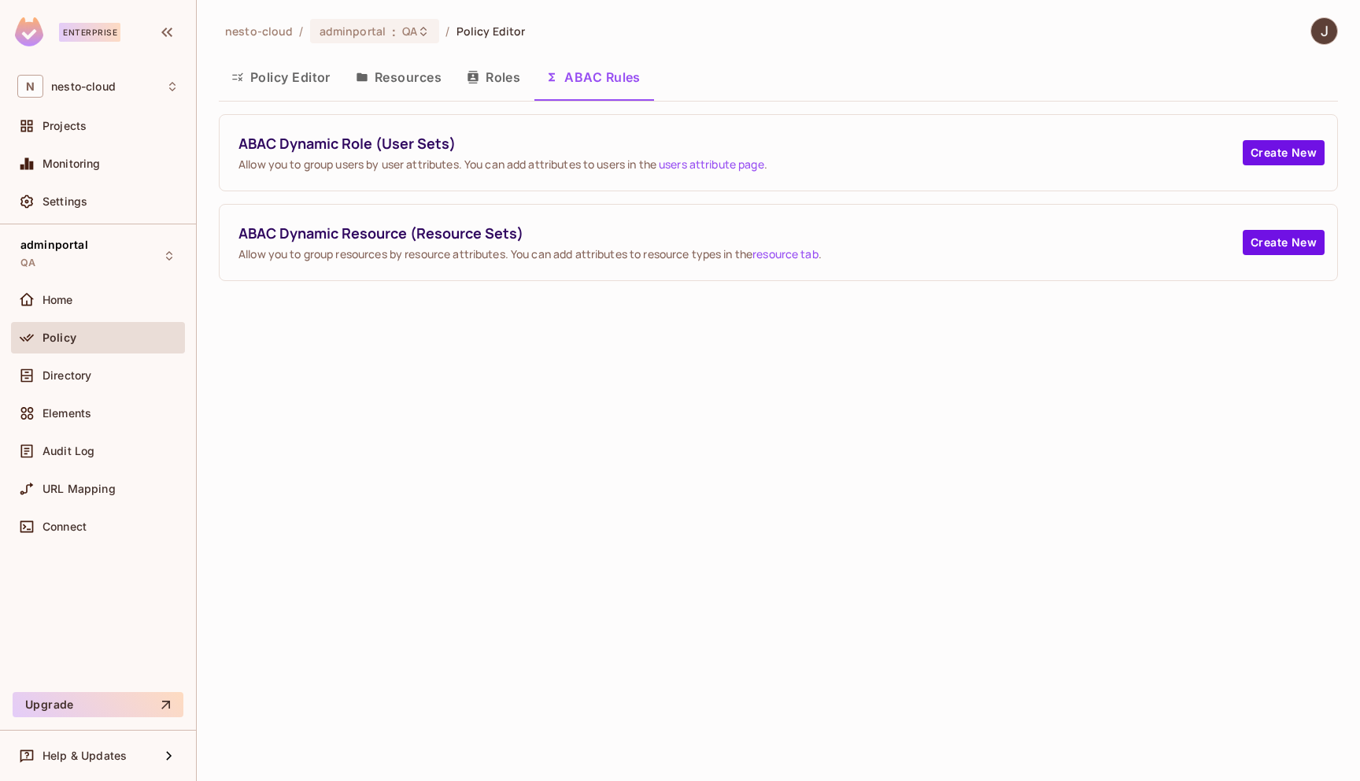
click at [507, 76] on button "Roles" at bounding box center [493, 76] width 79 height 39
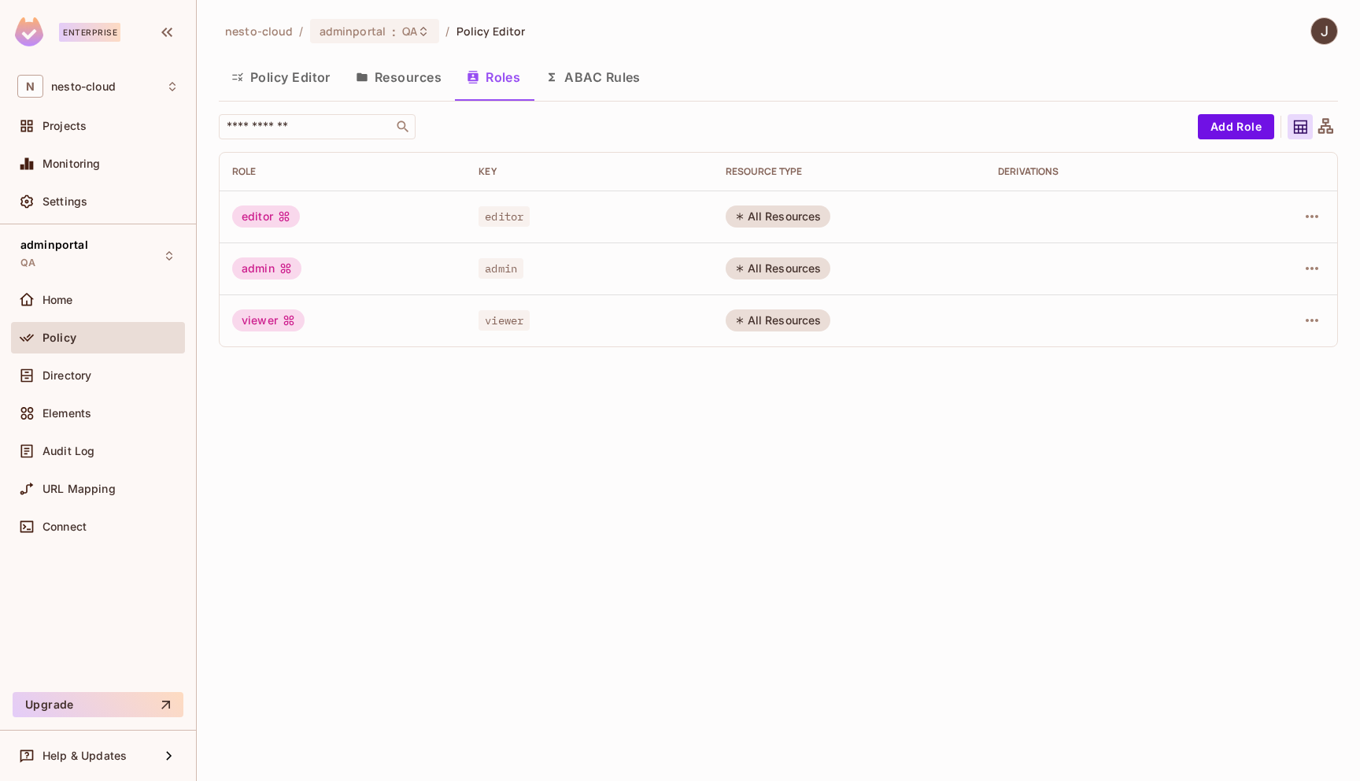
click at [414, 80] on button "Resources" at bounding box center [398, 76] width 111 height 39
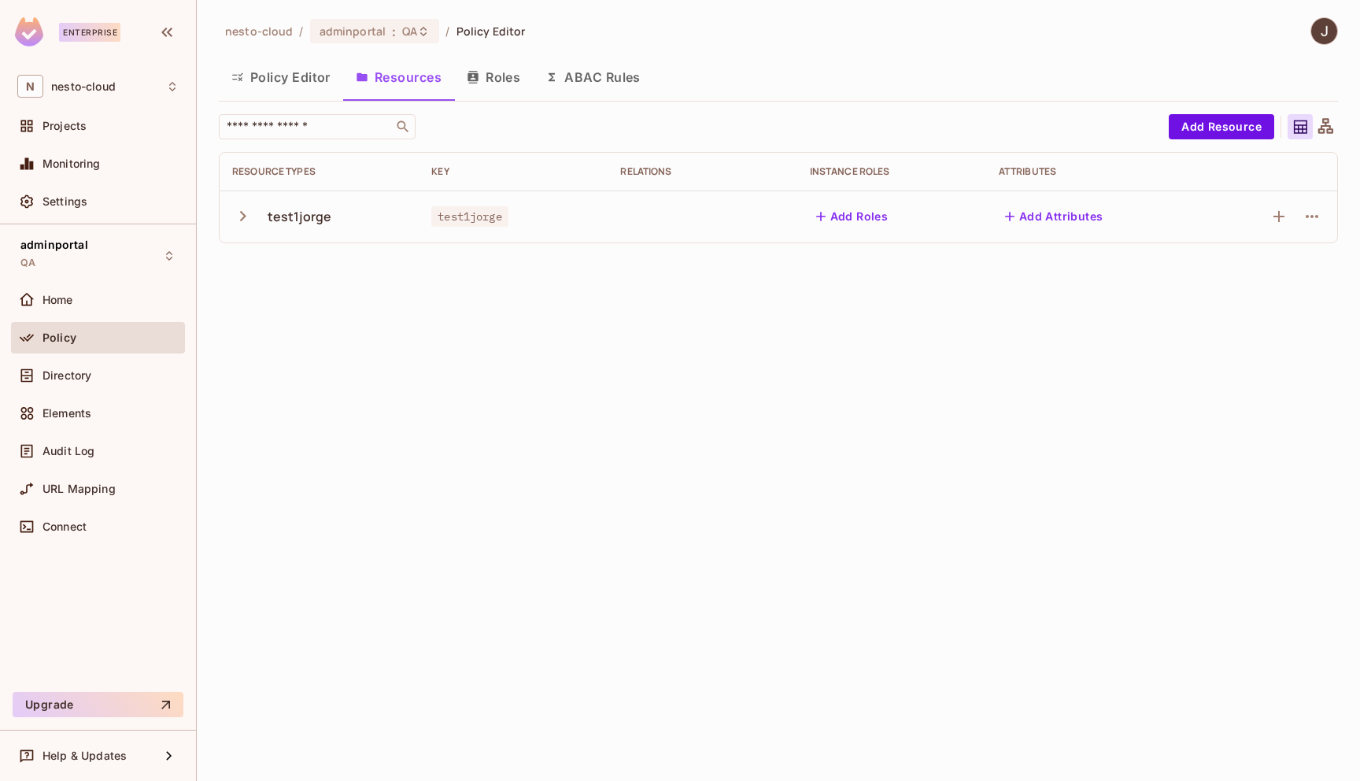
click at [305, 81] on button "Policy Editor" at bounding box center [281, 76] width 124 height 39
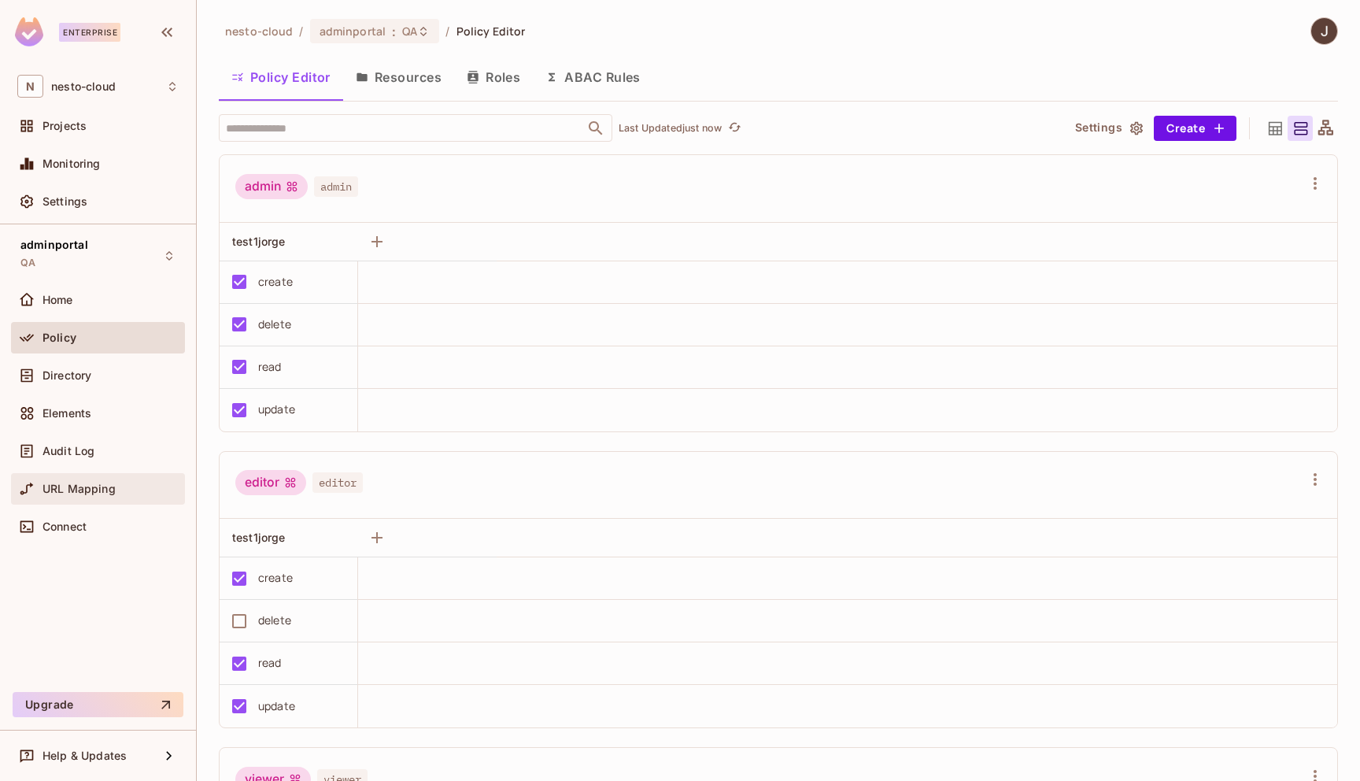
click at [96, 484] on span "URL Mapping" at bounding box center [78, 488] width 73 height 13
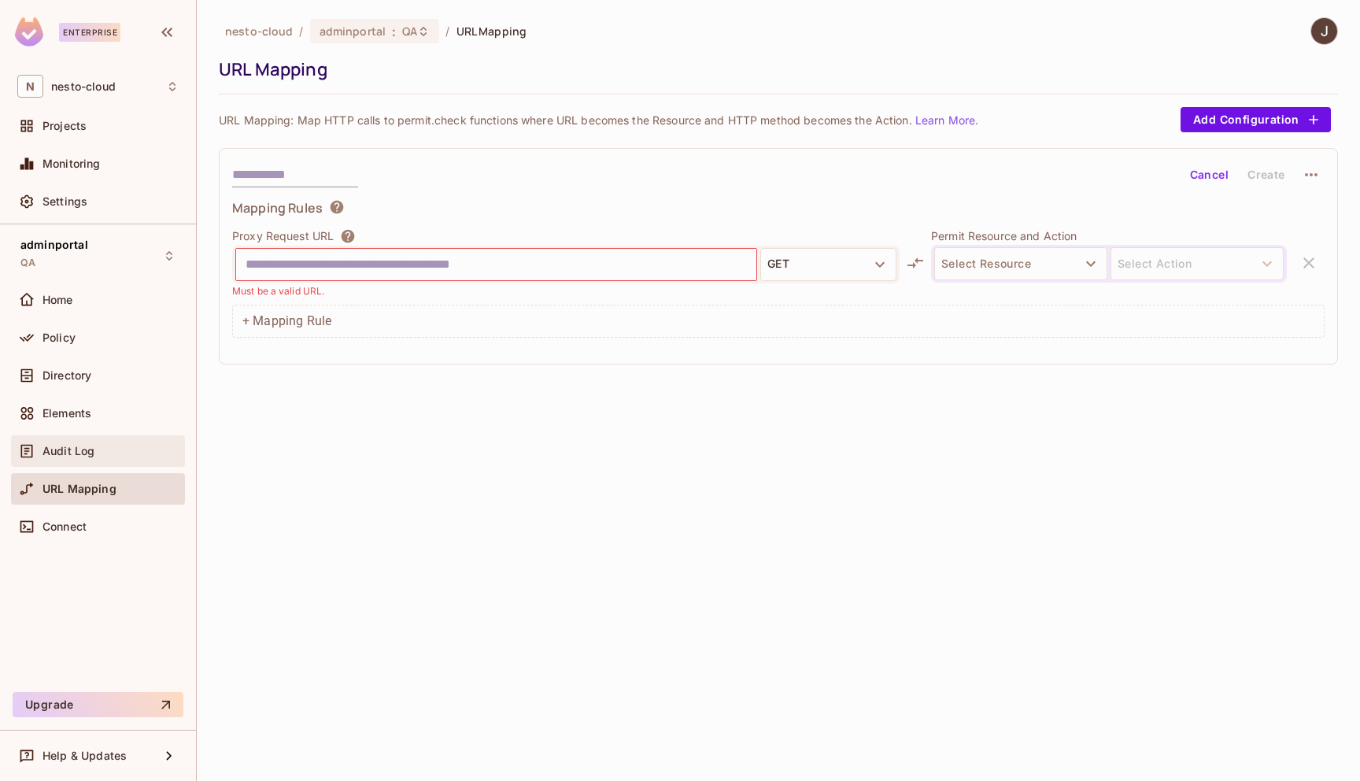
click at [90, 447] on span "Audit Log" at bounding box center [68, 451] width 52 height 13
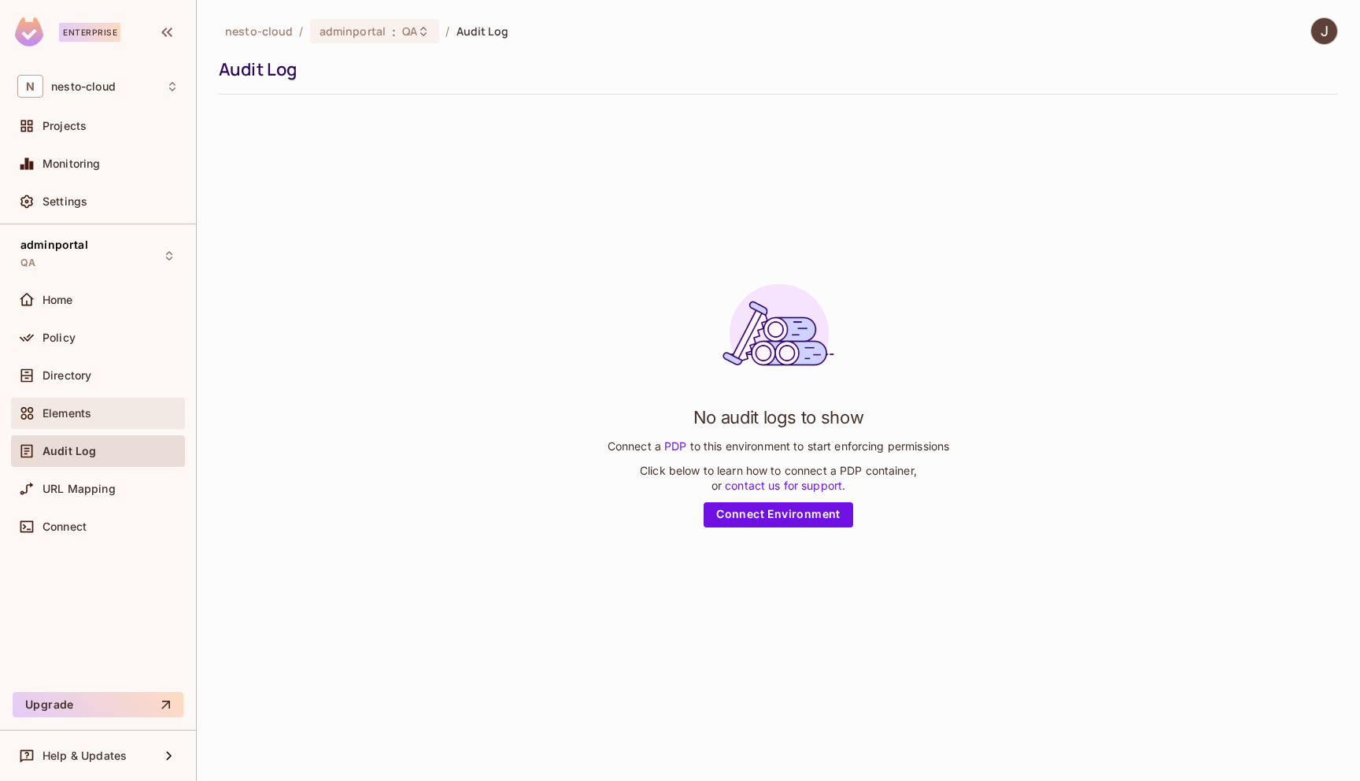
click at [97, 412] on div "Elements" at bounding box center [110, 413] width 136 height 13
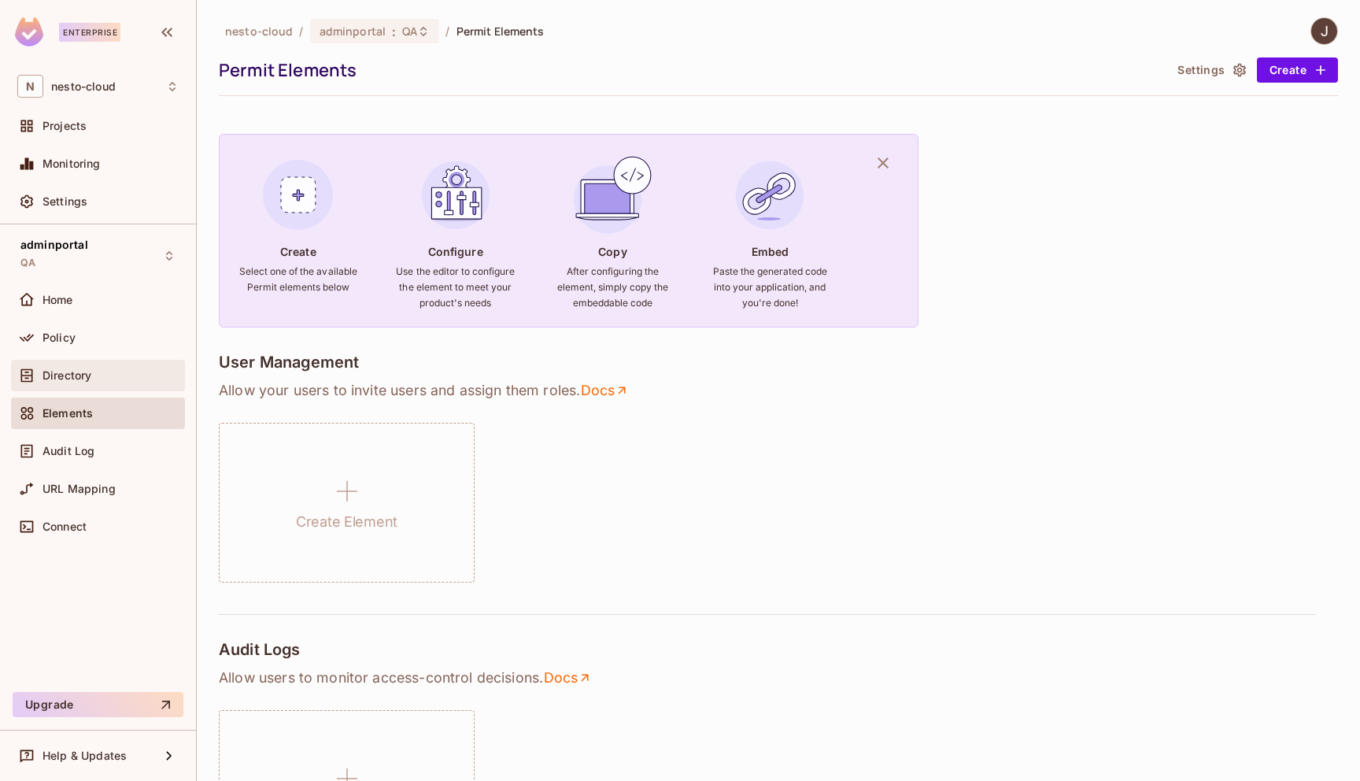
click at [107, 382] on div "Directory" at bounding box center [97, 375] width 161 height 19
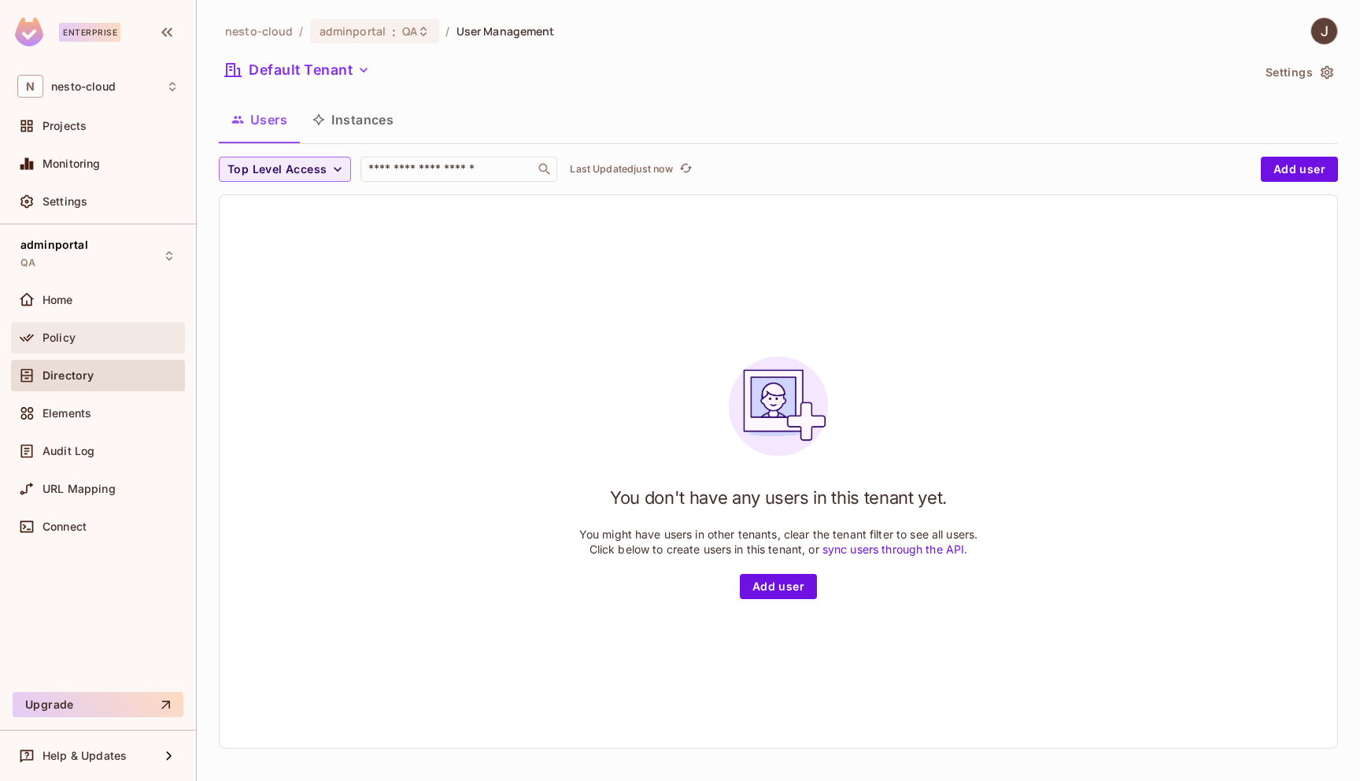
click at [115, 334] on div "Policy" at bounding box center [110, 337] width 136 height 13
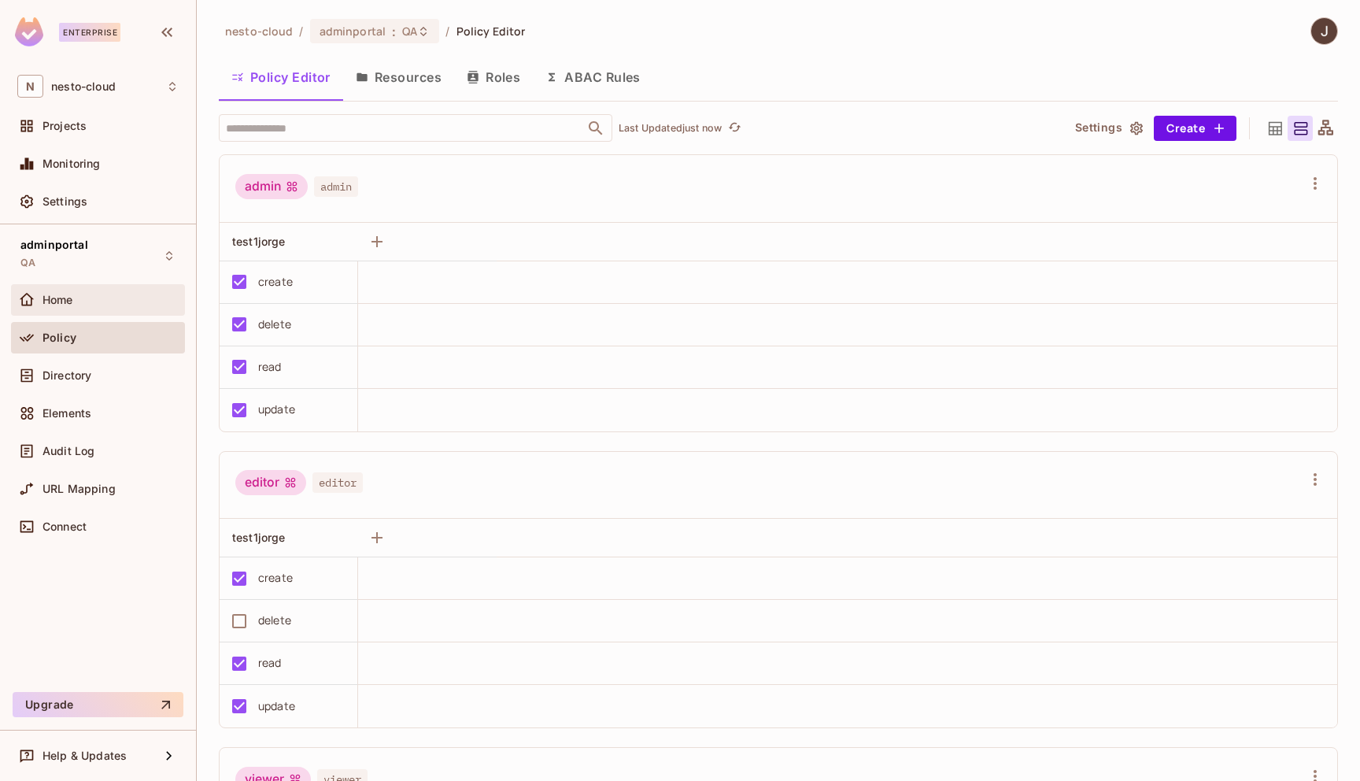
click at [120, 306] on div "Home" at bounding box center [97, 299] width 161 height 19
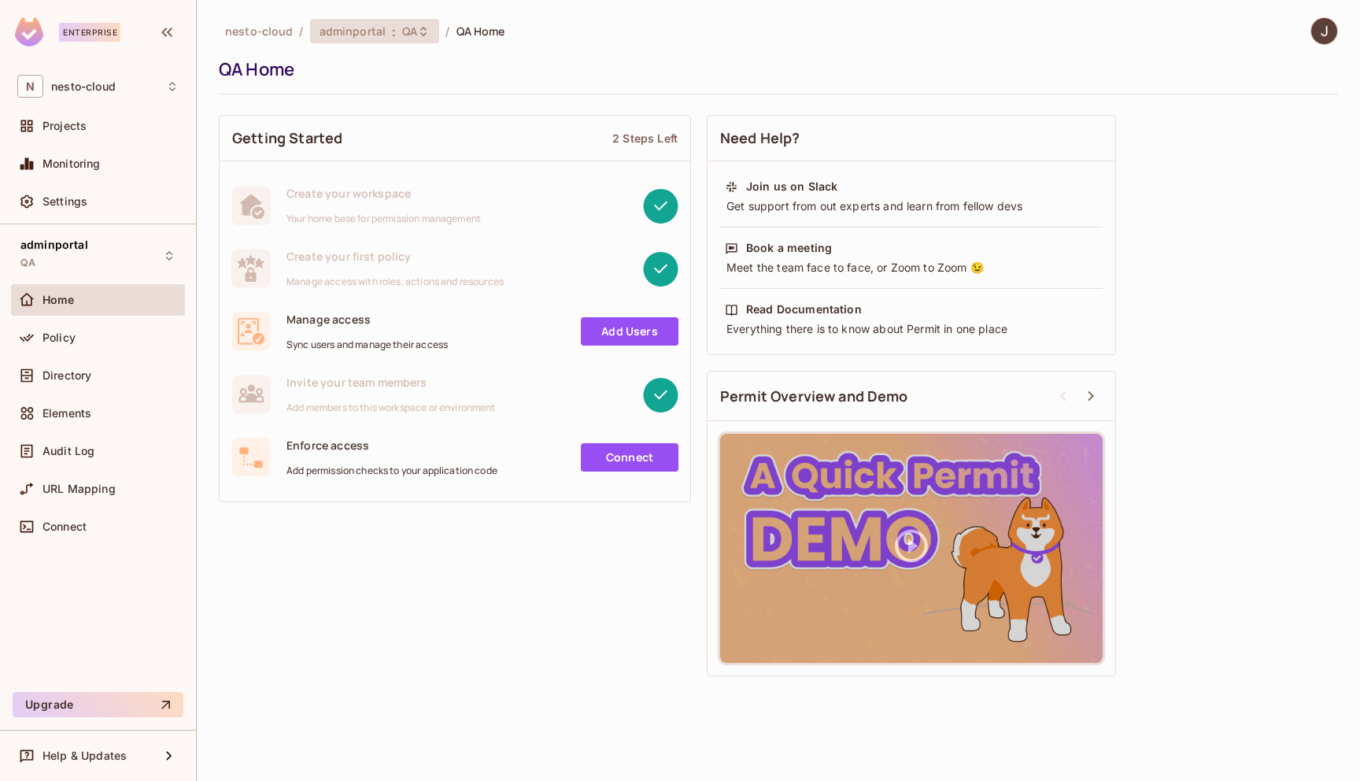
click at [379, 35] on span "adminportal" at bounding box center [352, 31] width 66 height 15
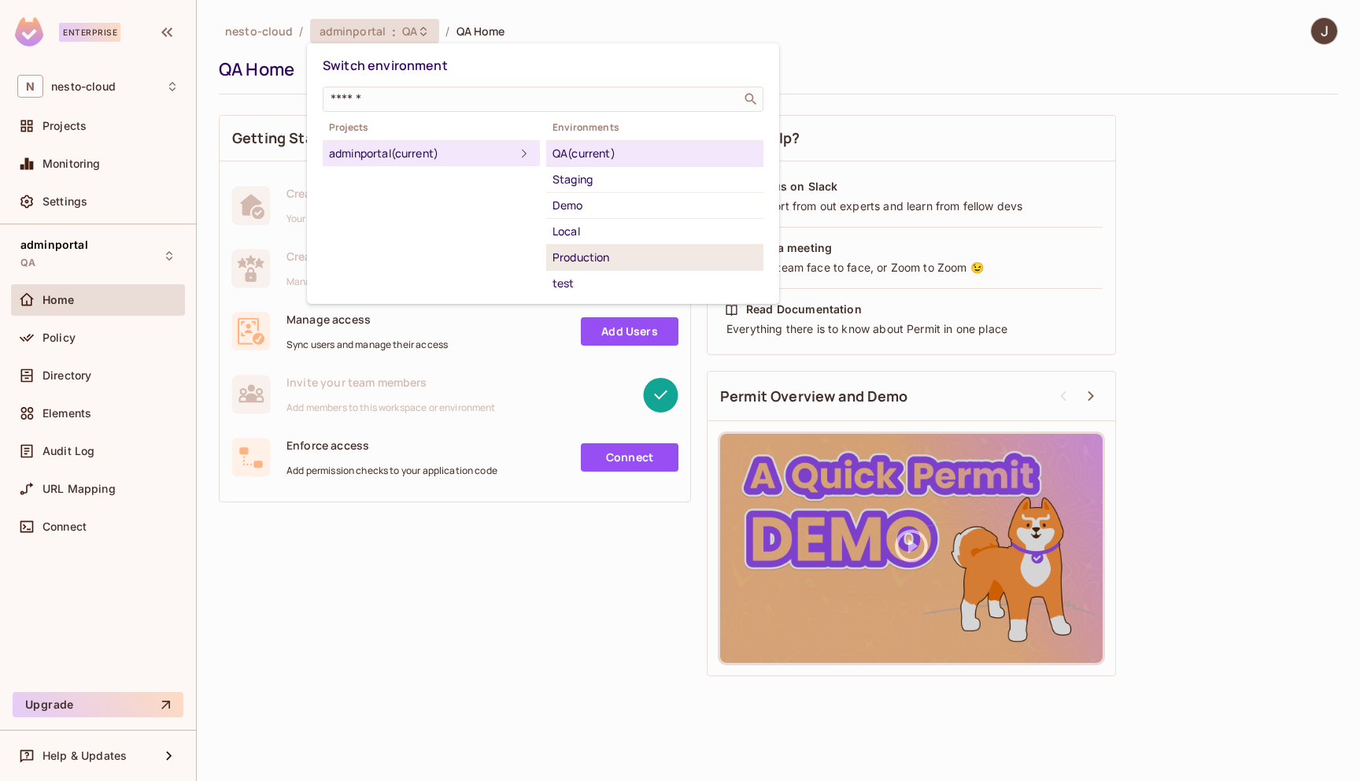
click at [648, 260] on div "Production" at bounding box center [654, 257] width 205 height 19
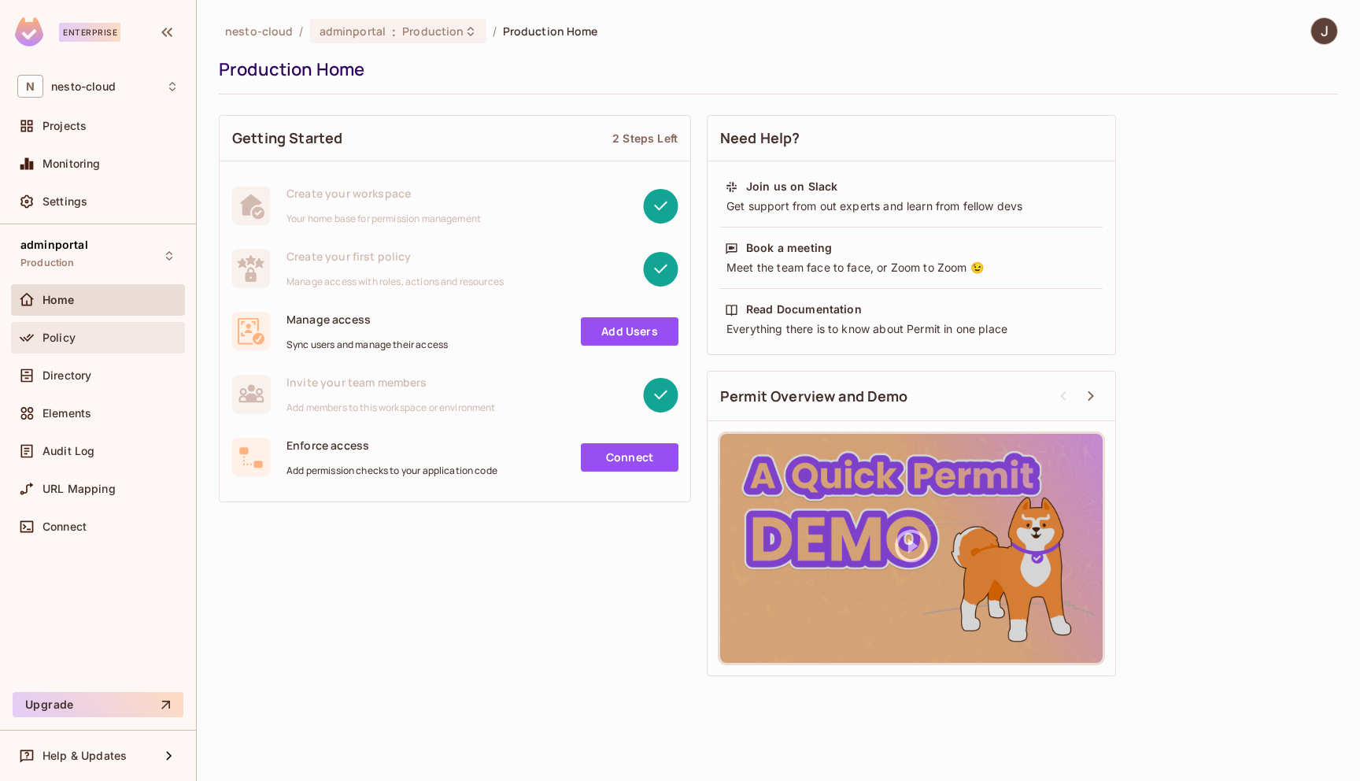
click at [122, 342] on div "Policy" at bounding box center [110, 337] width 136 height 13
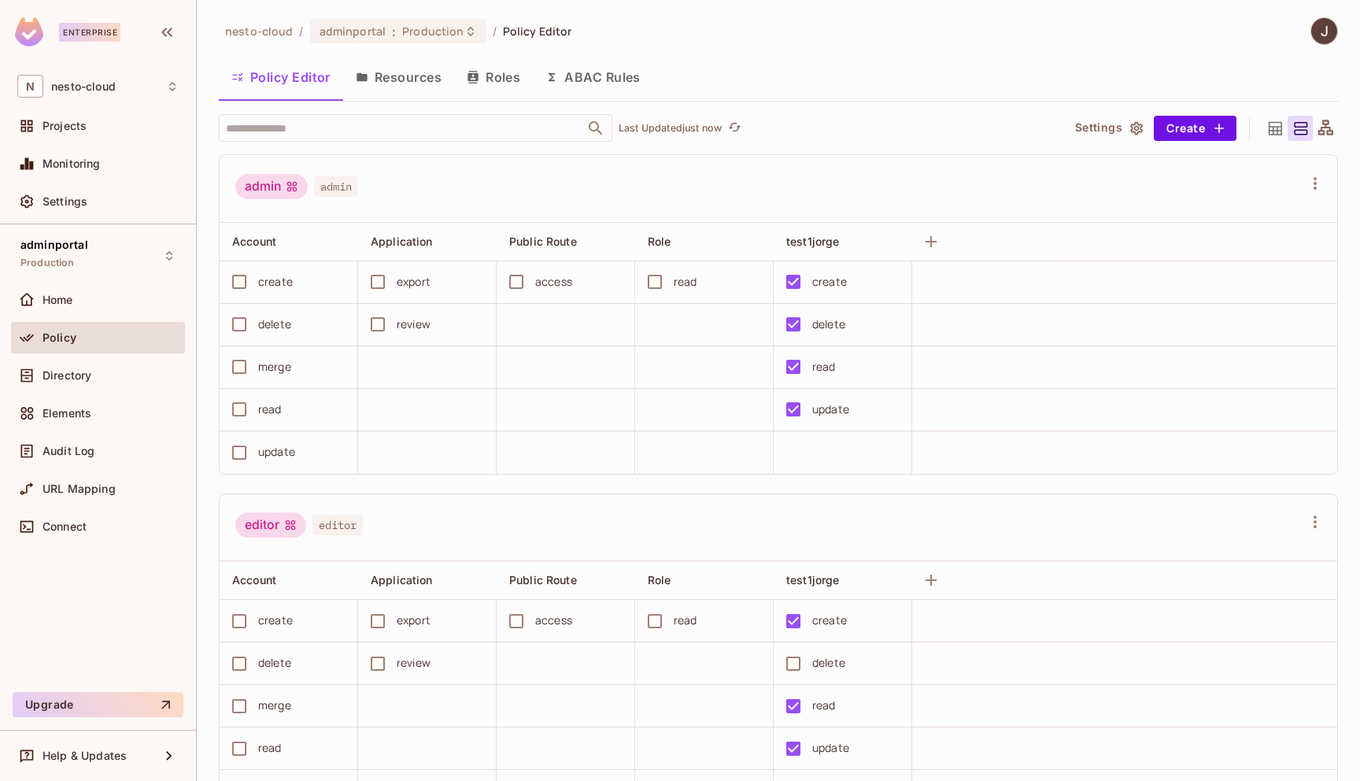
click at [598, 80] on button "ABAC Rules" at bounding box center [593, 76] width 120 height 39
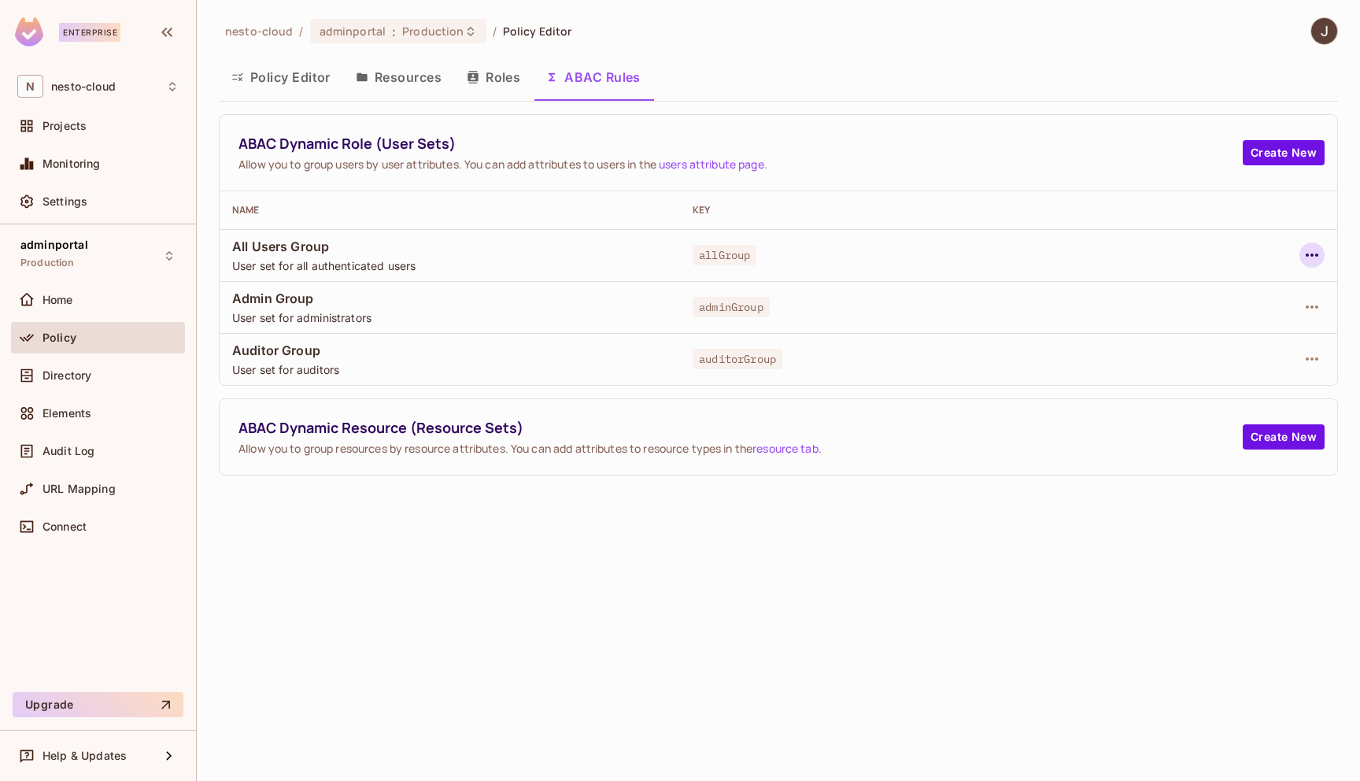
click at [1320, 250] on icon "button" at bounding box center [1311, 255] width 19 height 19
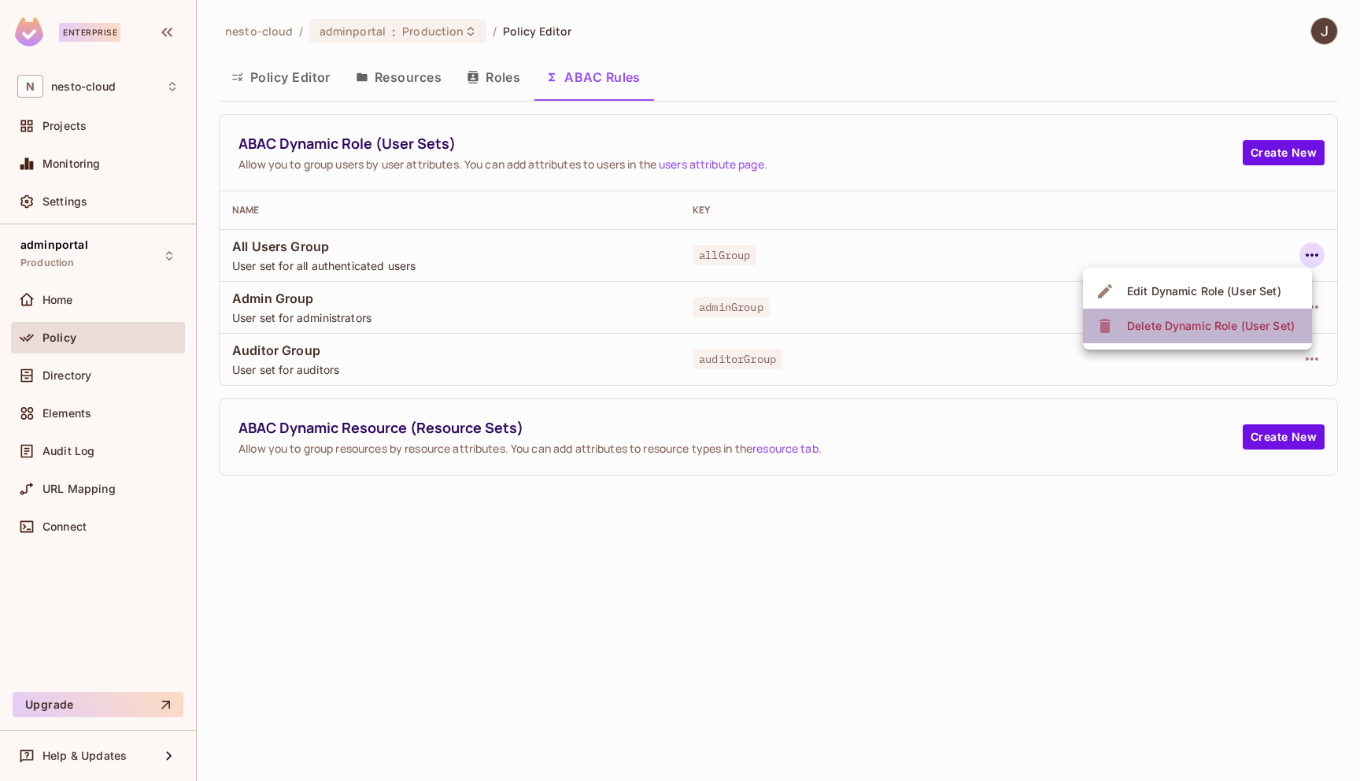
click at [1264, 318] on div "Delete Dynamic Role (User Set)" at bounding box center [1211, 326] width 168 height 16
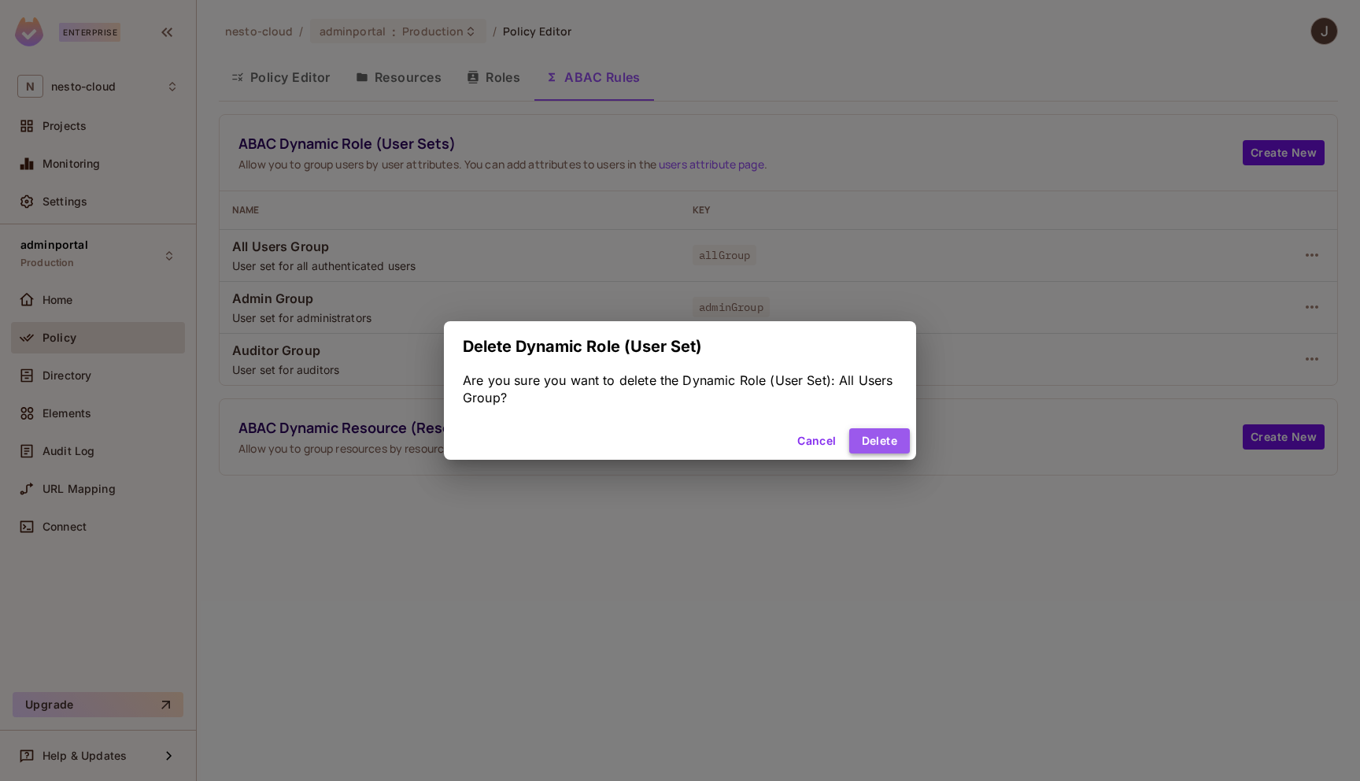
click at [896, 437] on button "Delete" at bounding box center [879, 440] width 61 height 25
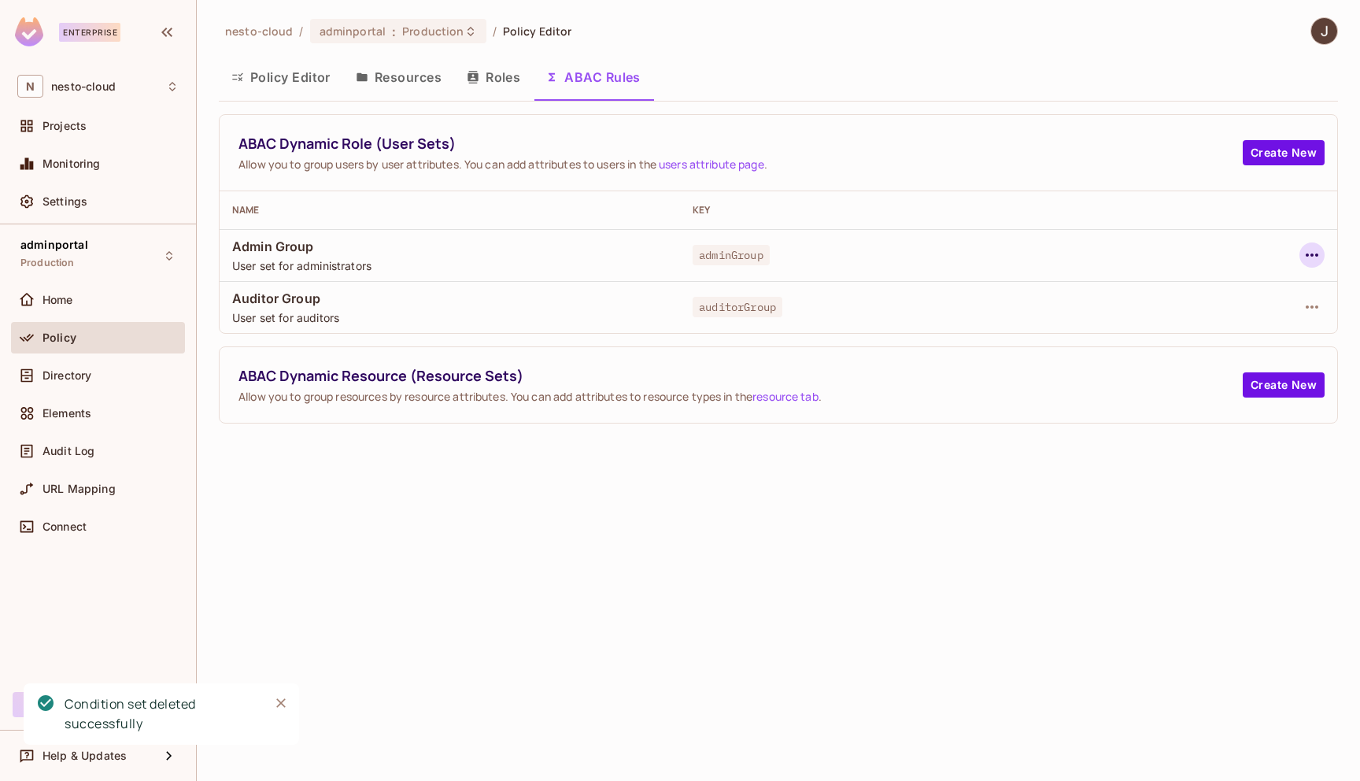
click at [1316, 253] on icon "button" at bounding box center [1311, 255] width 19 height 19
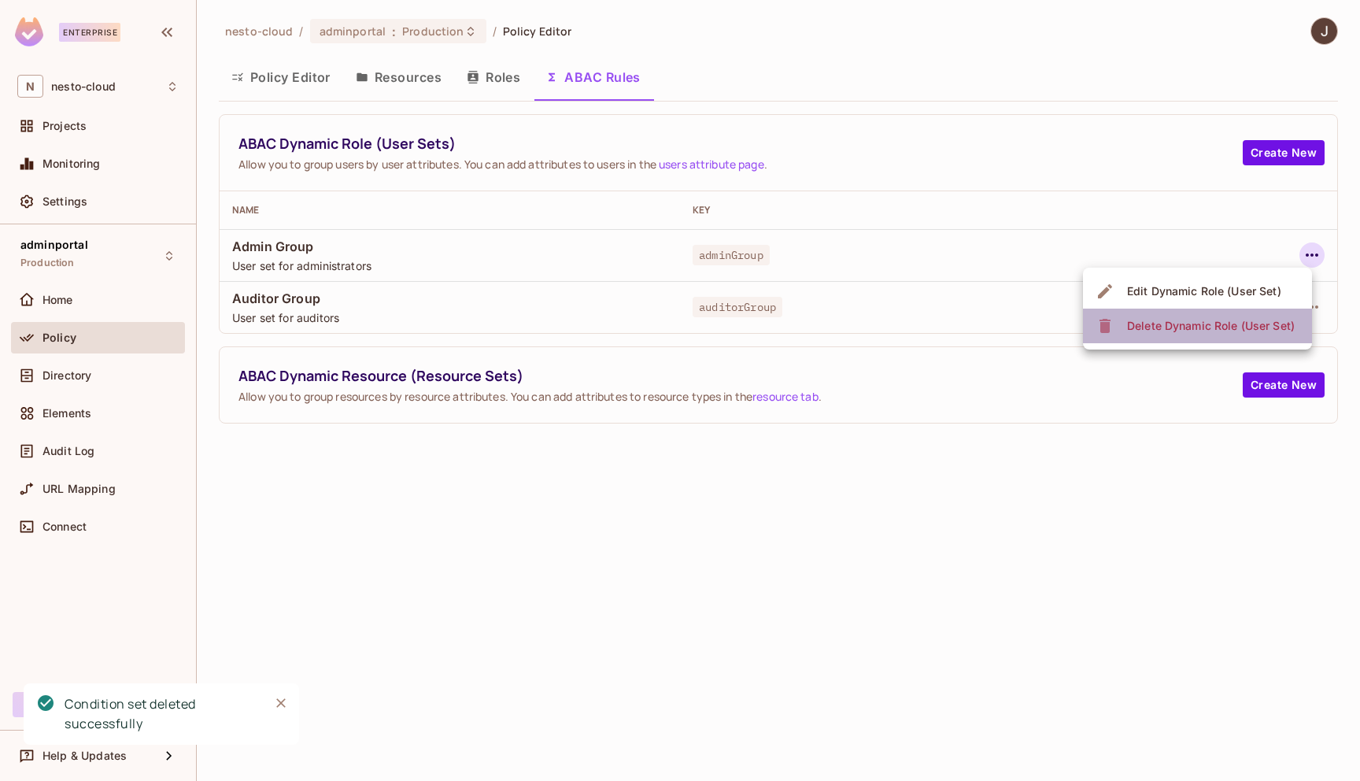
click at [1277, 322] on div "Delete Dynamic Role (User Set)" at bounding box center [1211, 326] width 168 height 16
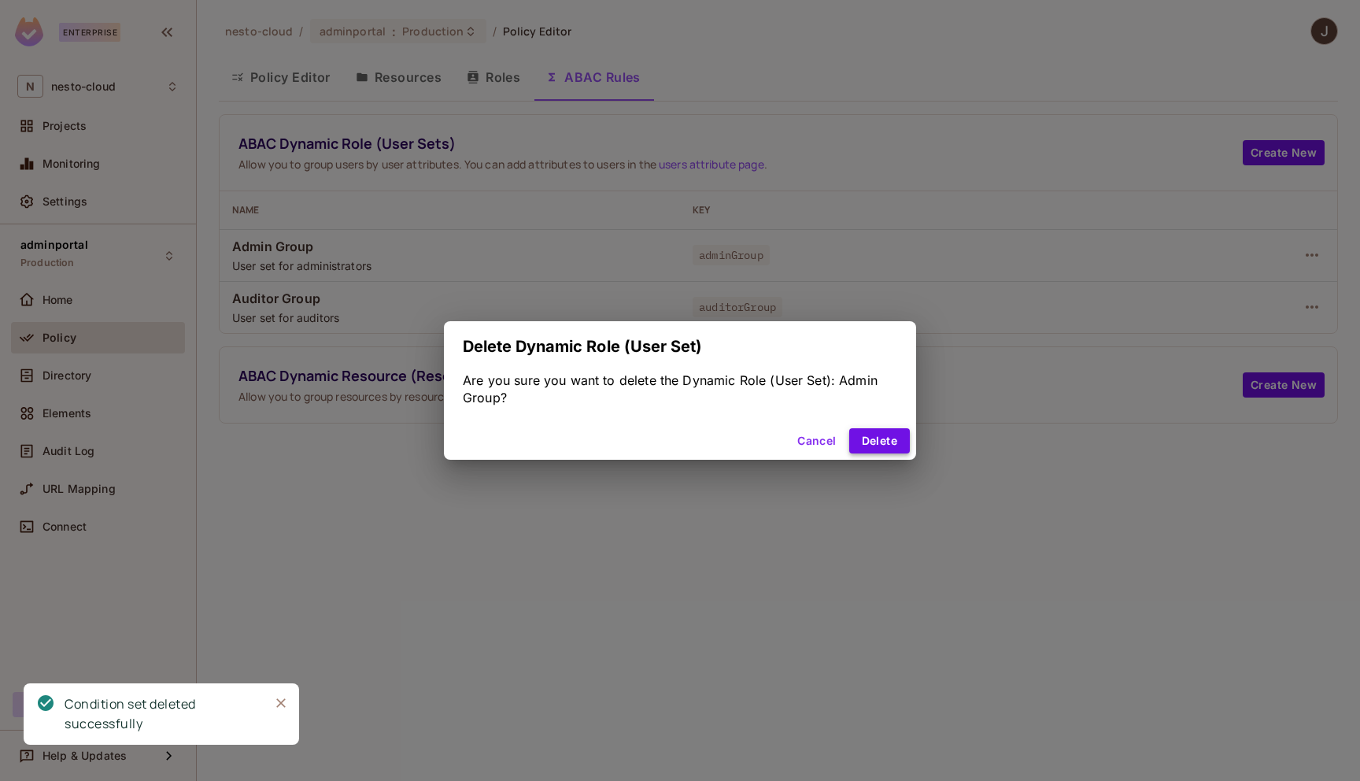
click at [899, 437] on button "Delete" at bounding box center [879, 440] width 61 height 25
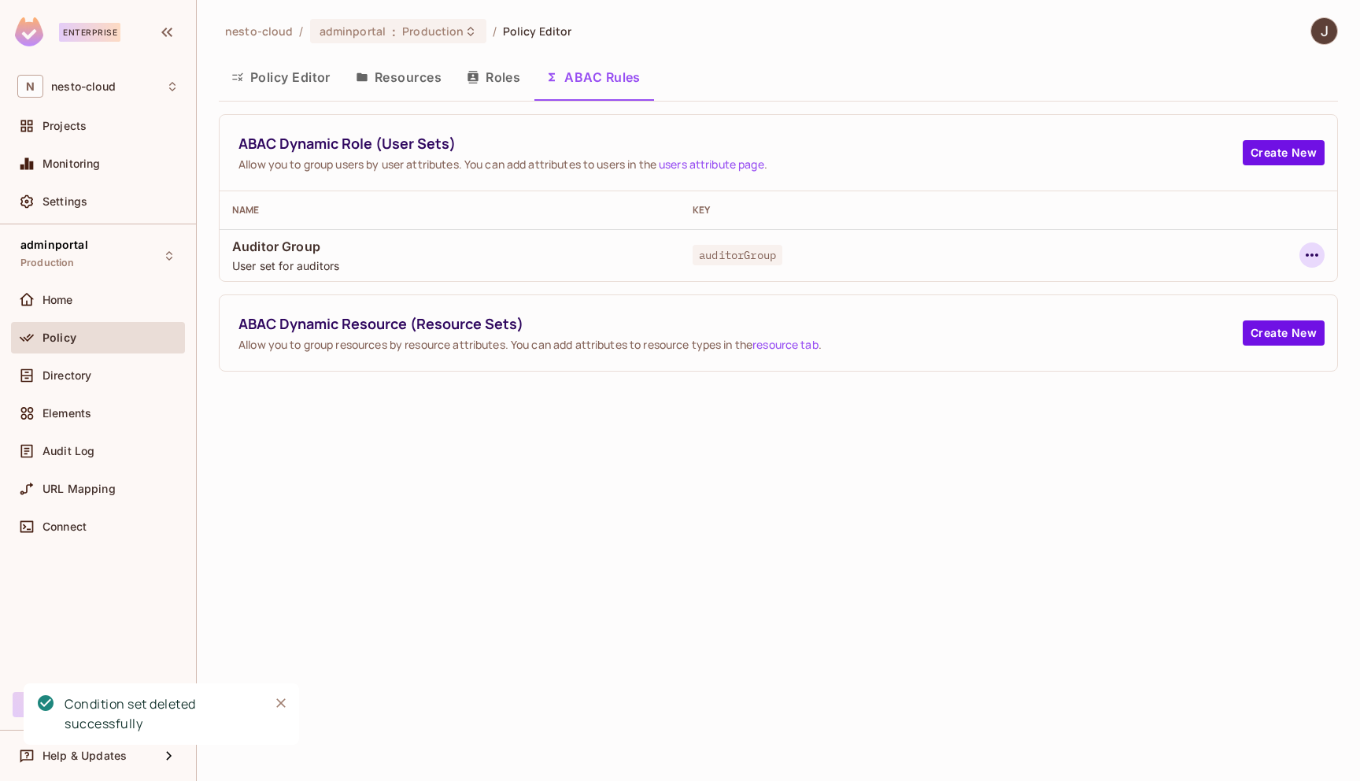
click at [1313, 250] on icon "button" at bounding box center [1311, 255] width 19 height 19
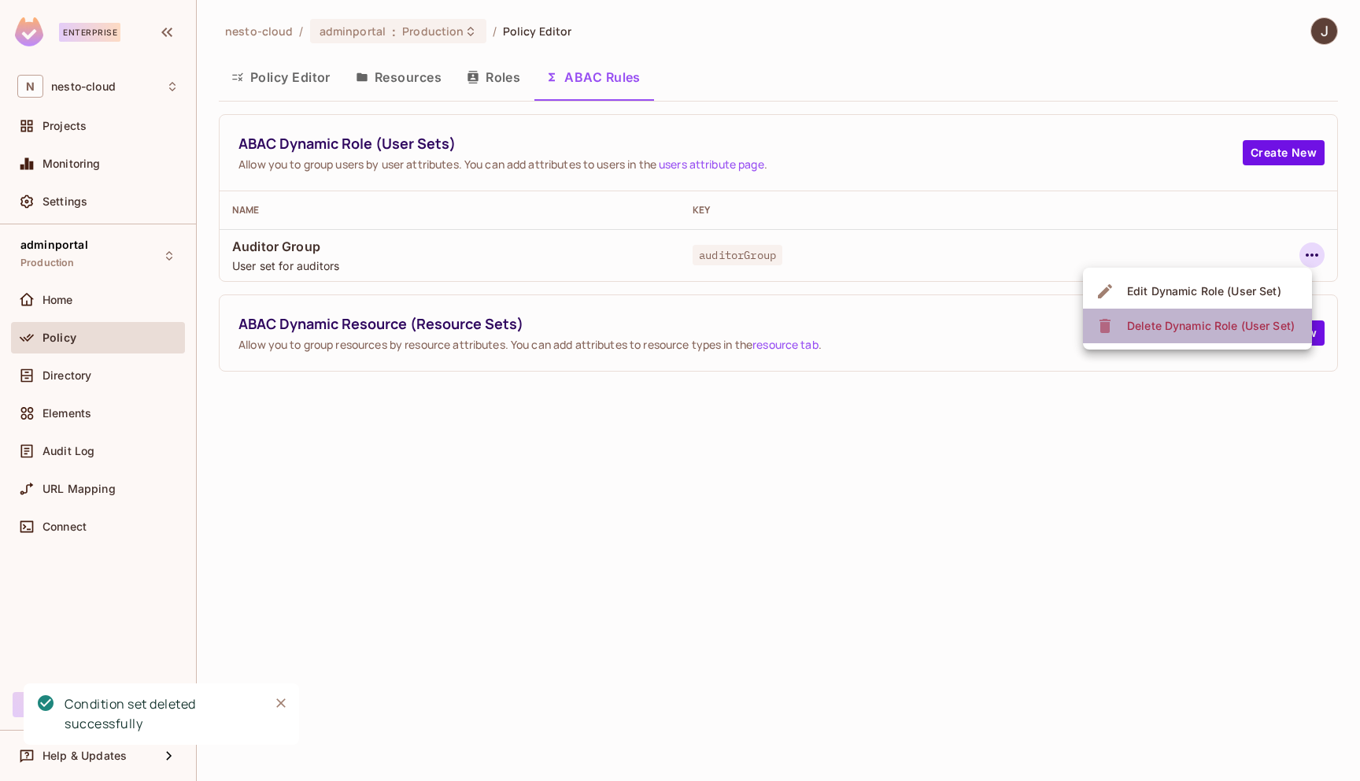
click at [1265, 315] on span "Delete Dynamic Role (User Set)" at bounding box center [1210, 325] width 177 height 25
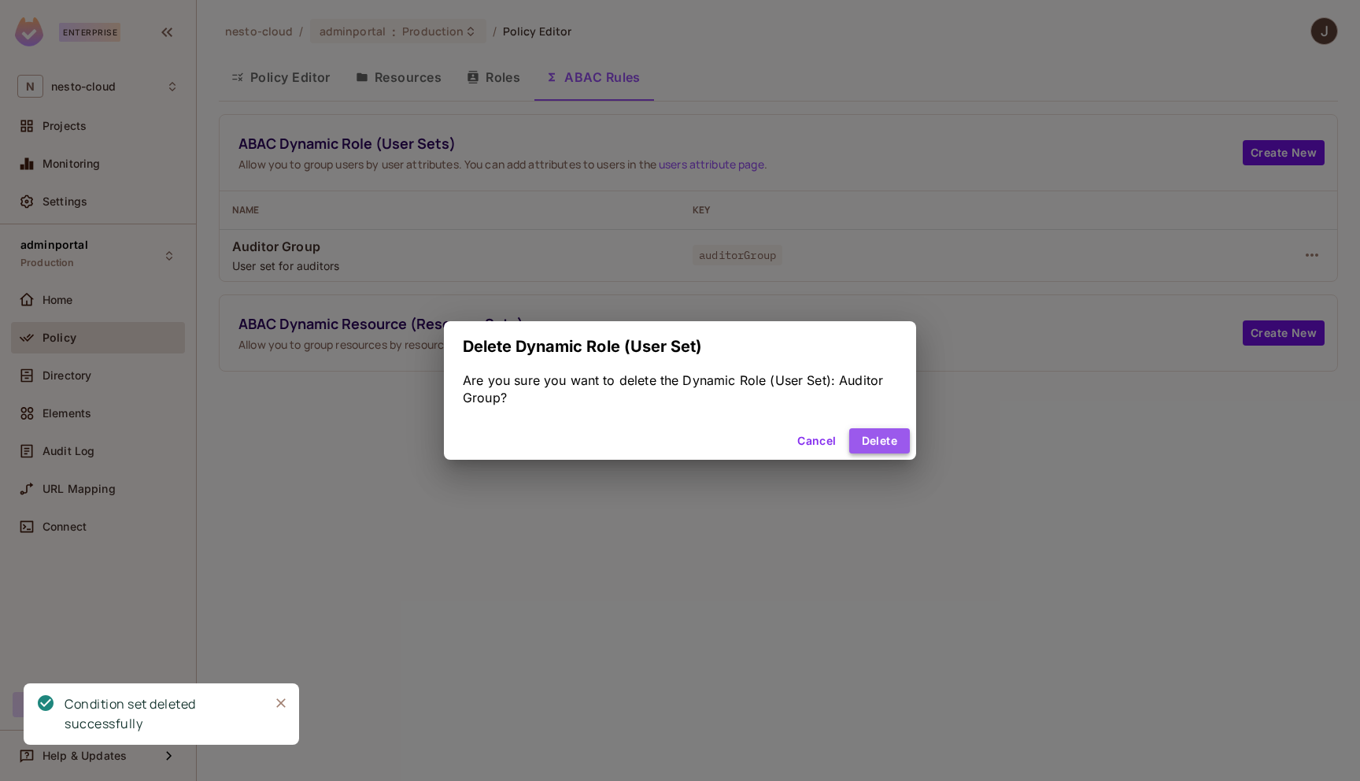
click at [885, 435] on button "Delete" at bounding box center [879, 440] width 61 height 25
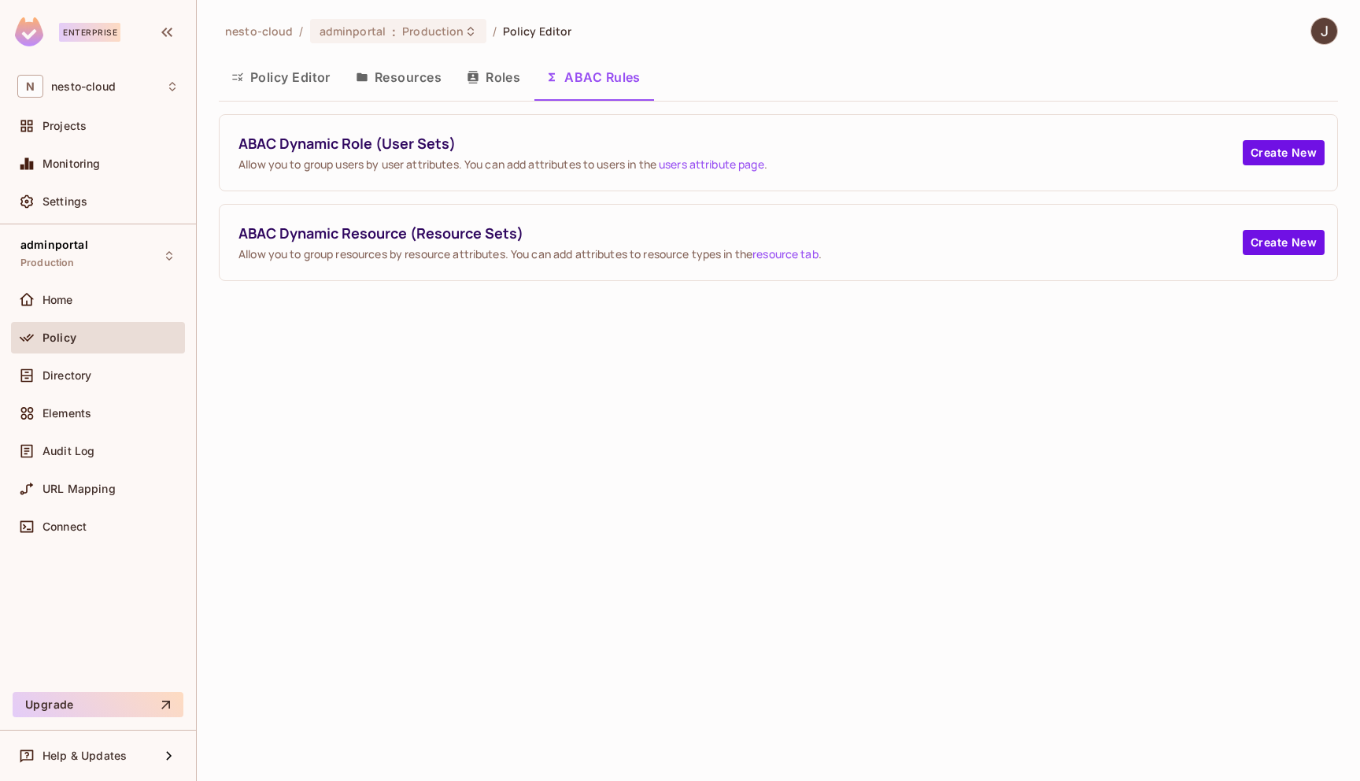
click at [504, 73] on button "Roles" at bounding box center [493, 76] width 79 height 39
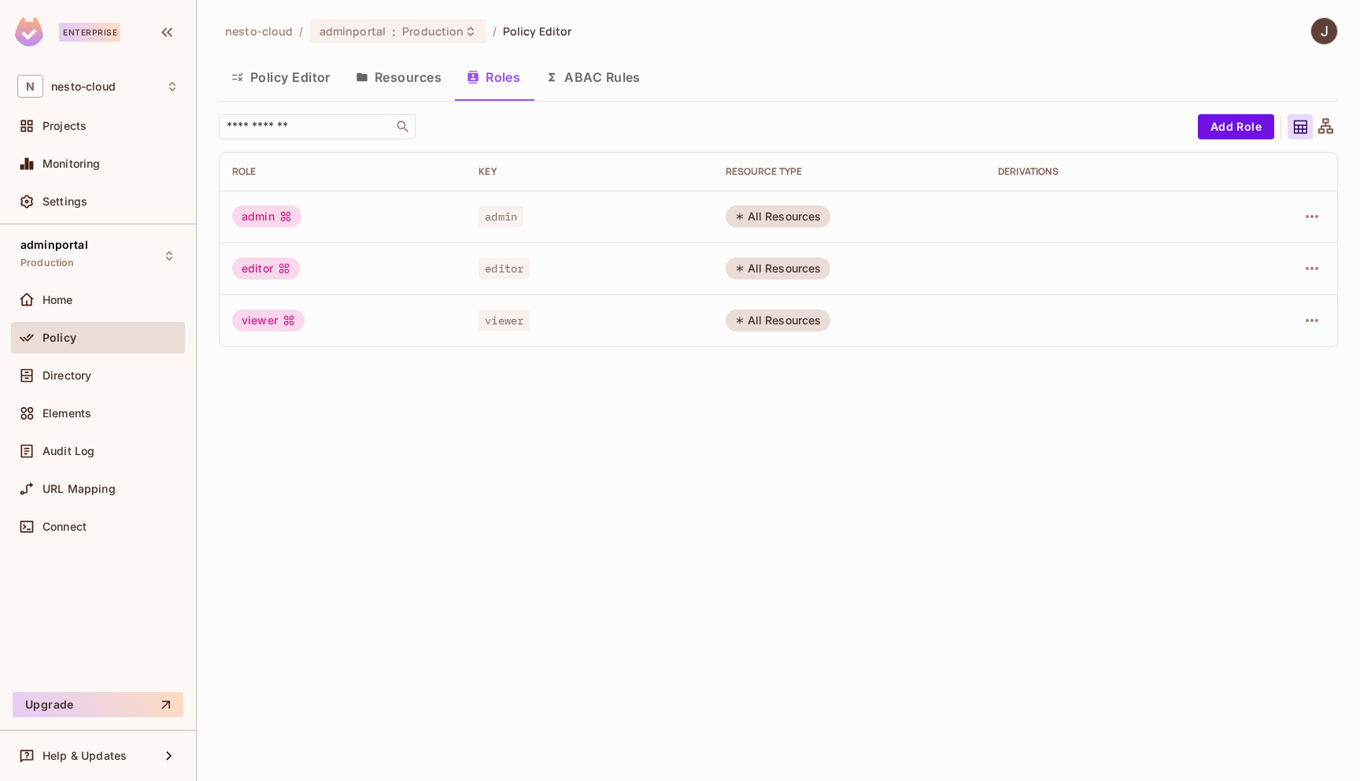
click at [409, 79] on button "Resources" at bounding box center [398, 76] width 111 height 39
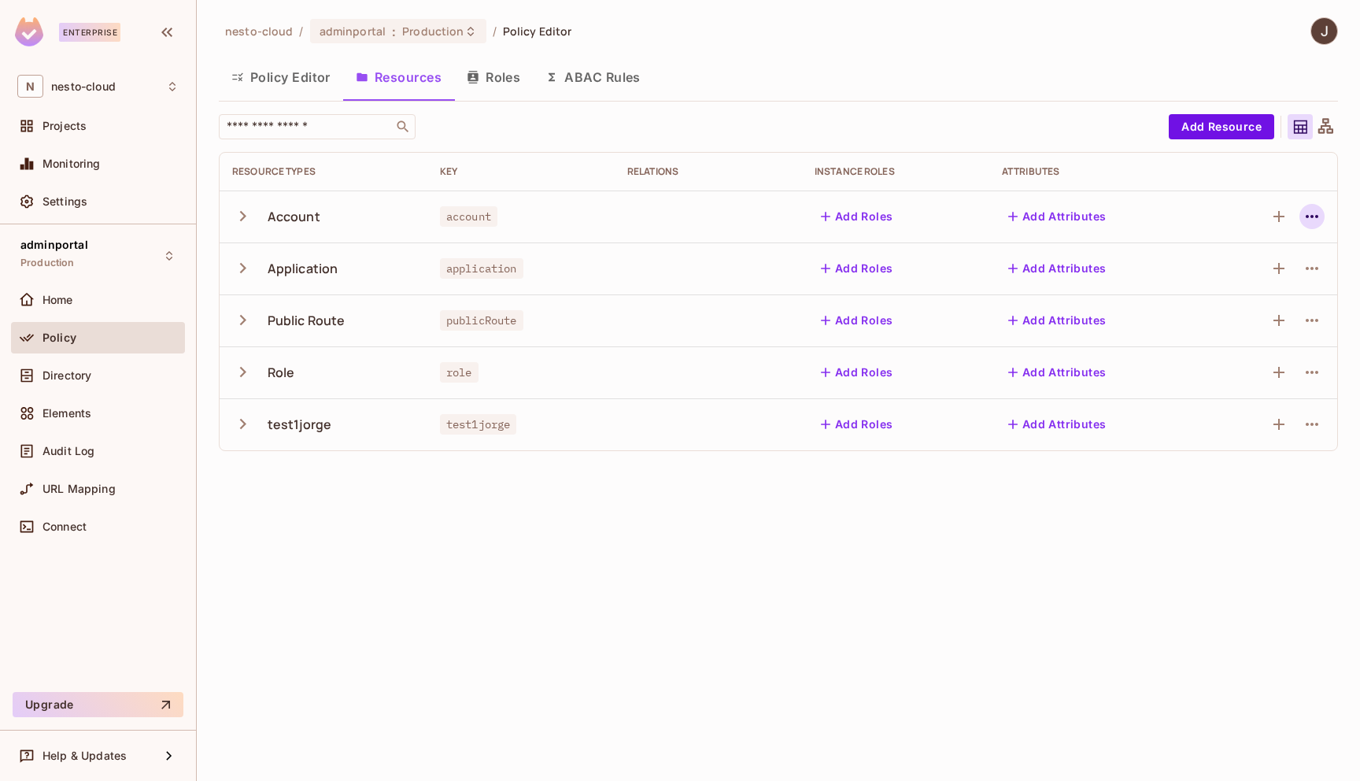
click at [1305, 214] on icon "button" at bounding box center [1311, 216] width 19 height 19
click at [1271, 316] on div "Delete Resource" at bounding box center [1249, 313] width 87 height 16
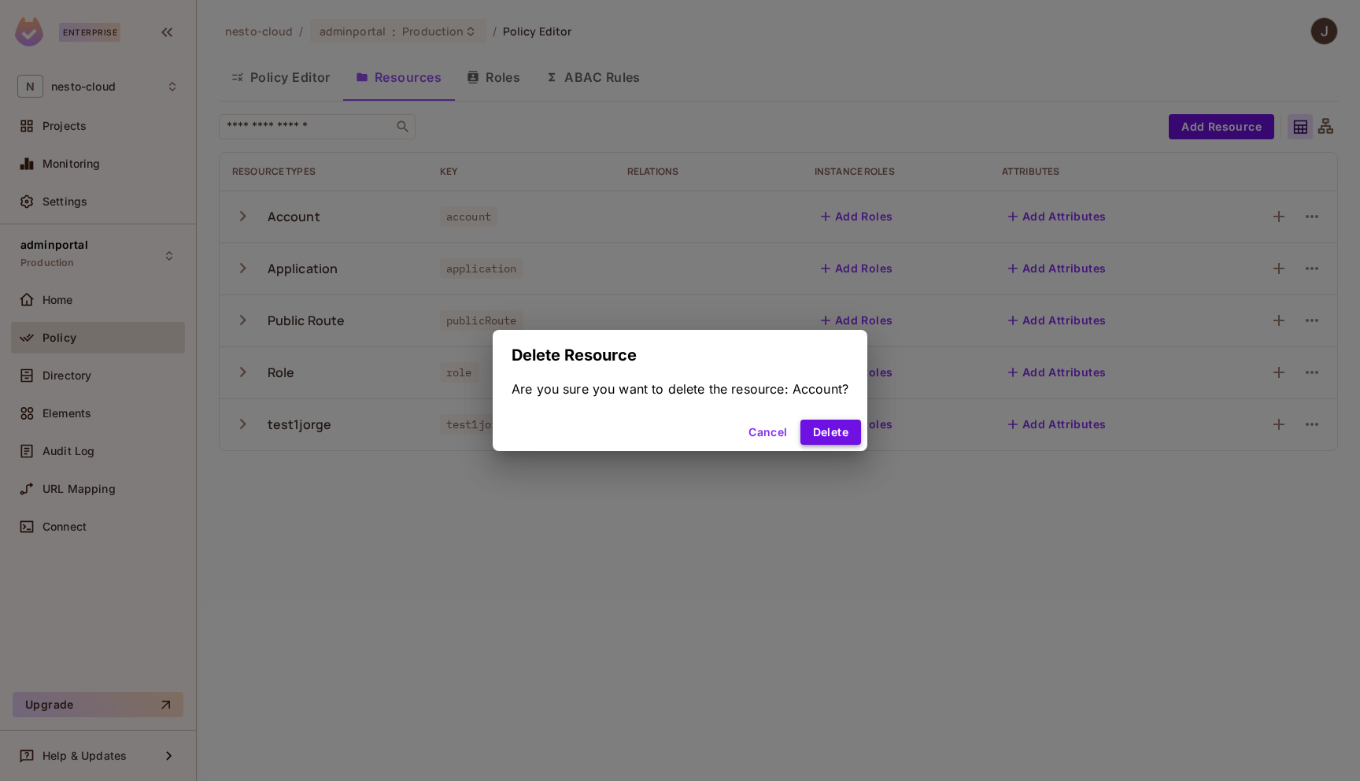
click at [843, 436] on button "Delete" at bounding box center [830, 431] width 61 height 25
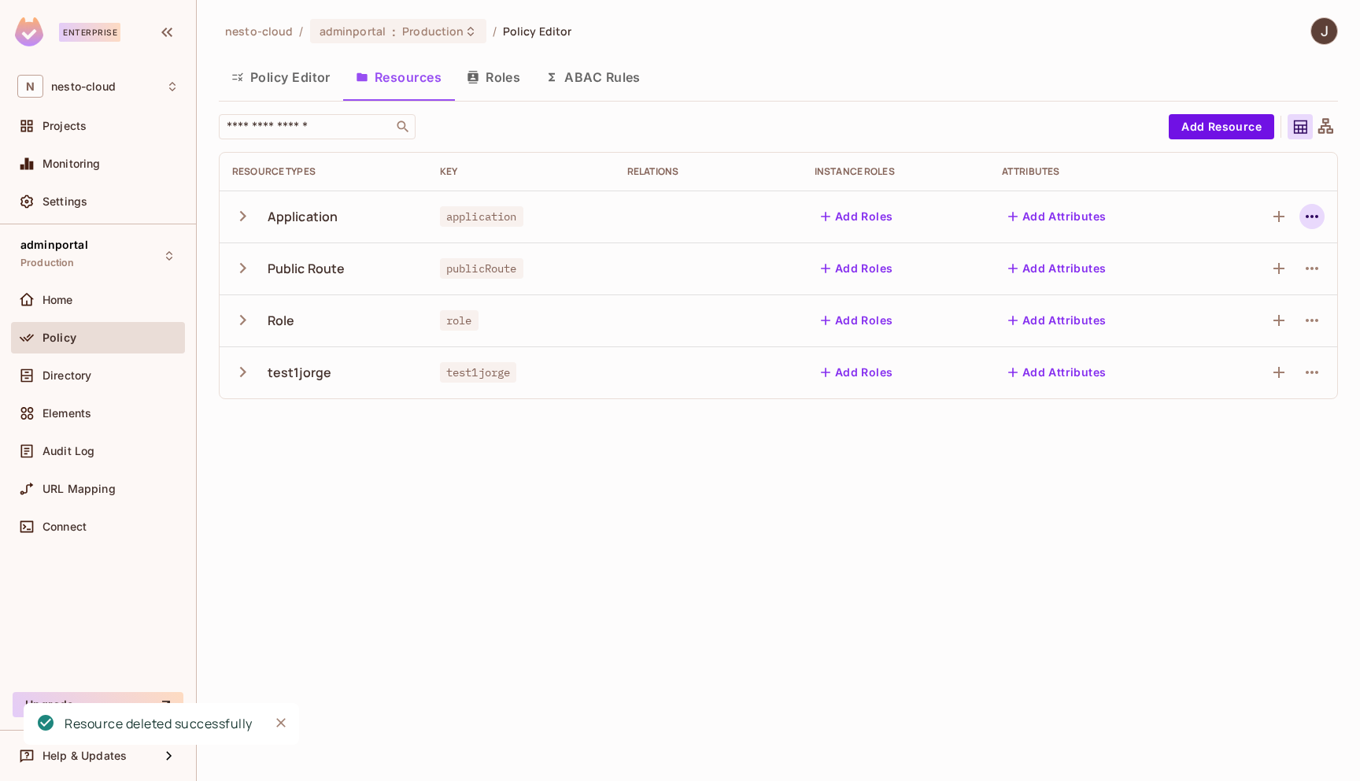
click at [1314, 214] on icon "button" at bounding box center [1311, 216] width 19 height 19
click at [1276, 305] on div "Delete Resource" at bounding box center [1249, 313] width 87 height 16
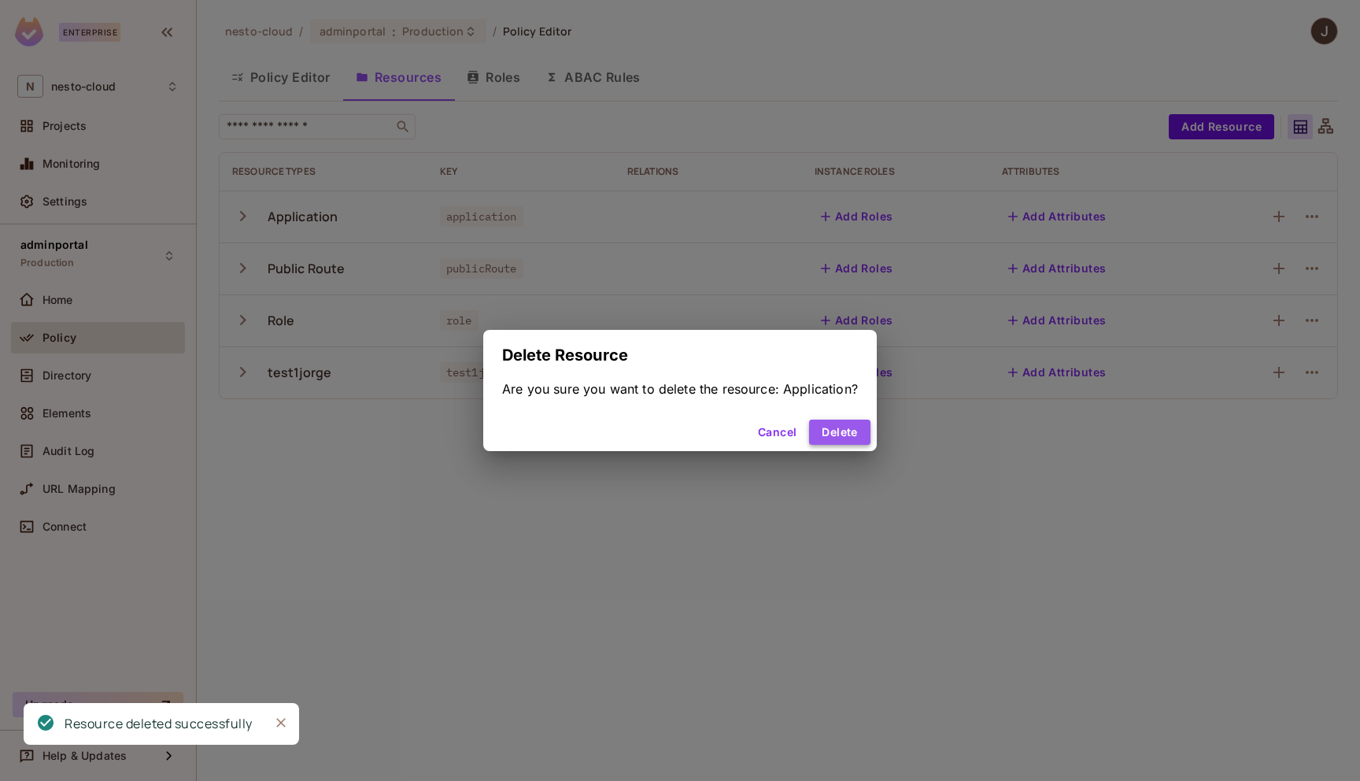
click at [857, 432] on button "Delete" at bounding box center [839, 431] width 61 height 25
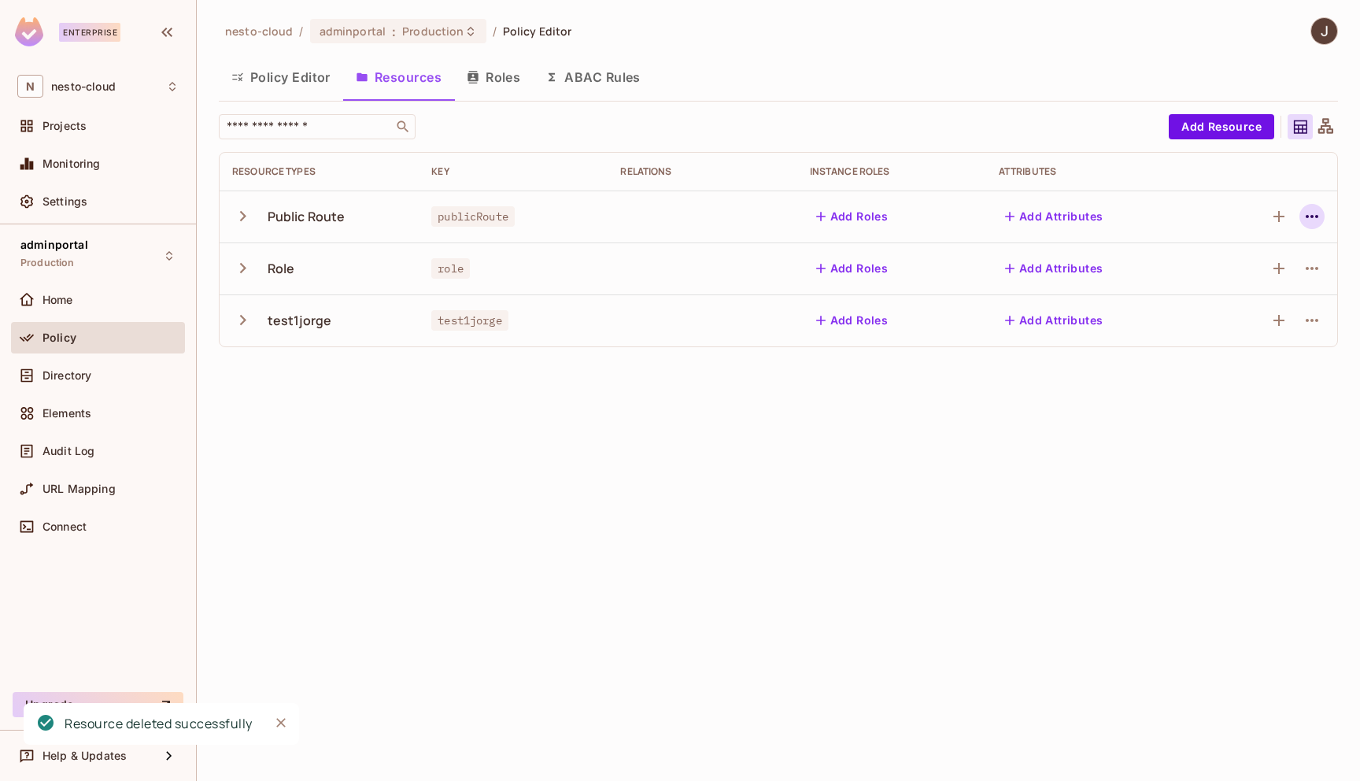
click at [1306, 212] on icon "button" at bounding box center [1311, 216] width 19 height 19
click at [1258, 311] on div "Delete Resource" at bounding box center [1249, 313] width 87 height 16
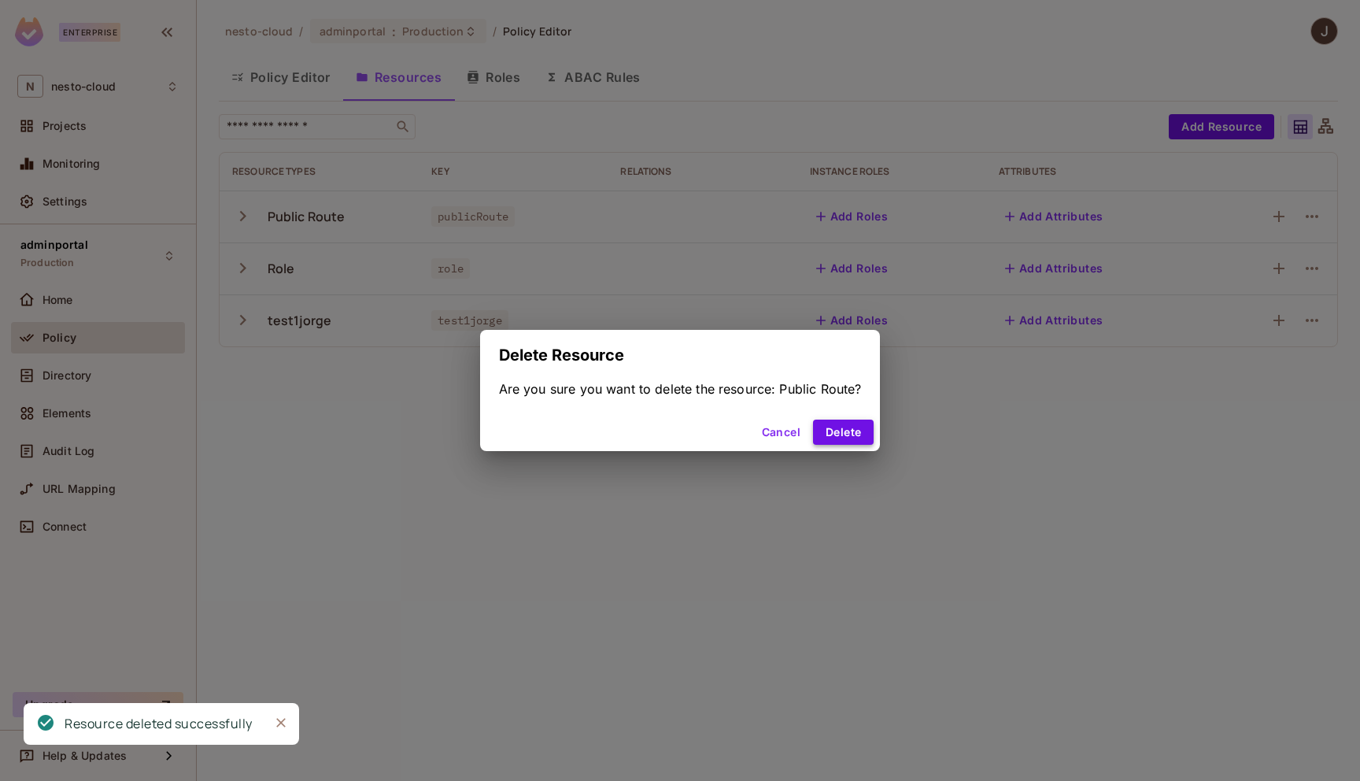
click at [849, 430] on button "Delete" at bounding box center [843, 431] width 61 height 25
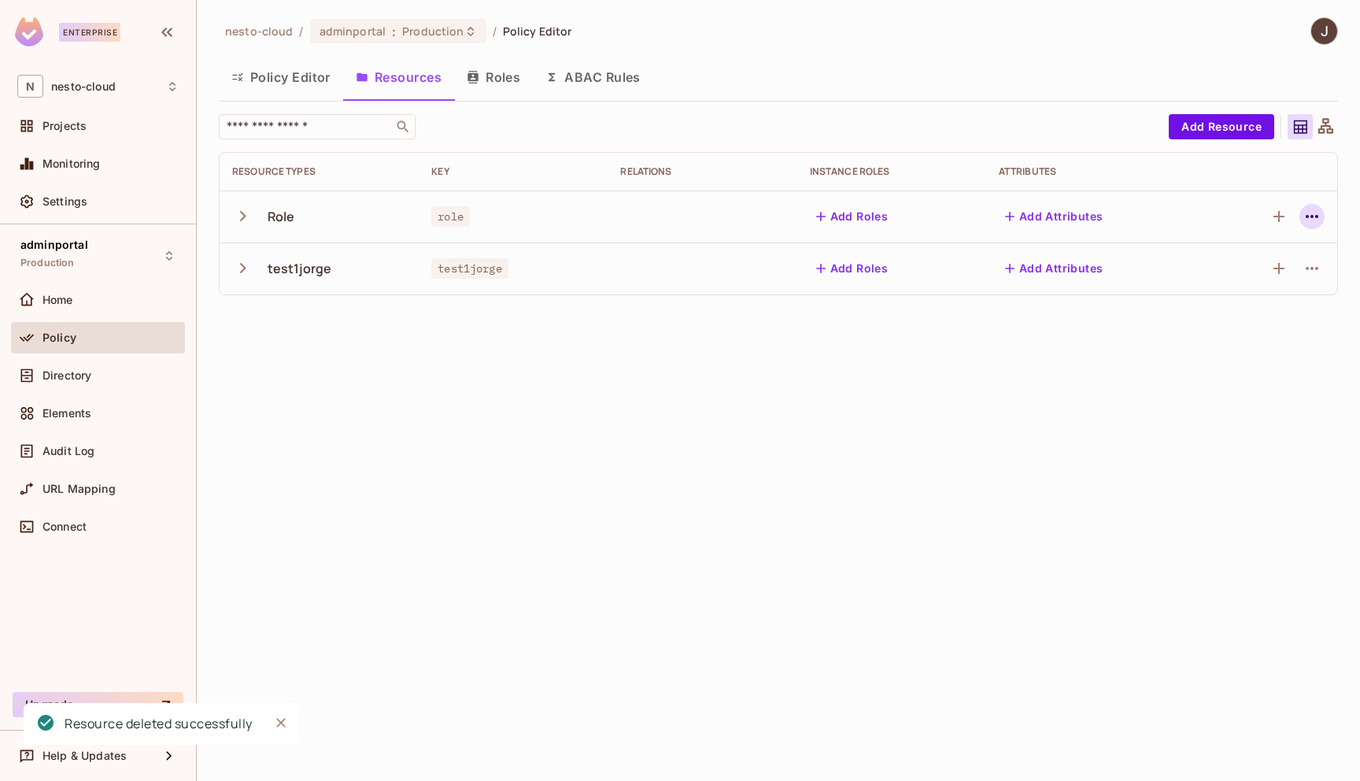
click at [1309, 209] on icon "button" at bounding box center [1311, 216] width 19 height 19
click at [1264, 312] on div "Delete Resource" at bounding box center [1249, 313] width 87 height 16
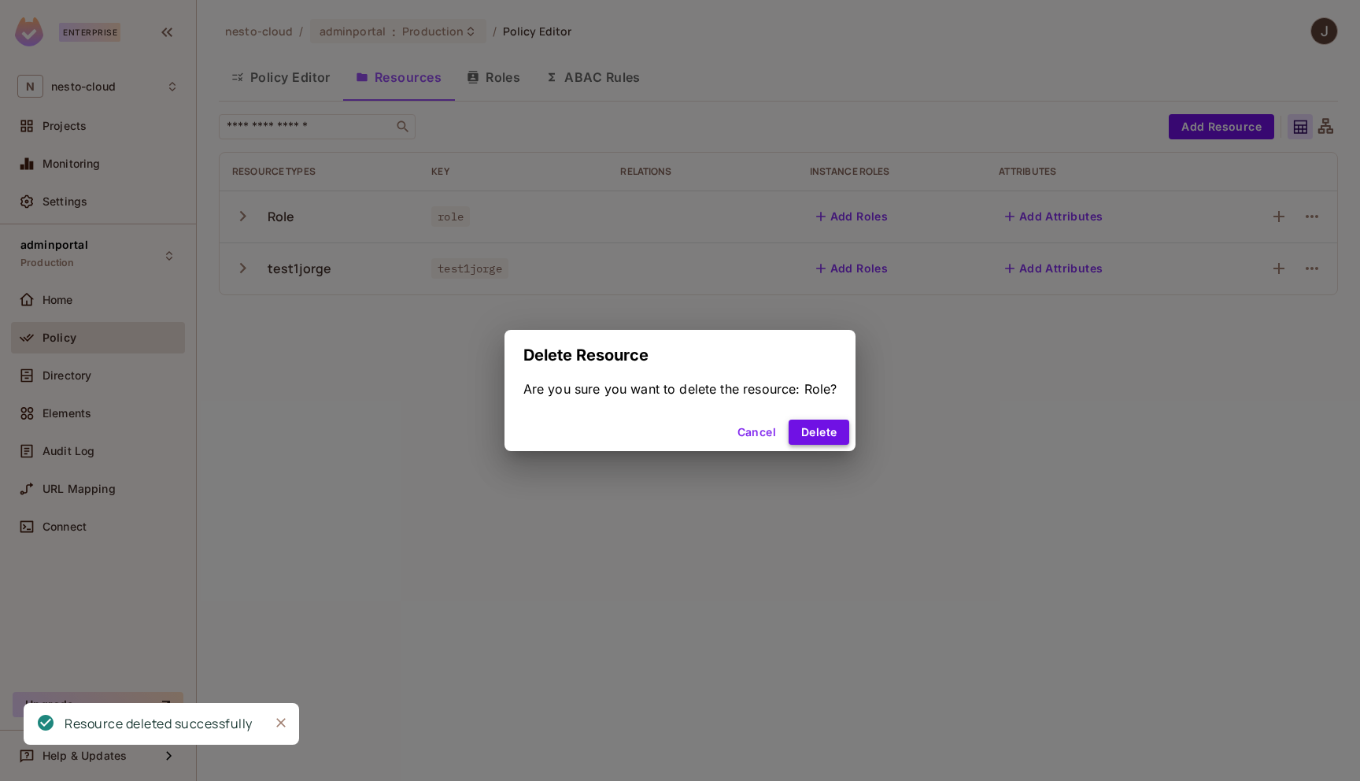
click at [829, 437] on button "Delete" at bounding box center [819, 431] width 61 height 25
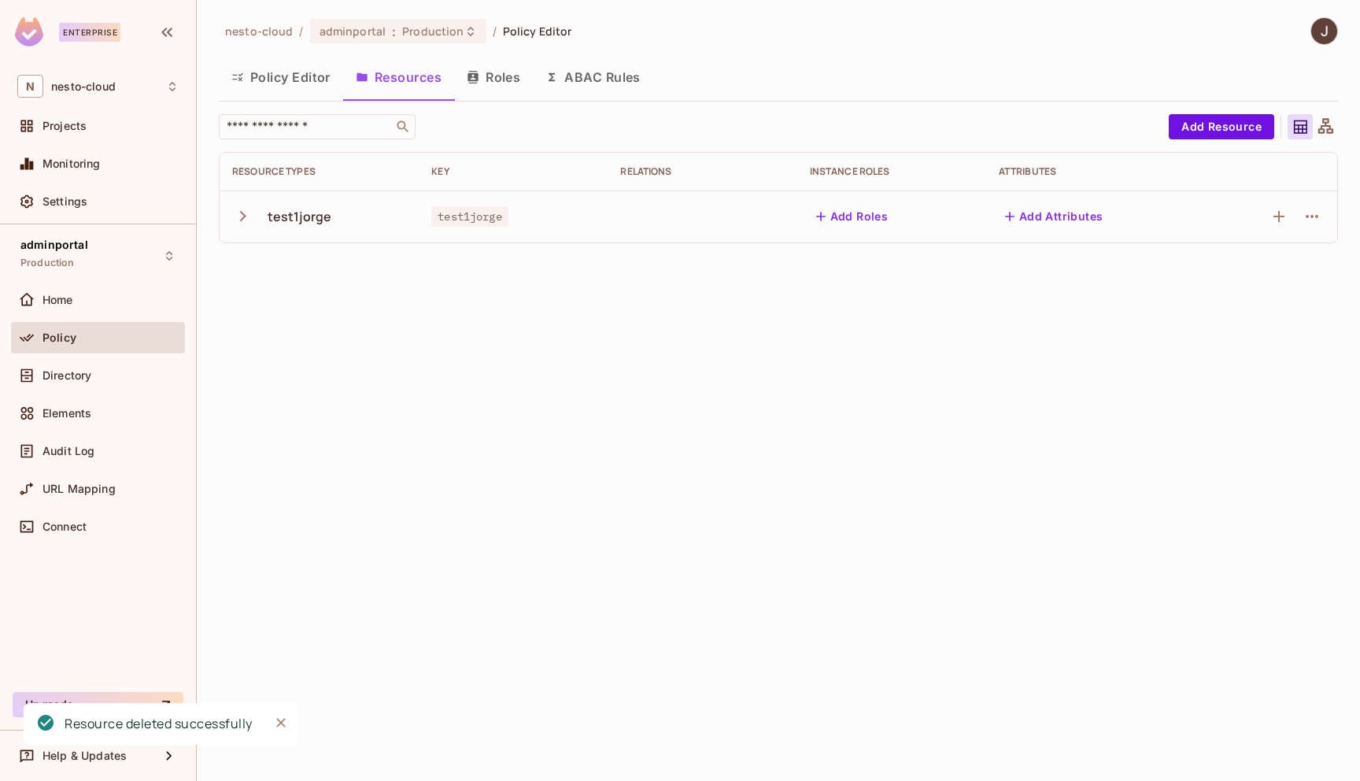
click at [601, 83] on button "ABAC Rules" at bounding box center [593, 76] width 120 height 39
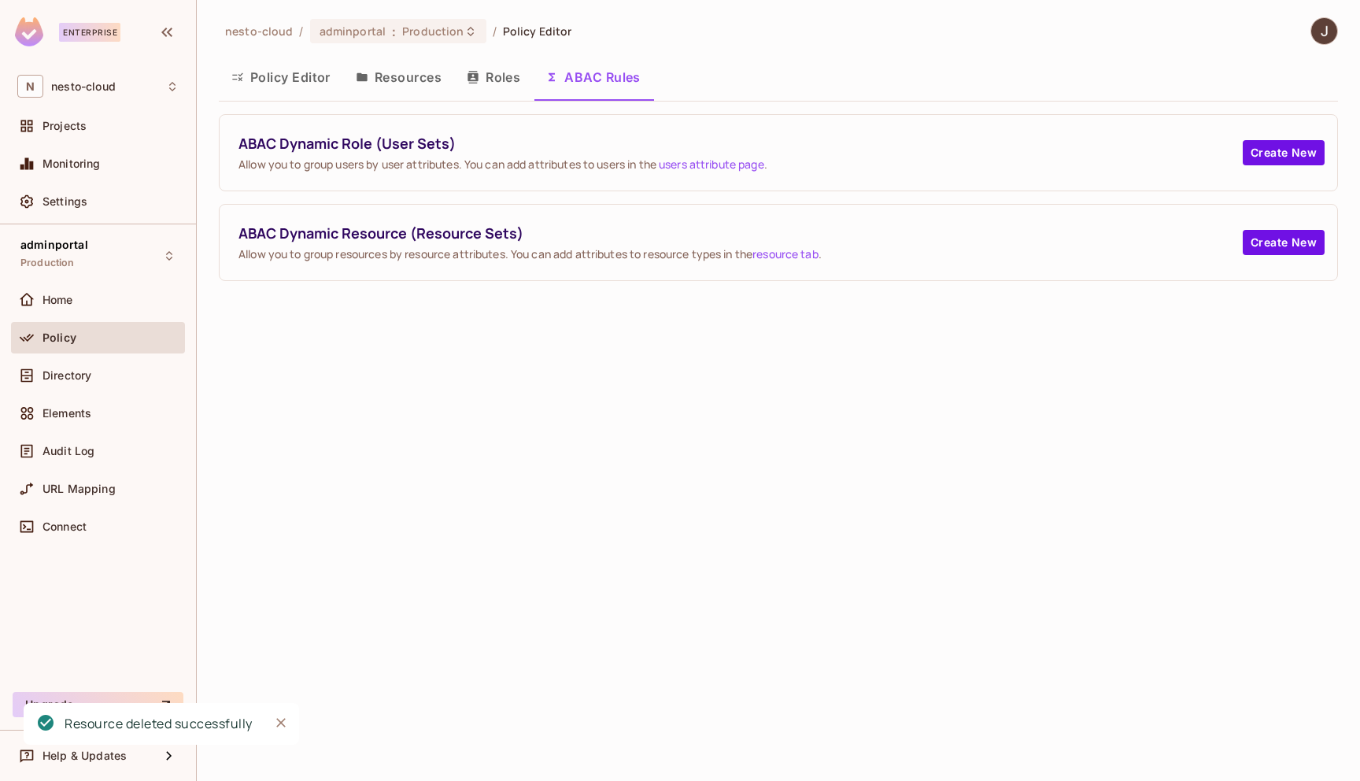
click at [507, 83] on button "Roles" at bounding box center [493, 76] width 79 height 39
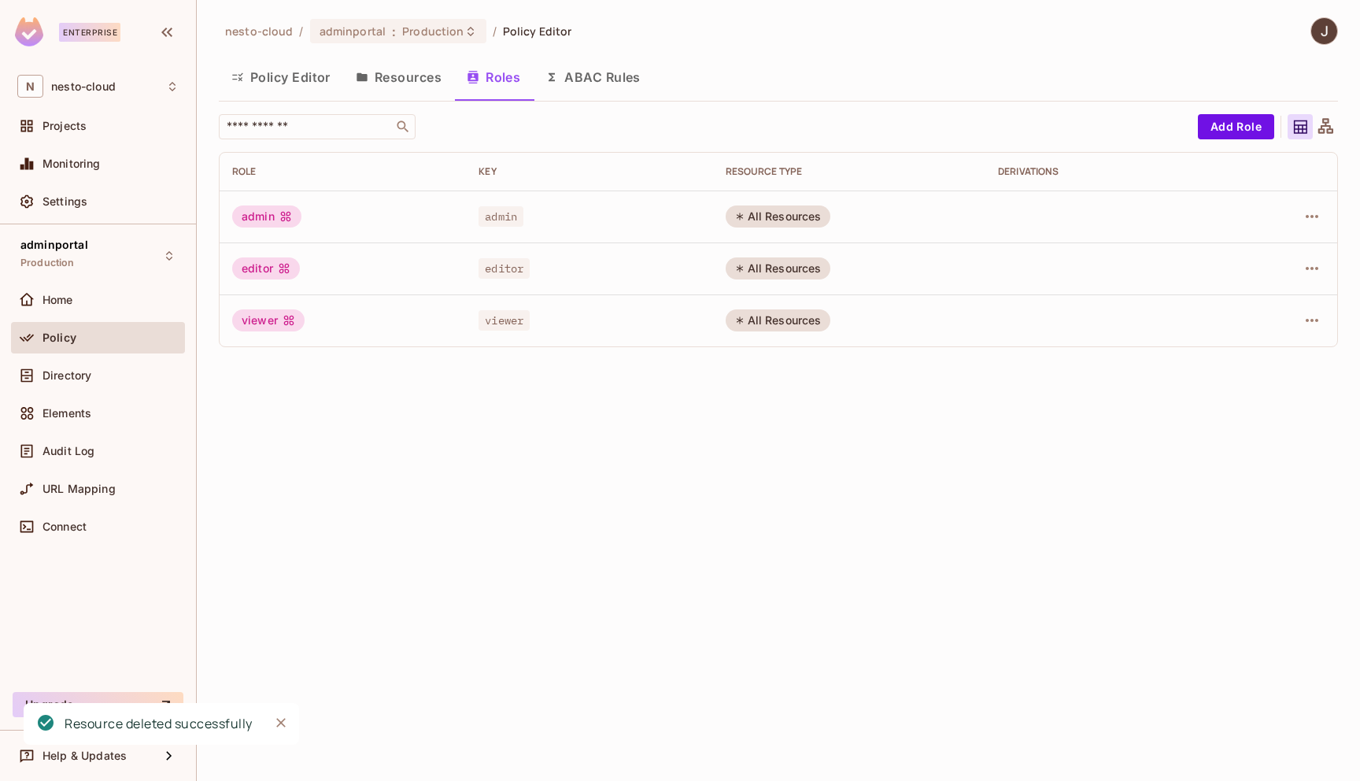
click at [419, 81] on button "Resources" at bounding box center [398, 76] width 111 height 39
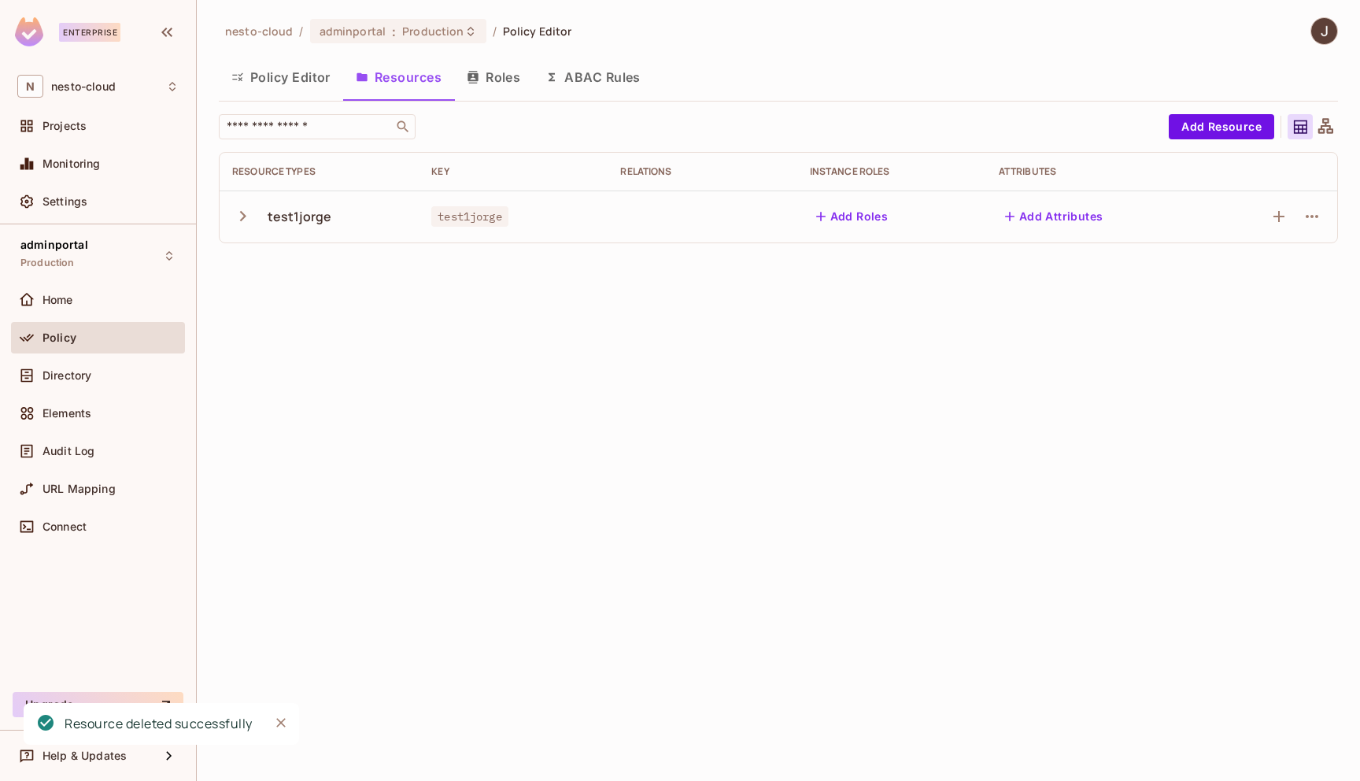
click at [312, 75] on button "Policy Editor" at bounding box center [281, 76] width 124 height 39
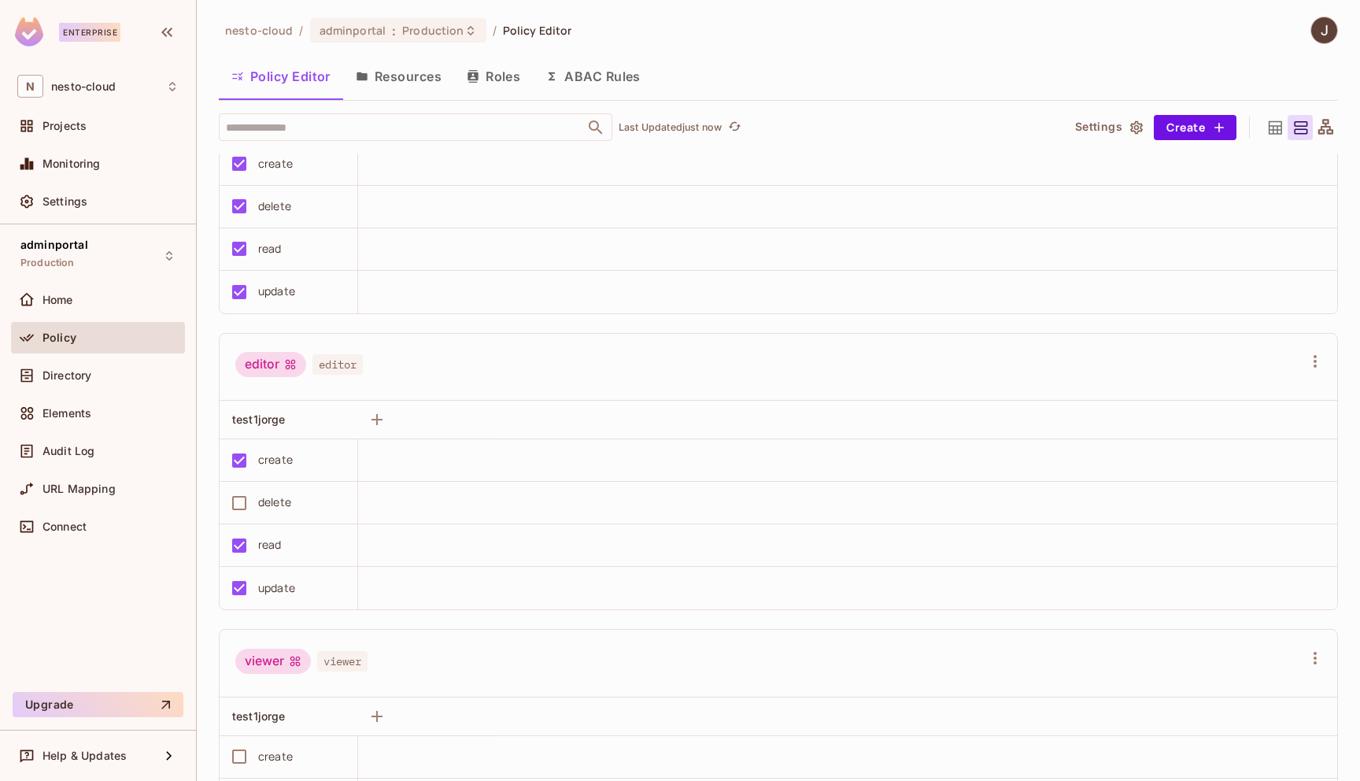
scroll to position [282, 0]
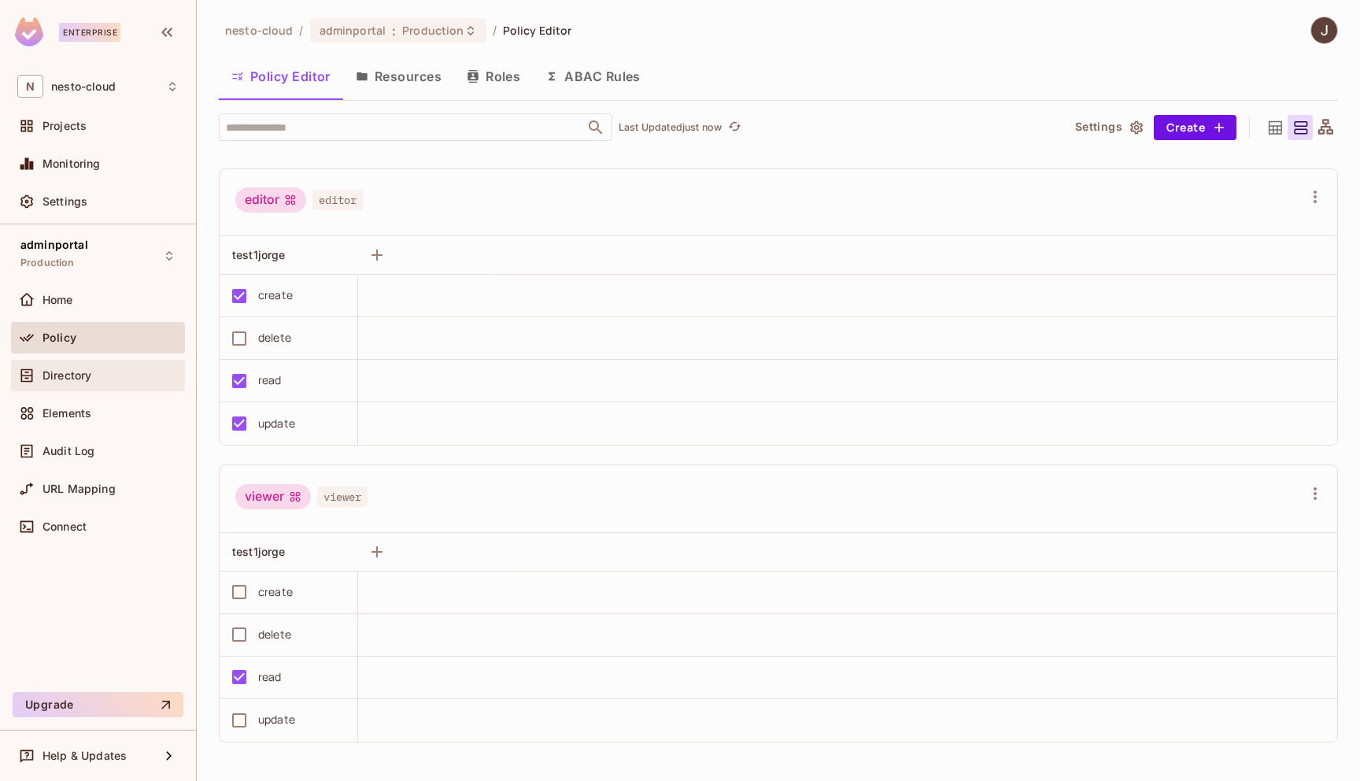
click at [108, 372] on div "Directory" at bounding box center [110, 375] width 136 height 13
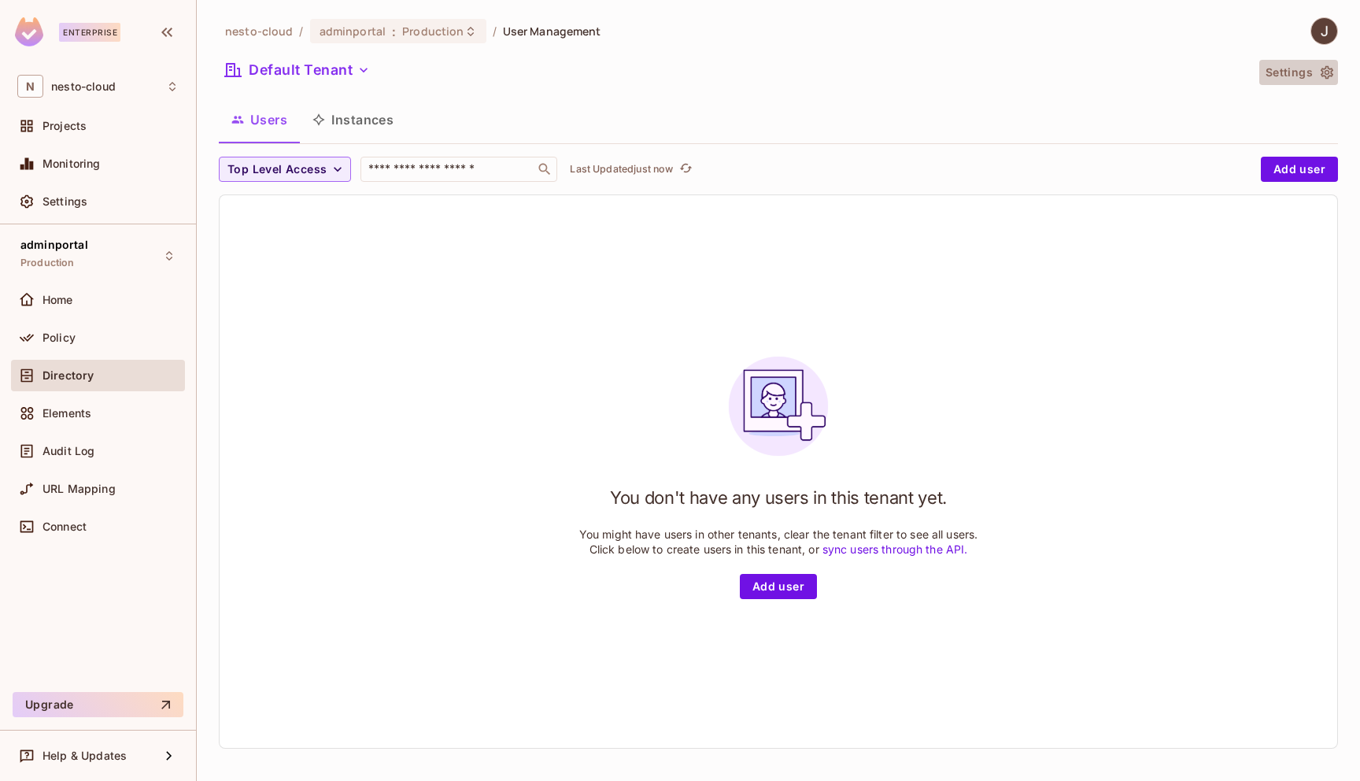
click at [1332, 81] on button "Settings" at bounding box center [1298, 72] width 79 height 25
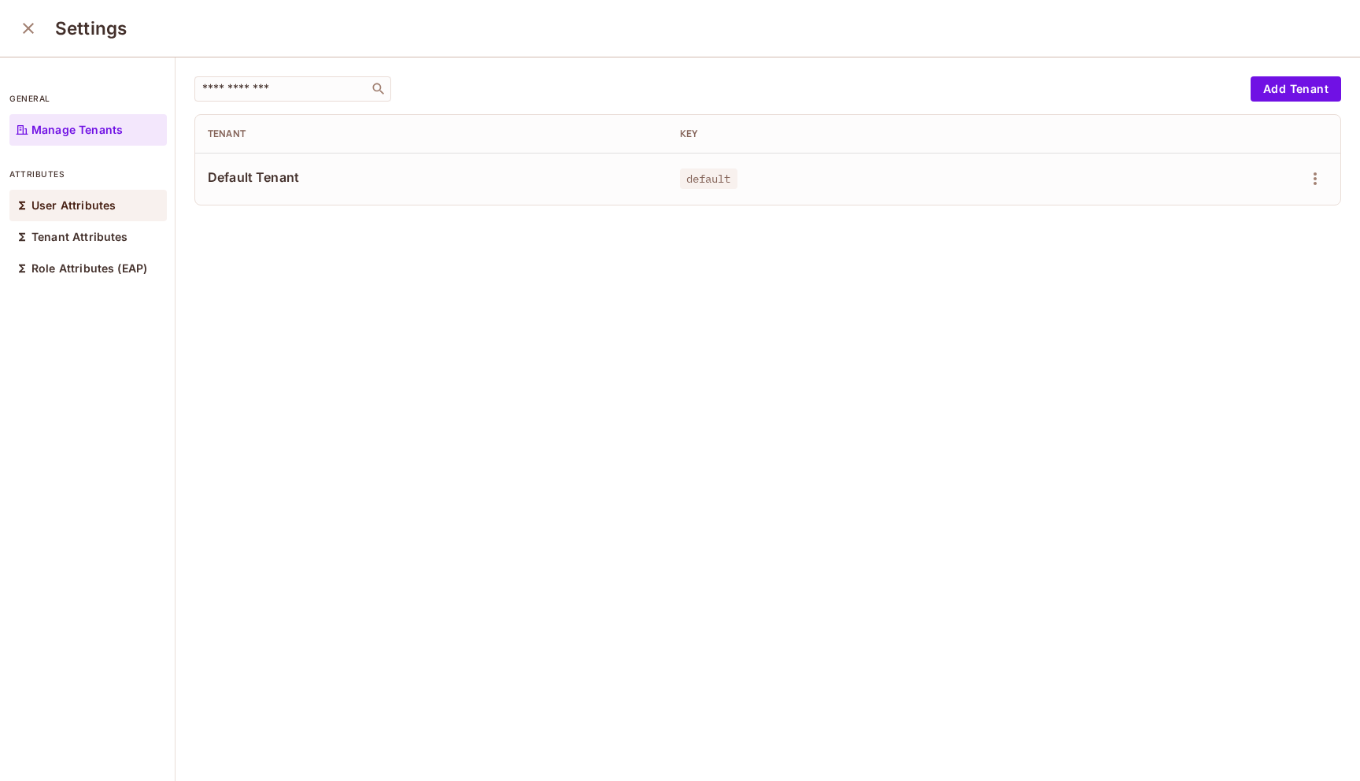
click at [81, 210] on p "User Attributes" at bounding box center [73, 205] width 84 height 13
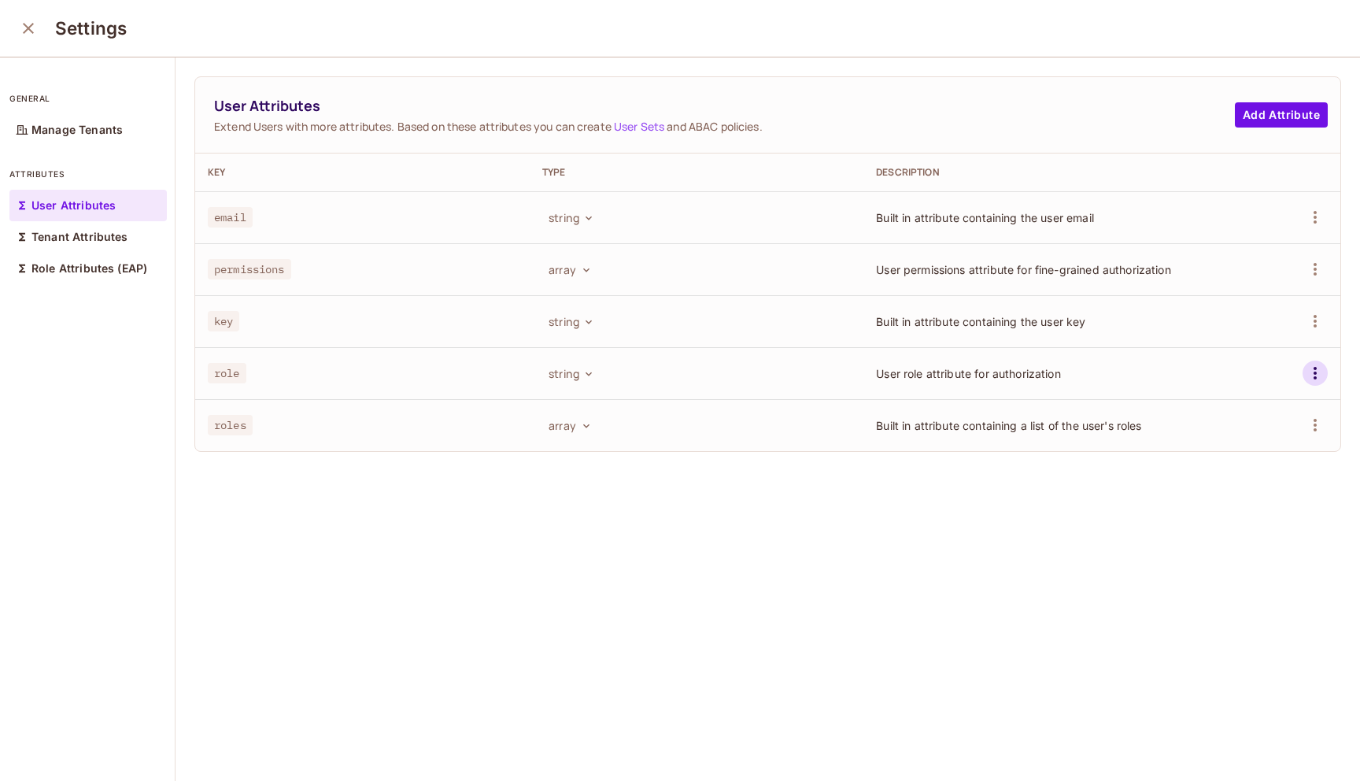
click at [1308, 382] on icon "button" at bounding box center [1315, 373] width 19 height 19
click at [1258, 447] on div "Delete Attribute" at bounding box center [1255, 444] width 85 height 16
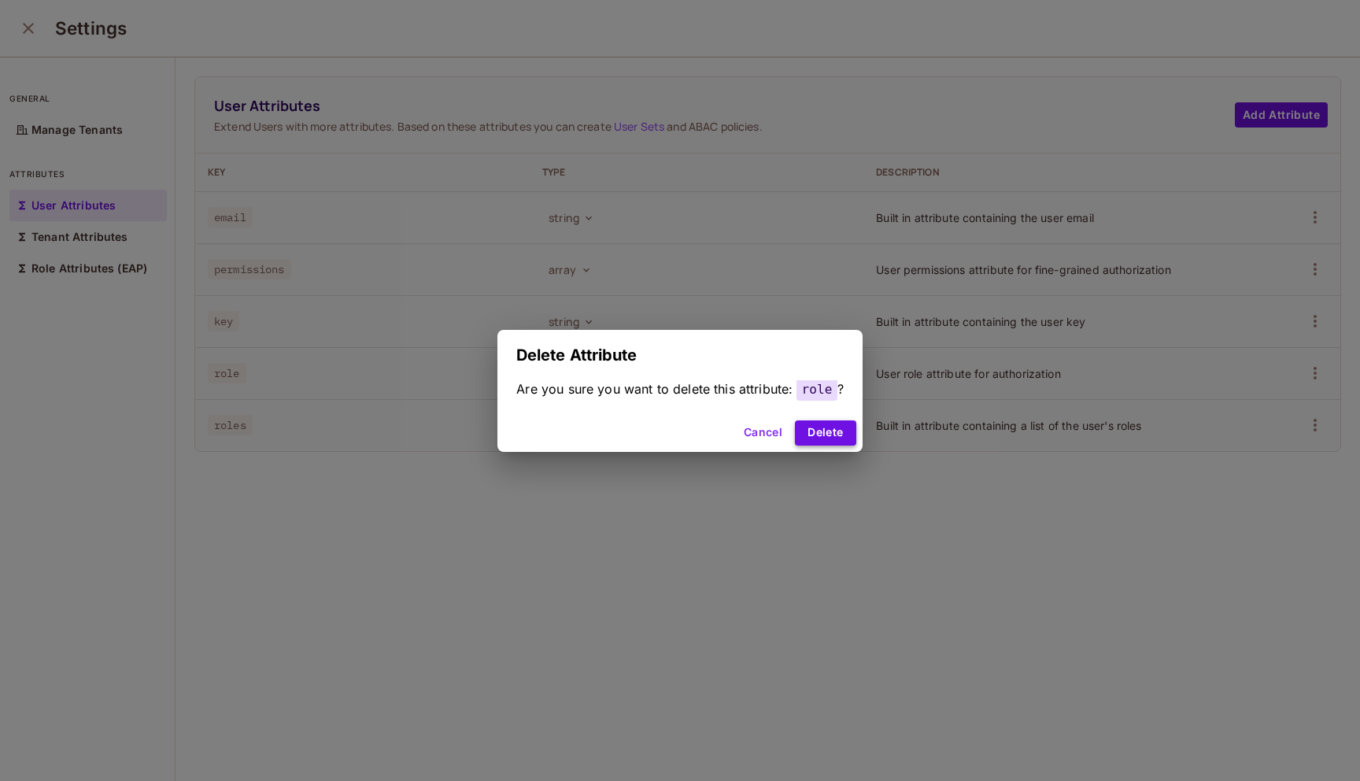
click at [835, 427] on button "Delete" at bounding box center [825, 432] width 61 height 25
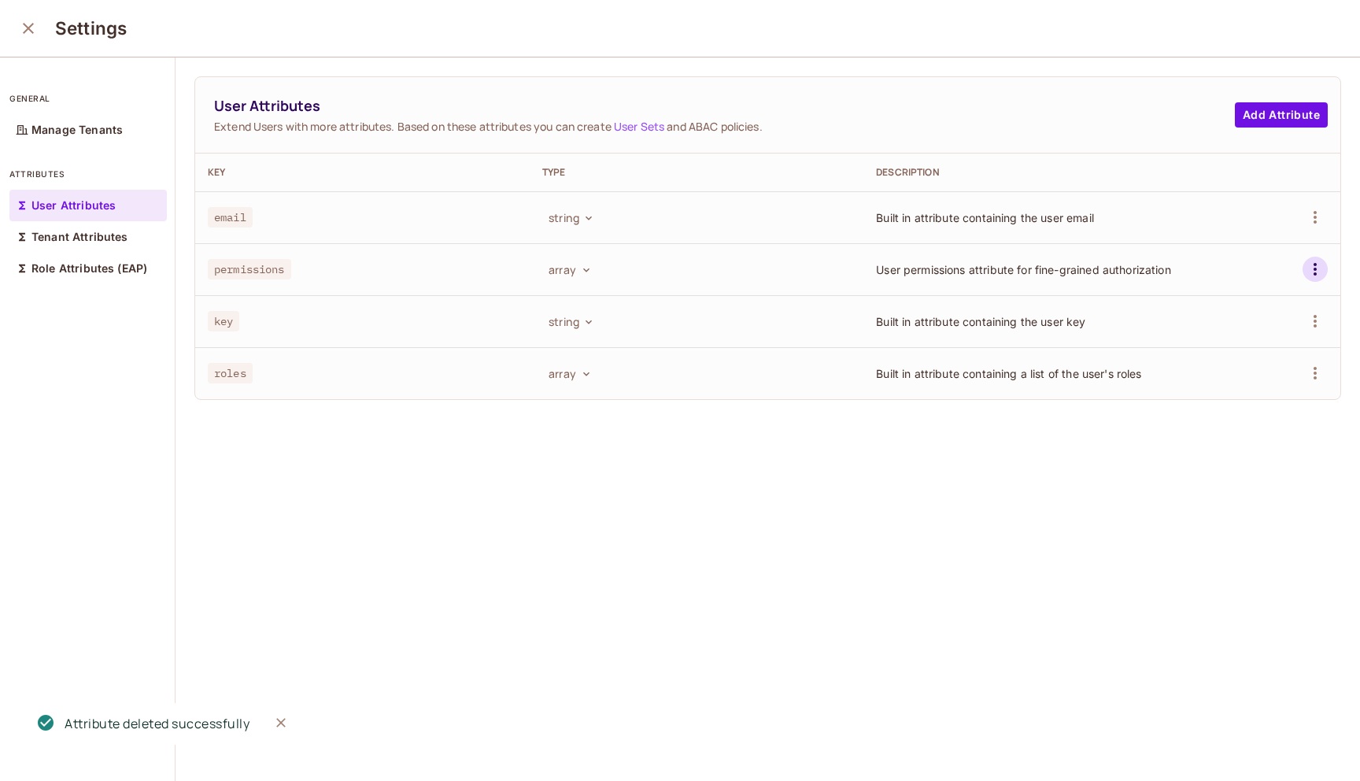
click at [1310, 265] on icon "button" at bounding box center [1315, 269] width 19 height 19
click at [1256, 341] on div "Delete Attribute" at bounding box center [1255, 340] width 85 height 16
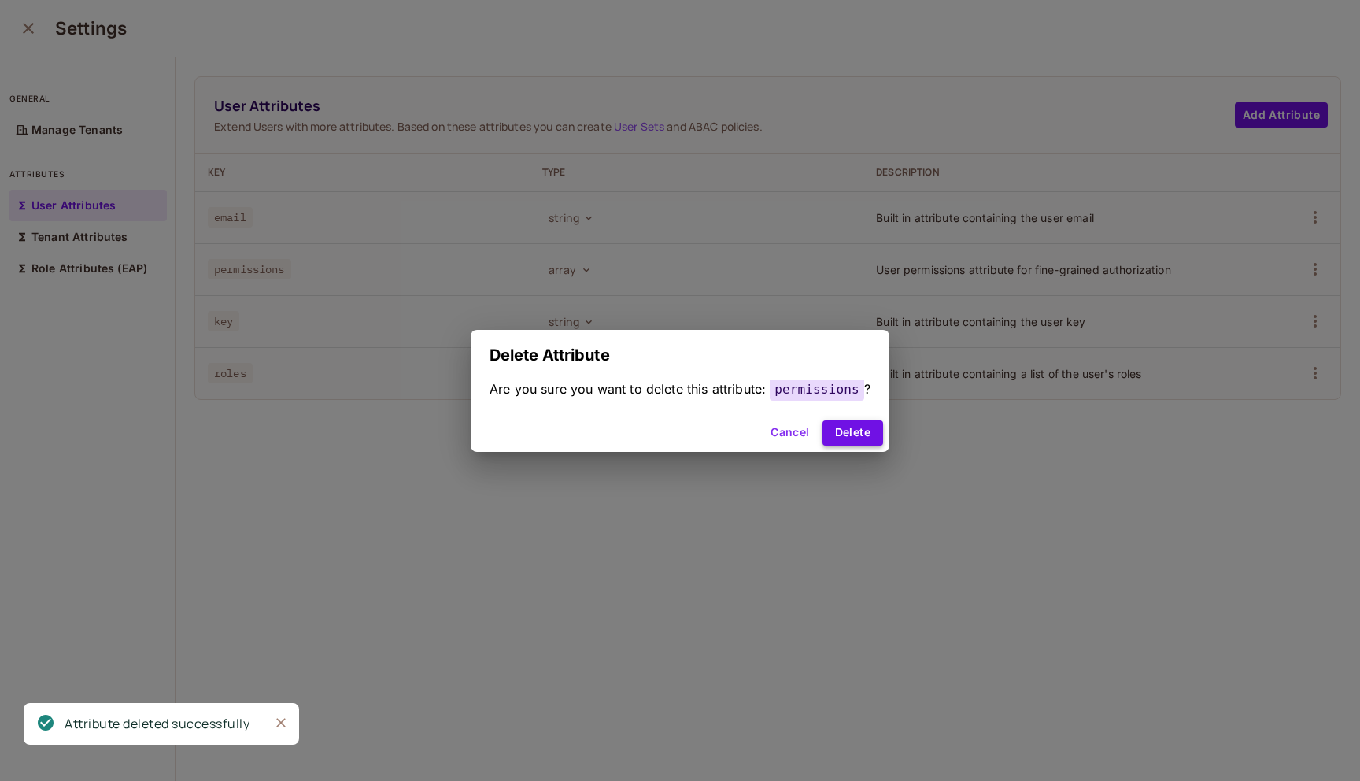
click at [866, 430] on button "Delete" at bounding box center [852, 432] width 61 height 25
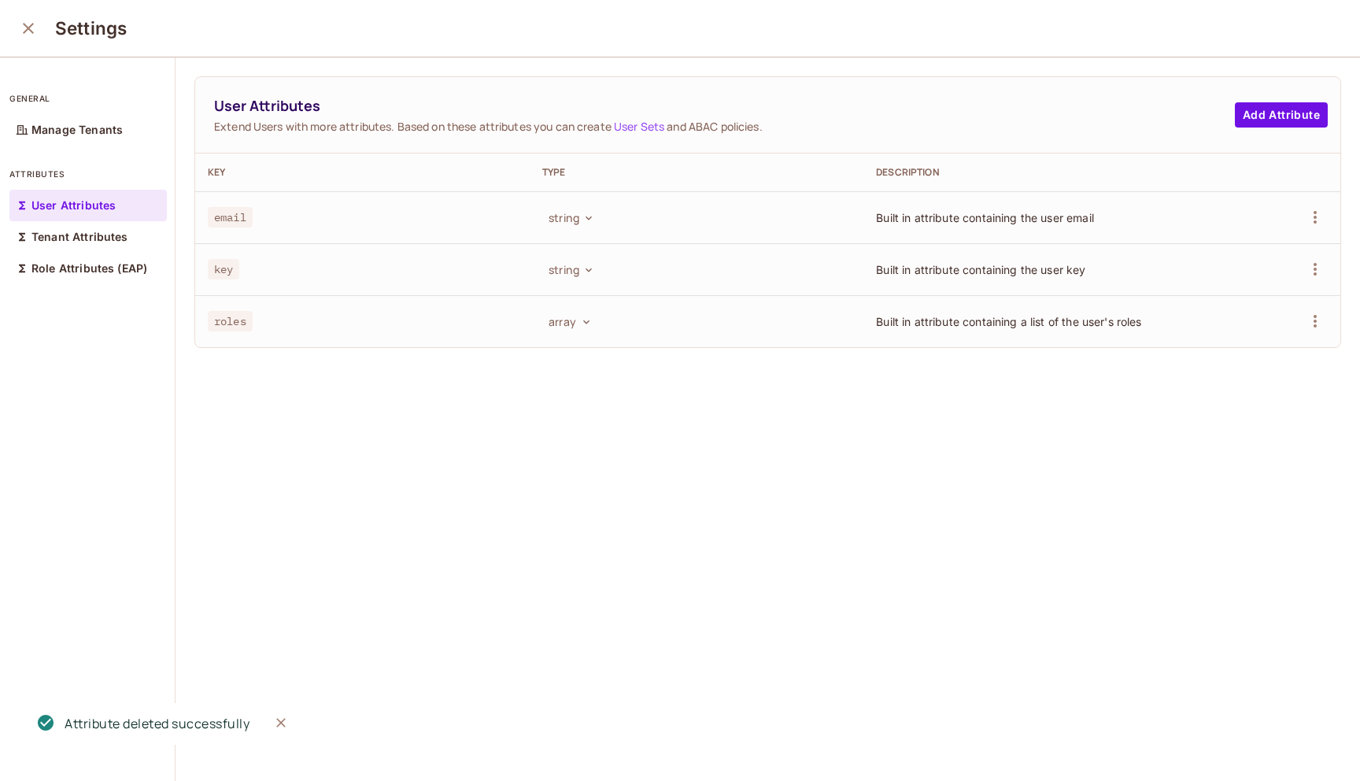
click at [26, 31] on icon "close" at bounding box center [28, 28] width 19 height 19
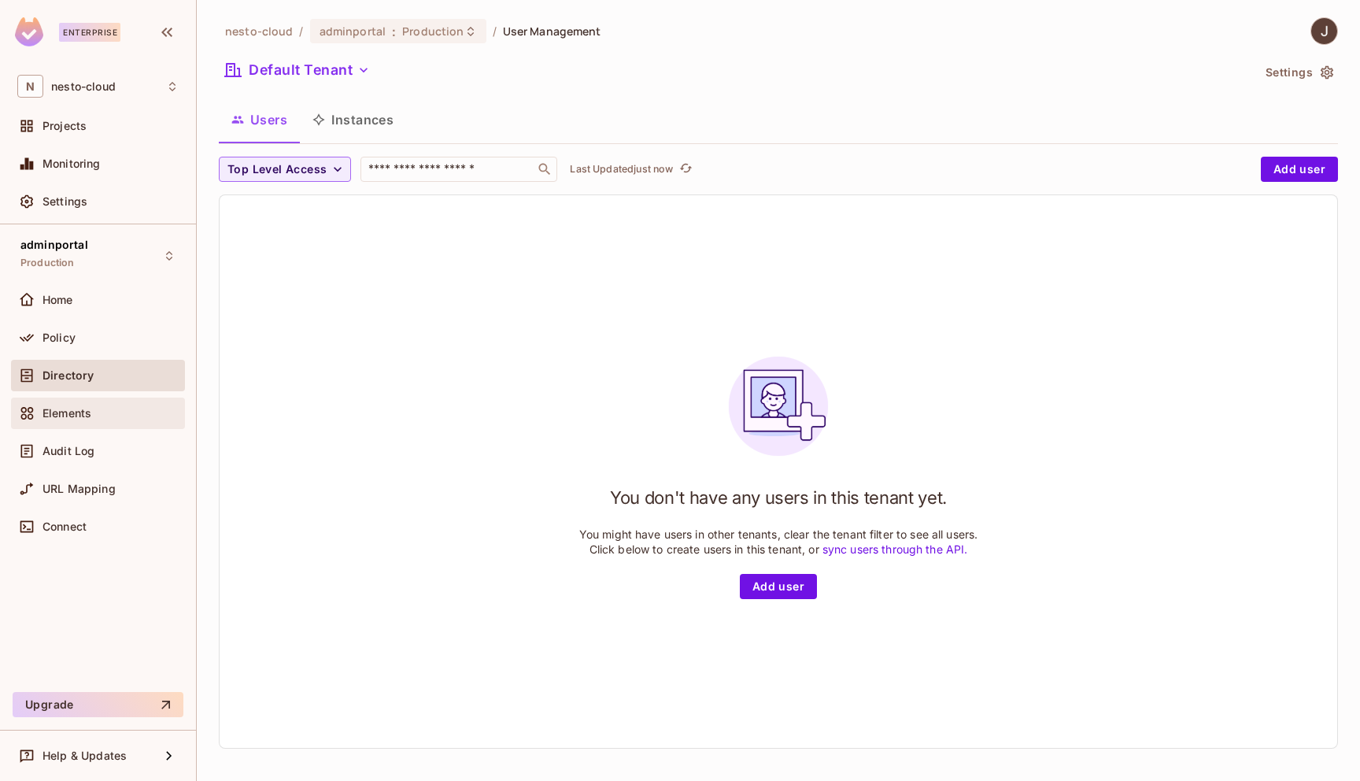
click at [105, 413] on div "Elements" at bounding box center [110, 413] width 136 height 13
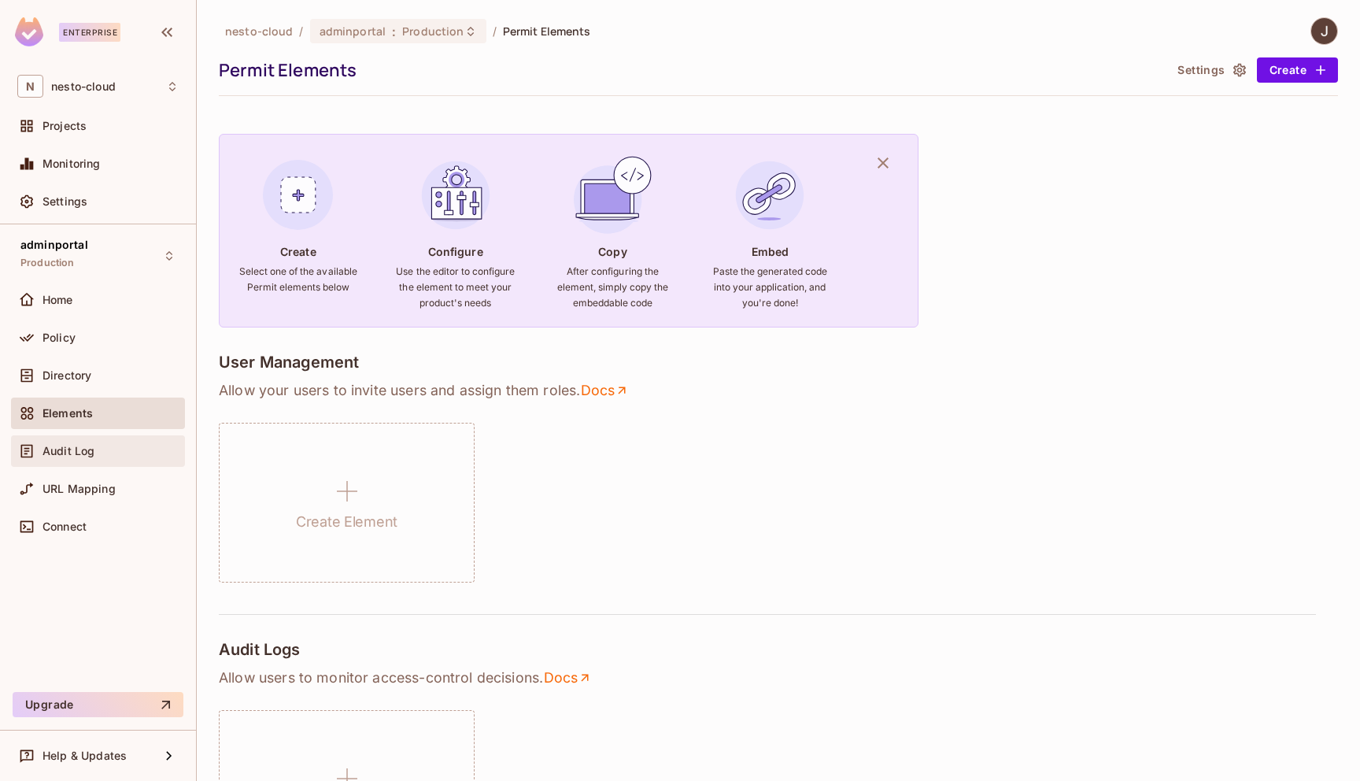
click at [100, 440] on div "Audit Log" at bounding box center [98, 450] width 174 height 31
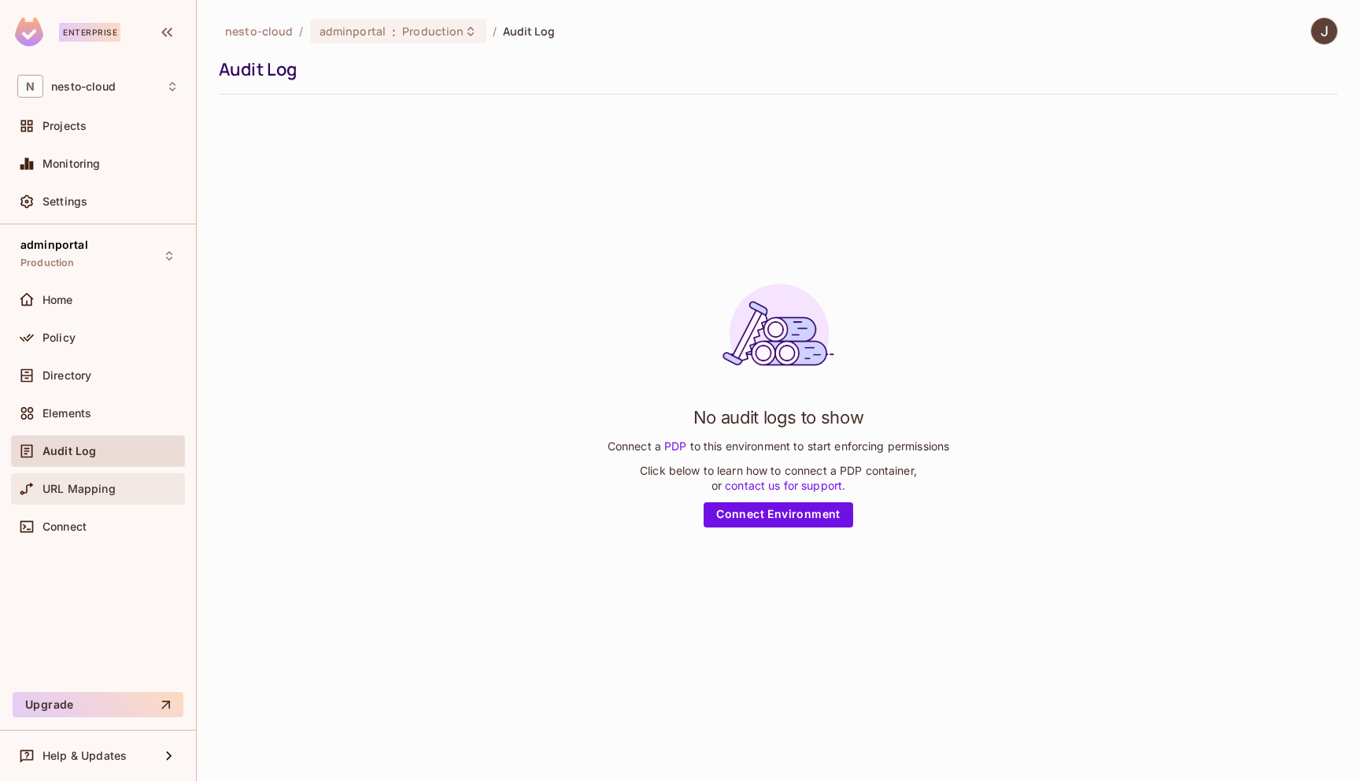
click at [96, 491] on span "URL Mapping" at bounding box center [78, 488] width 73 height 13
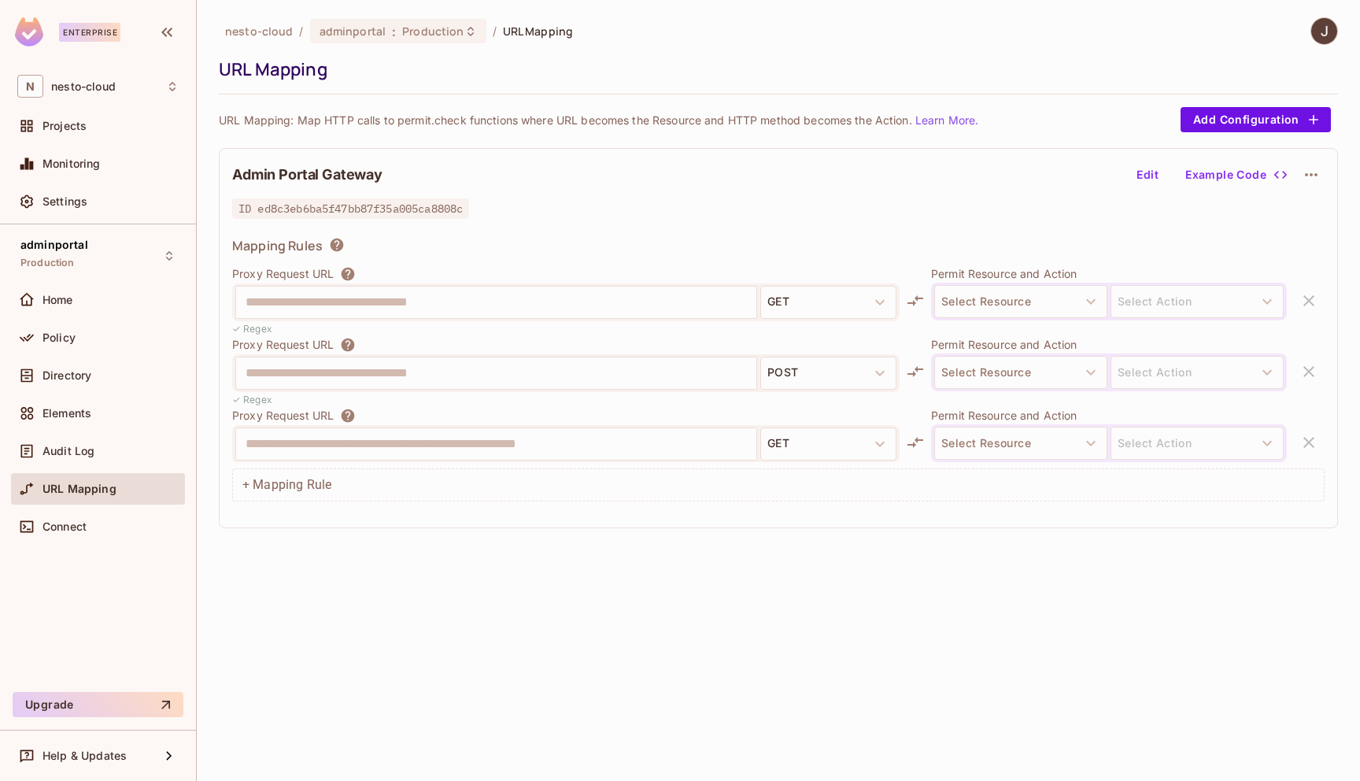
click at [1311, 168] on icon "button" at bounding box center [1311, 174] width 19 height 19
click at [1297, 218] on div "Delete" at bounding box center [1312, 212] width 35 height 16
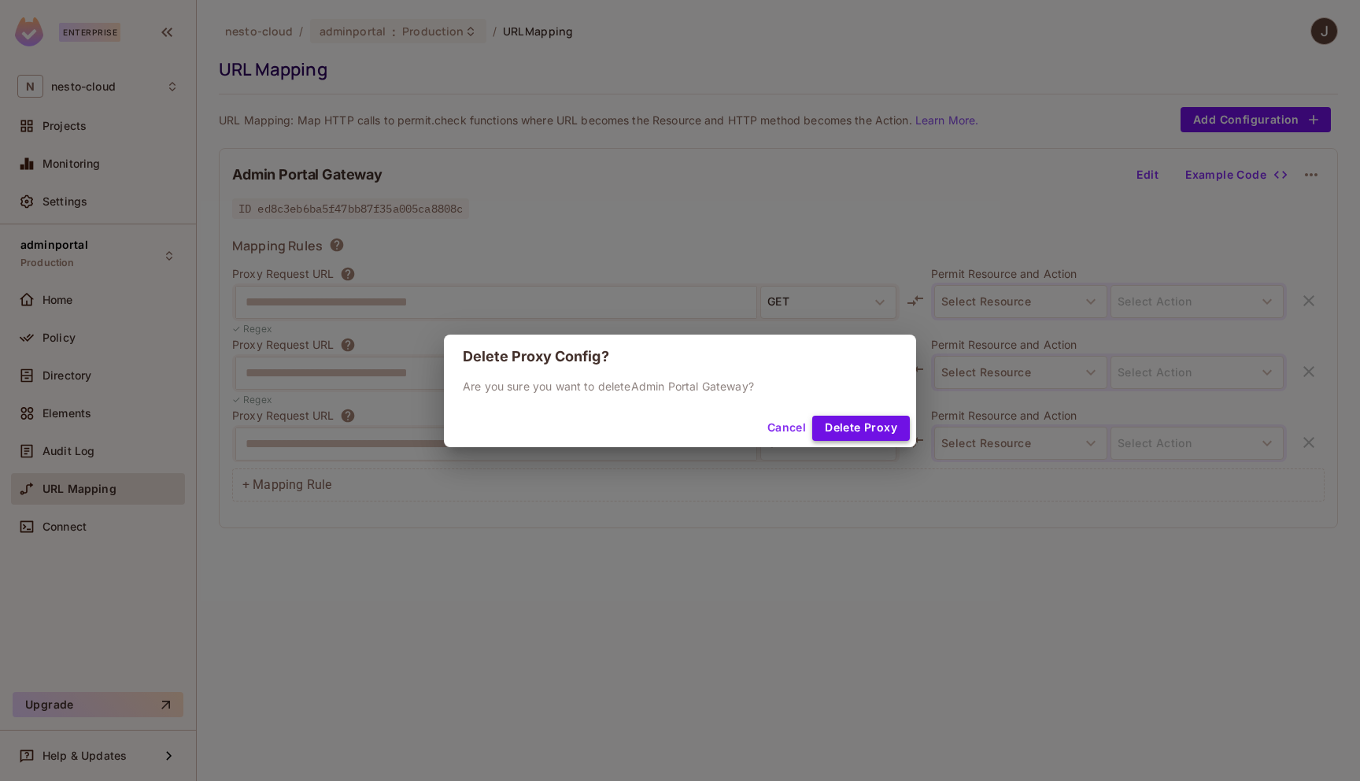
click at [868, 420] on button "Delete Proxy" at bounding box center [861, 428] width 98 height 25
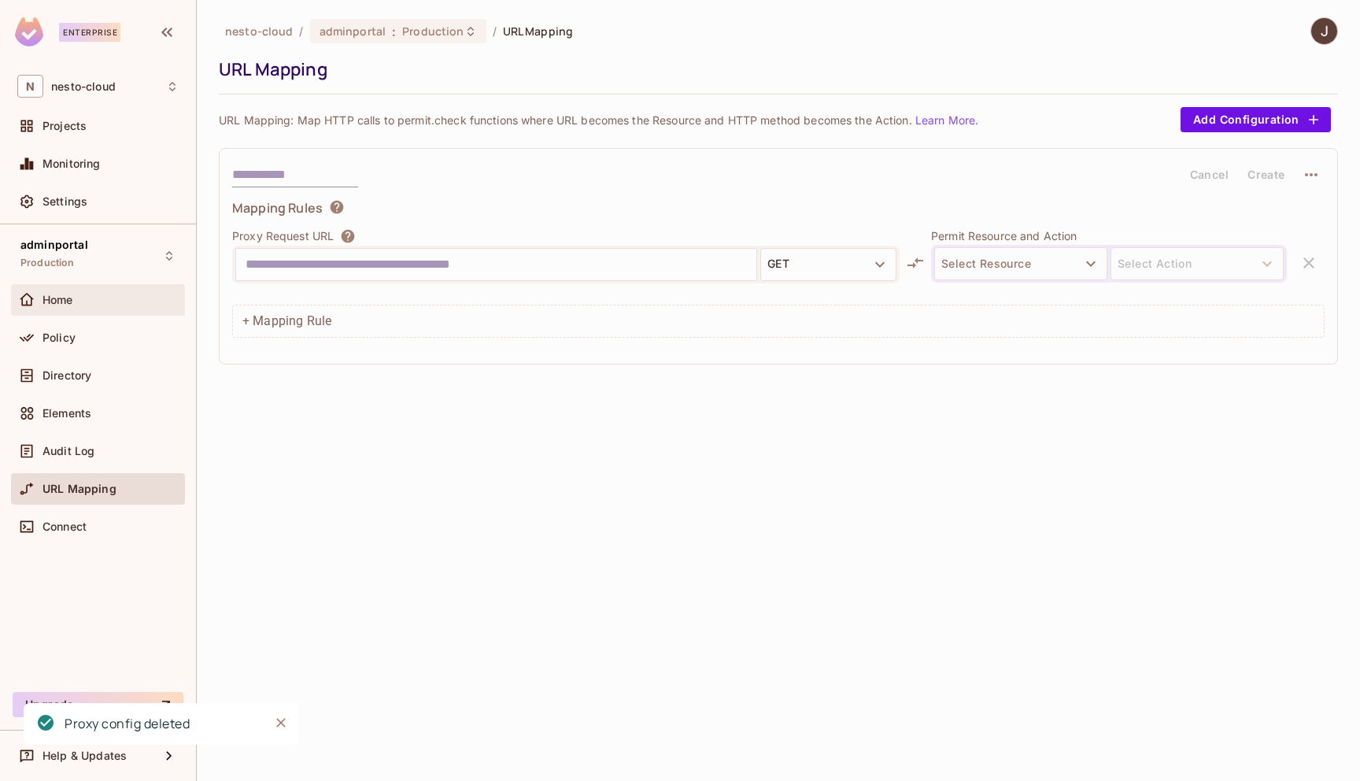
click at [95, 301] on div "Home" at bounding box center [110, 300] width 136 height 13
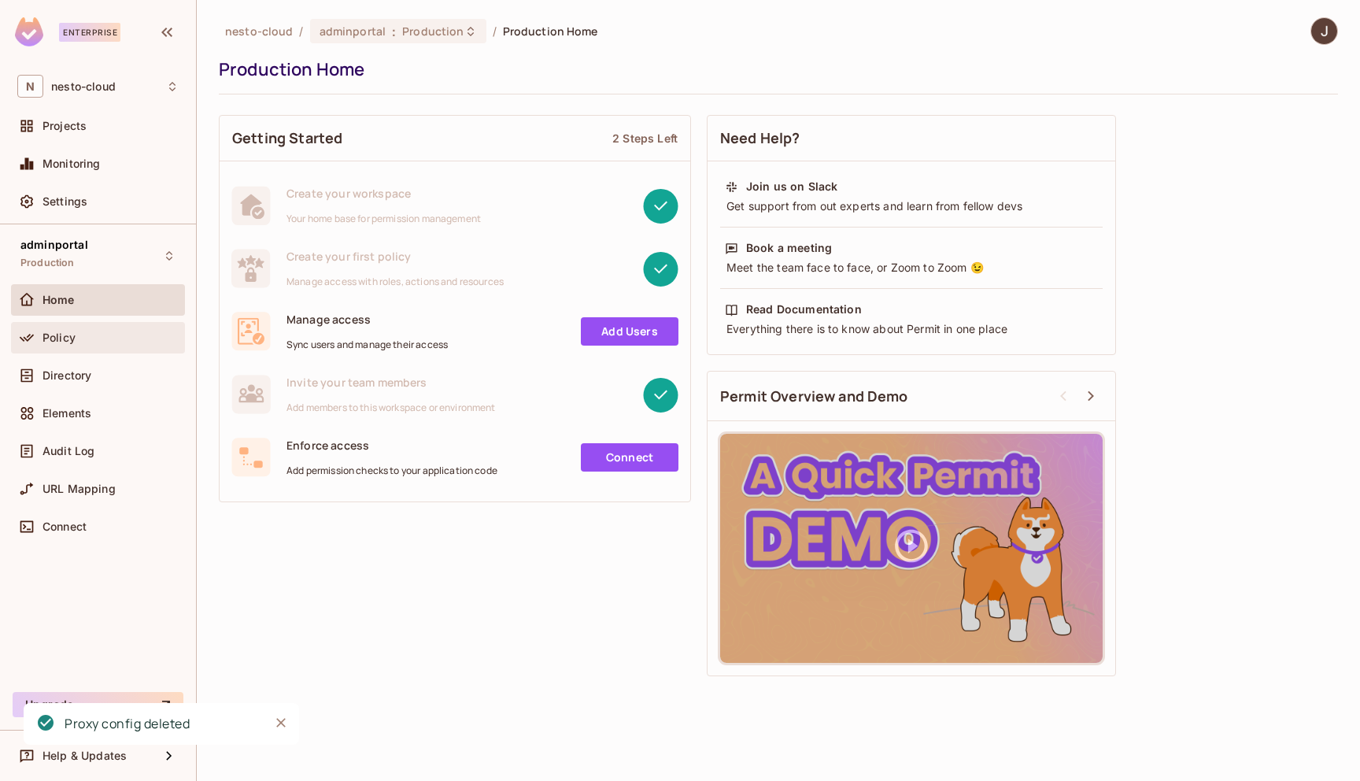
click at [87, 336] on div "Policy" at bounding box center [110, 337] width 136 height 13
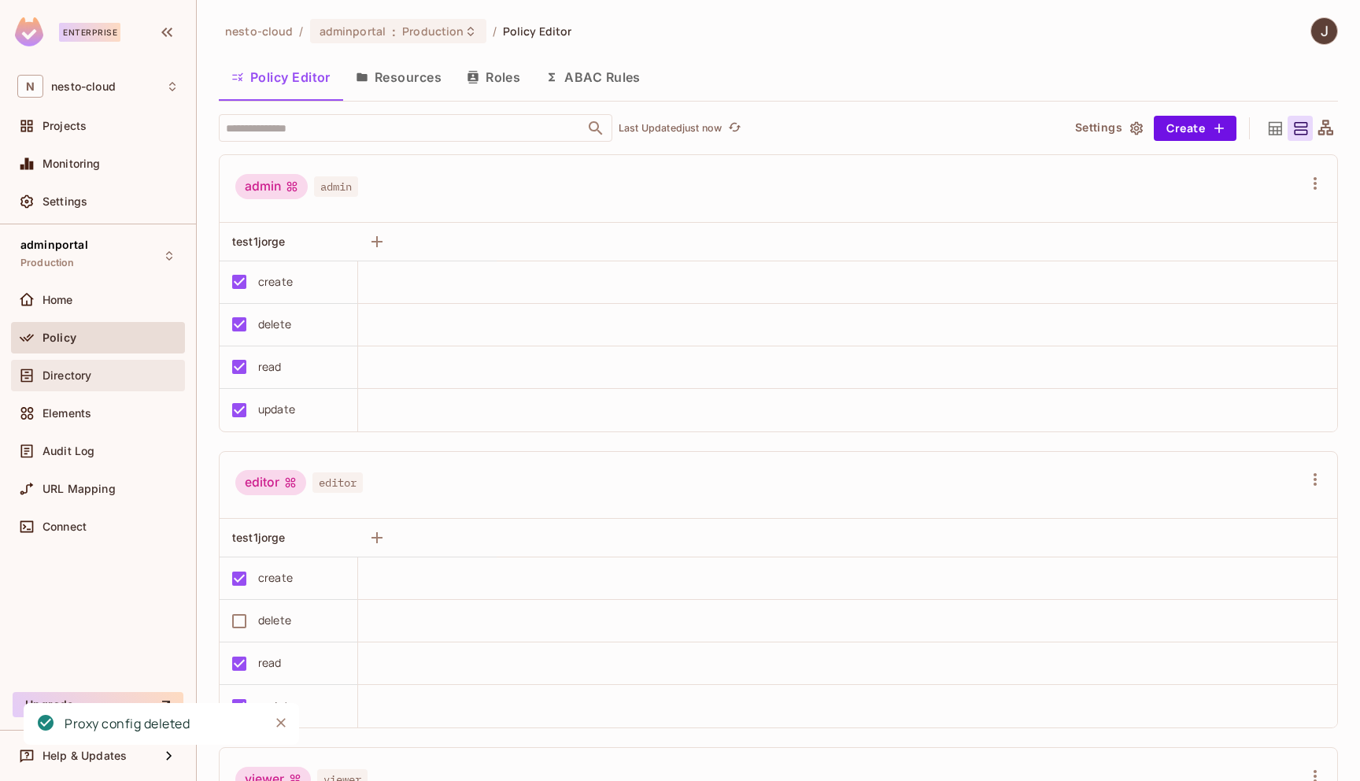
click at [92, 381] on div "Directory" at bounding box center [110, 375] width 136 height 13
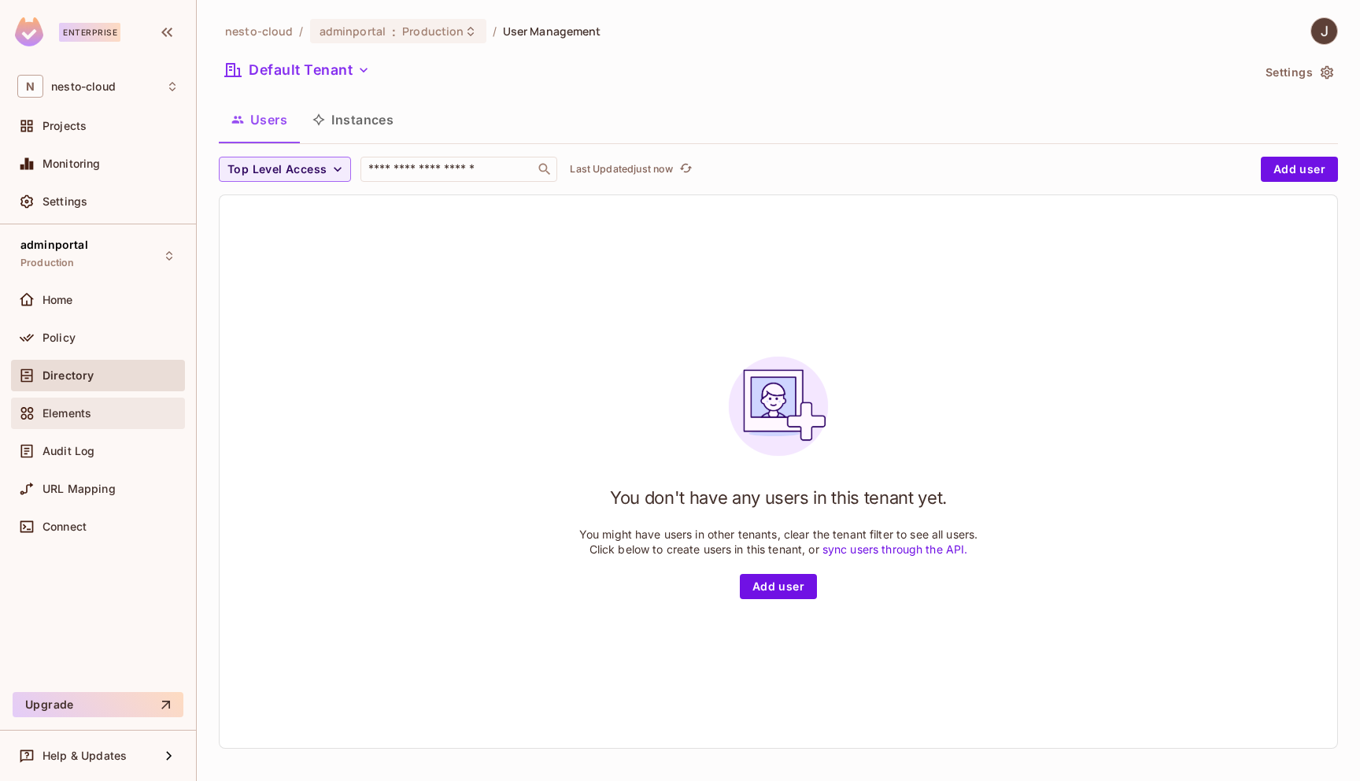
click at [92, 413] on div "Elements" at bounding box center [110, 413] width 136 height 13
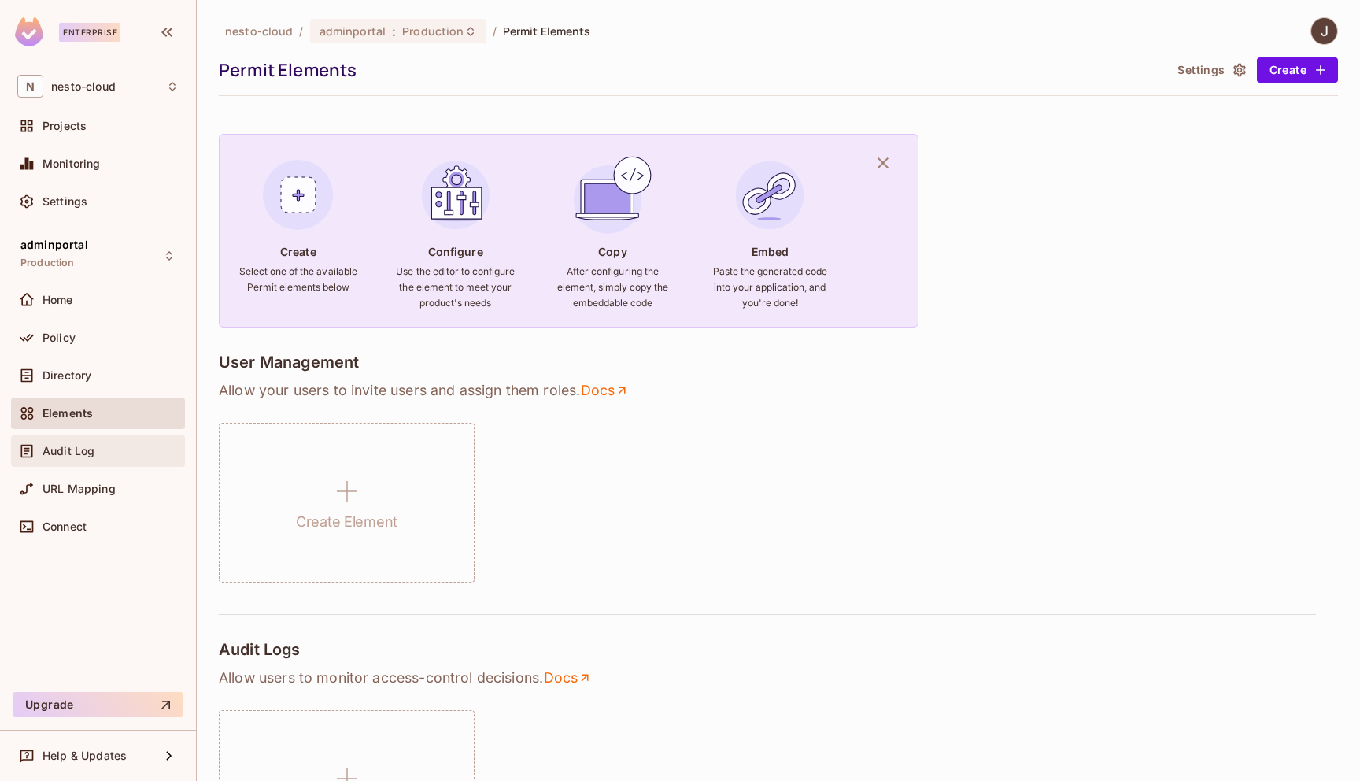
click at [92, 442] on div "Audit Log" at bounding box center [97, 450] width 161 height 19
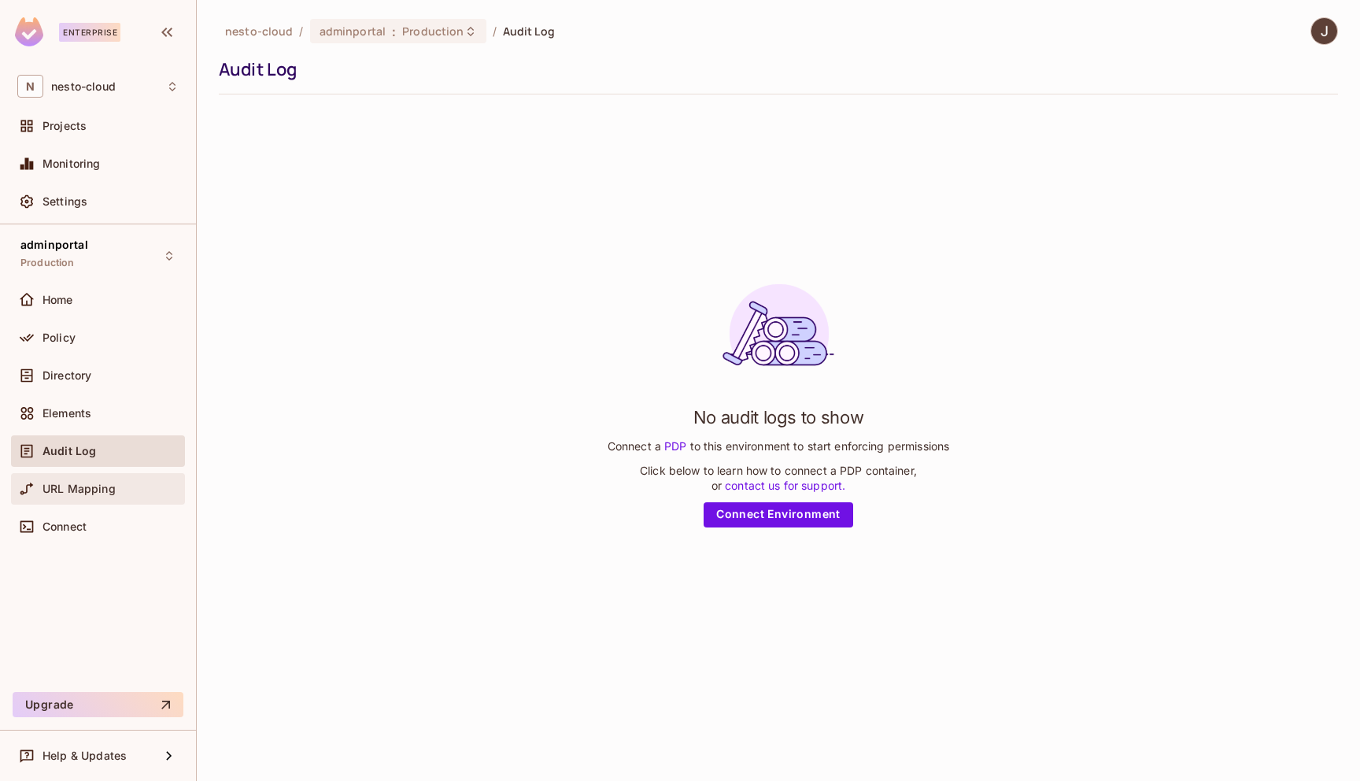
click at [93, 495] on div "URL Mapping" at bounding box center [97, 488] width 161 height 19
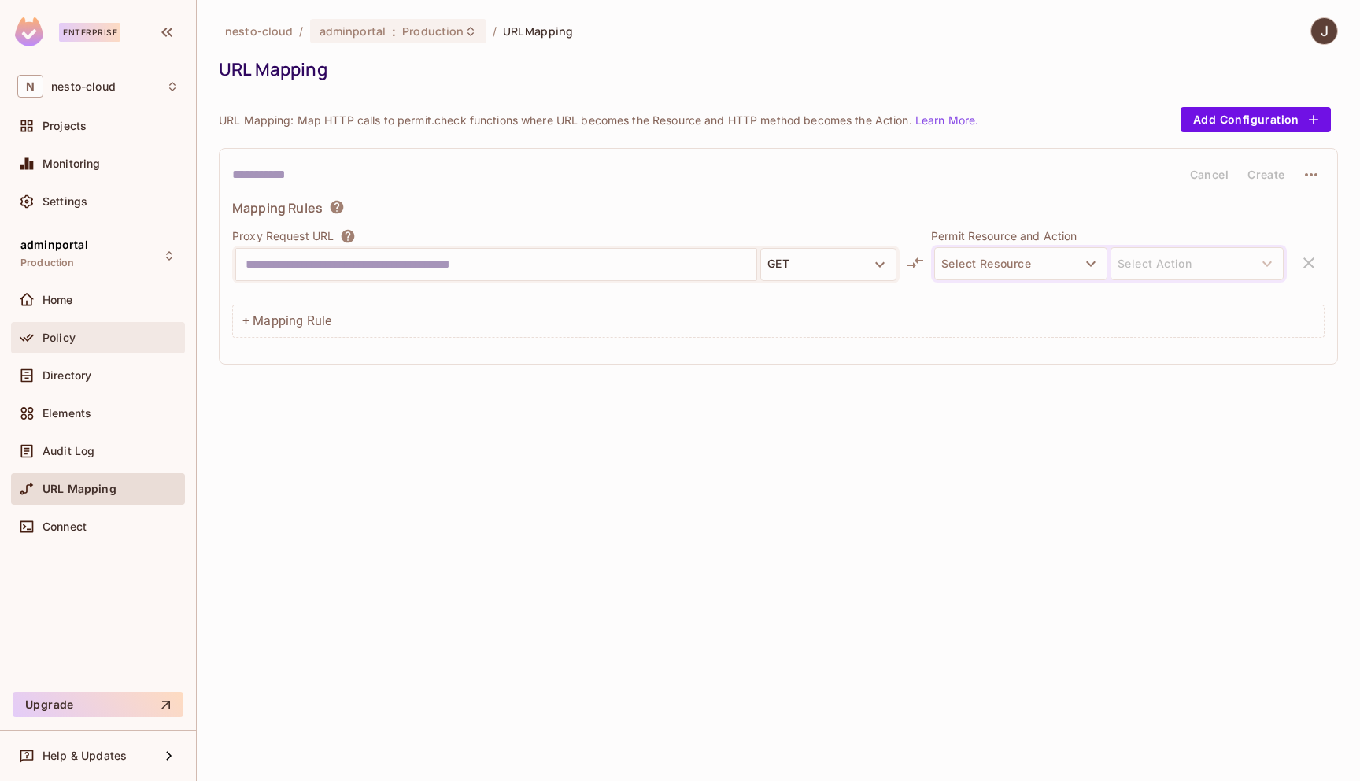
click at [71, 332] on span "Policy" at bounding box center [58, 337] width 33 height 13
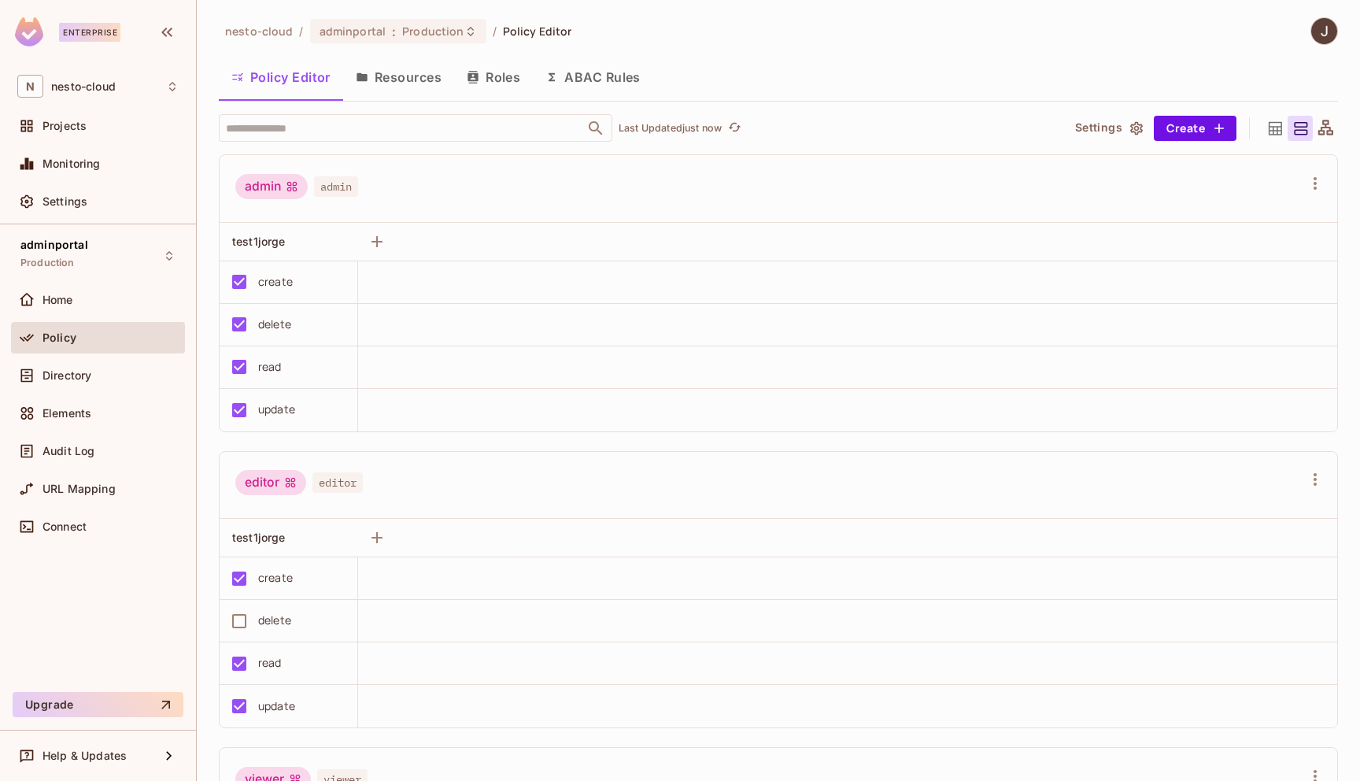
click at [412, 87] on button "Resources" at bounding box center [398, 76] width 111 height 39
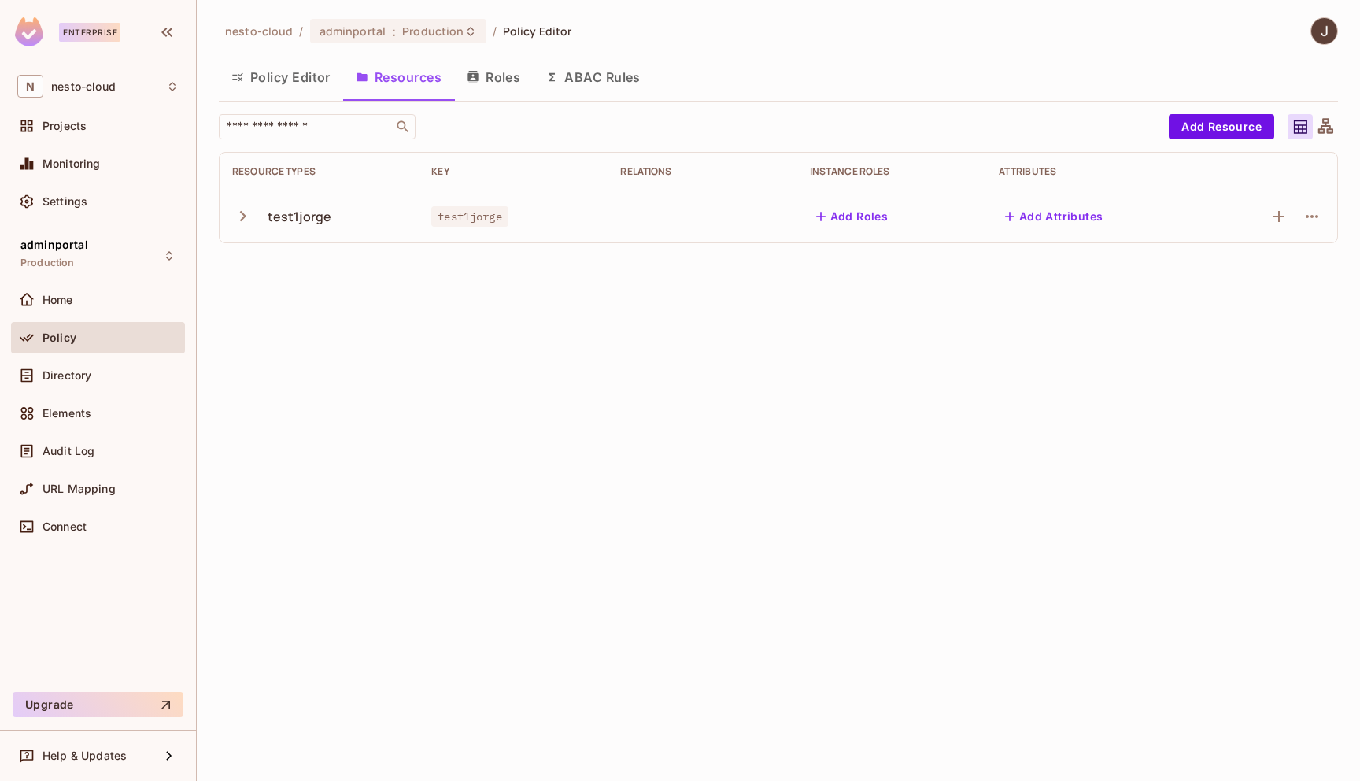
click at [511, 69] on button "Roles" at bounding box center [493, 76] width 79 height 39
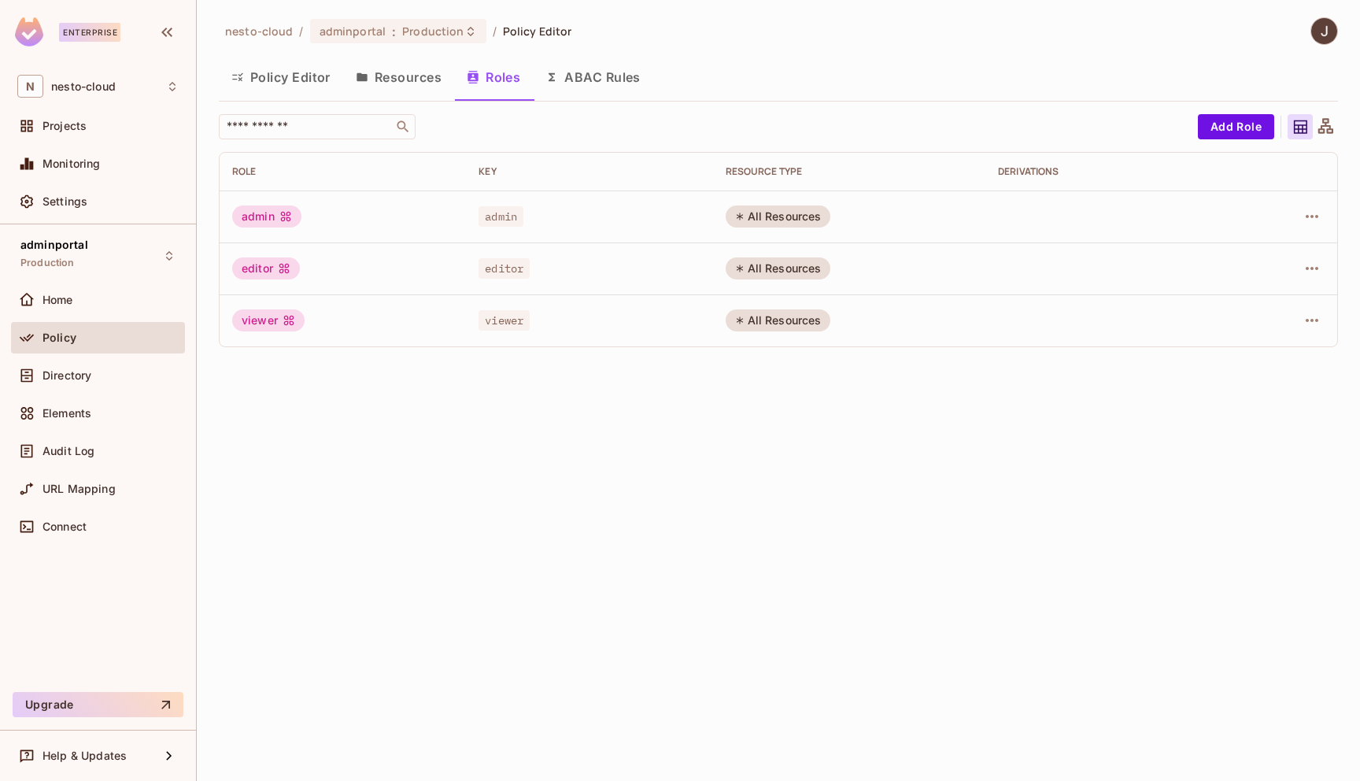
click at [585, 68] on button "ABAC Rules" at bounding box center [593, 76] width 120 height 39
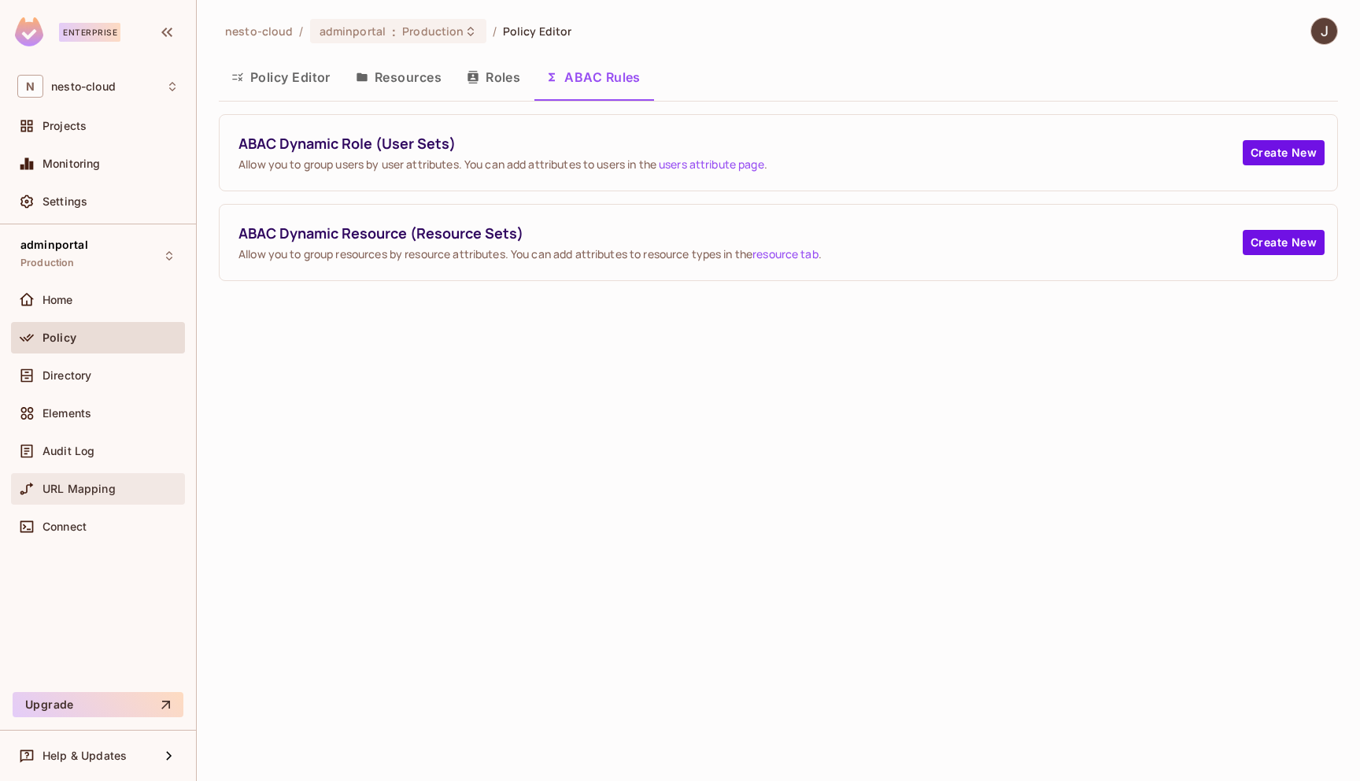
click at [68, 493] on span "URL Mapping" at bounding box center [78, 488] width 73 height 13
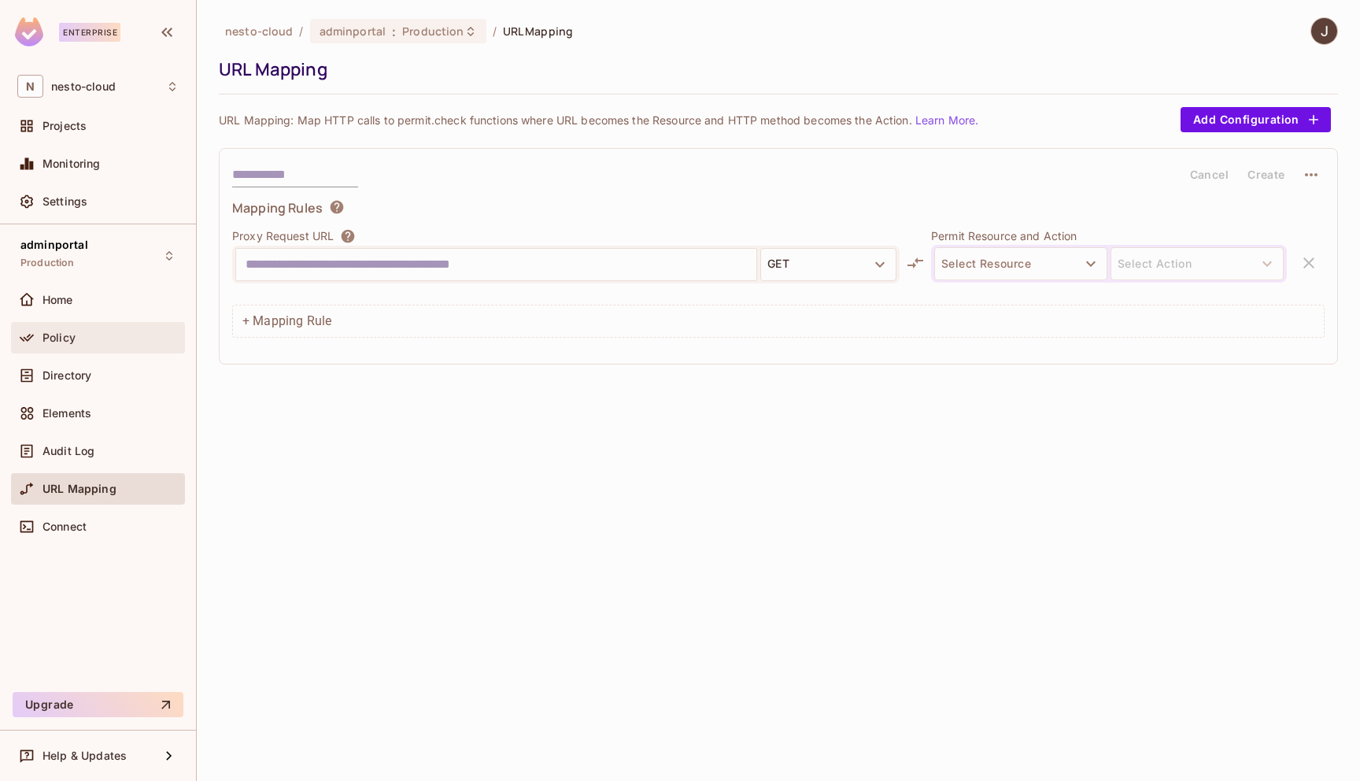
click at [91, 341] on div "Policy" at bounding box center [110, 337] width 136 height 13
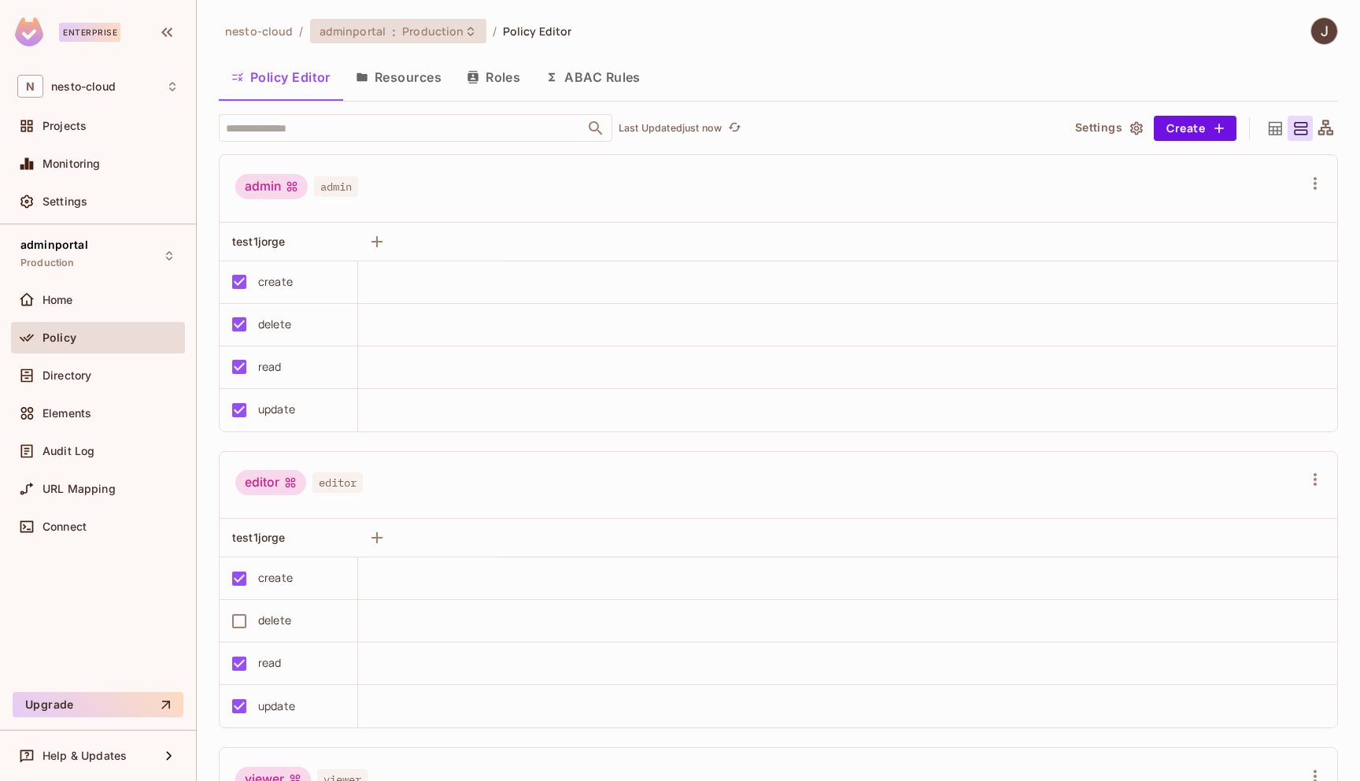
click at [423, 35] on span "Production" at bounding box center [432, 31] width 61 height 15
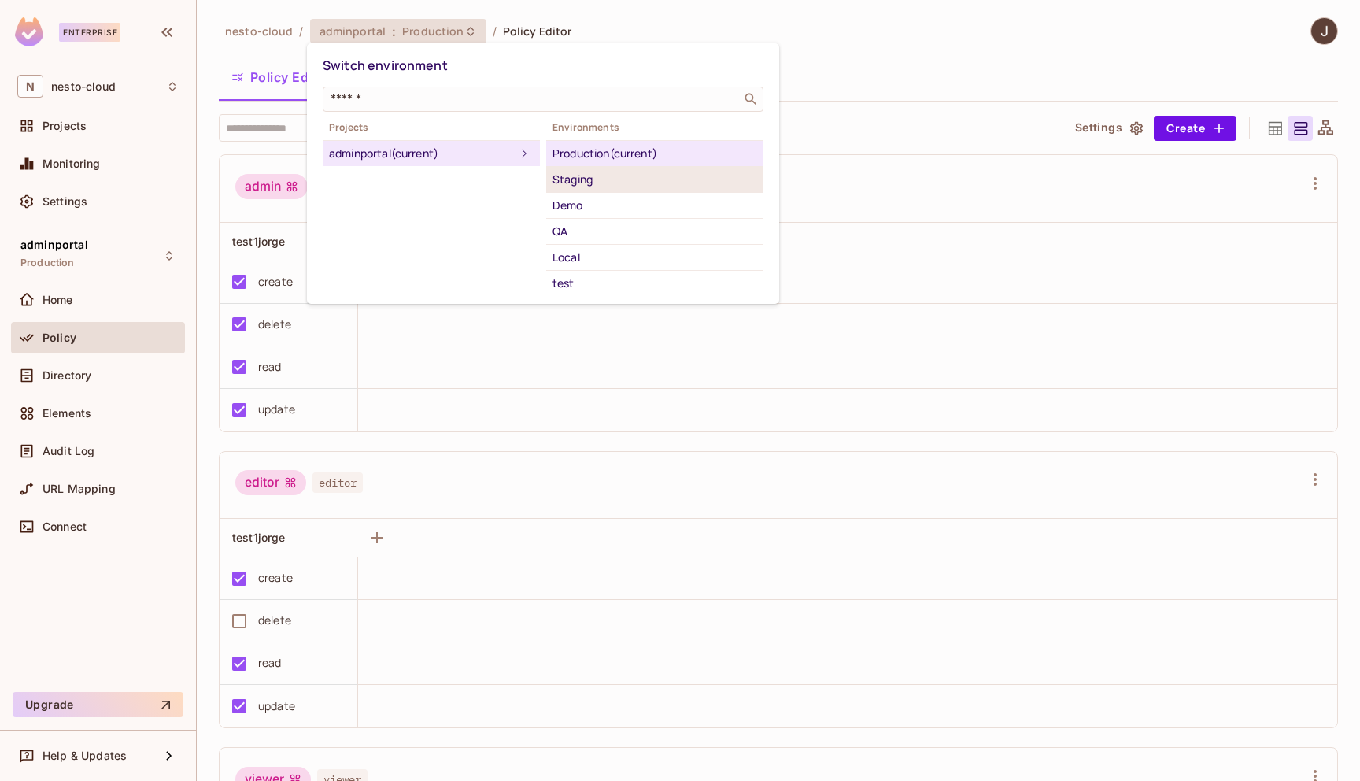
click at [574, 183] on div "Staging" at bounding box center [654, 179] width 205 height 19
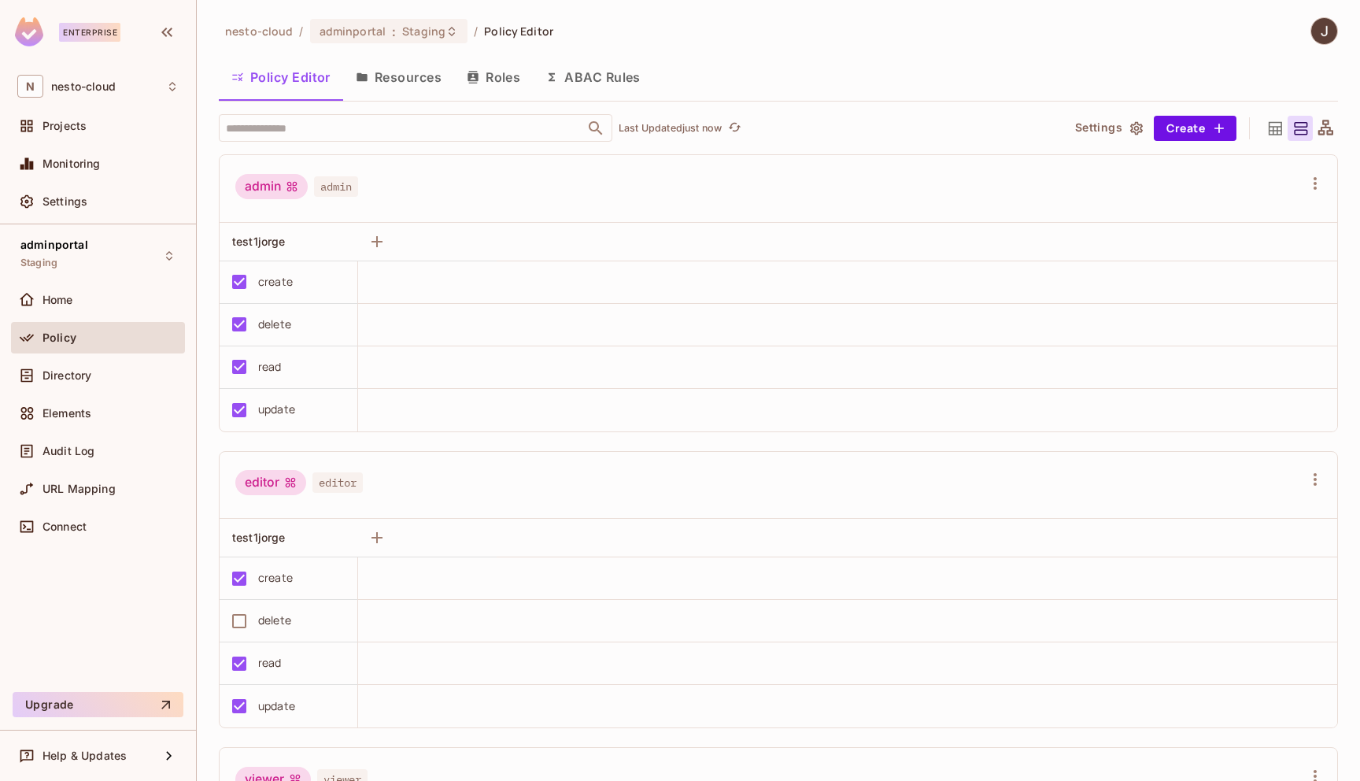
click at [597, 79] on button "ABAC Rules" at bounding box center [593, 76] width 120 height 39
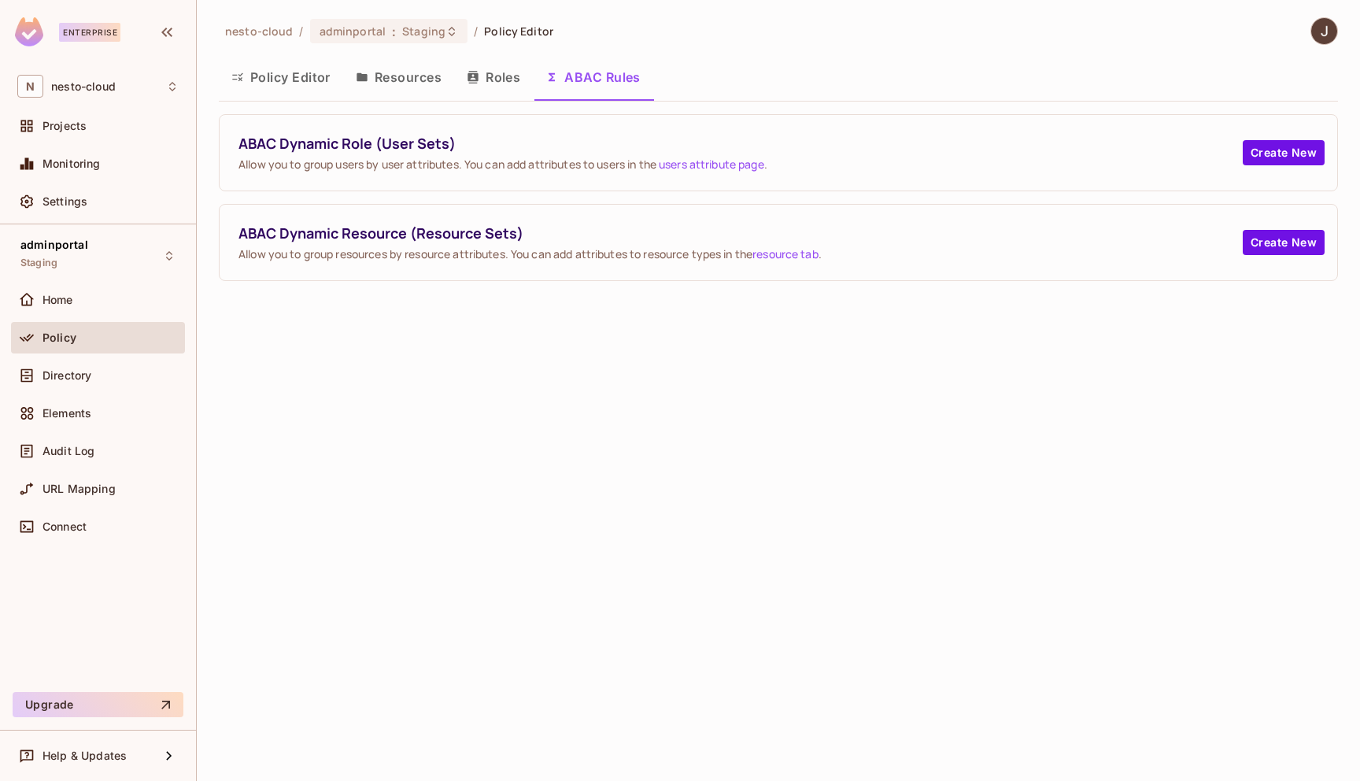
click at [501, 87] on button "Roles" at bounding box center [493, 76] width 79 height 39
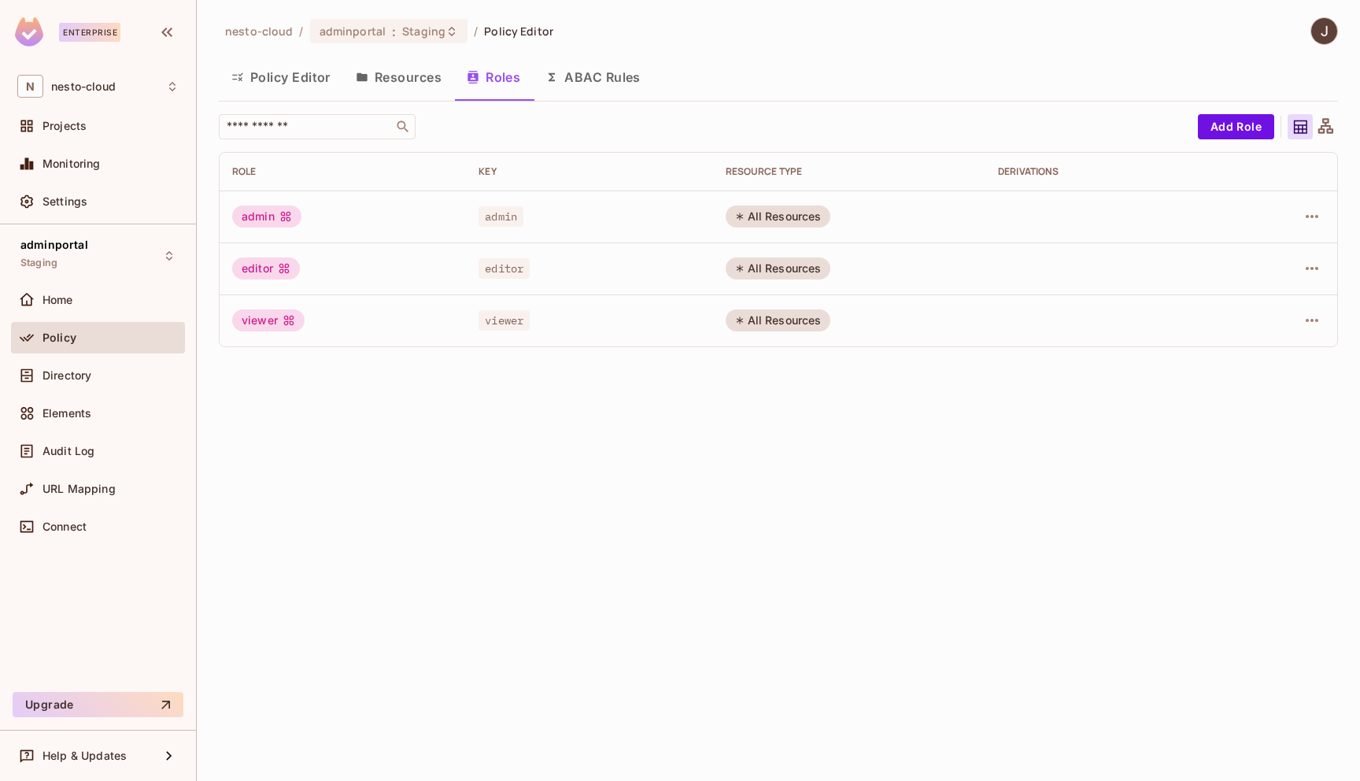
click at [414, 83] on button "Resources" at bounding box center [398, 76] width 111 height 39
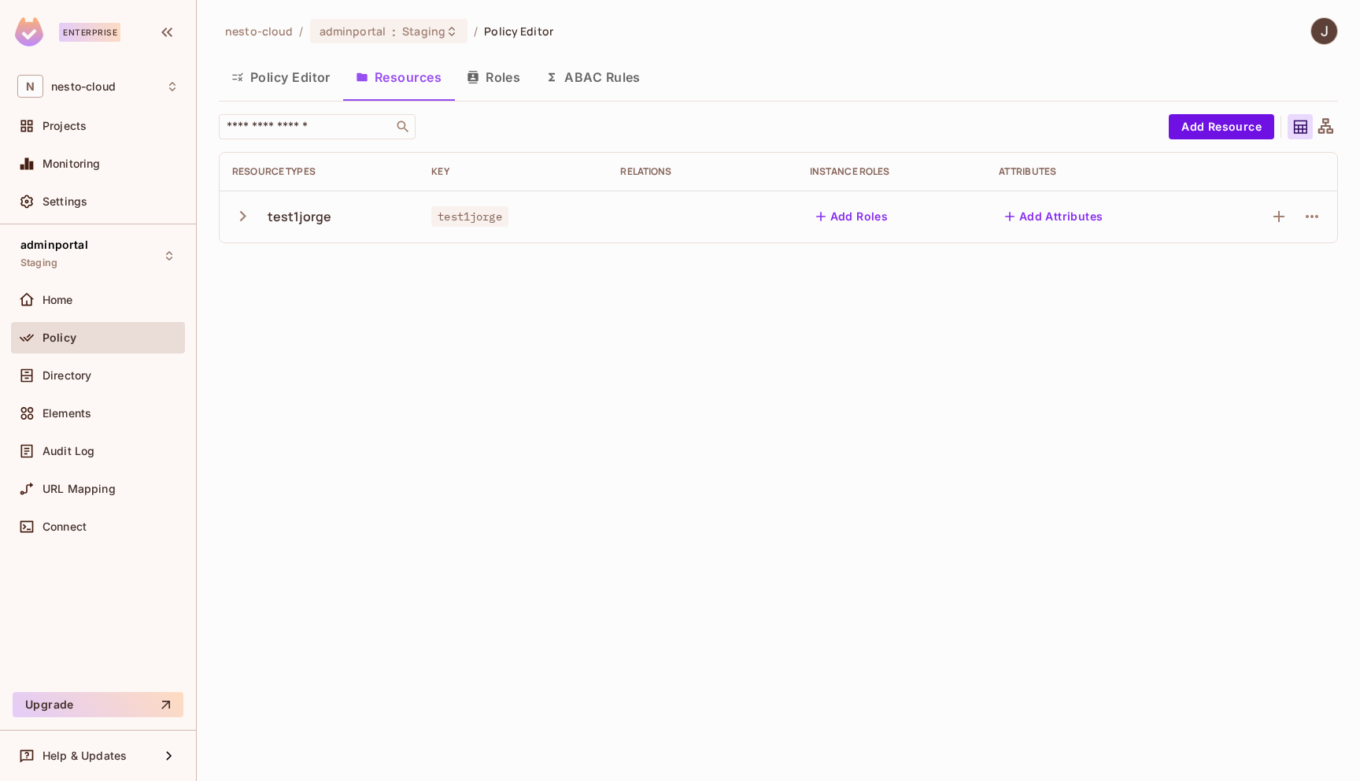
click at [279, 83] on button "Policy Editor" at bounding box center [281, 76] width 124 height 39
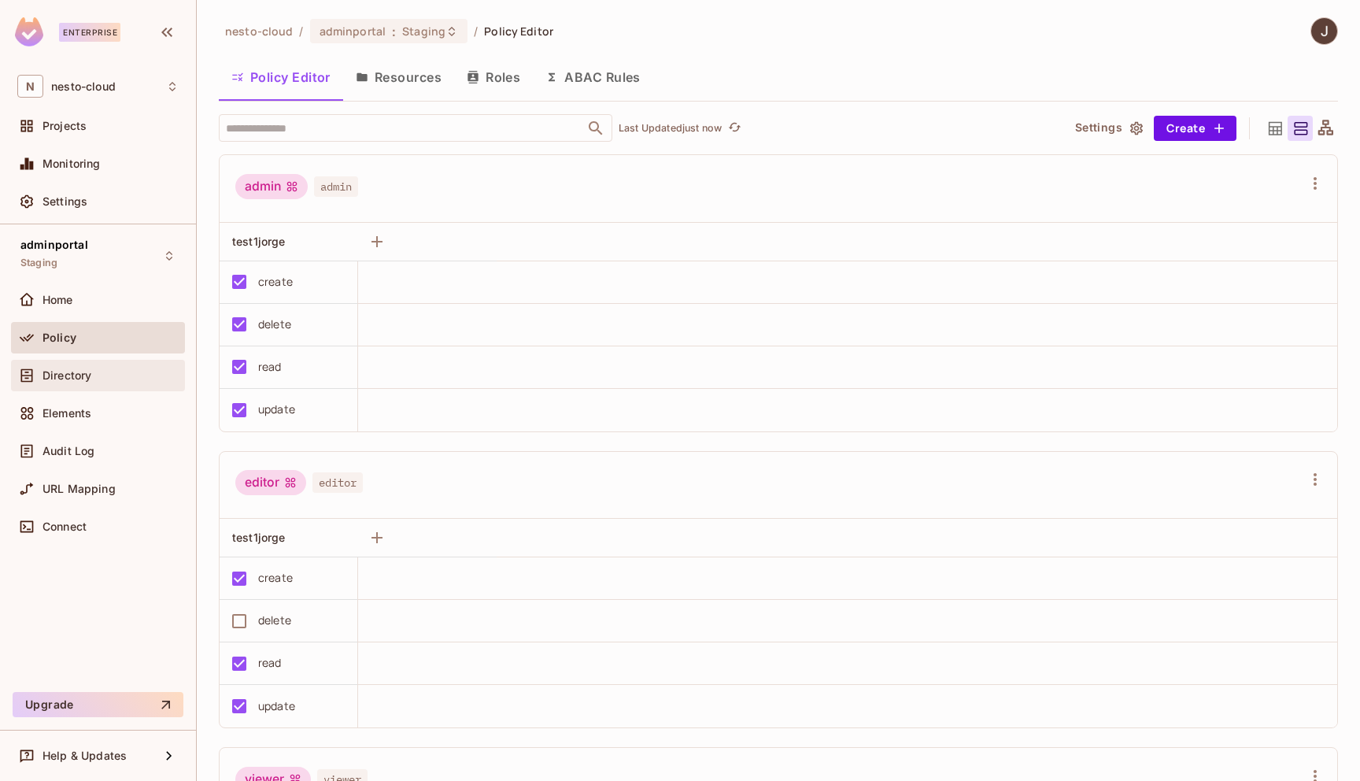
click at [126, 375] on div "Directory" at bounding box center [110, 375] width 136 height 13
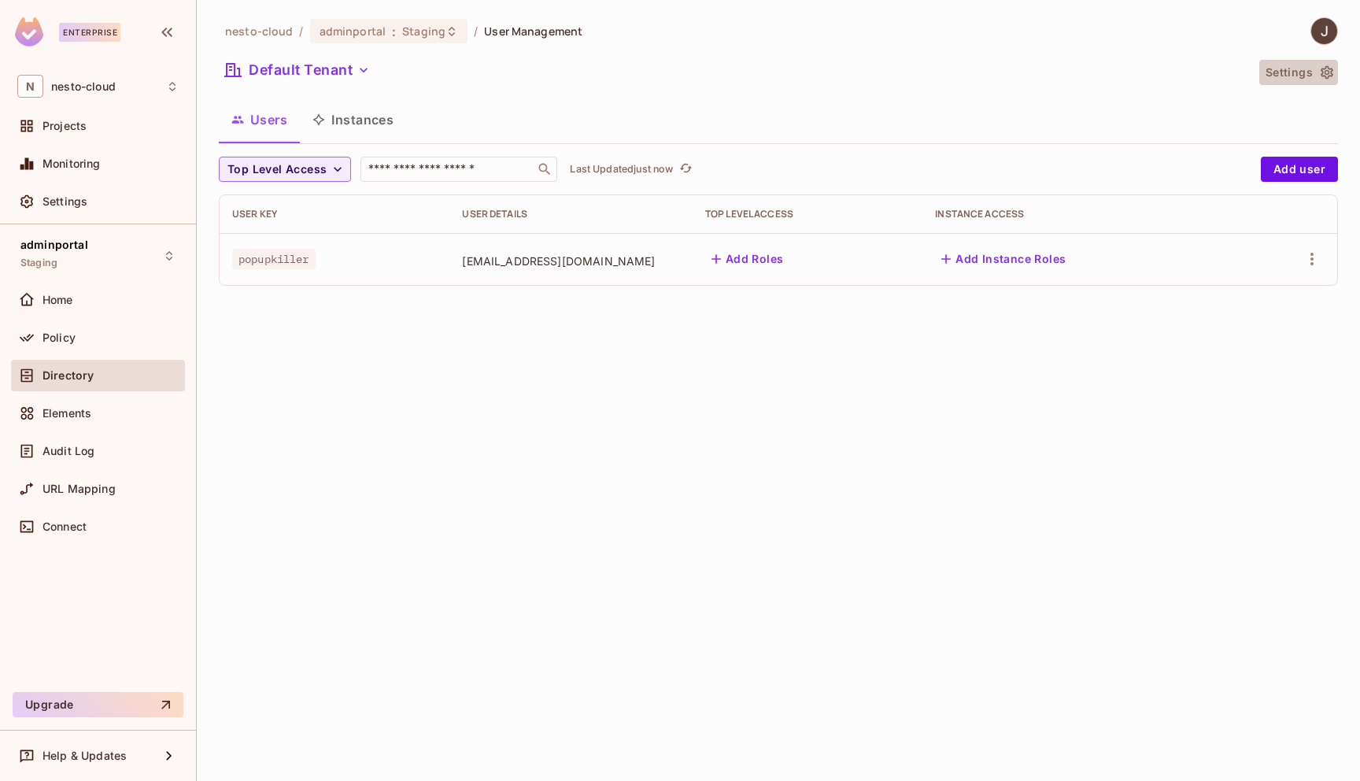
click at [1317, 73] on button "Settings" at bounding box center [1298, 72] width 79 height 25
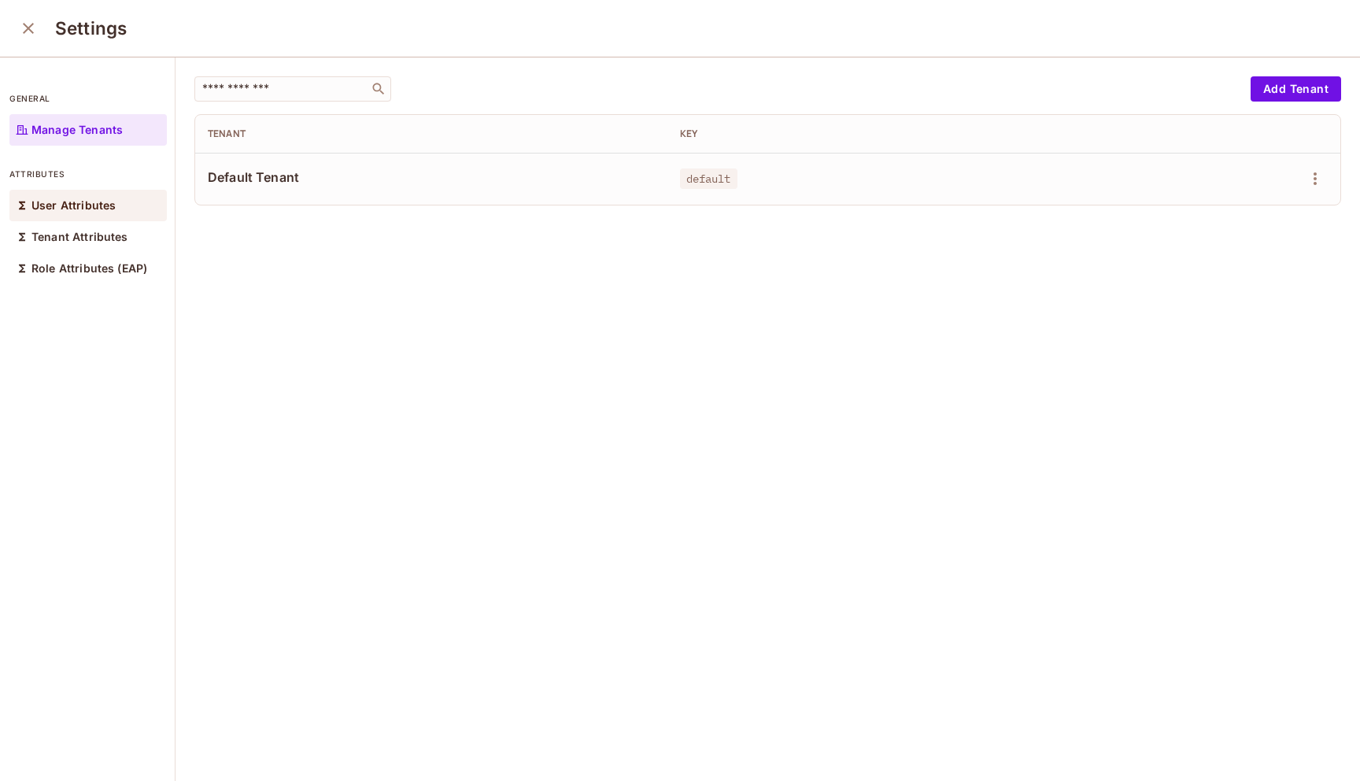
click at [84, 219] on div "User Attributes" at bounding box center [87, 205] width 157 height 31
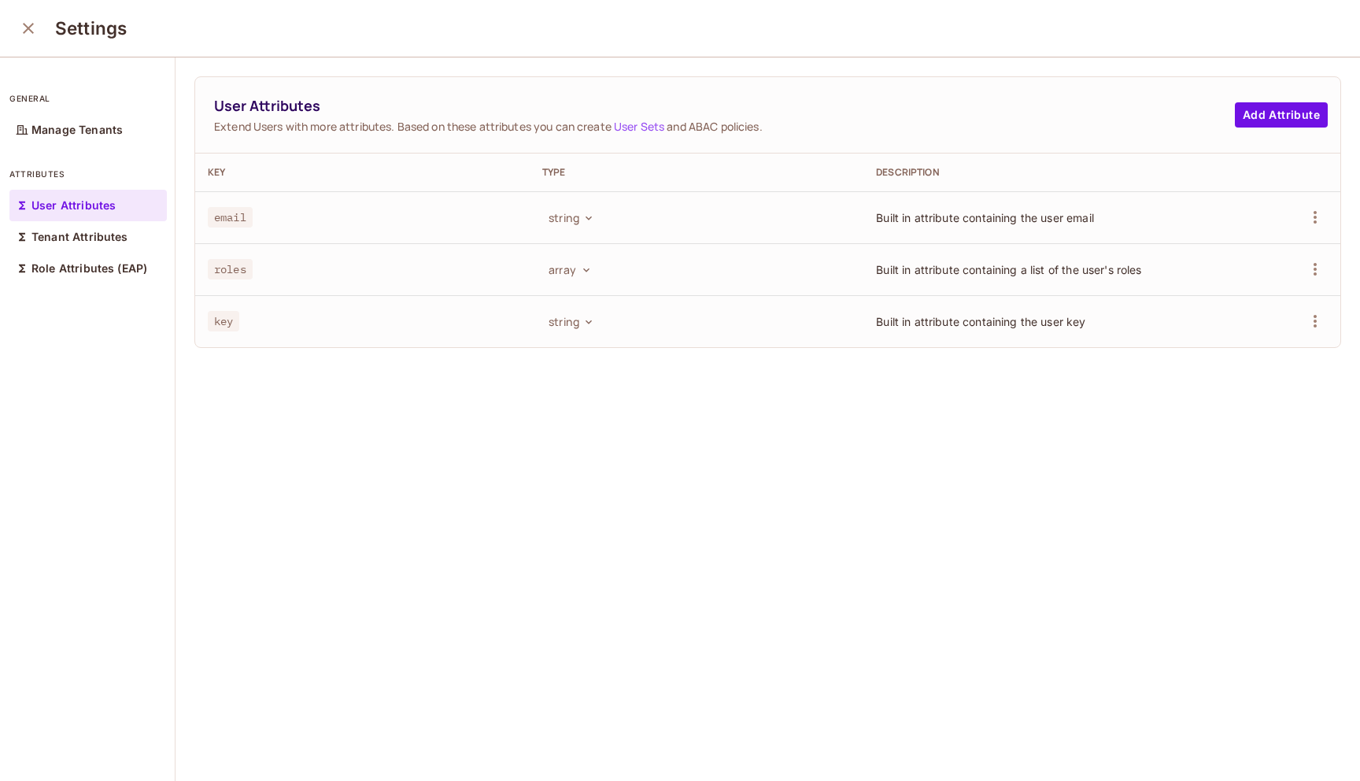
click at [23, 31] on icon "close" at bounding box center [28, 28] width 19 height 19
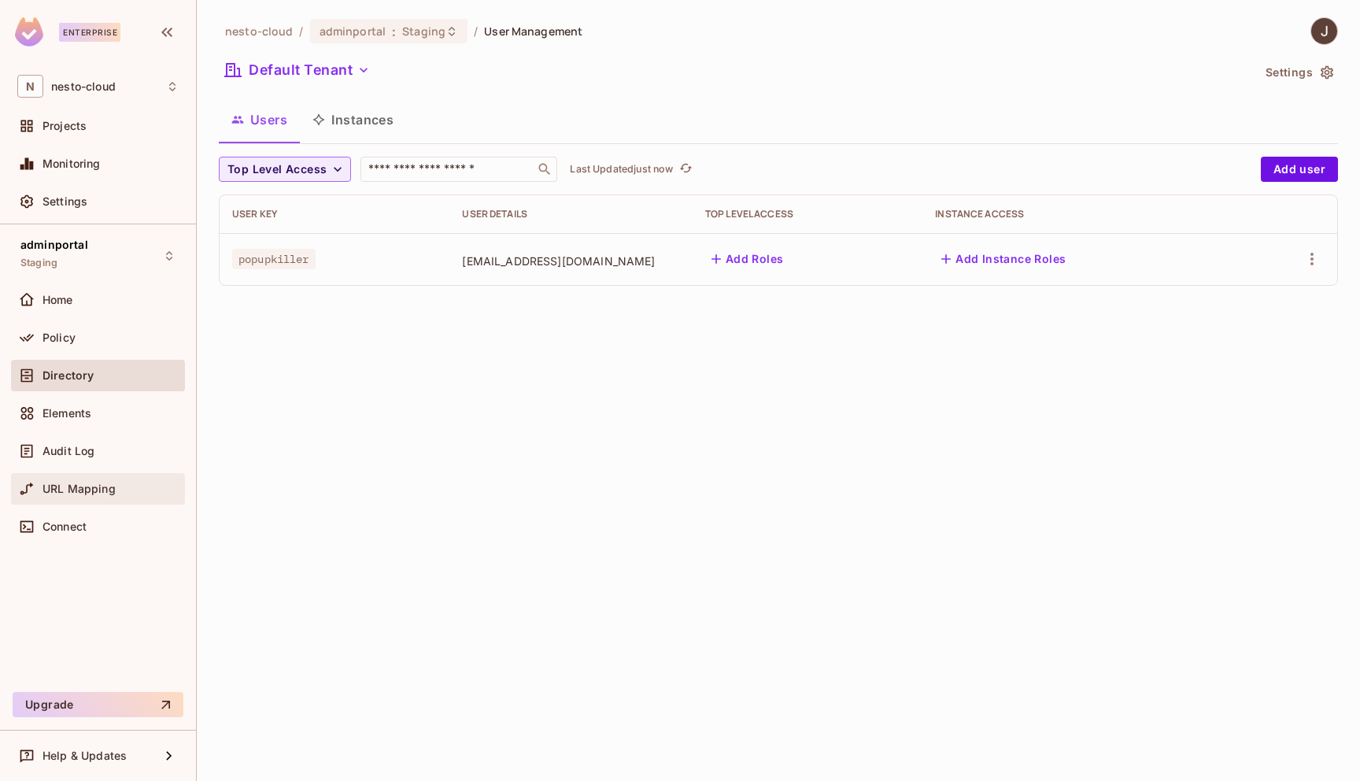
click at [109, 489] on span "URL Mapping" at bounding box center [78, 488] width 73 height 13
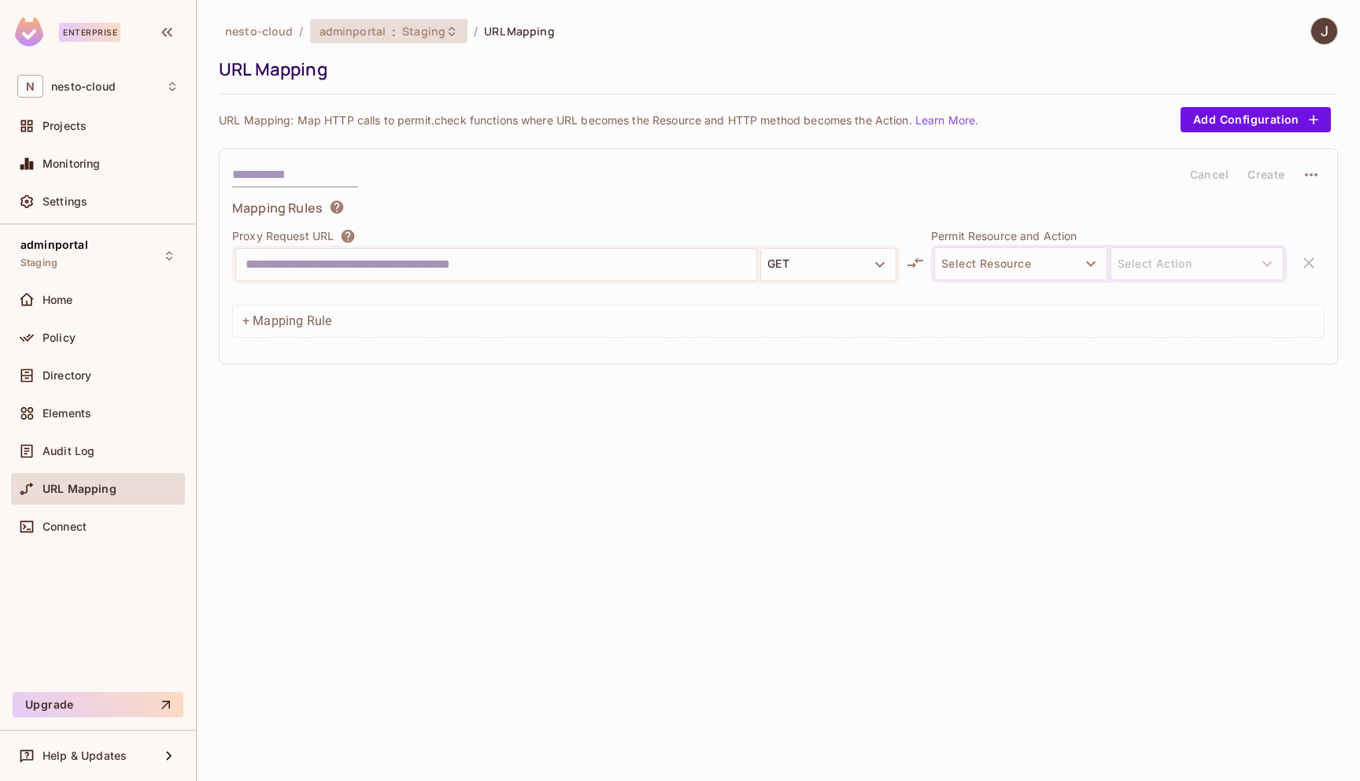
click at [421, 35] on span "Staging" at bounding box center [423, 31] width 43 height 15
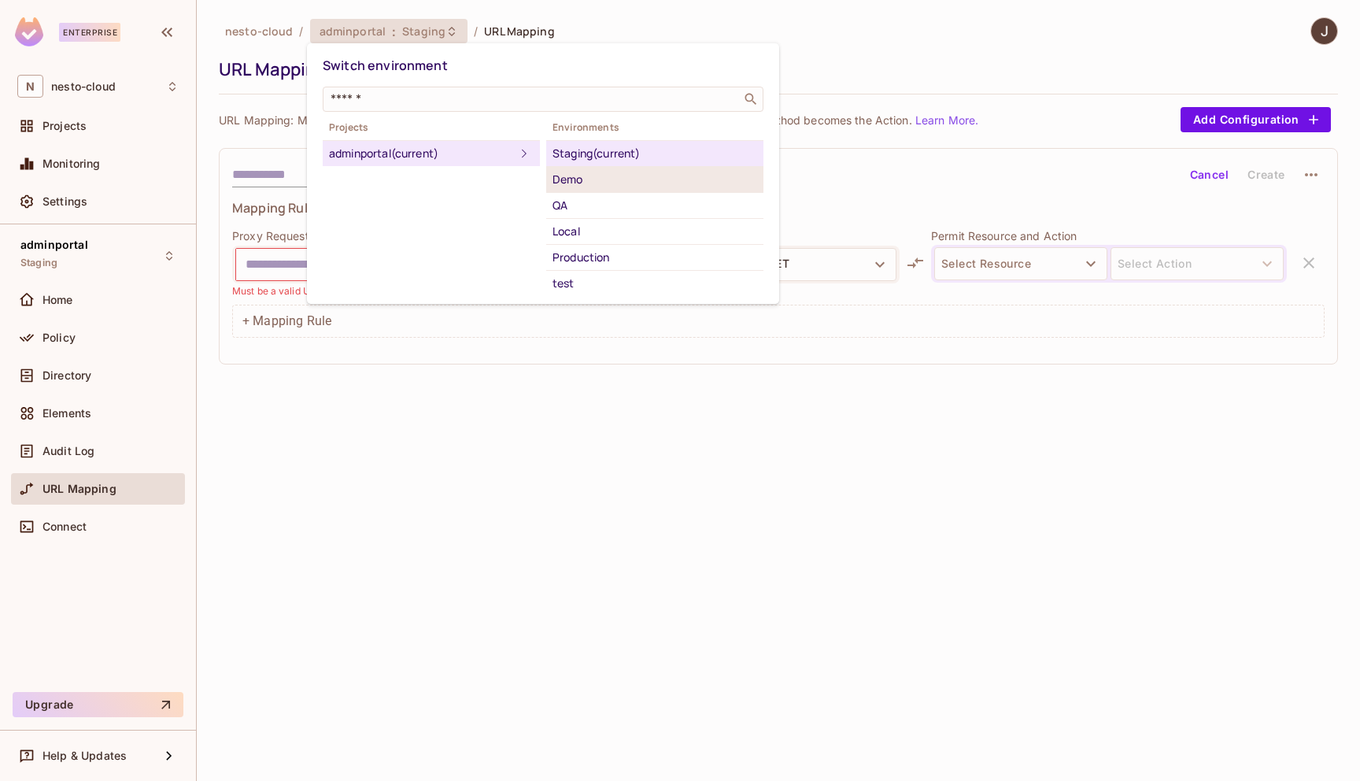
click at [576, 175] on div "Demo" at bounding box center [654, 179] width 205 height 19
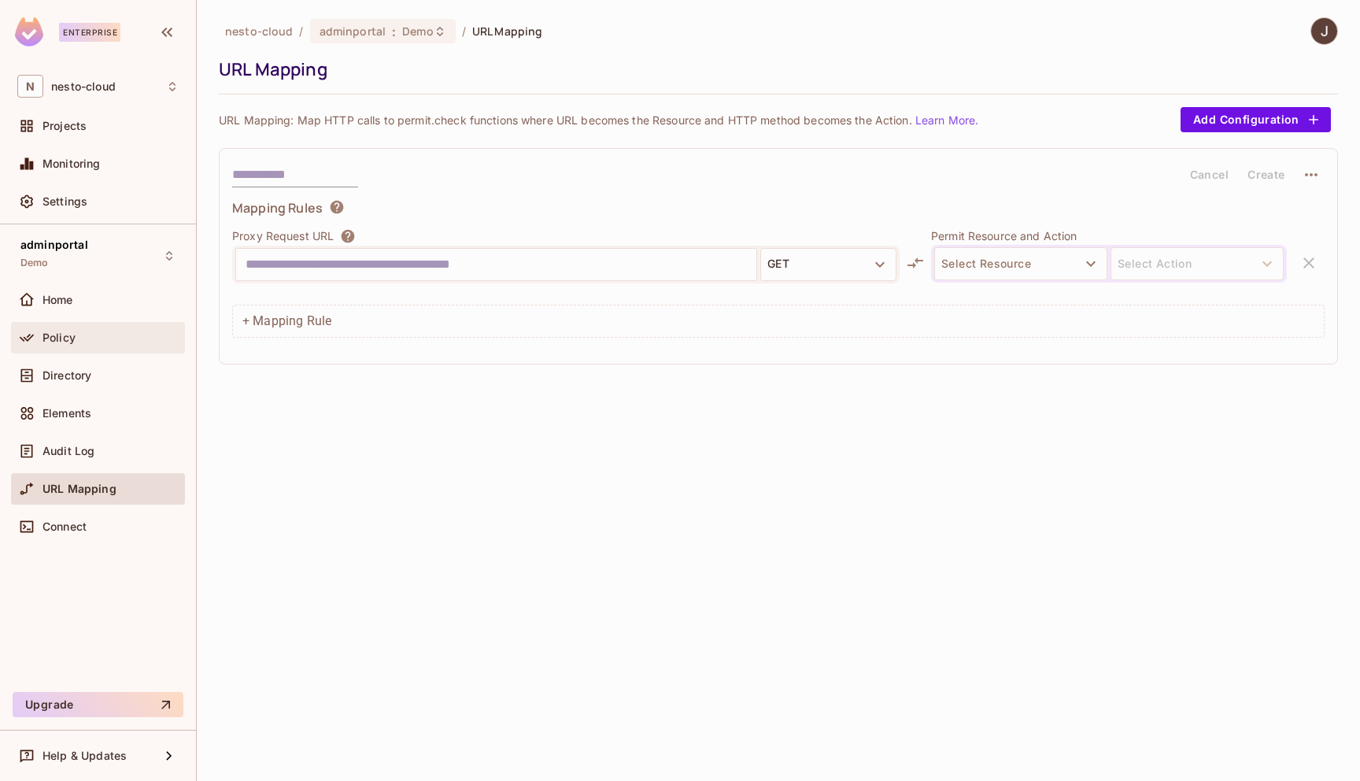
click at [93, 341] on div "Policy" at bounding box center [110, 337] width 136 height 13
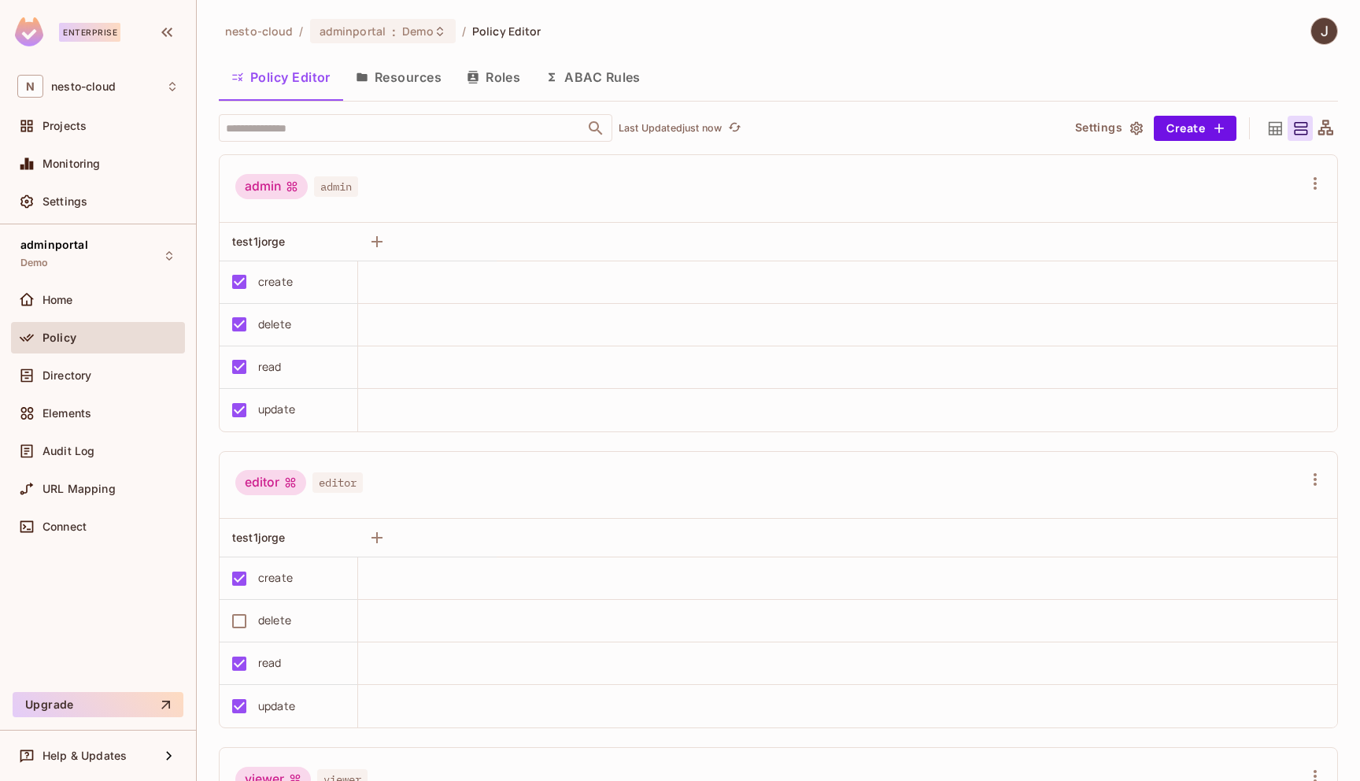
click at [408, 81] on button "Resources" at bounding box center [398, 76] width 111 height 39
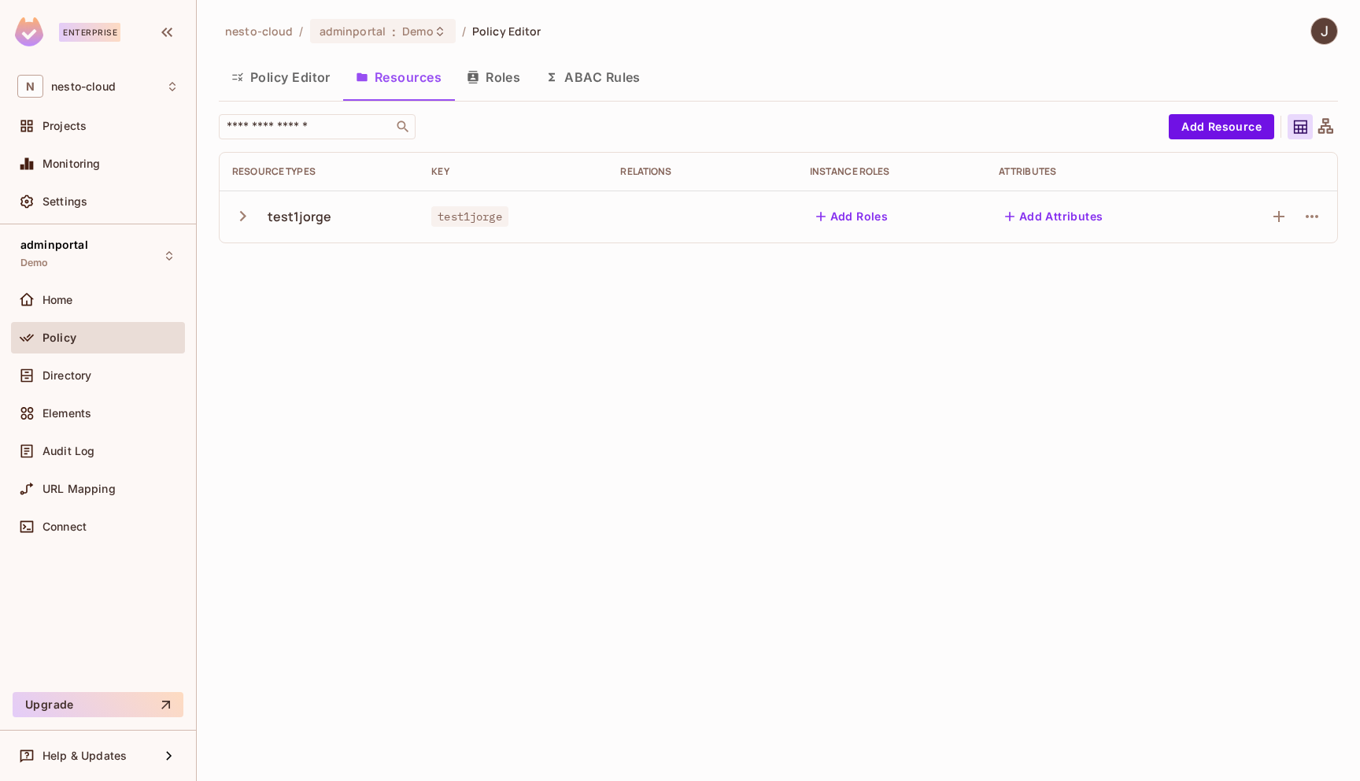
click at [489, 81] on button "Roles" at bounding box center [493, 76] width 79 height 39
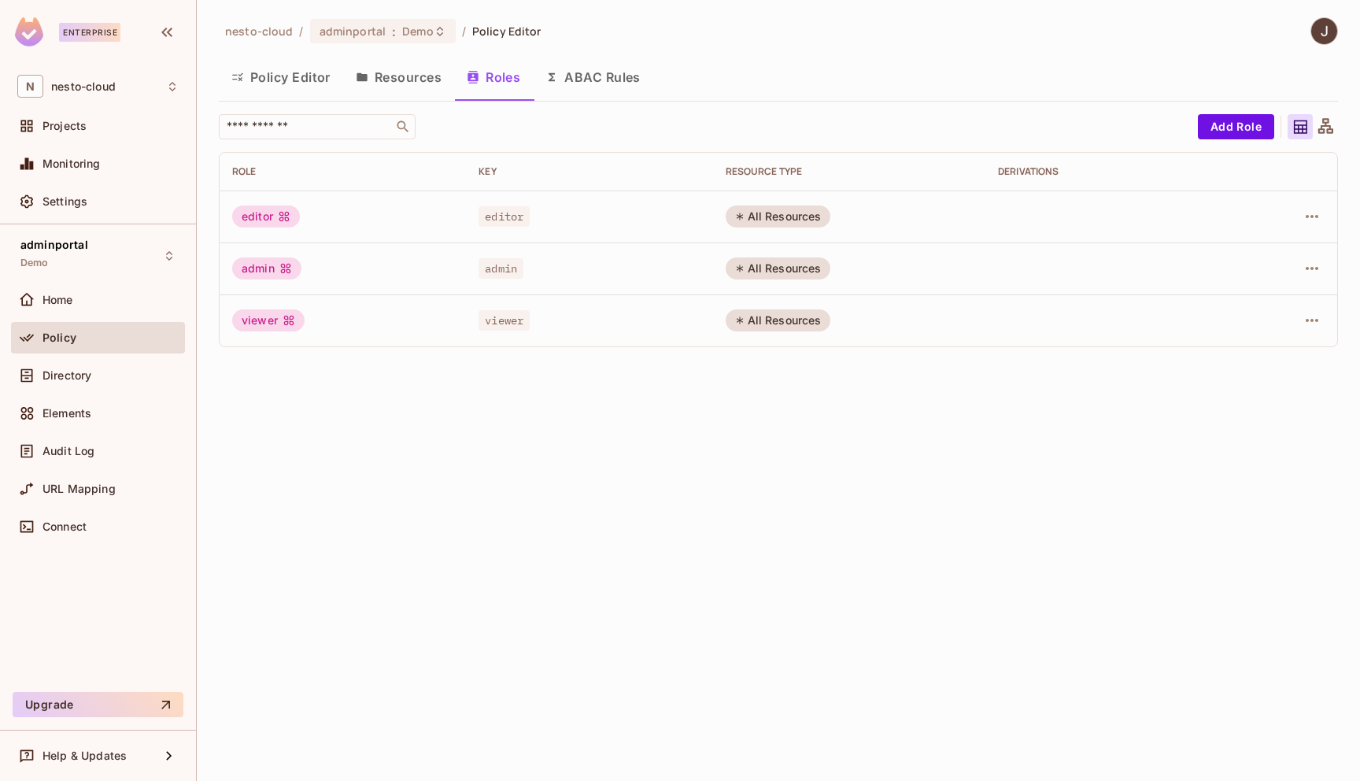
click at [574, 78] on button "ABAC Rules" at bounding box center [593, 76] width 120 height 39
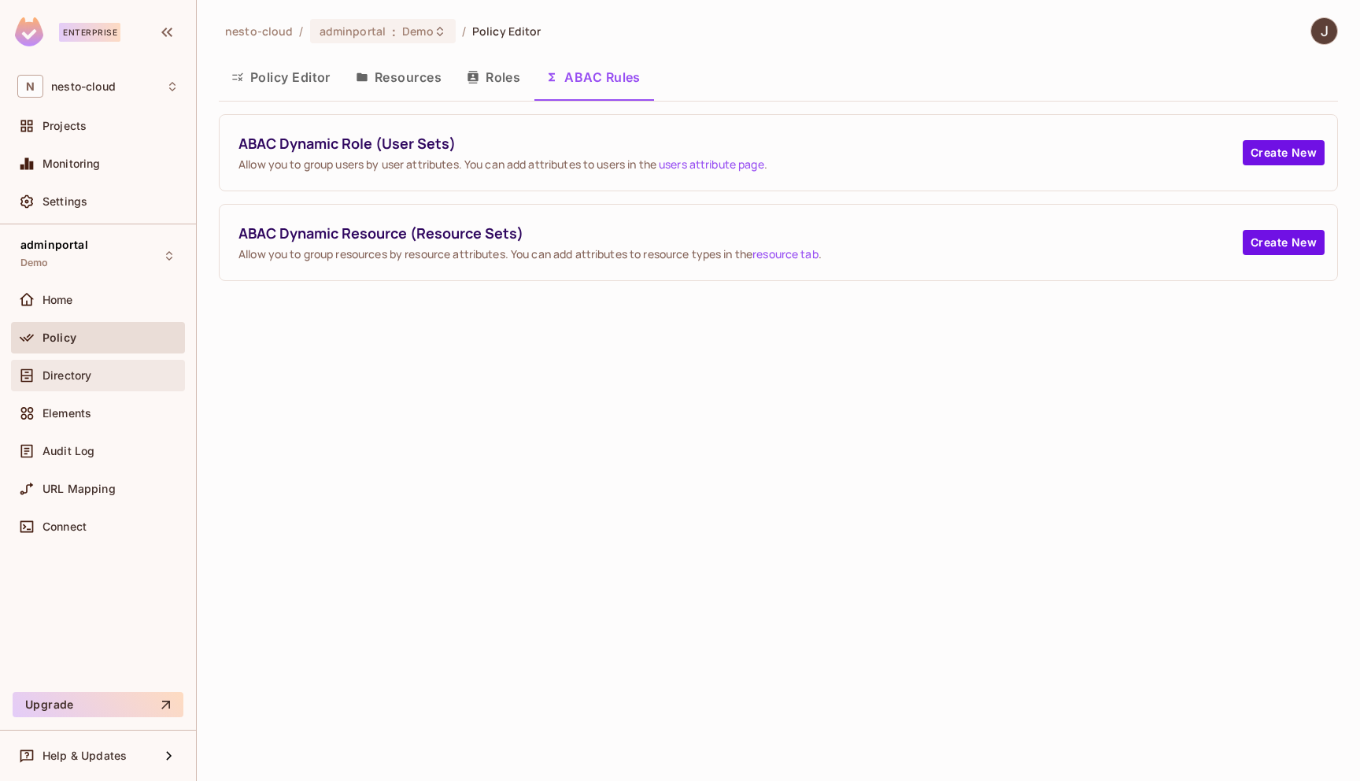
click at [82, 390] on div "Directory" at bounding box center [98, 375] width 174 height 31
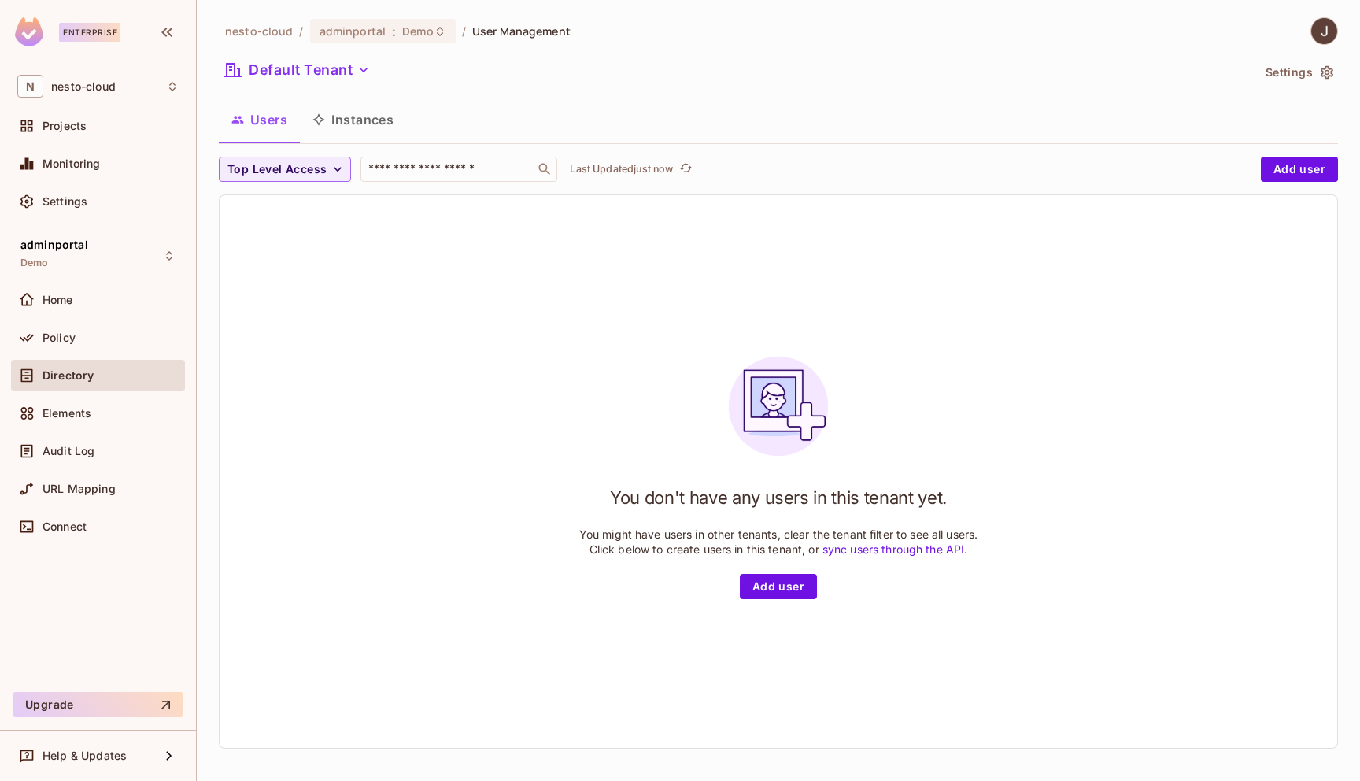
click at [1313, 77] on button "Settings" at bounding box center [1298, 72] width 79 height 25
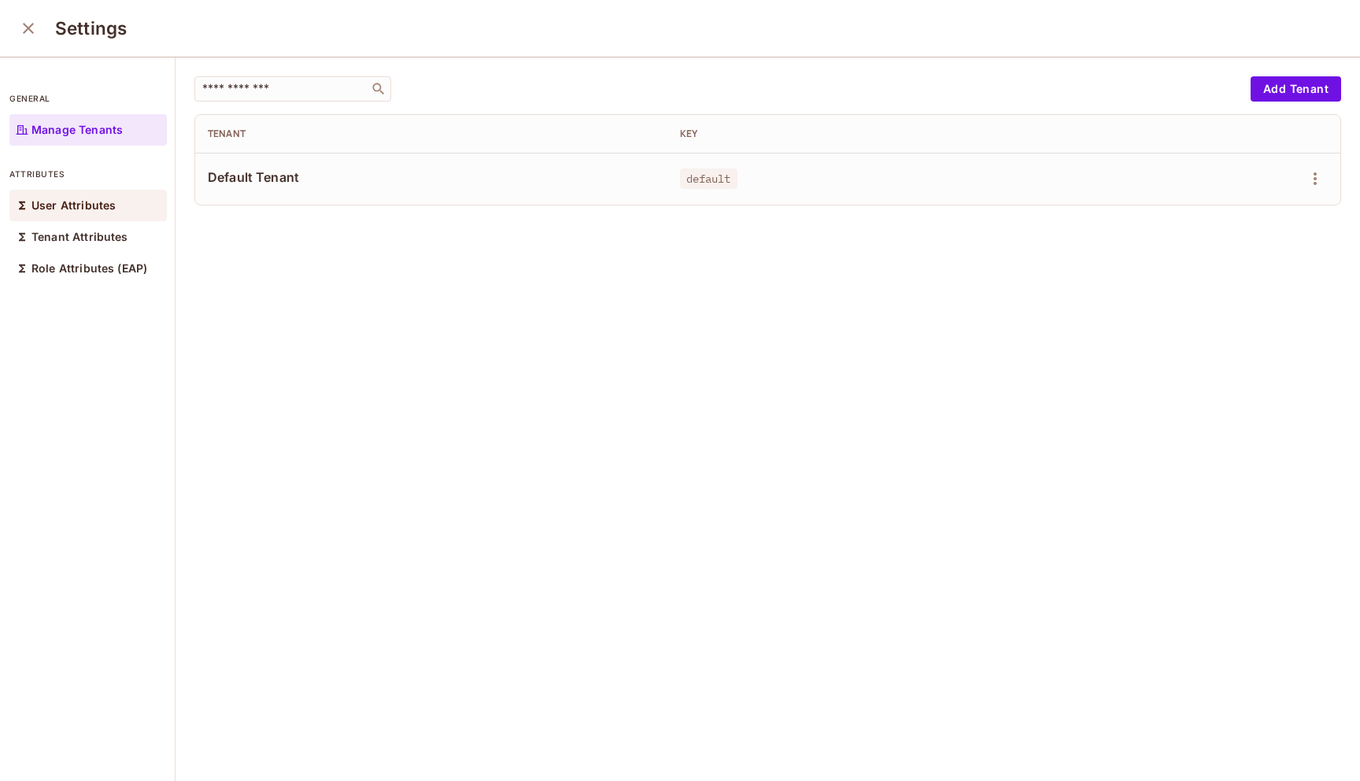
click at [77, 212] on div "User Attributes" at bounding box center [87, 205] width 157 height 31
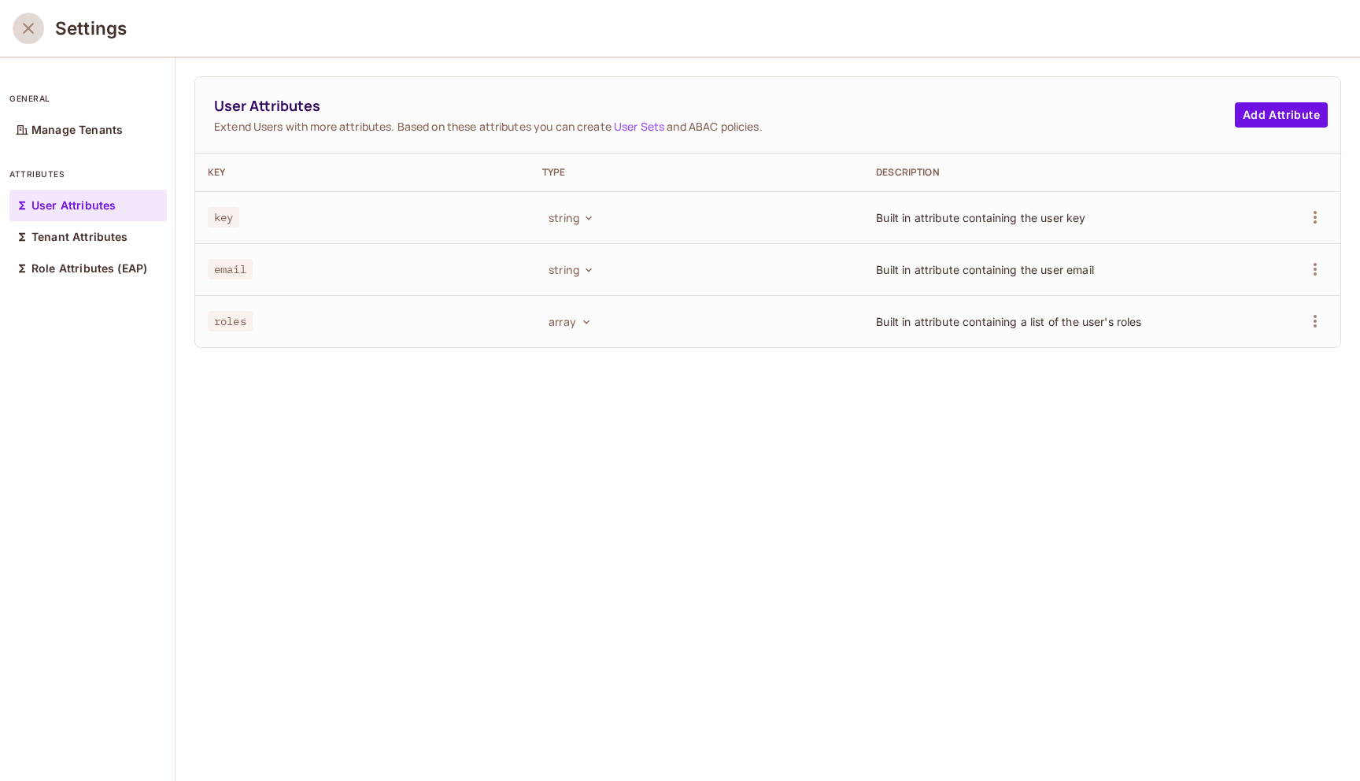
click at [26, 31] on icon "close" at bounding box center [28, 28] width 11 height 11
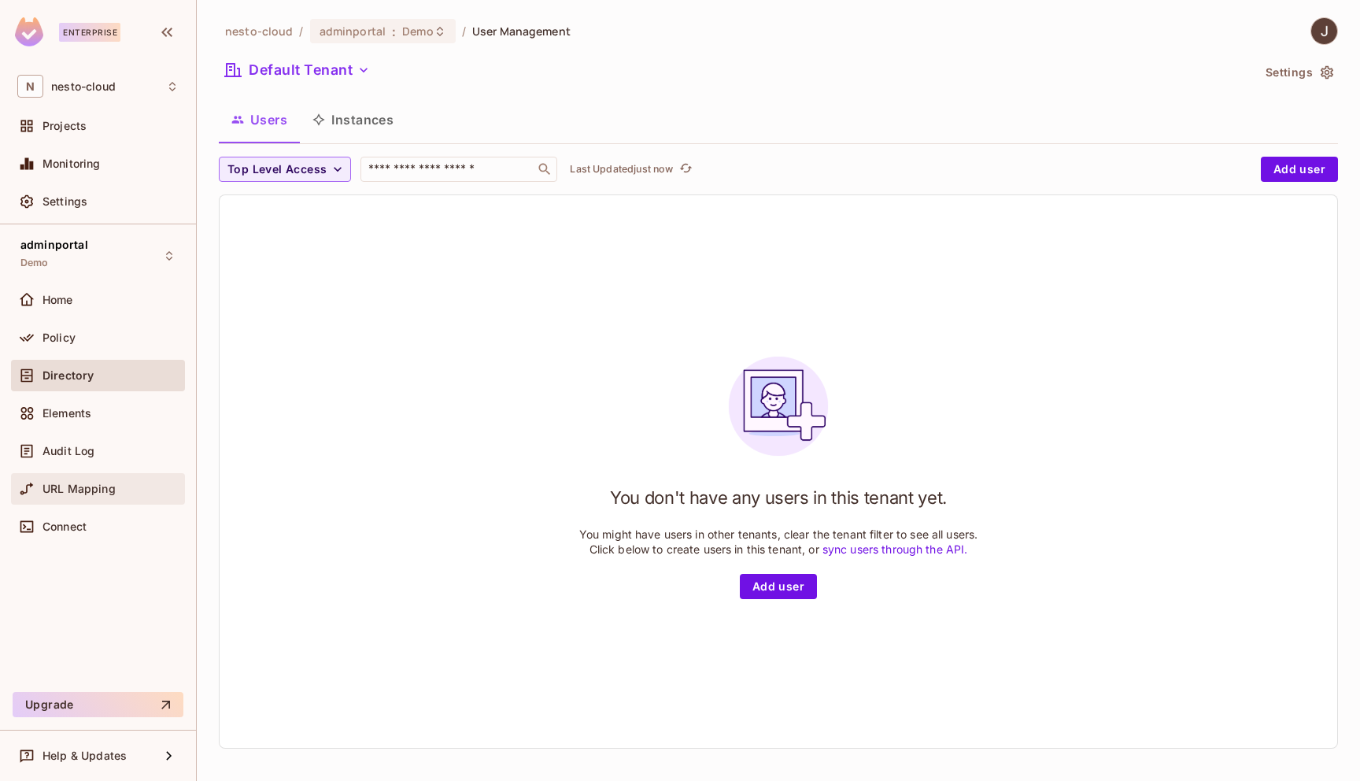
click at [96, 494] on span "URL Mapping" at bounding box center [78, 488] width 73 height 13
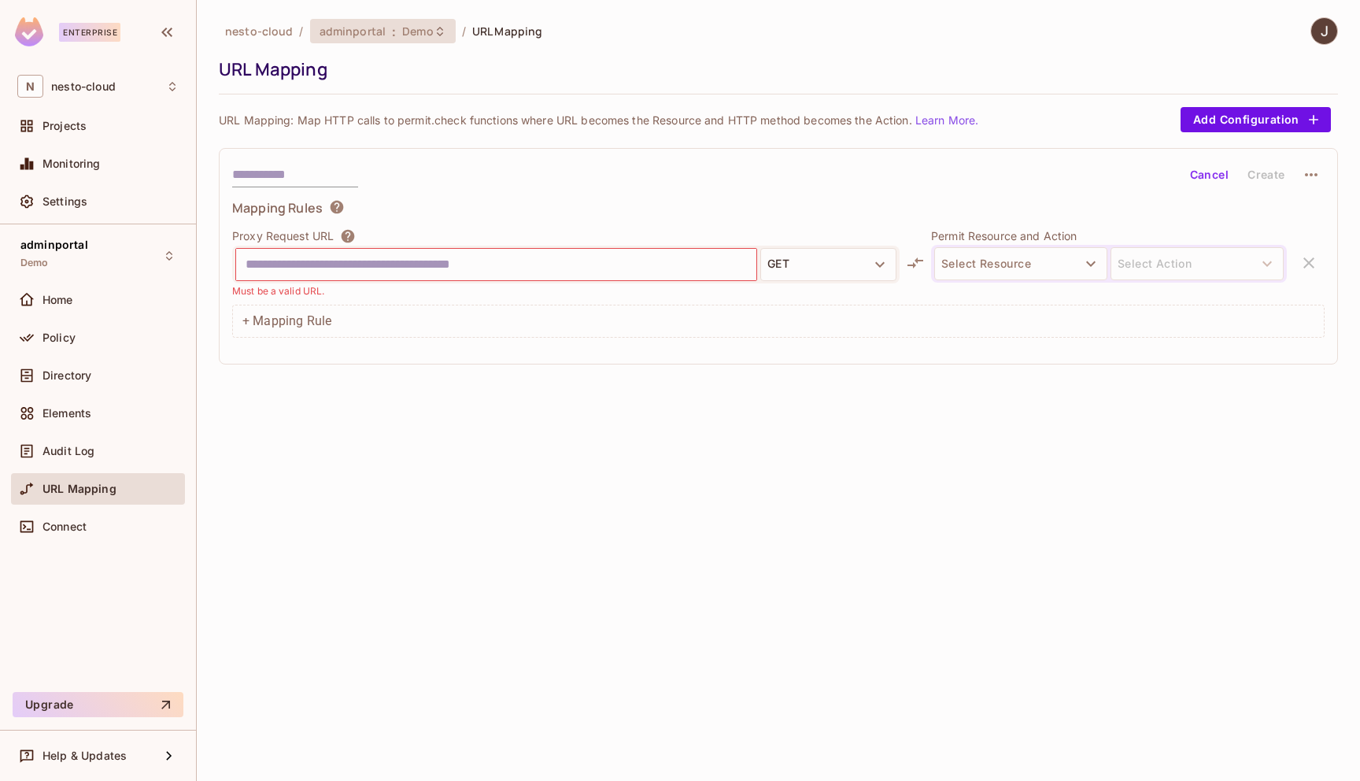
click at [424, 29] on span "Demo" at bounding box center [417, 31] width 31 height 15
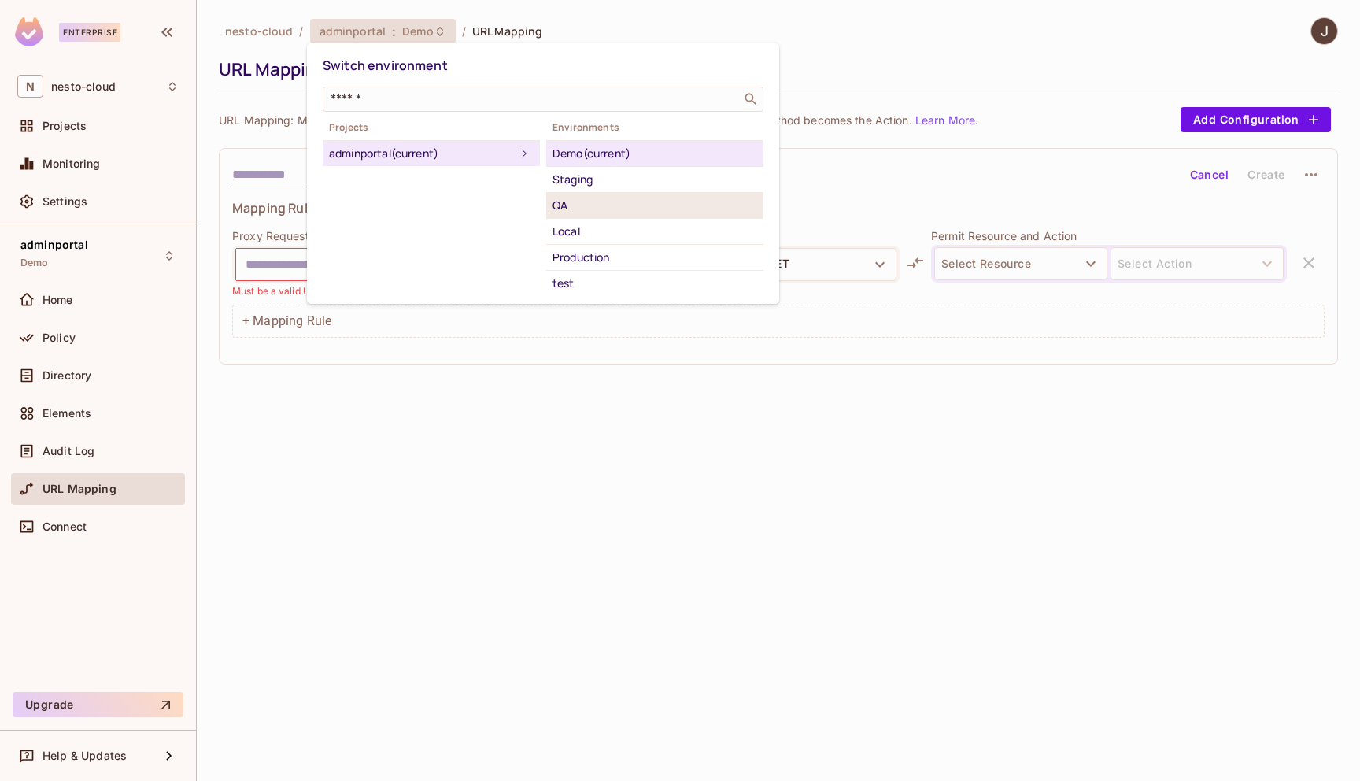
click at [577, 203] on div "QA" at bounding box center [654, 205] width 205 height 19
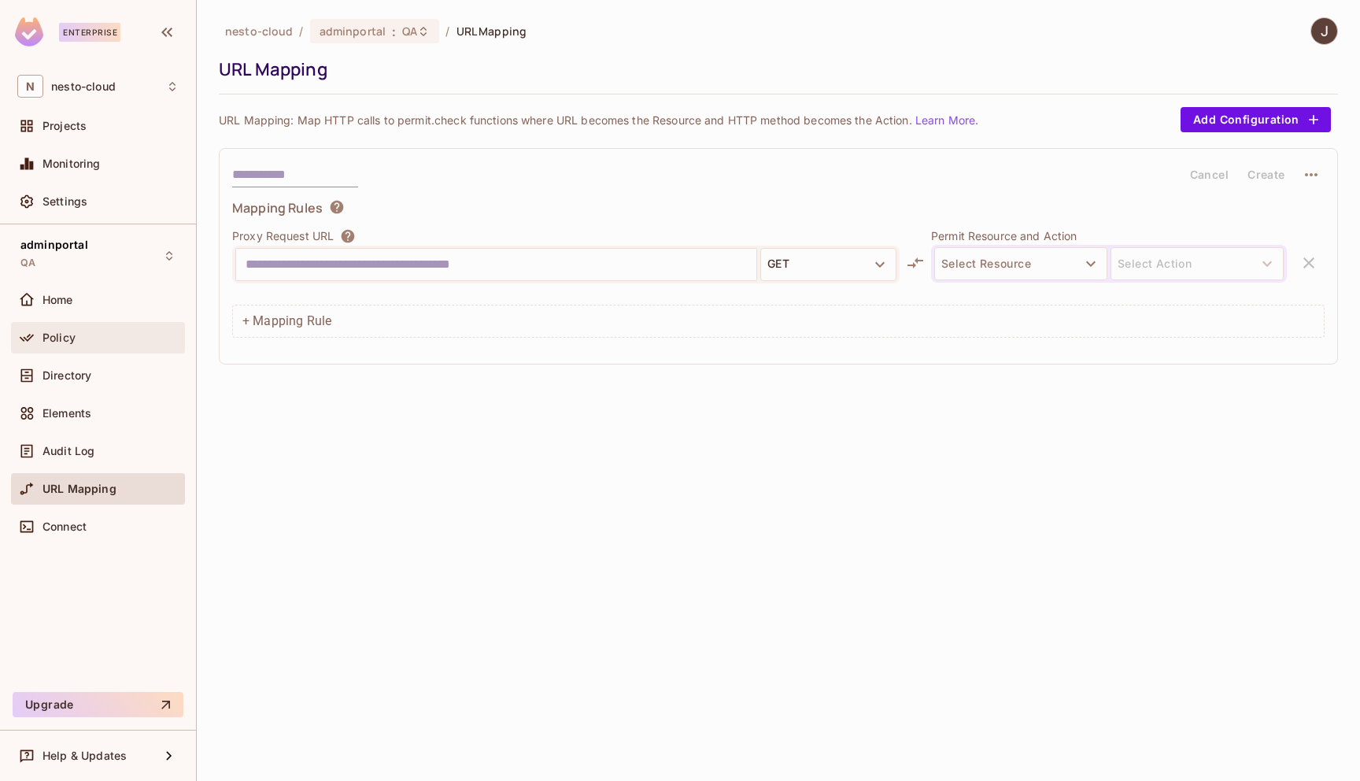
click at [75, 341] on div "Policy" at bounding box center [110, 337] width 136 height 13
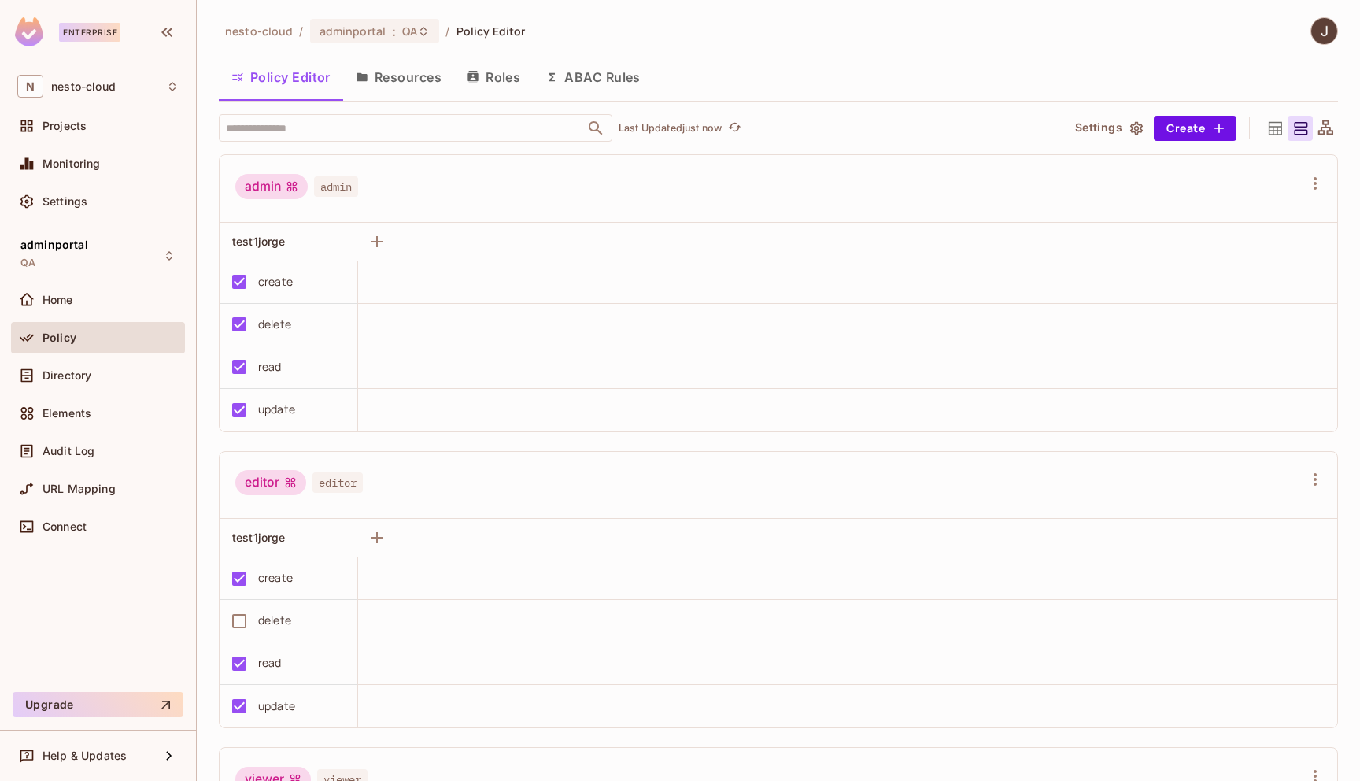
click at [588, 79] on button "ABAC Rules" at bounding box center [593, 76] width 120 height 39
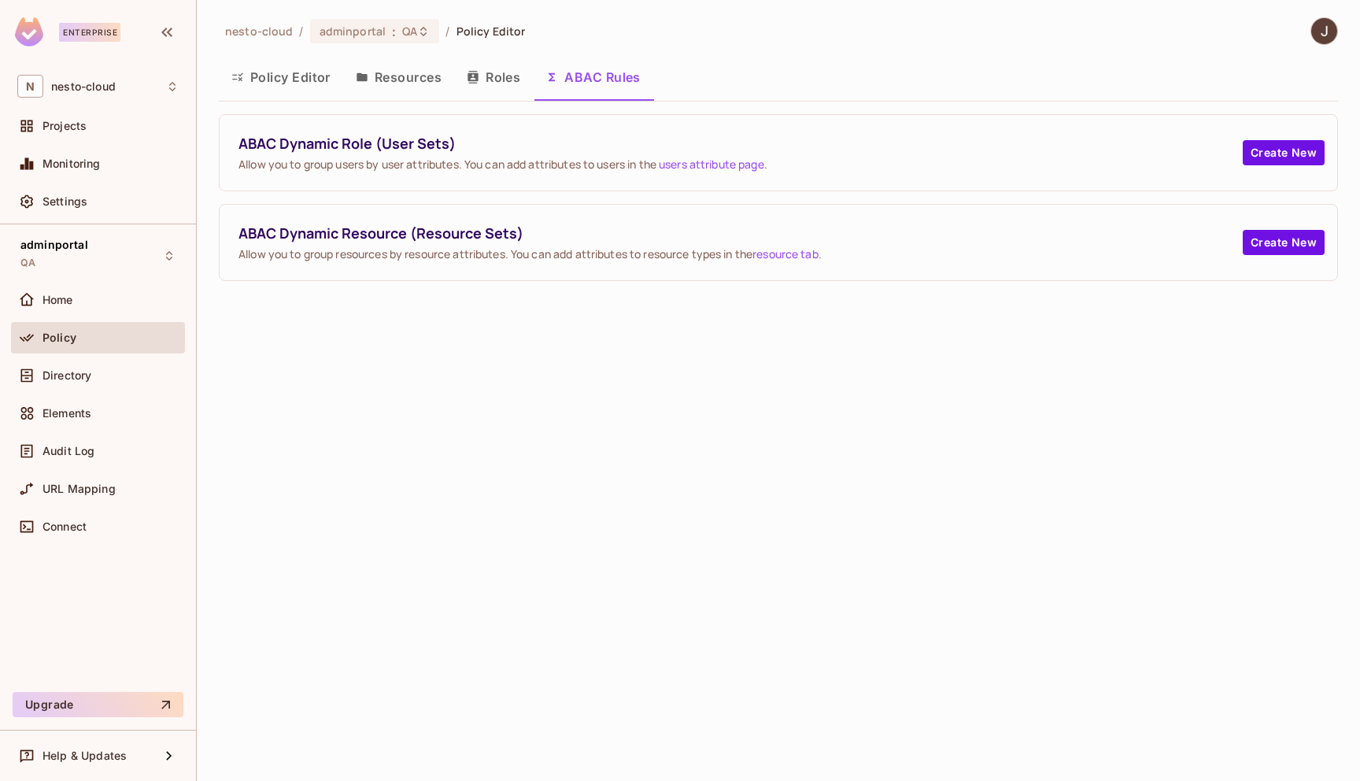
click at [423, 72] on button "Resources" at bounding box center [398, 76] width 111 height 39
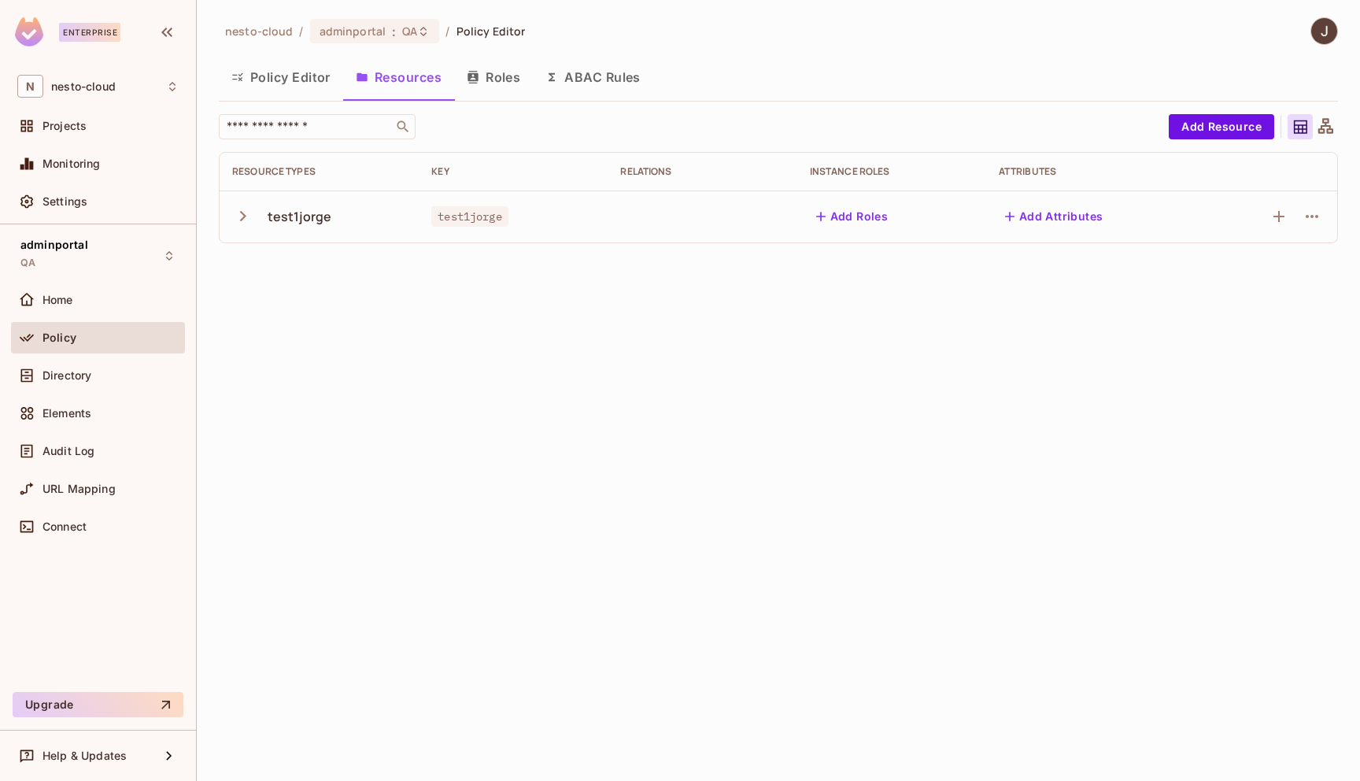
click at [279, 83] on button "Policy Editor" at bounding box center [281, 76] width 124 height 39
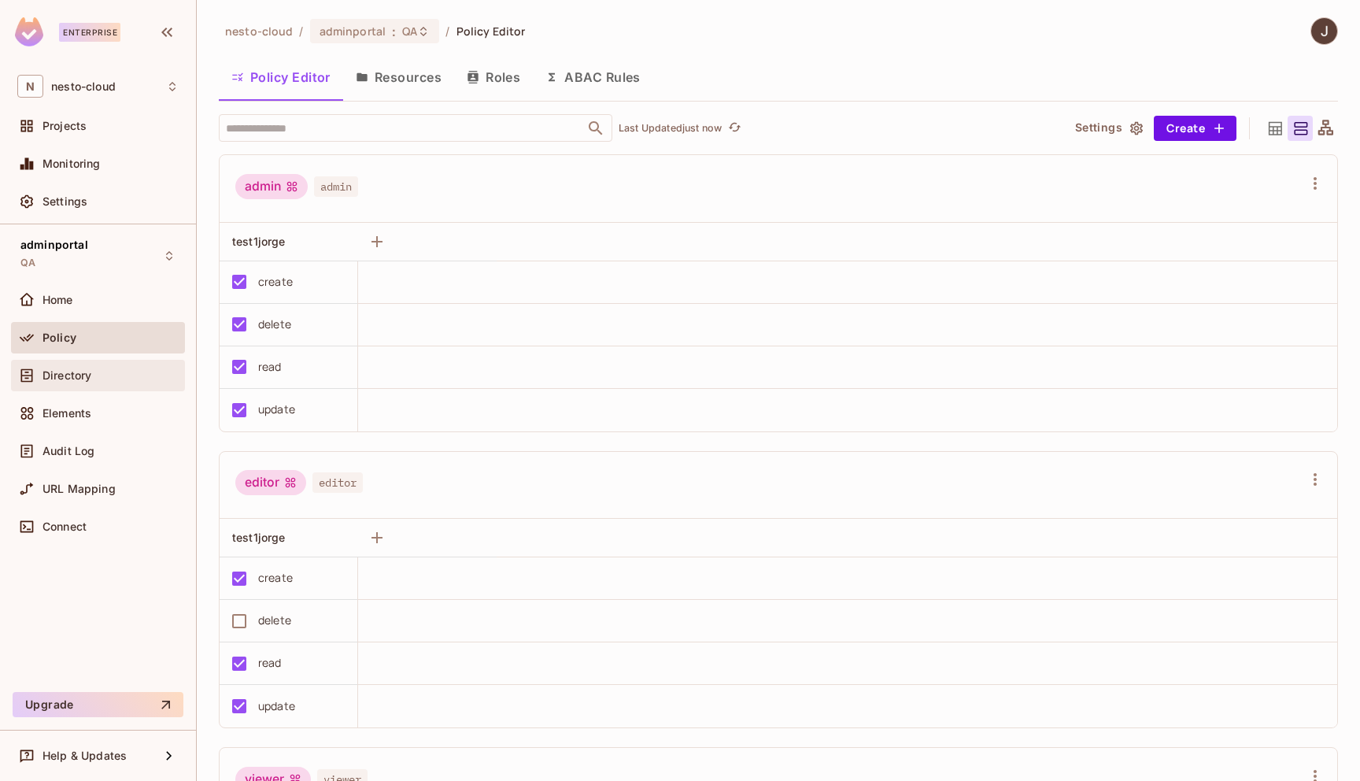
click at [63, 382] on div "Directory" at bounding box center [97, 375] width 161 height 19
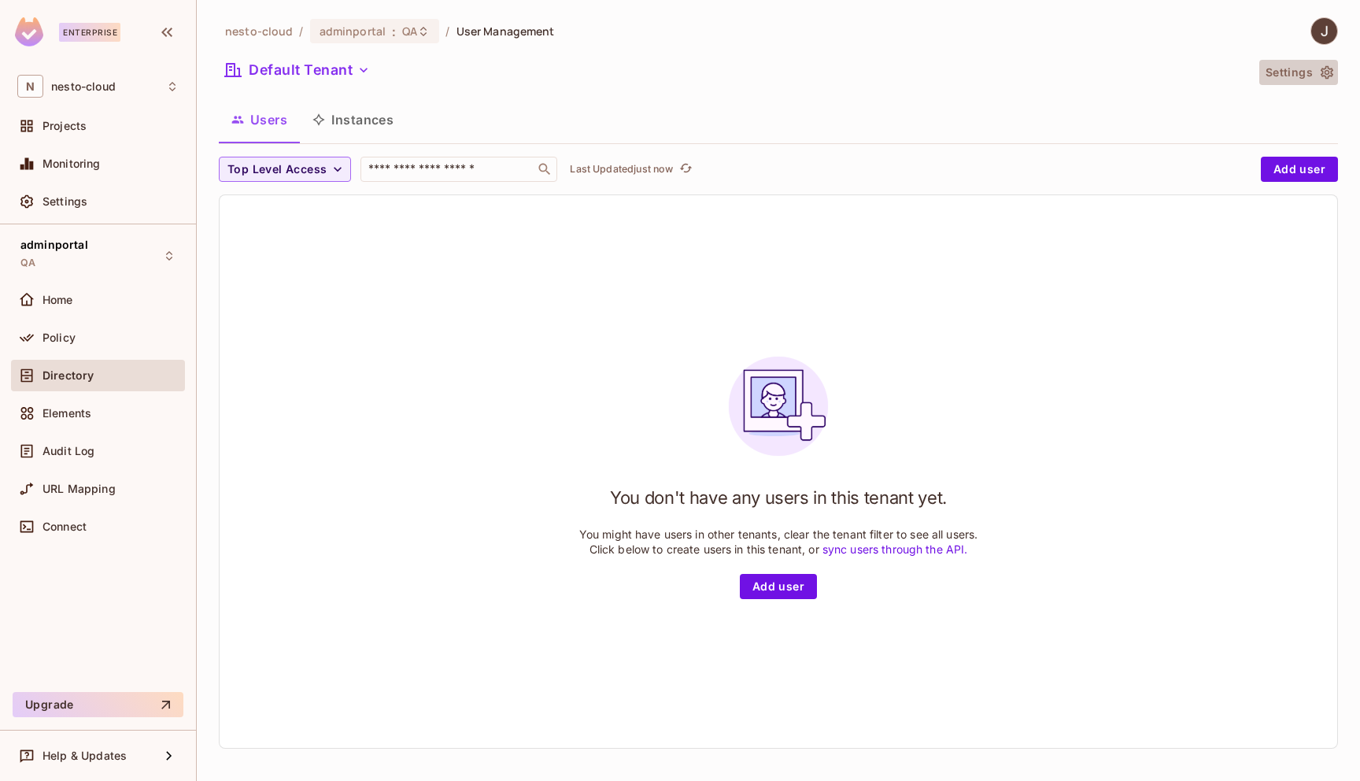
click at [1317, 70] on button "Settings" at bounding box center [1298, 72] width 79 height 25
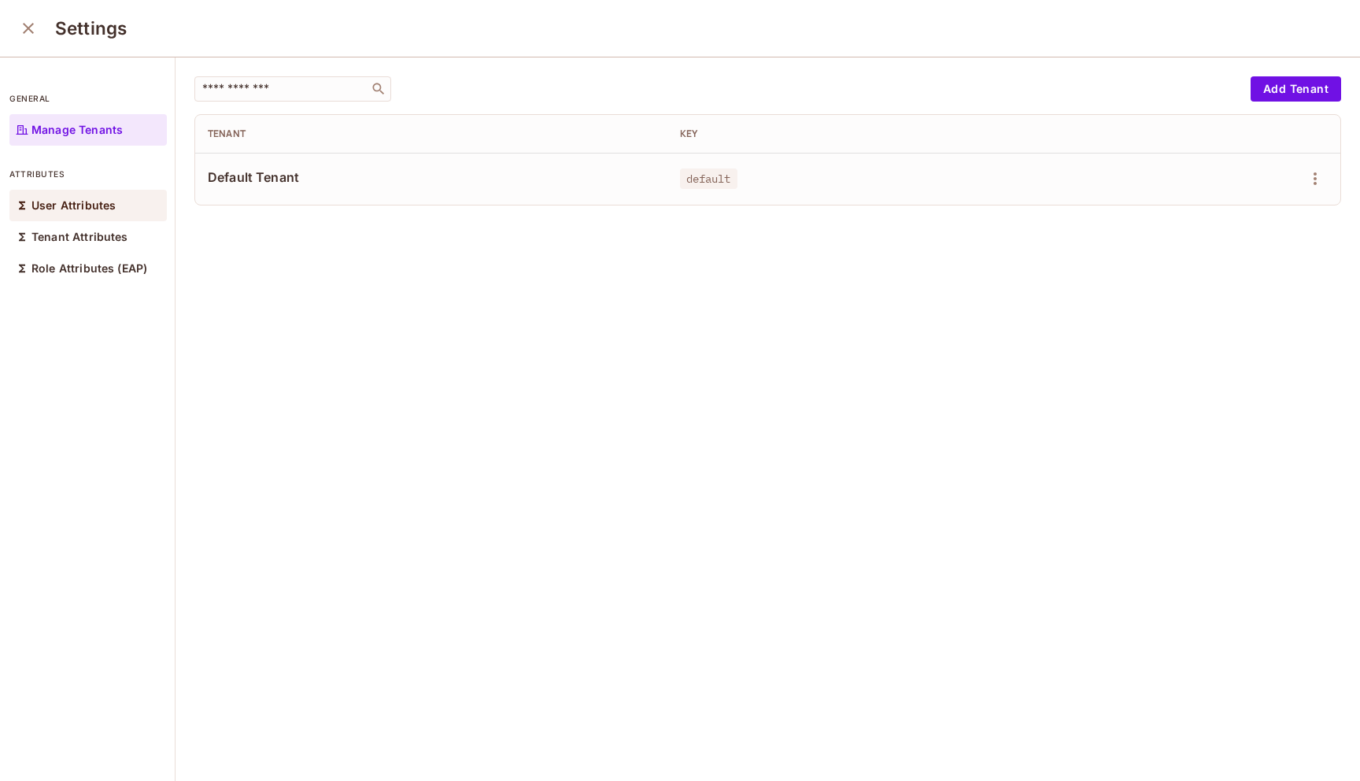
click at [106, 216] on div "User Attributes" at bounding box center [87, 205] width 157 height 31
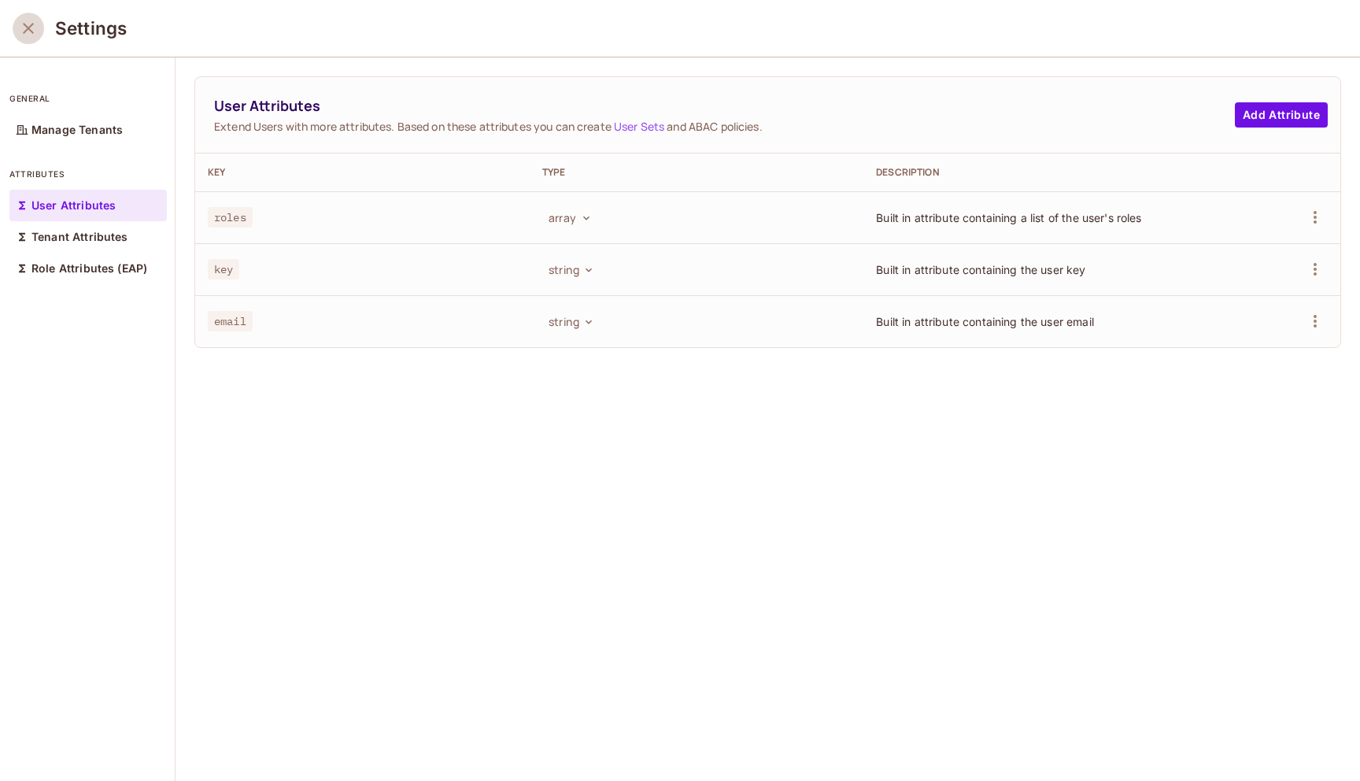
click at [25, 32] on icon "close" at bounding box center [28, 28] width 19 height 19
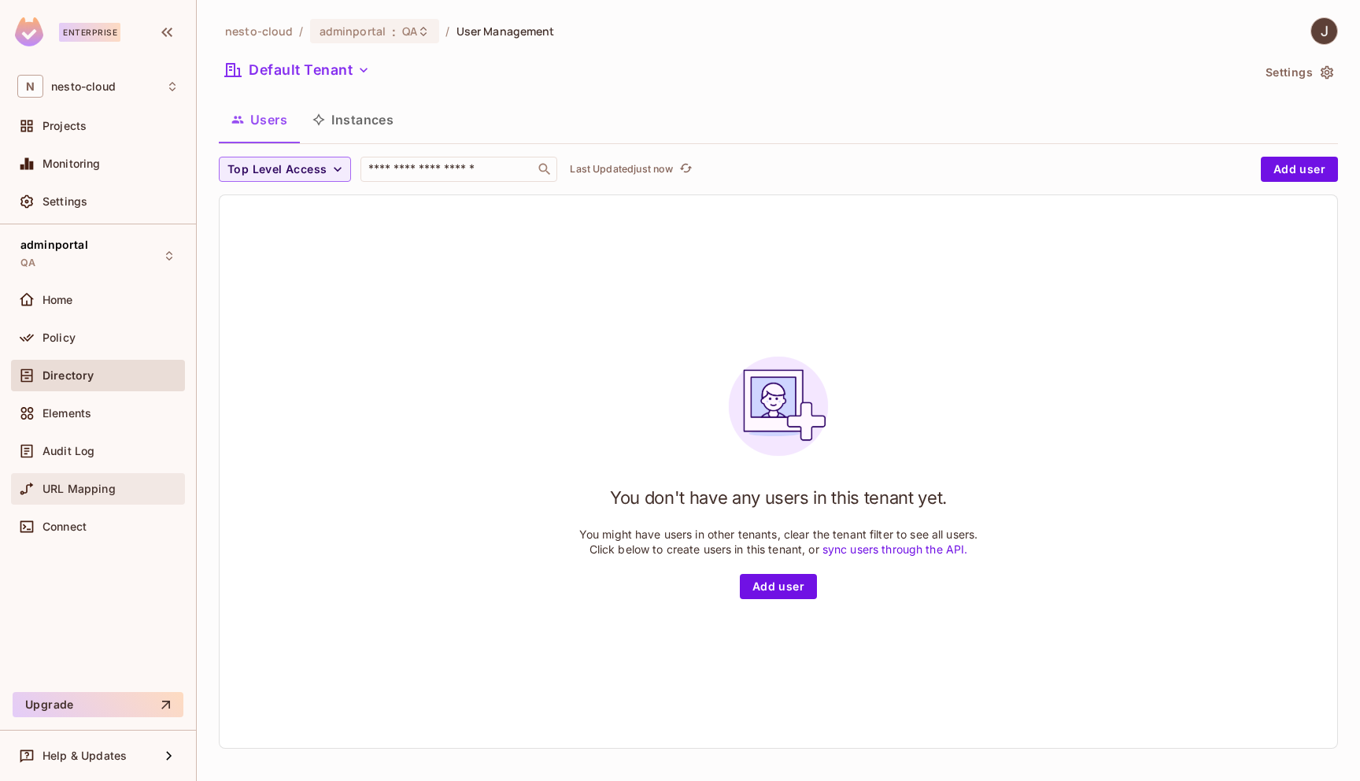
click at [98, 483] on span "URL Mapping" at bounding box center [78, 488] width 73 height 13
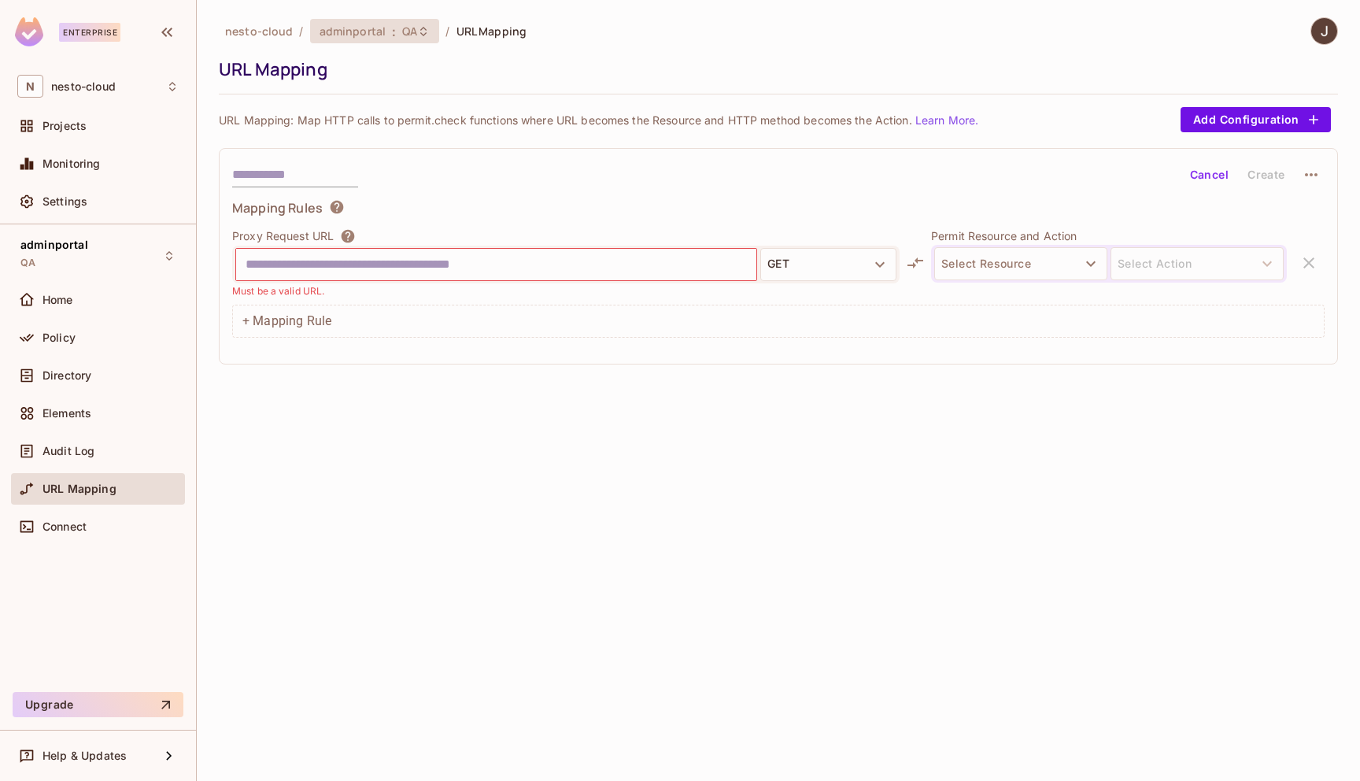
click at [417, 29] on icon at bounding box center [423, 31] width 13 height 13
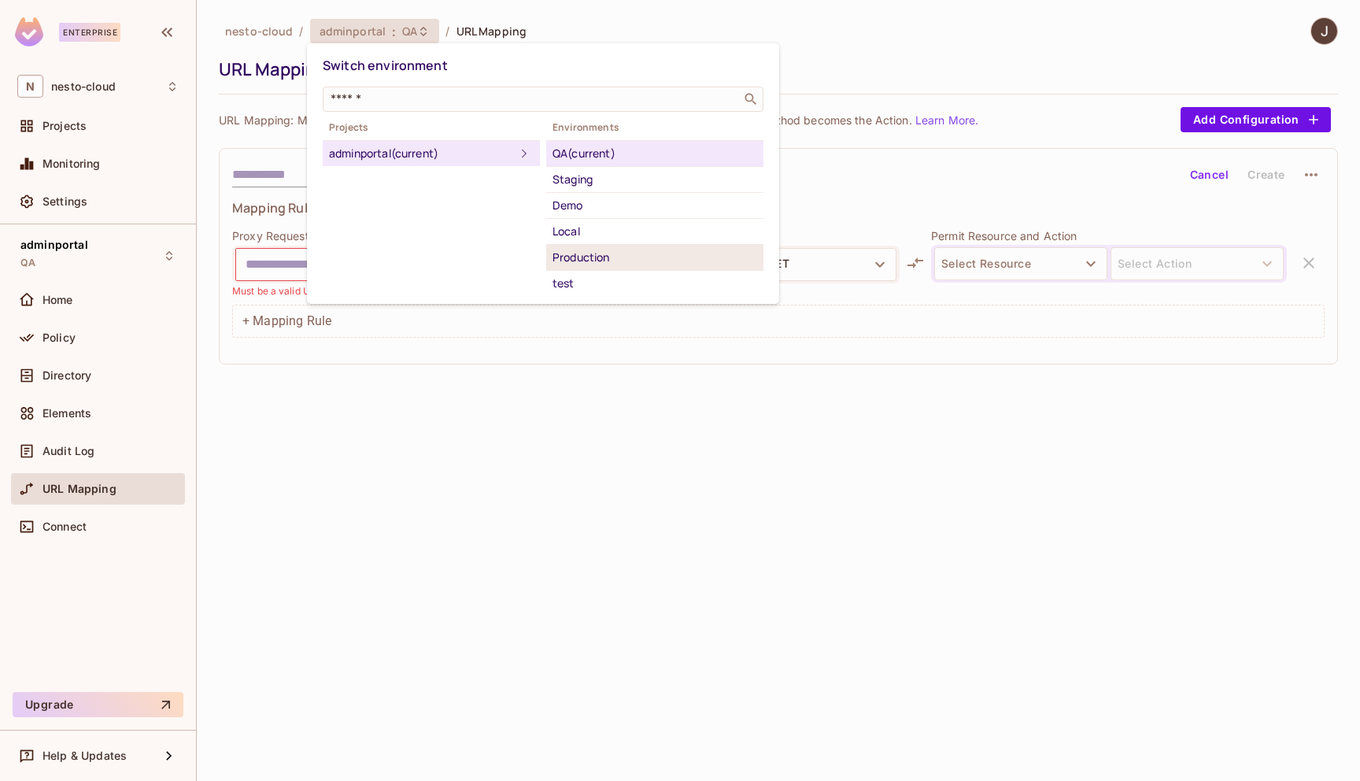
click at [648, 257] on div "Production" at bounding box center [654, 257] width 205 height 19
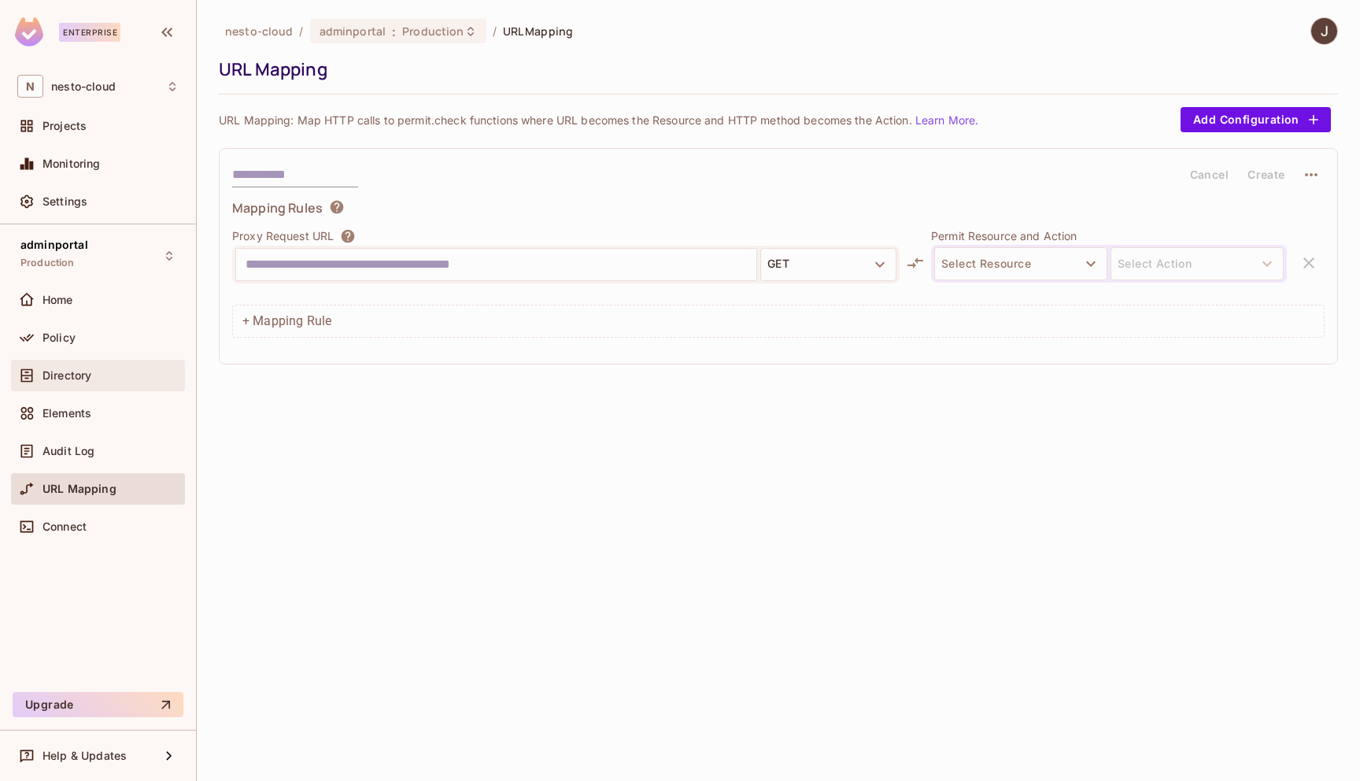
click at [83, 384] on div "Directory" at bounding box center [97, 375] width 161 height 19
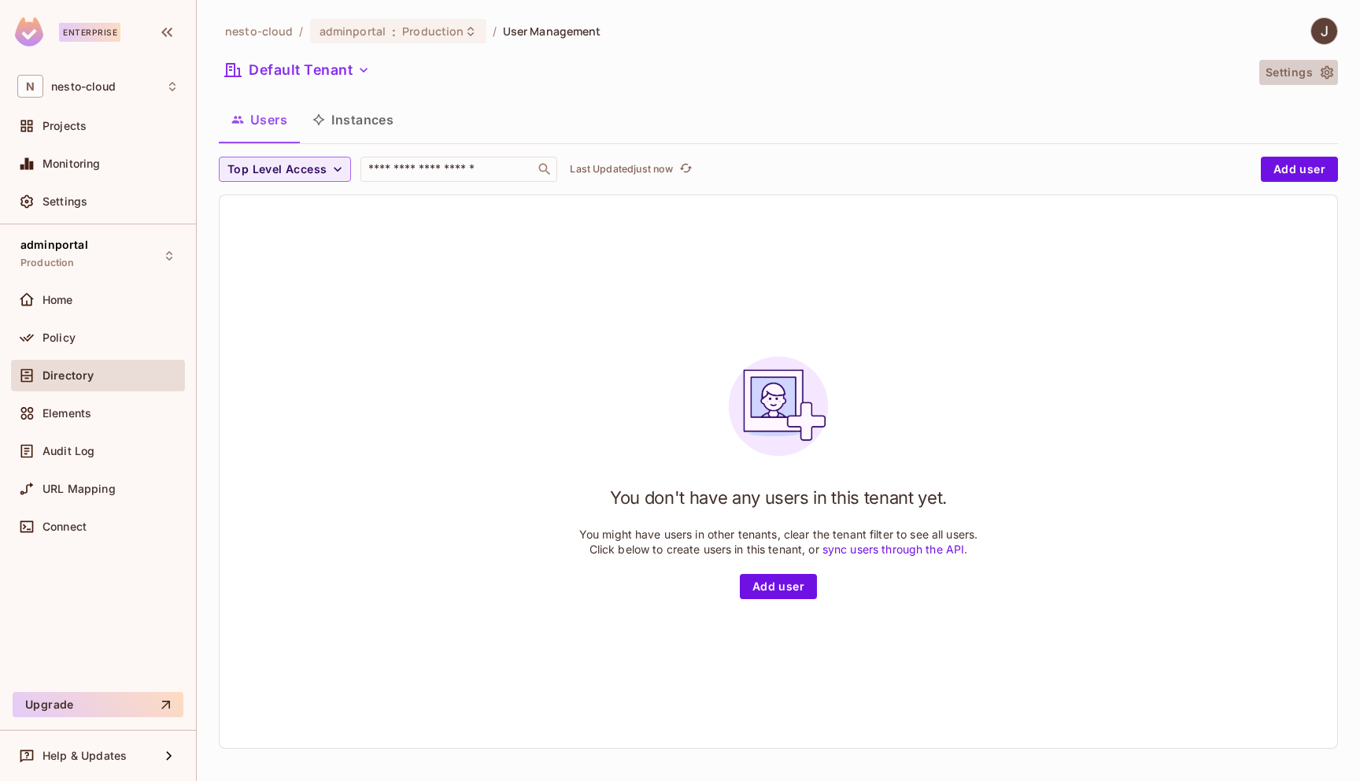
click at [1306, 73] on button "Settings" at bounding box center [1298, 72] width 79 height 25
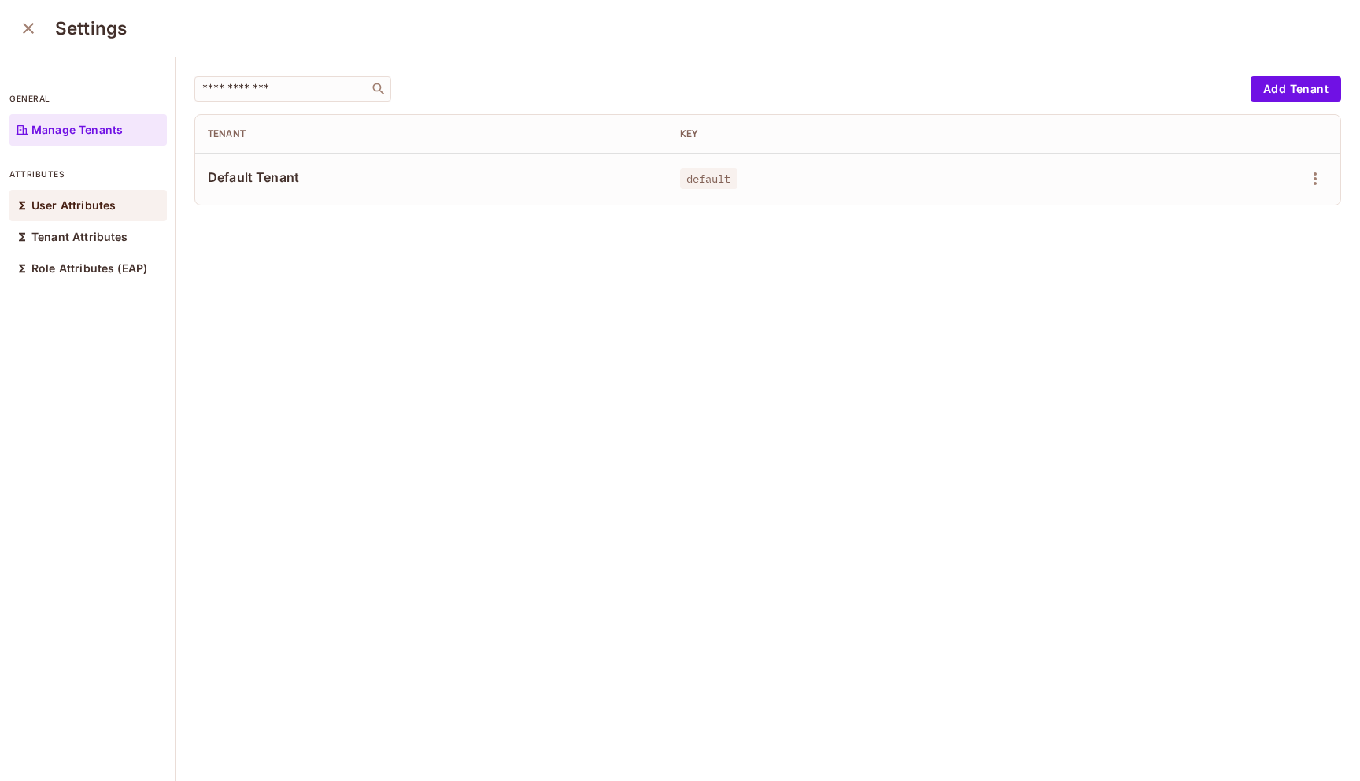
click at [119, 196] on div "User Attributes" at bounding box center [87, 205] width 157 height 31
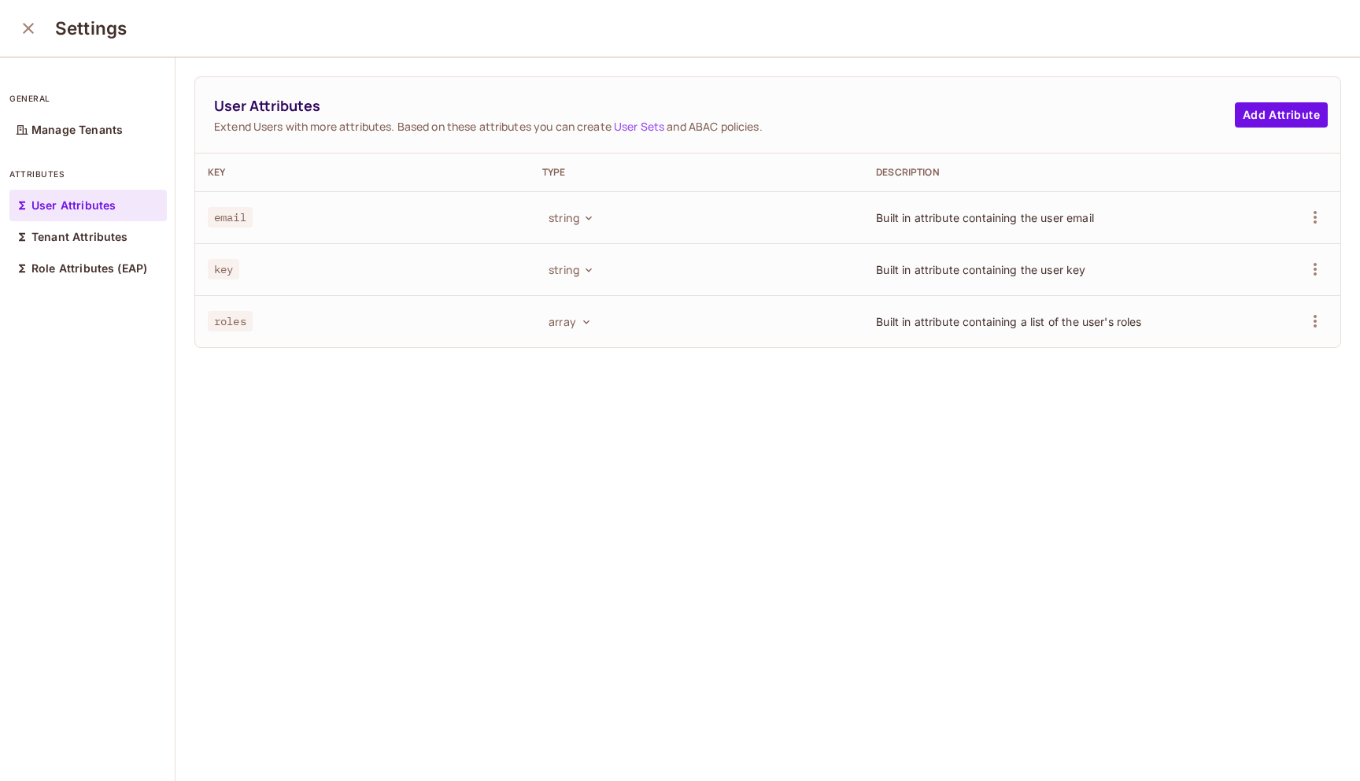
click at [31, 34] on icon "close" at bounding box center [28, 28] width 19 height 19
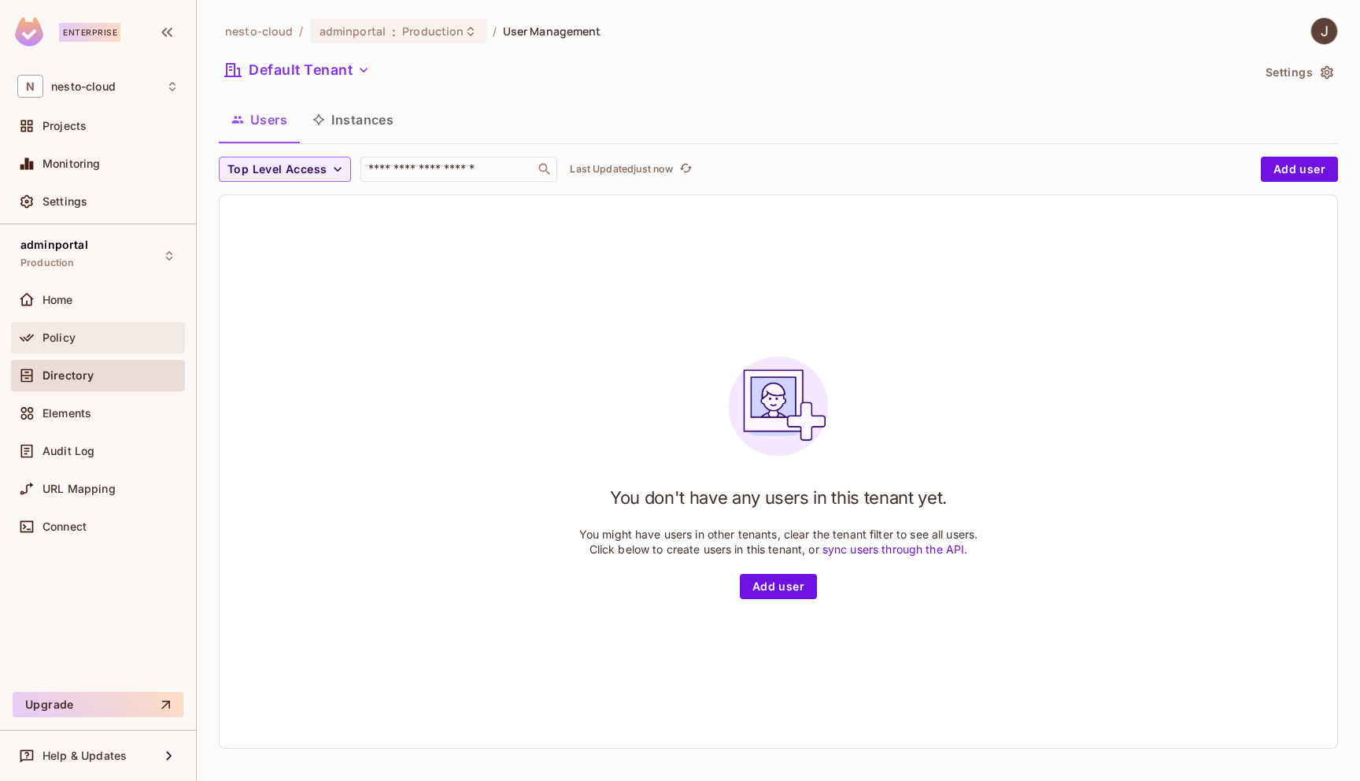
click at [73, 331] on span "Policy" at bounding box center [58, 337] width 33 height 13
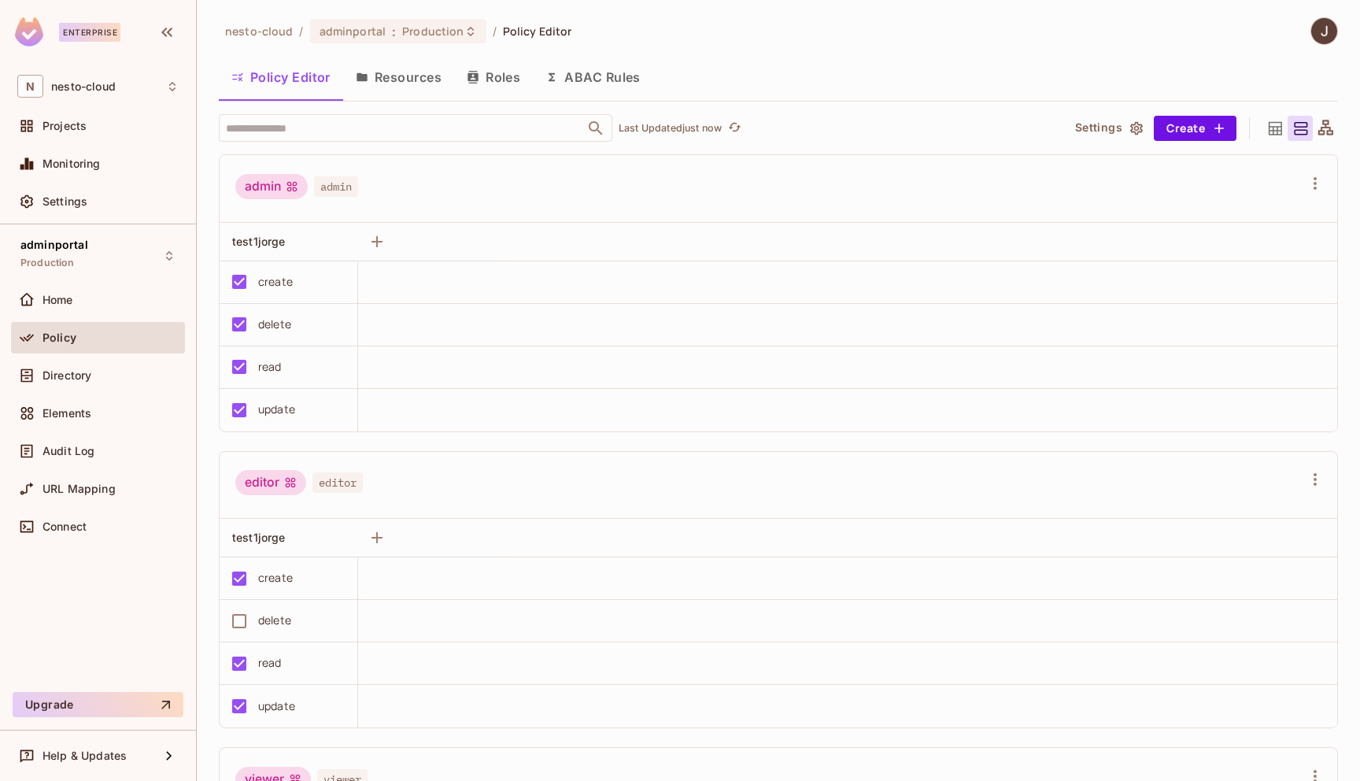
click at [392, 88] on button "Resources" at bounding box center [398, 76] width 111 height 39
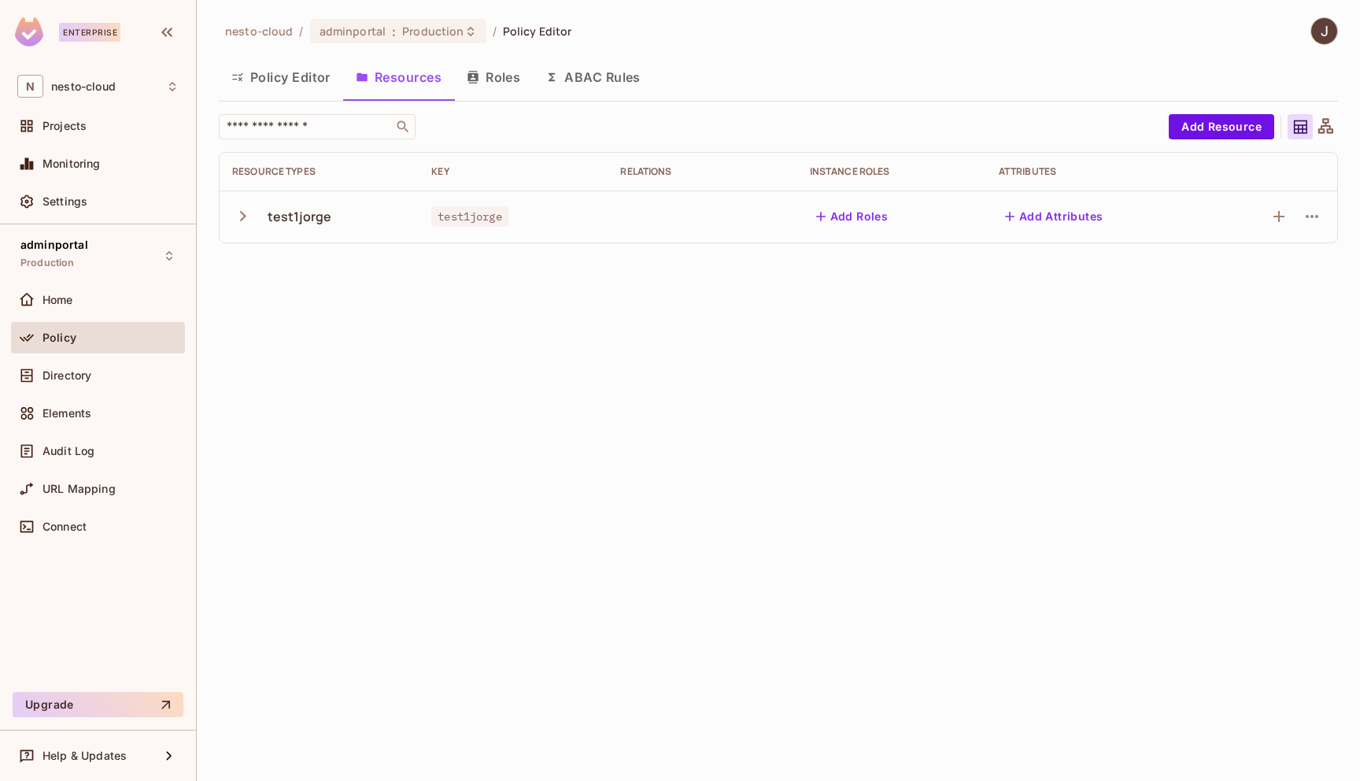
click at [511, 82] on button "Roles" at bounding box center [493, 76] width 79 height 39
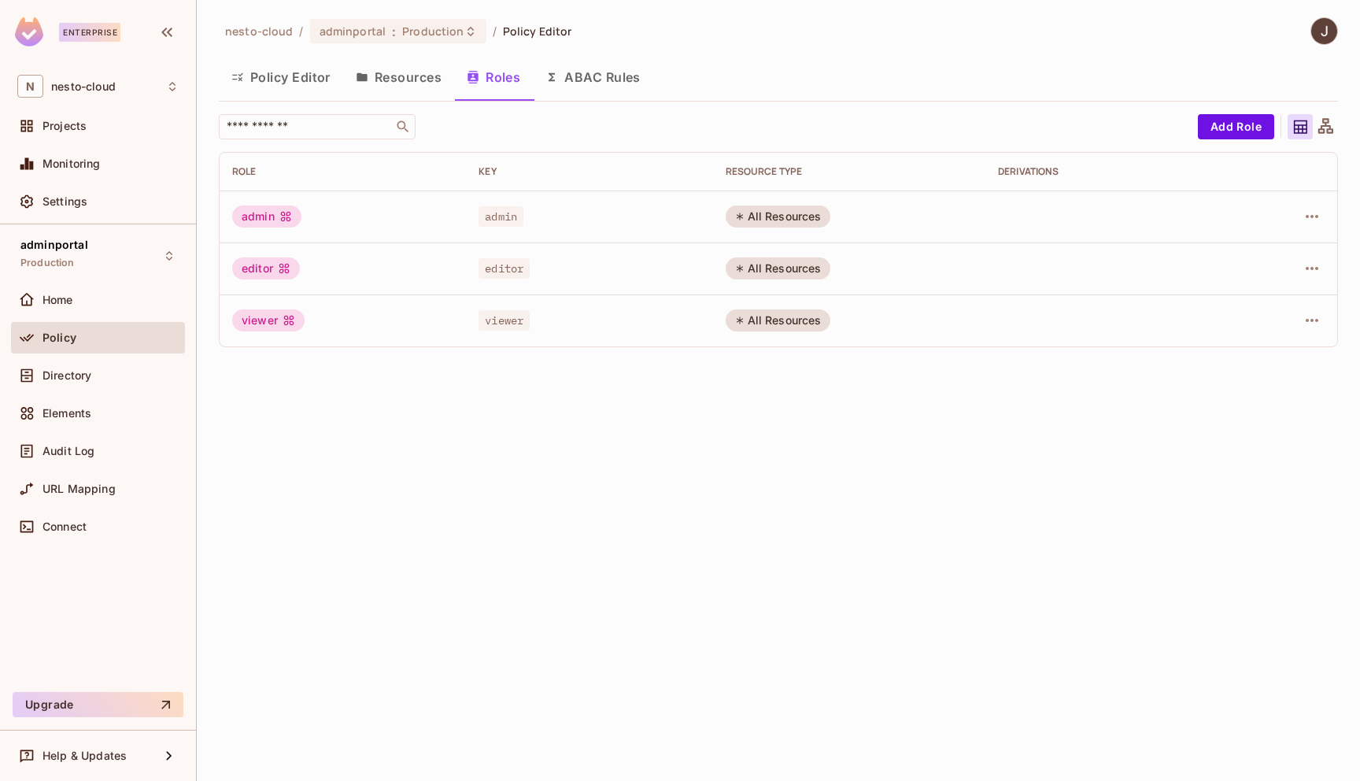
click at [611, 72] on button "ABAC Rules" at bounding box center [593, 76] width 120 height 39
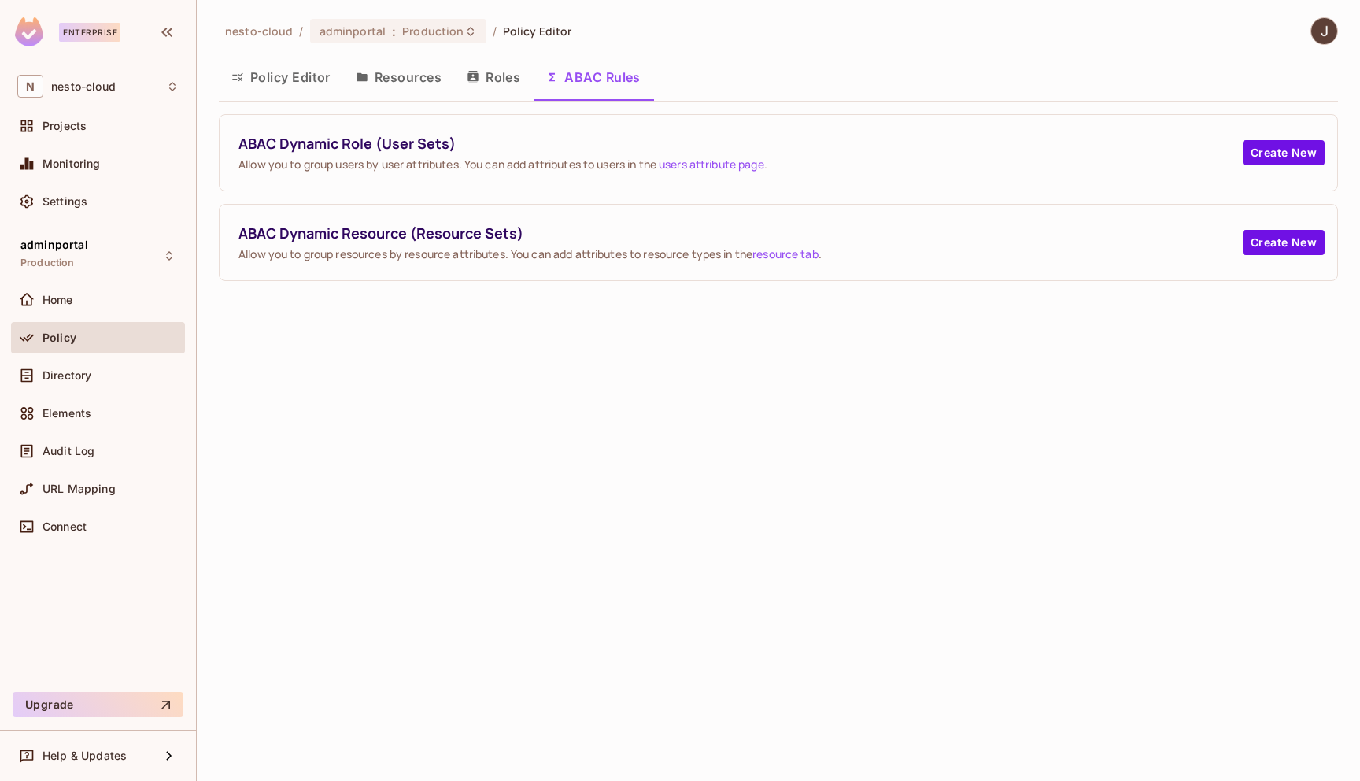
click at [659, 488] on div "nesto-cloud / adminportal : Production / Policy Editor Policy Editor Resources …" at bounding box center [778, 390] width 1163 height 781
click at [275, 87] on button "Policy Editor" at bounding box center [281, 76] width 124 height 39
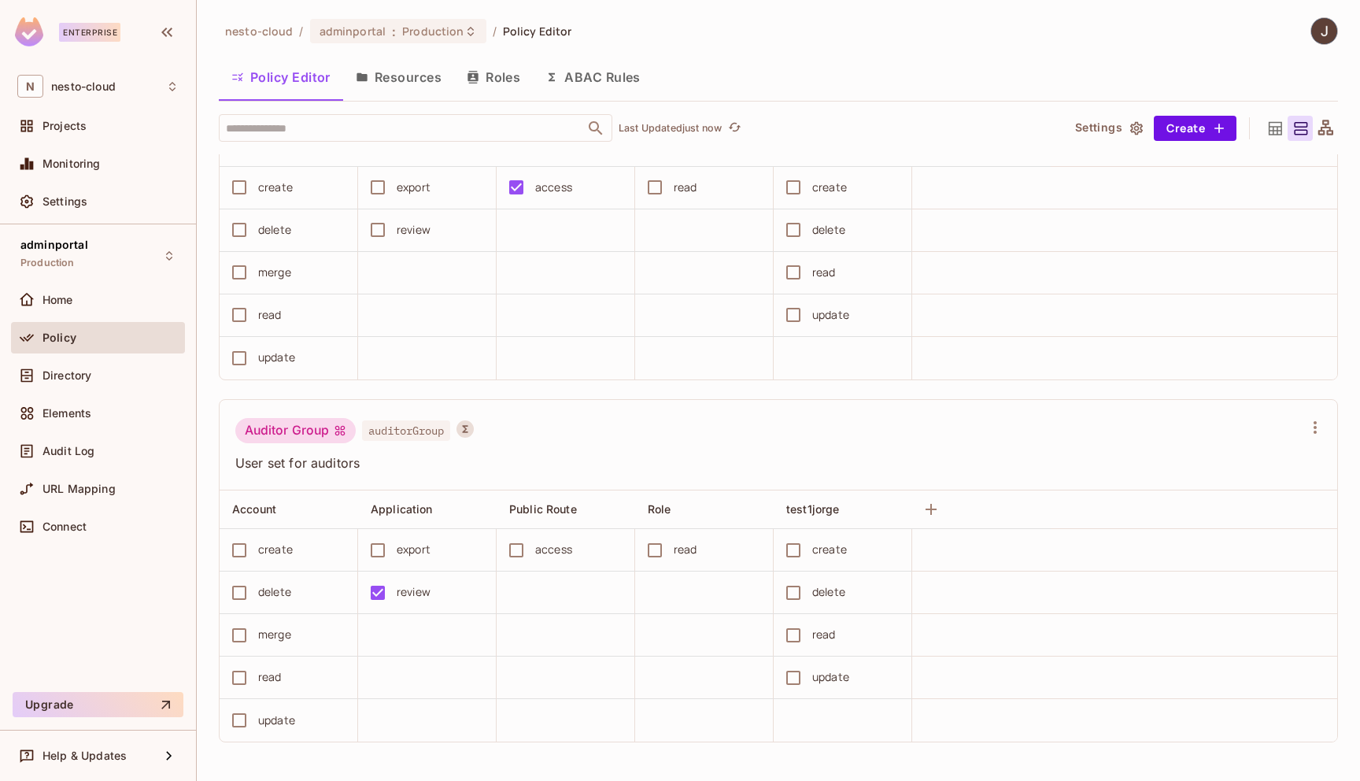
scroll to position [1, 0]
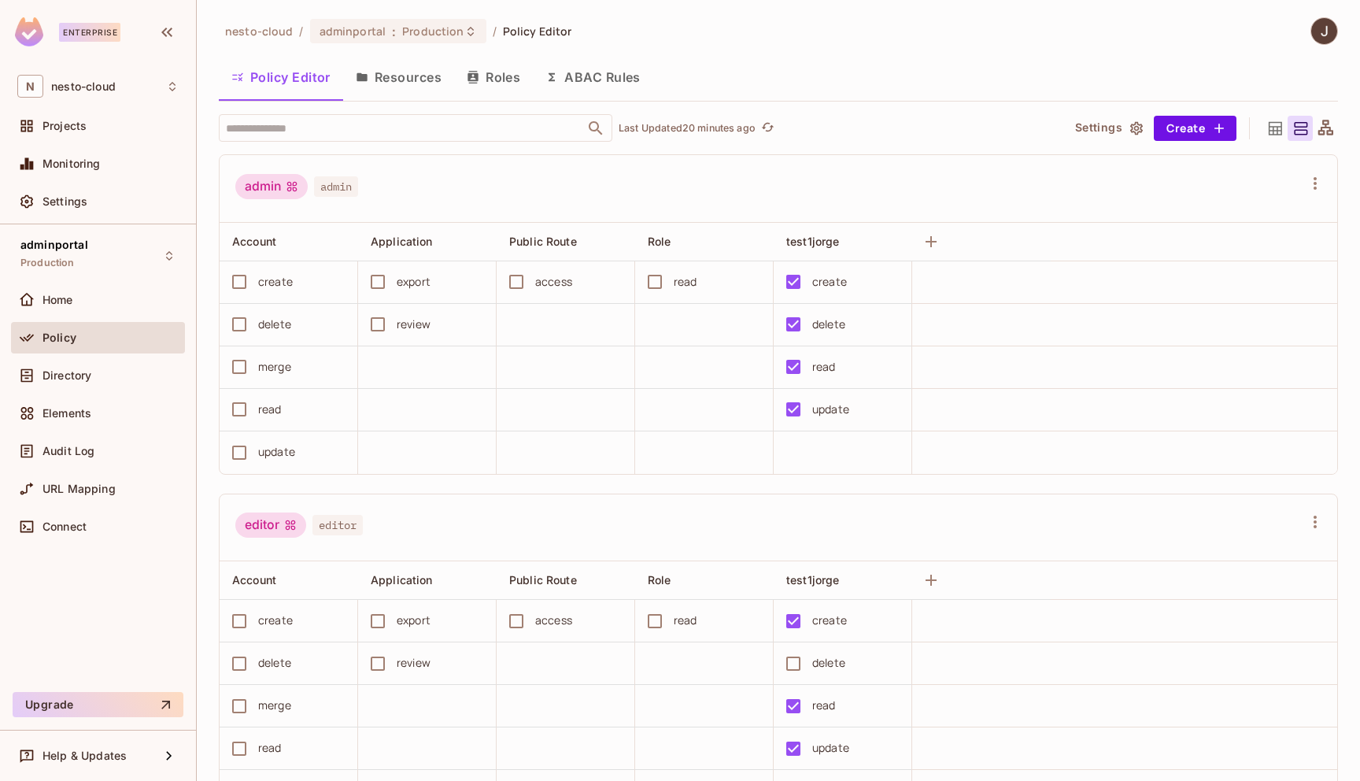
scroll to position [393, 0]
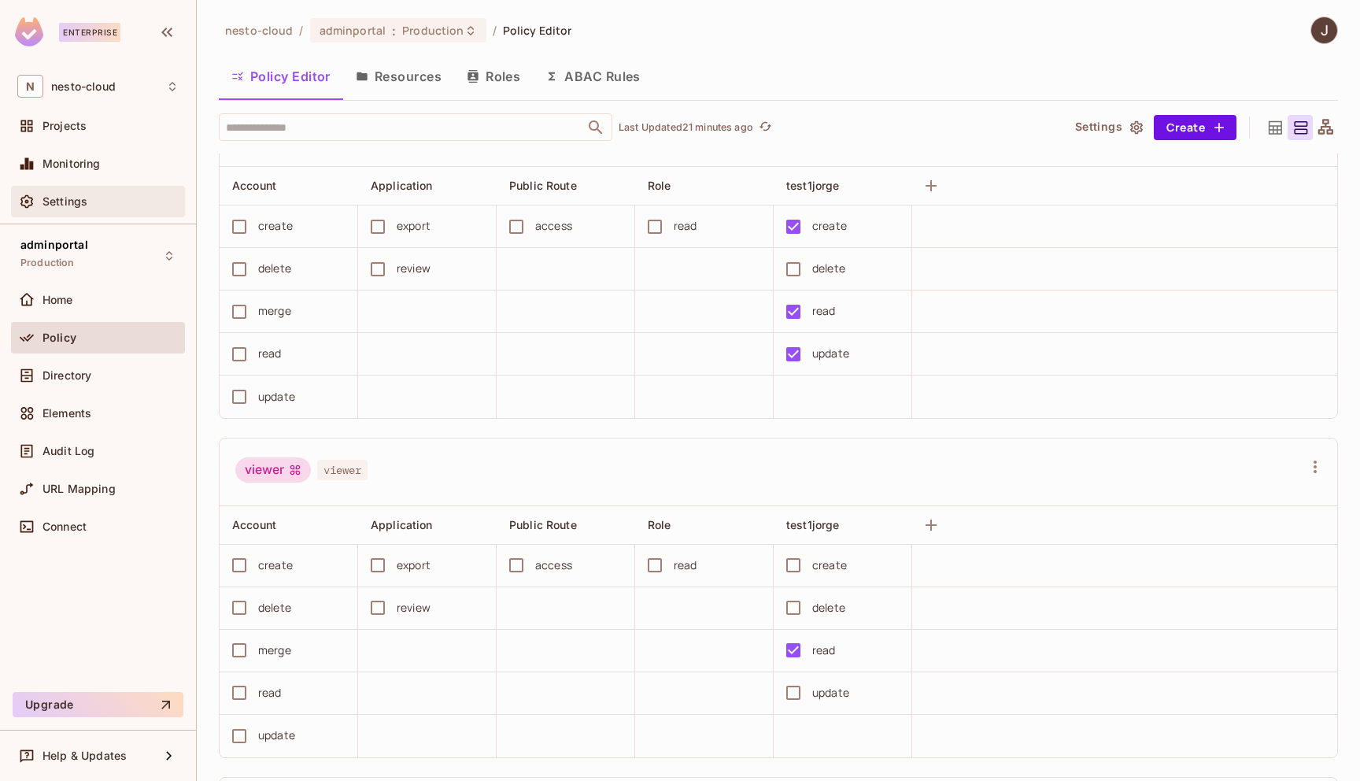
click at [109, 191] on div "Settings" at bounding box center [98, 201] width 174 height 31
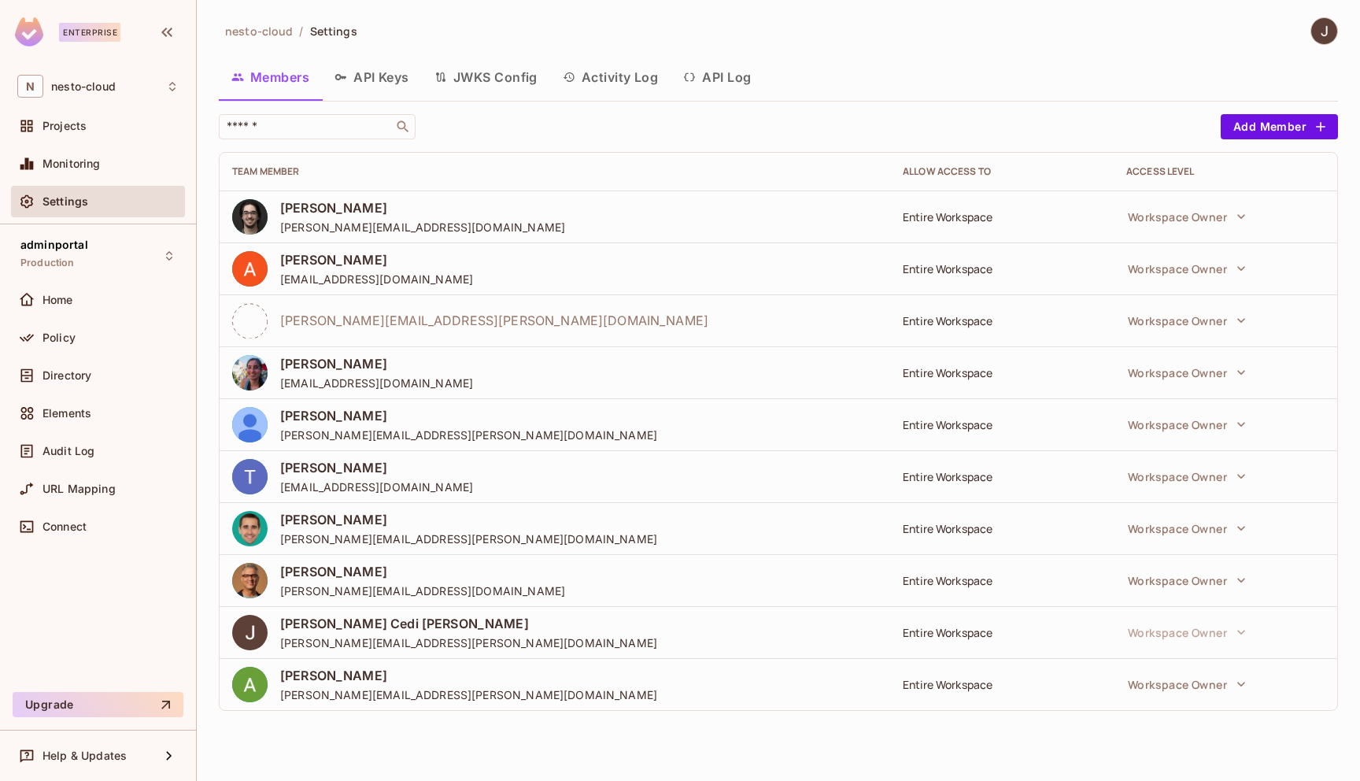
click at [711, 79] on button "API Log" at bounding box center [716, 76] width 93 height 39
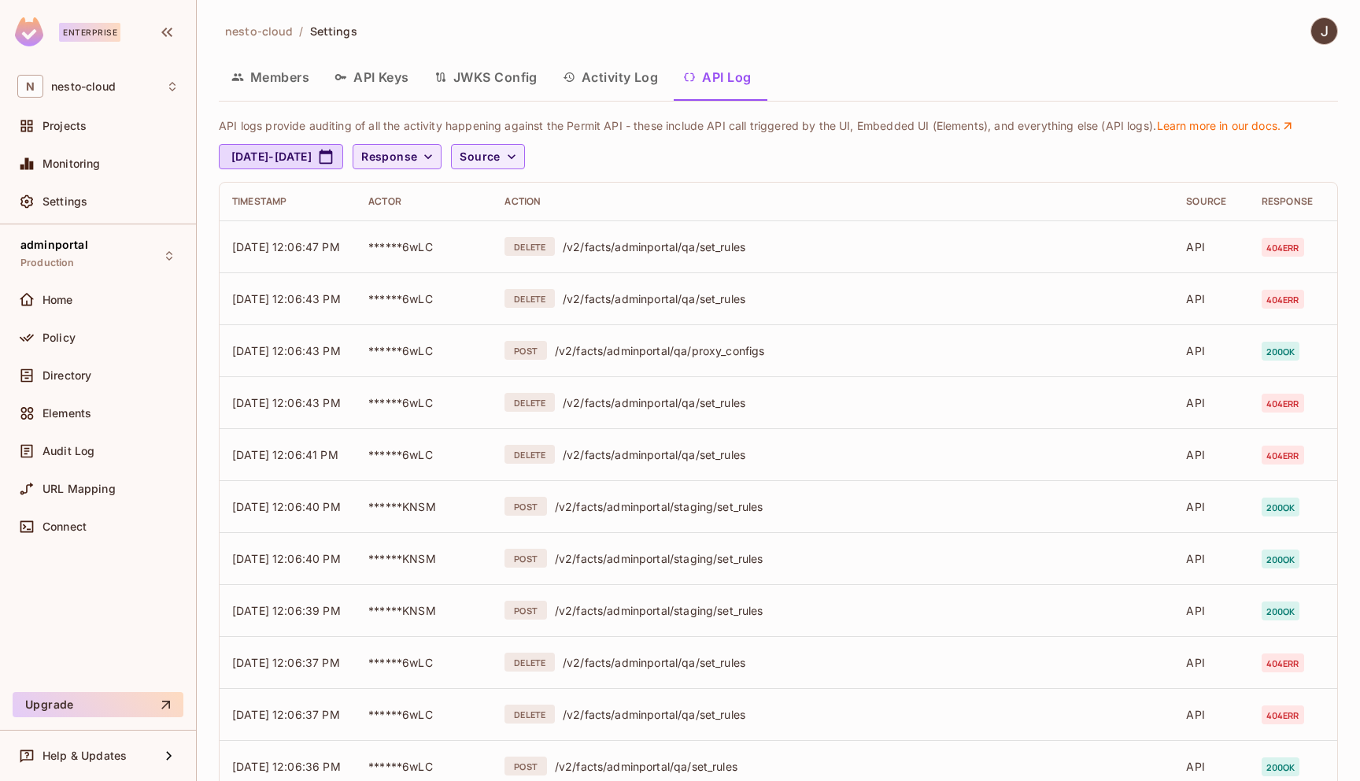
click at [417, 151] on span "Response" at bounding box center [389, 157] width 56 height 20
click at [470, 247] on span "500" at bounding box center [467, 249] width 54 height 15
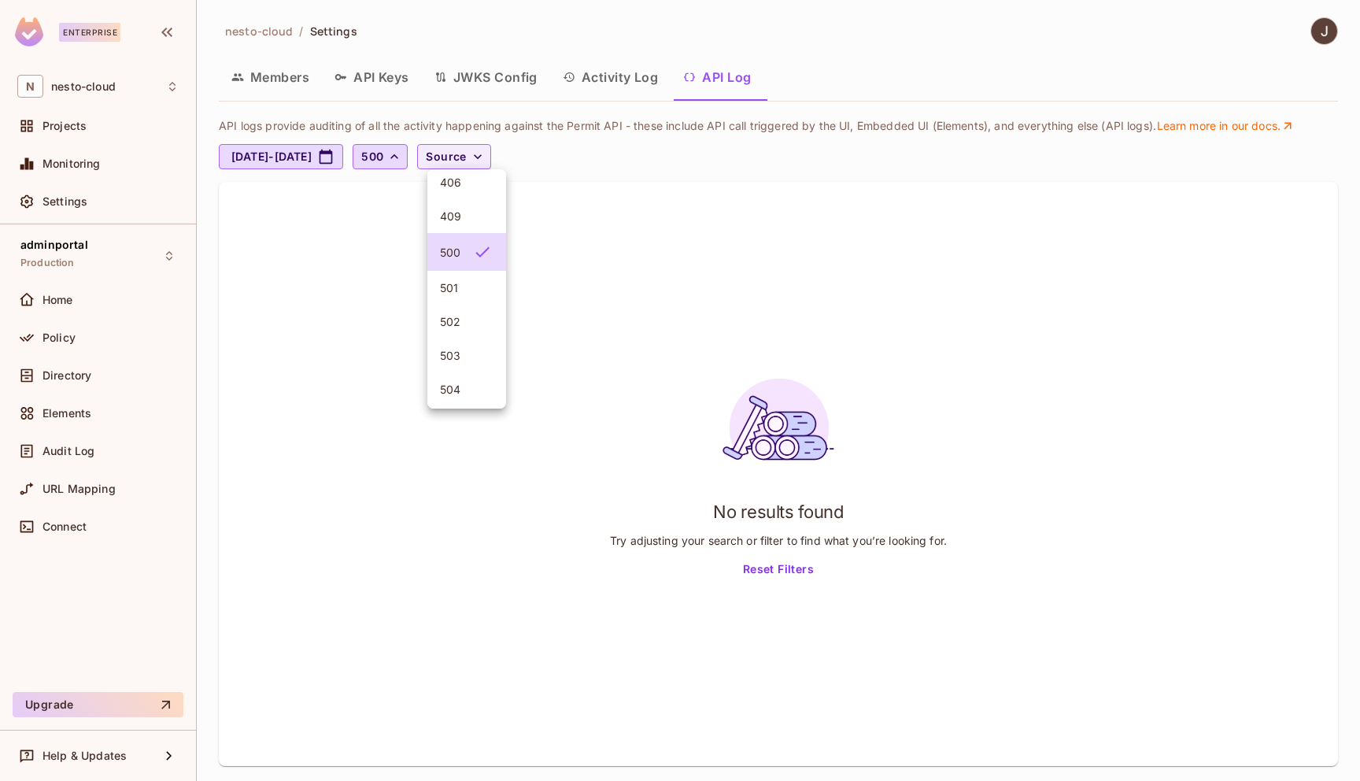
click at [632, 167] on div at bounding box center [680, 390] width 1360 height 781
click at [115, 750] on span "Help & Updates" at bounding box center [84, 755] width 84 height 13
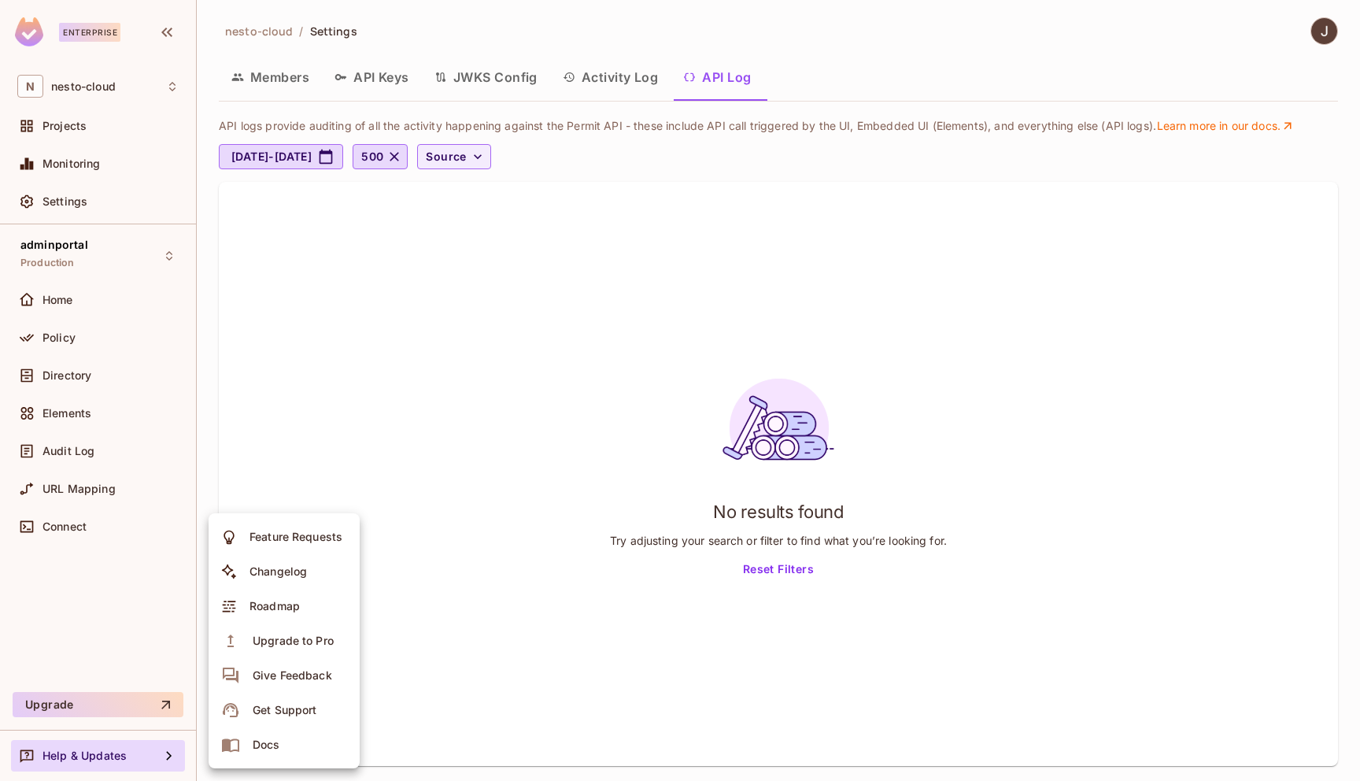
click at [309, 710] on div "Get Support" at bounding box center [285, 710] width 64 height 16
